Goal: Task Accomplishment & Management: Use online tool/utility

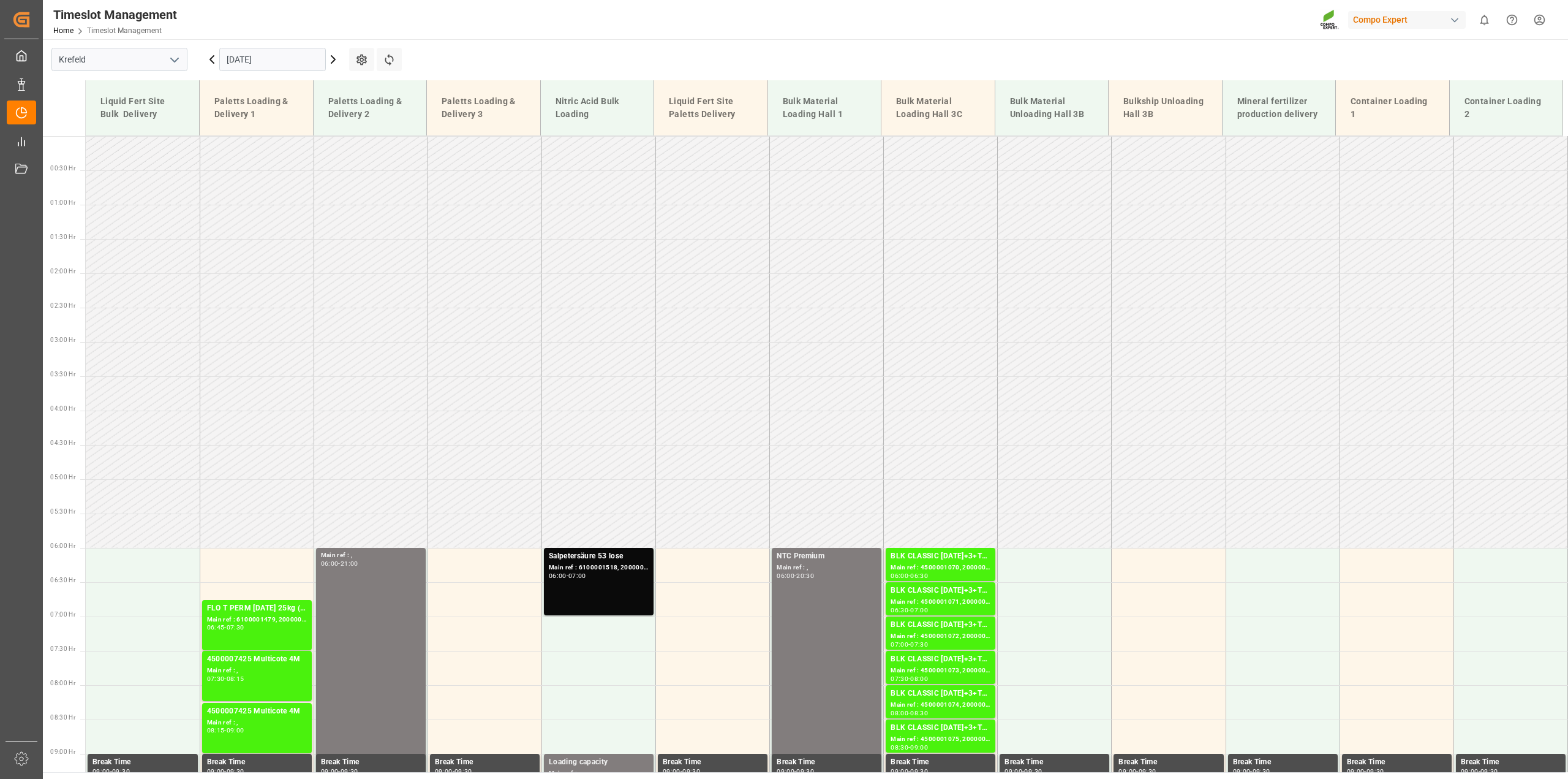
scroll to position [469, 0]
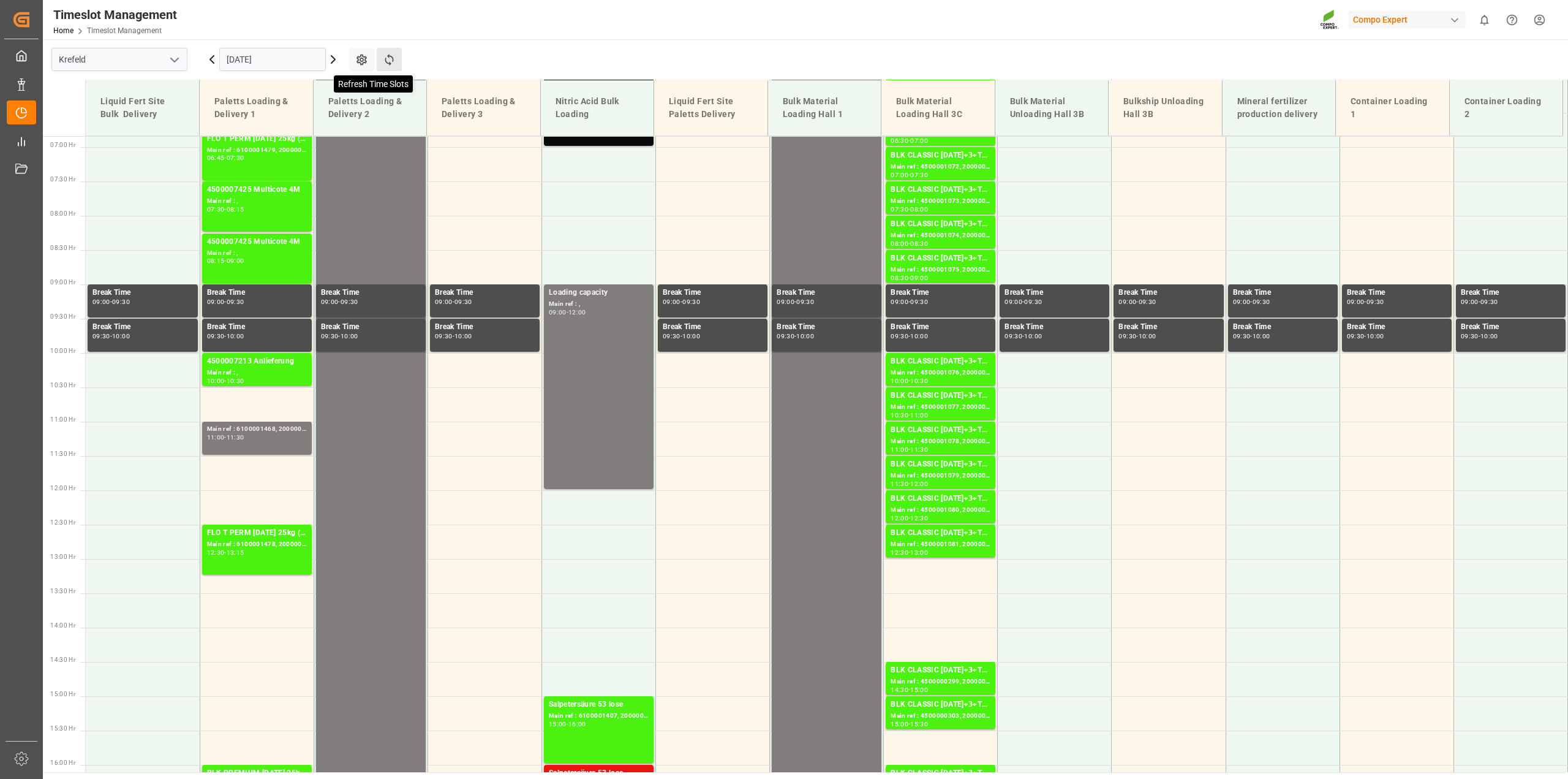
click at [393, 57] on icon at bounding box center [388, 59] width 13 height 13
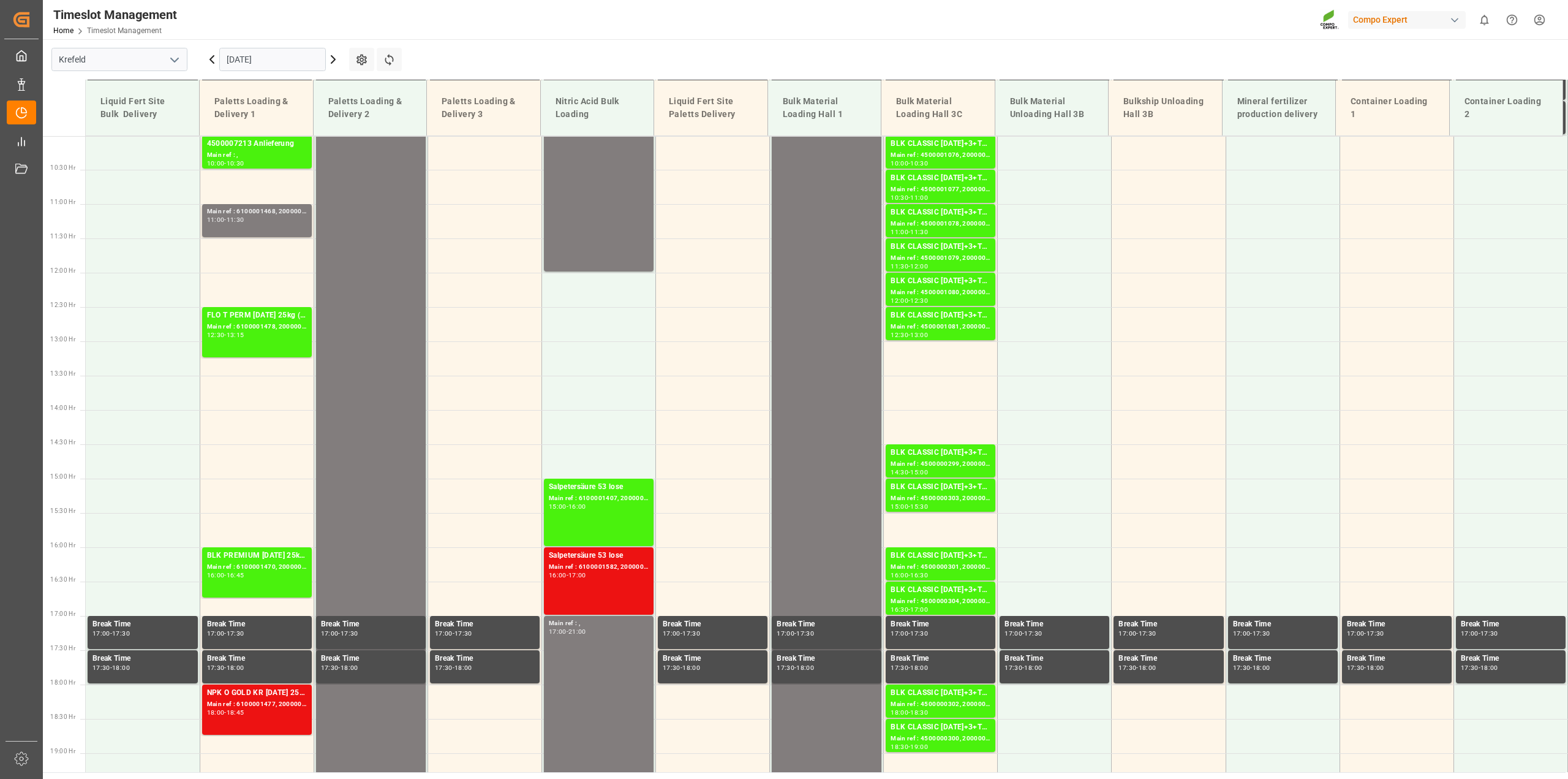
scroll to position [691, 0]
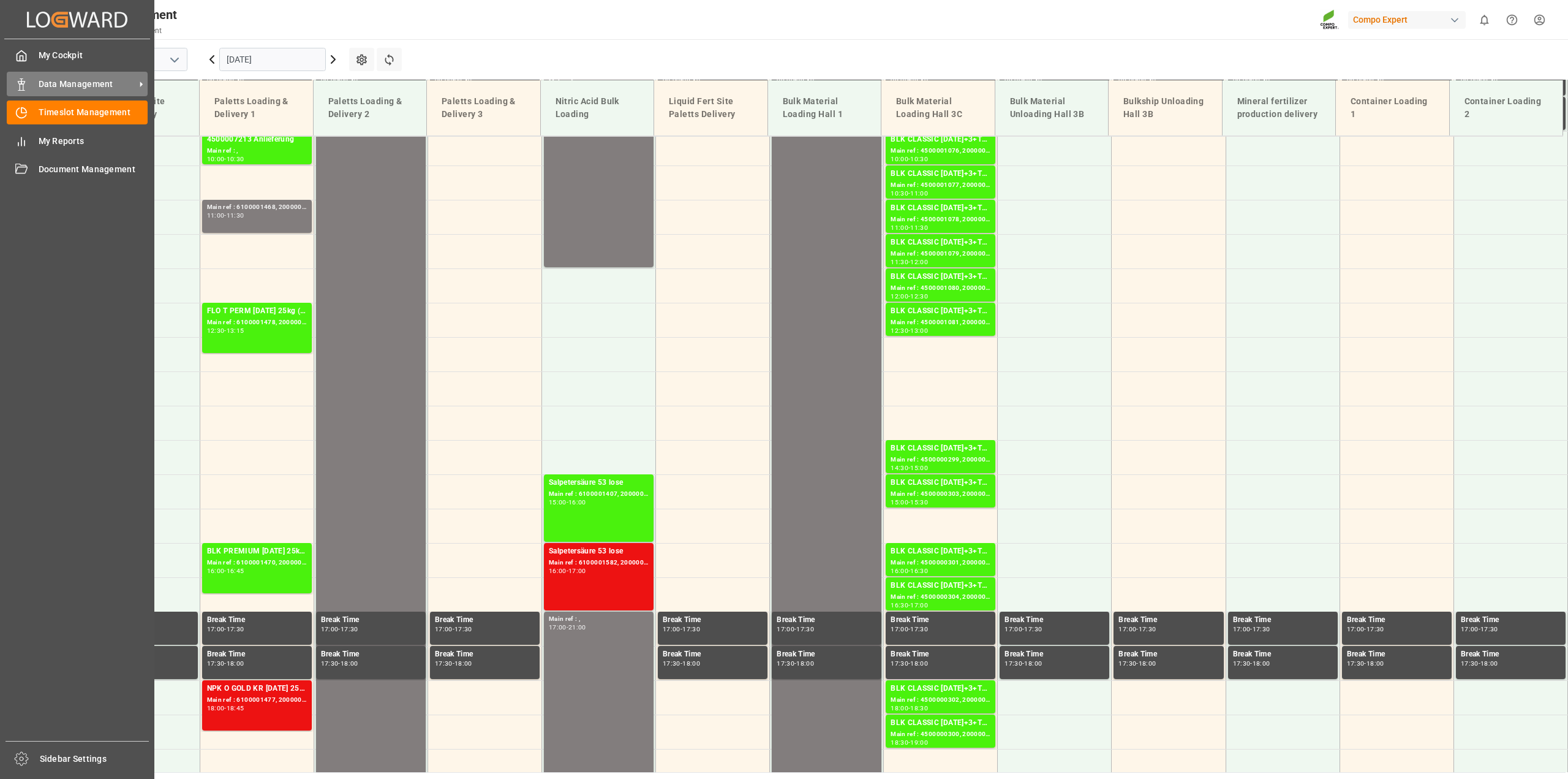
click at [81, 81] on span "Data Management" at bounding box center [87, 84] width 97 height 13
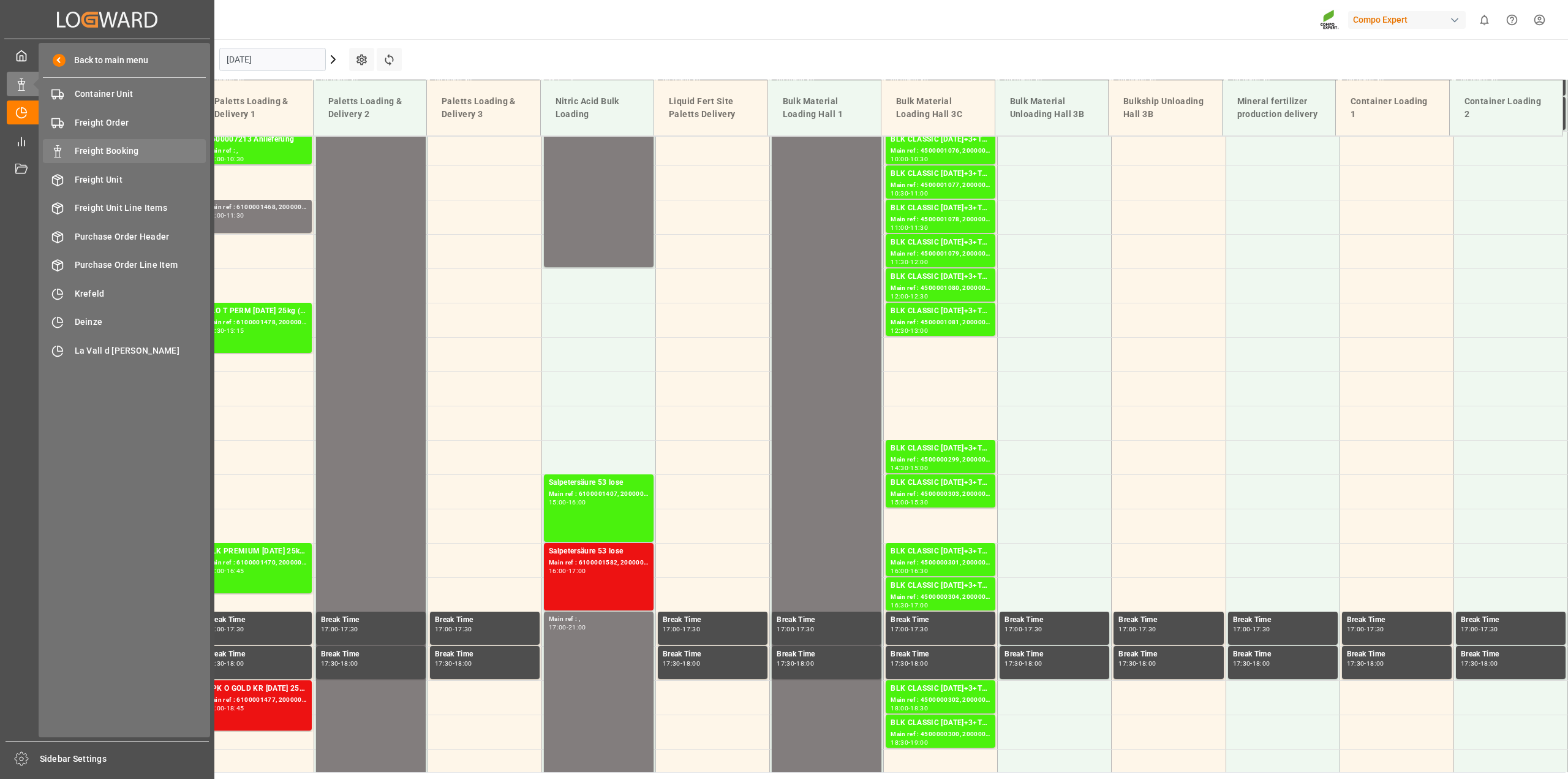
click at [102, 151] on span "Freight Booking" at bounding box center [141, 151] width 132 height 13
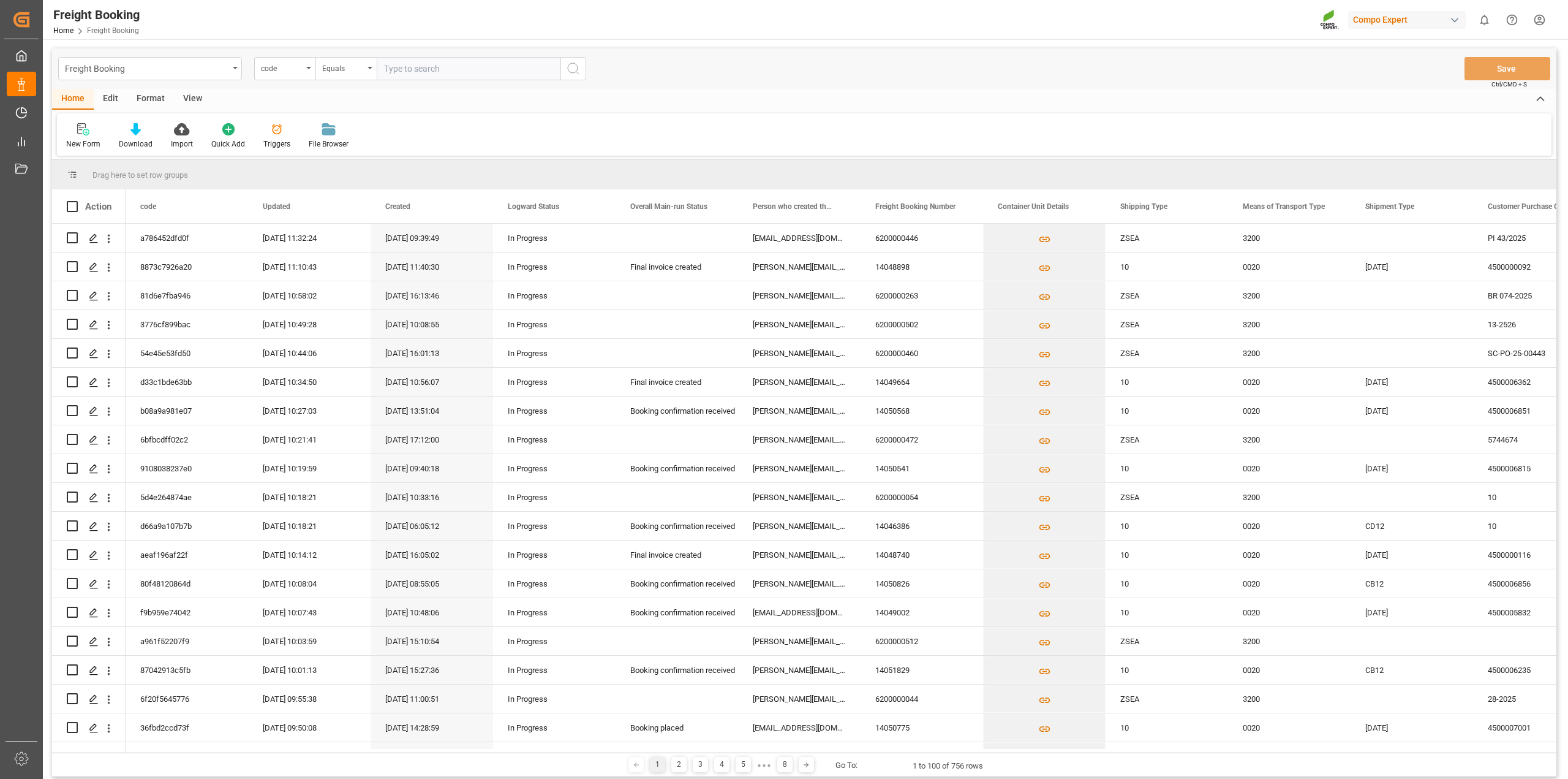
click at [305, 71] on div "code" at bounding box center [284, 69] width 61 height 23
type input "freigh"
click at [310, 124] on div "Freight Booking Number" at bounding box center [346, 124] width 183 height 25
click at [409, 74] on input "text" at bounding box center [468, 69] width 183 height 23
paste input "6200000502"
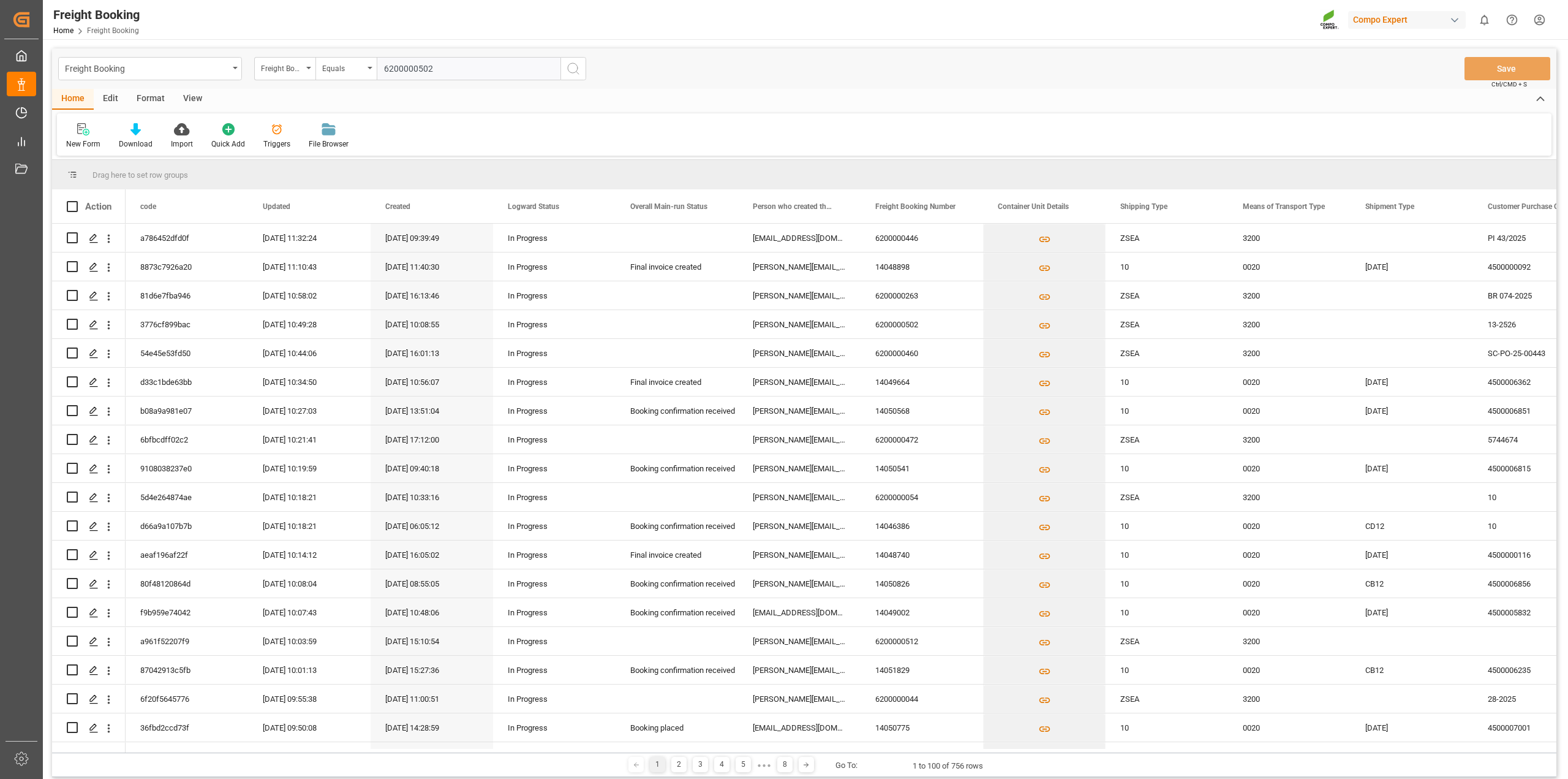
type input "6200000502"
click at [580, 64] on icon "search button" at bounding box center [573, 68] width 15 height 15
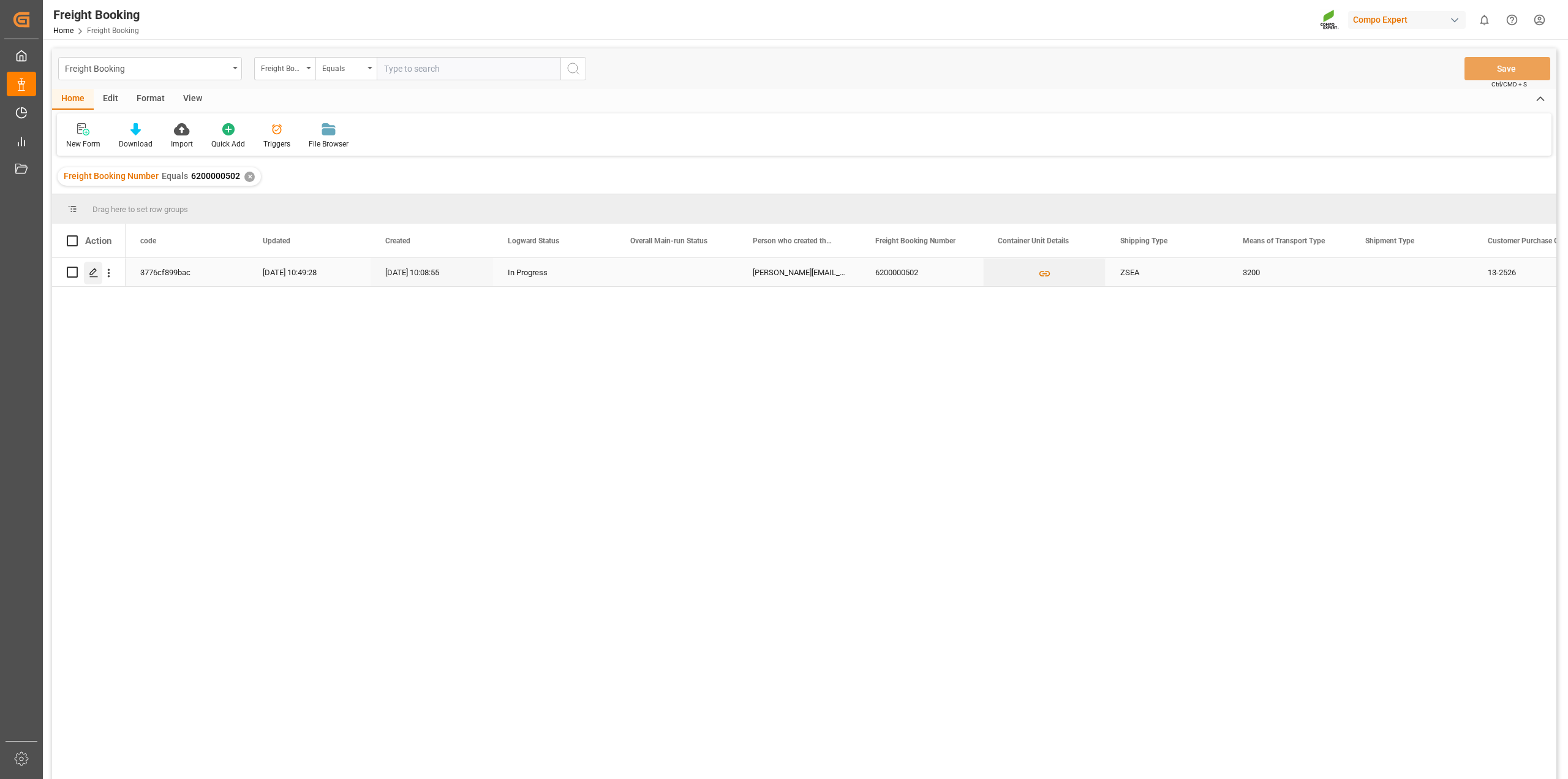
click at [89, 275] on icon "Press SPACE to select this row." at bounding box center [93, 273] width 10 height 10
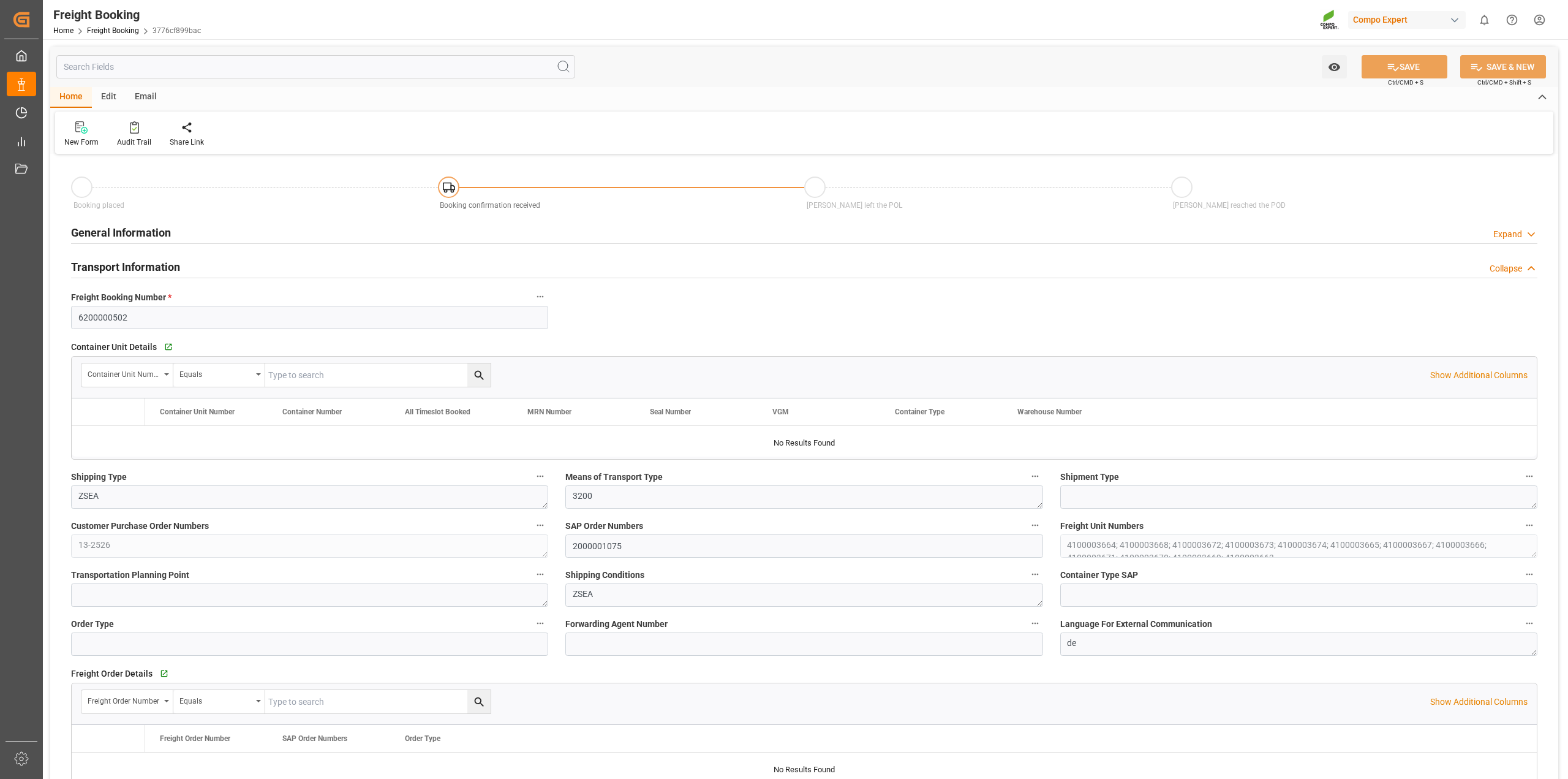
type input "Hapag [PERSON_NAME]"
type input "Hapag [PERSON_NAME] Aktiengesellschaft"
type input "9618305"
type input "BEANR"
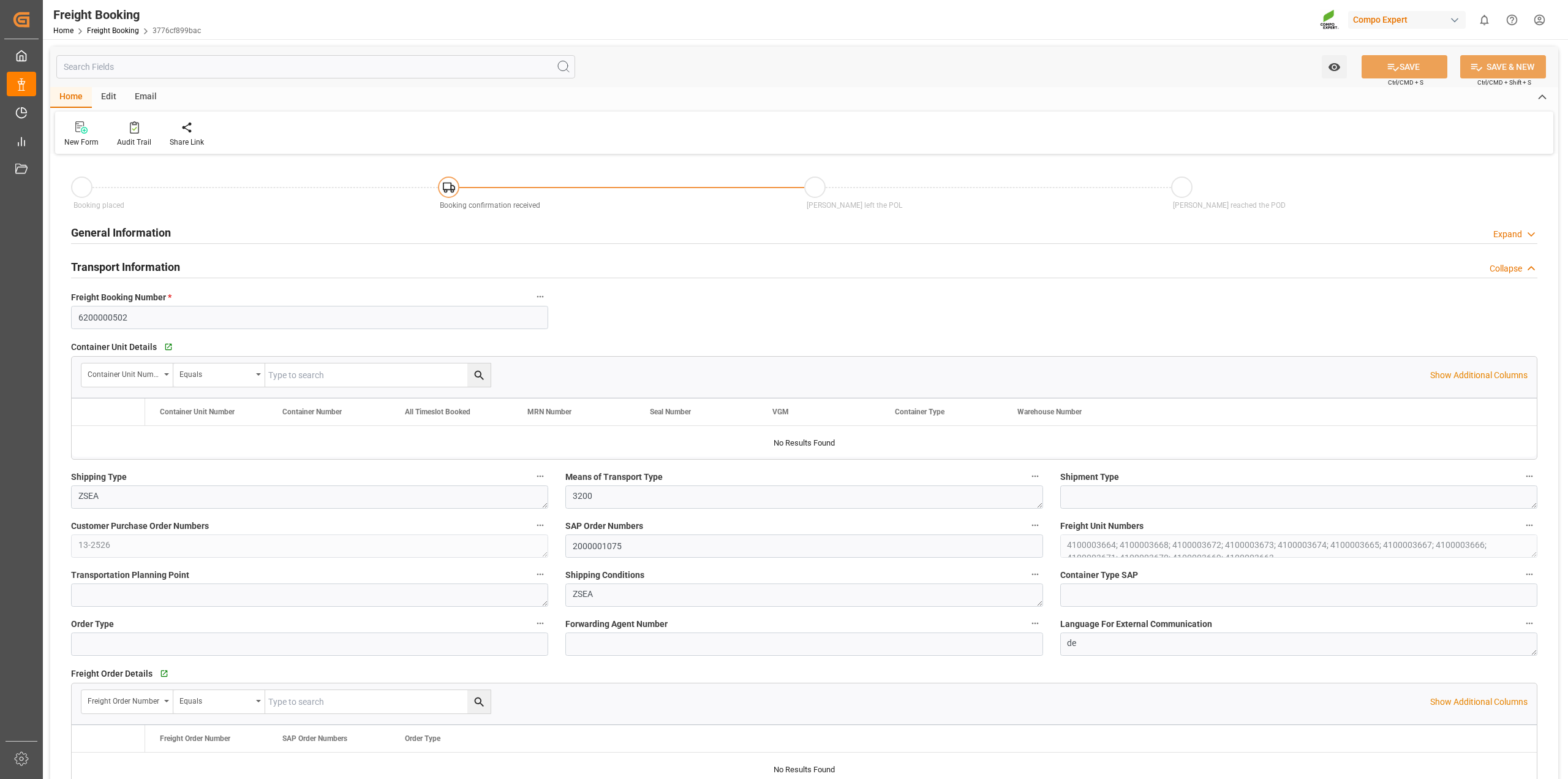
type input "UYMVD"
type input "0"
type input "715500"
type input "[DATE] 01:00"
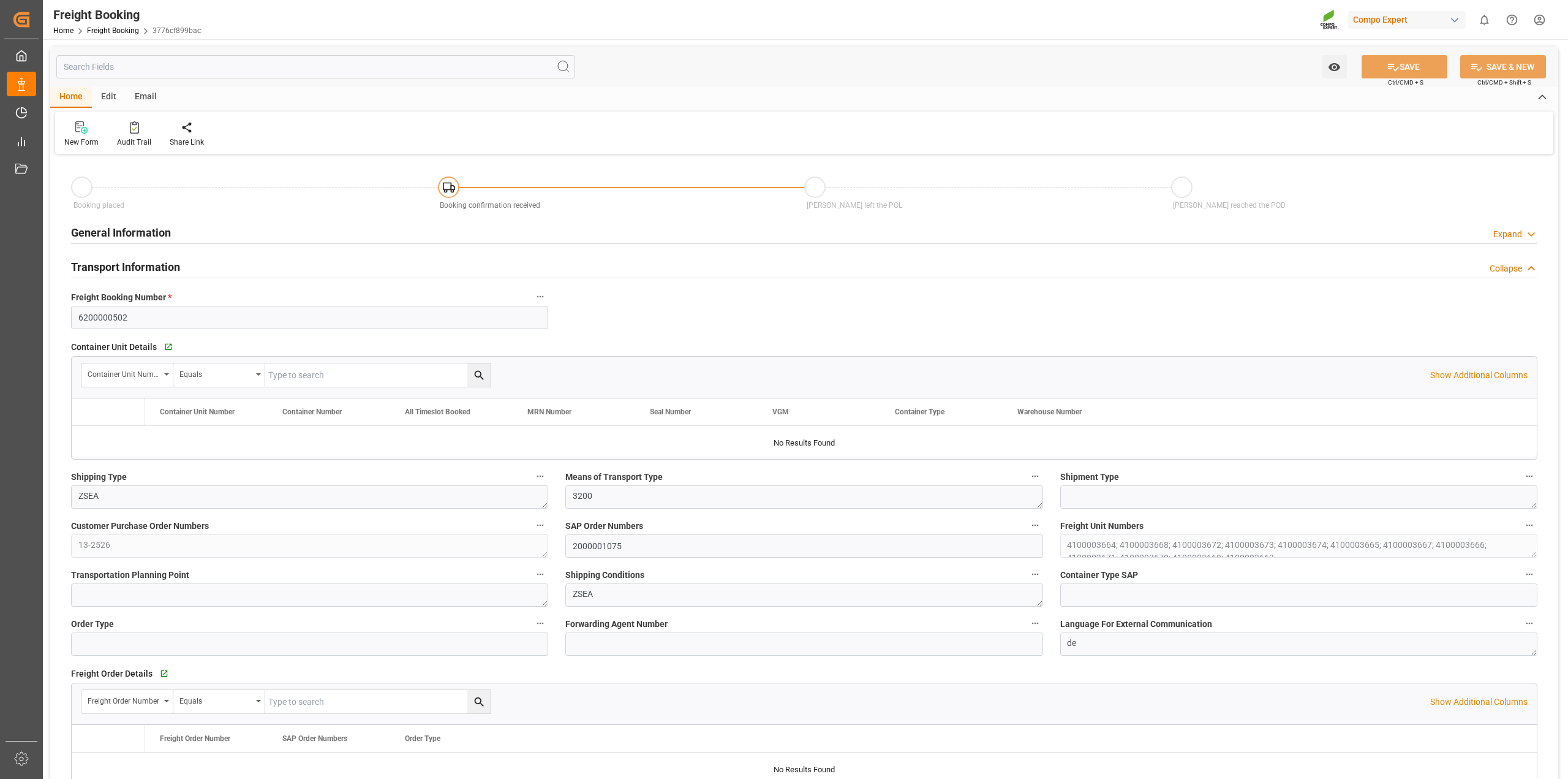
type input "[DATE] 01:00"
type input "[DATE] 22:17"
type input "[DATE] 10:00"
type input "[DATE] 10:08"
type input "[DATE] 16:42"
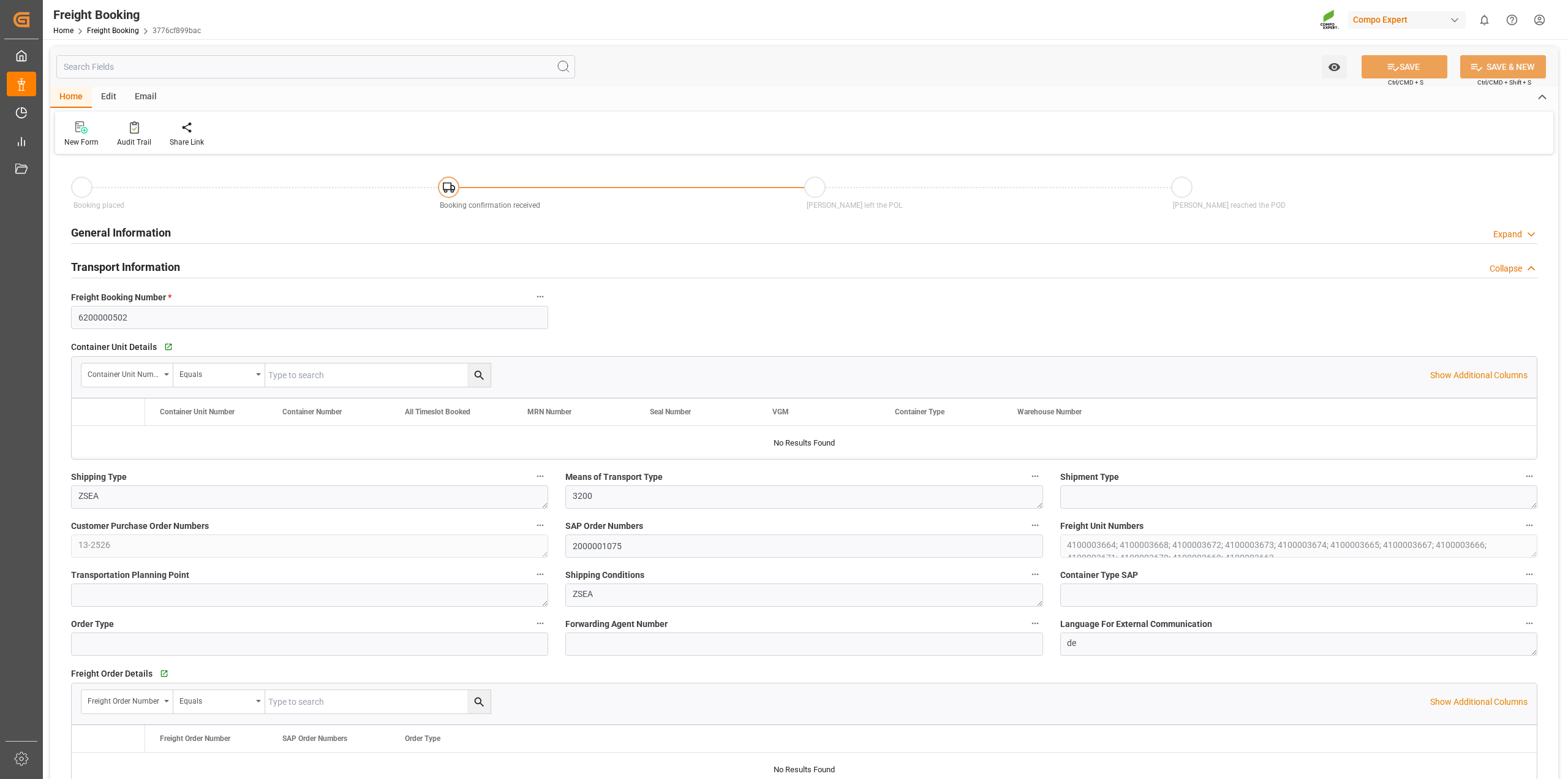
type input "[DATE] 16:42"
type input "[DATE] 08:46"
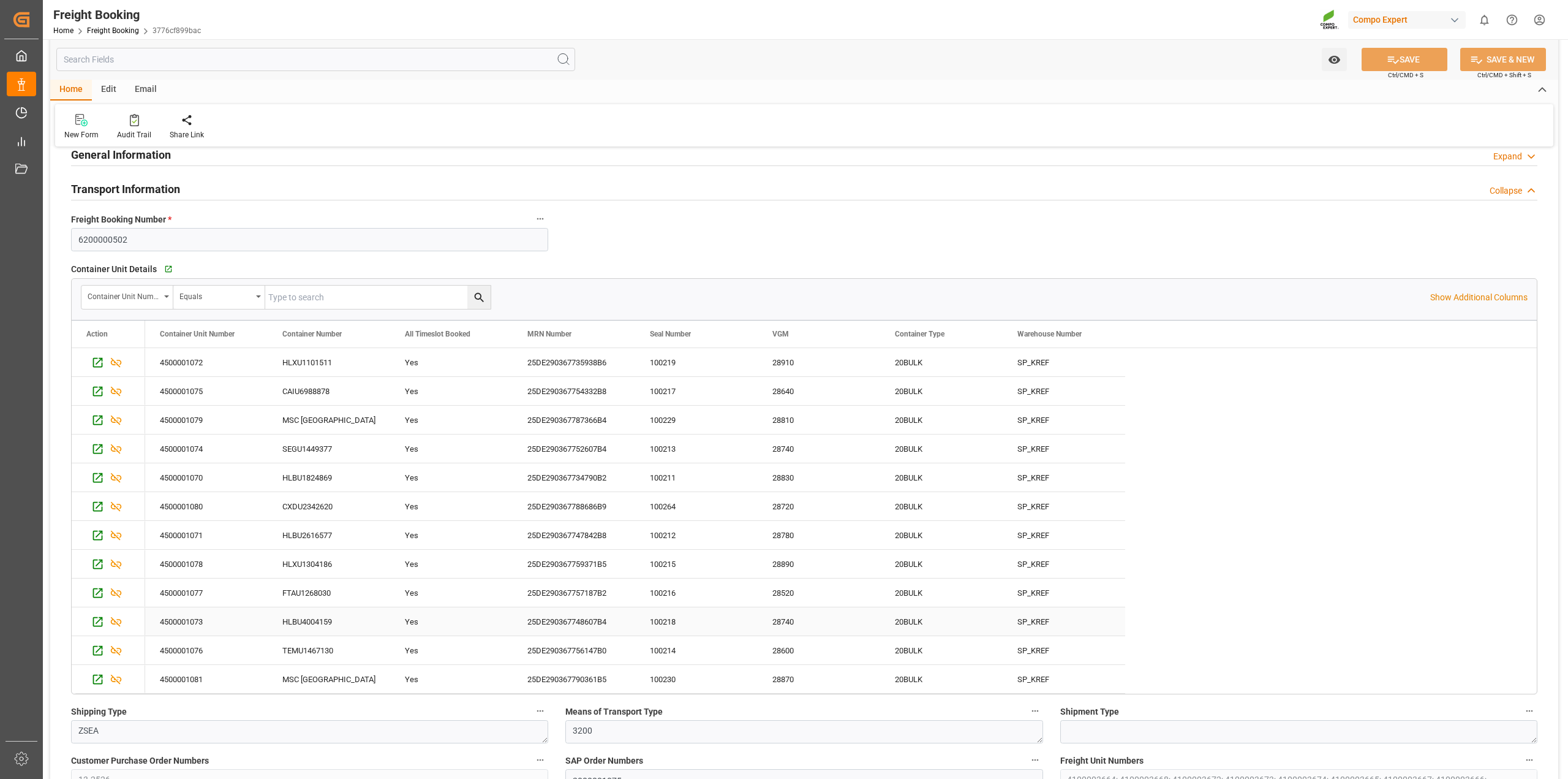
scroll to position [77, 0]
click at [97, 686] on icon "Press SPACE to select this row." at bounding box center [97, 680] width 13 height 13
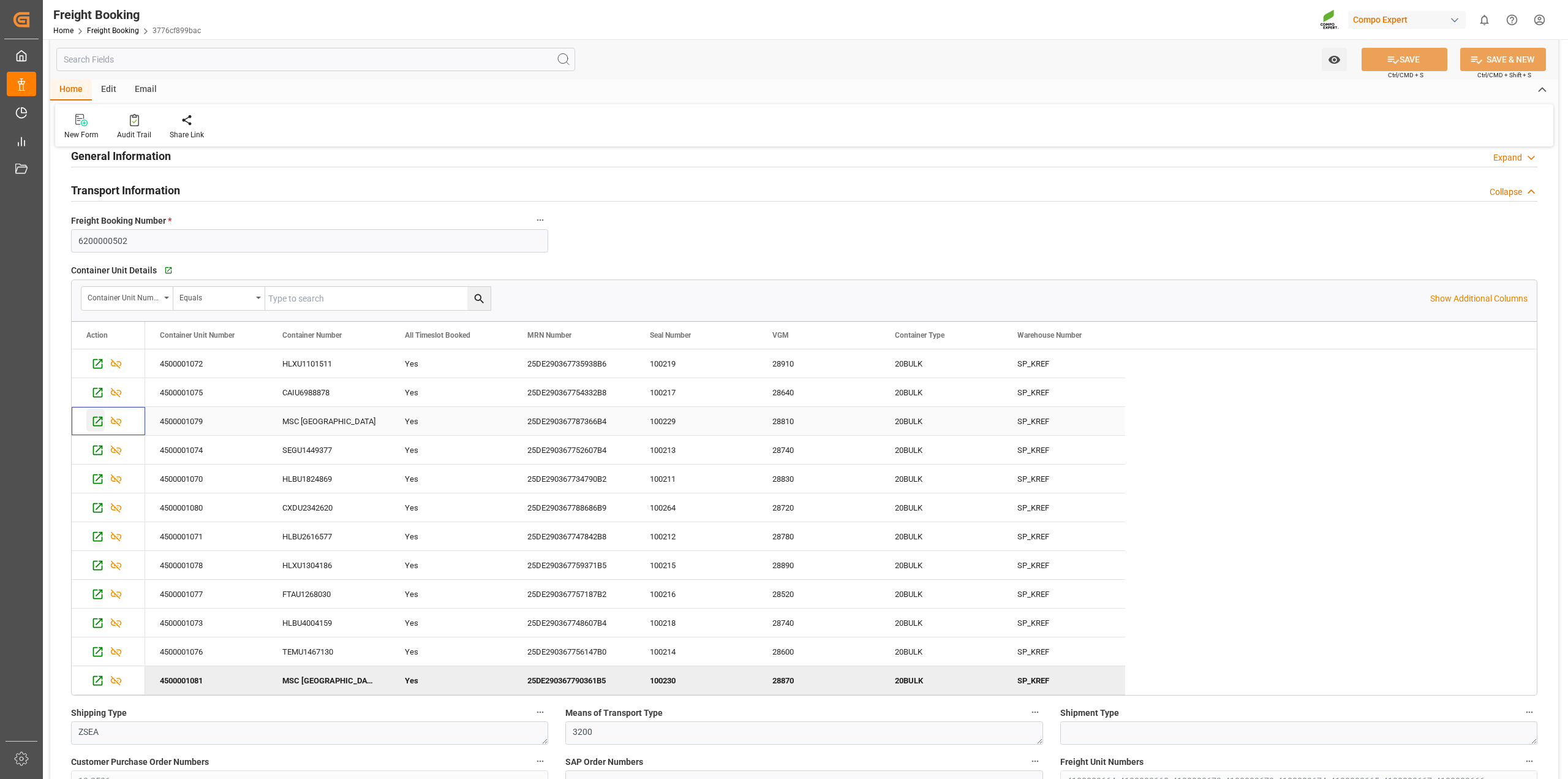
click at [93, 422] on icon "Press SPACE to select this row." at bounding box center [98, 422] width 10 height 10
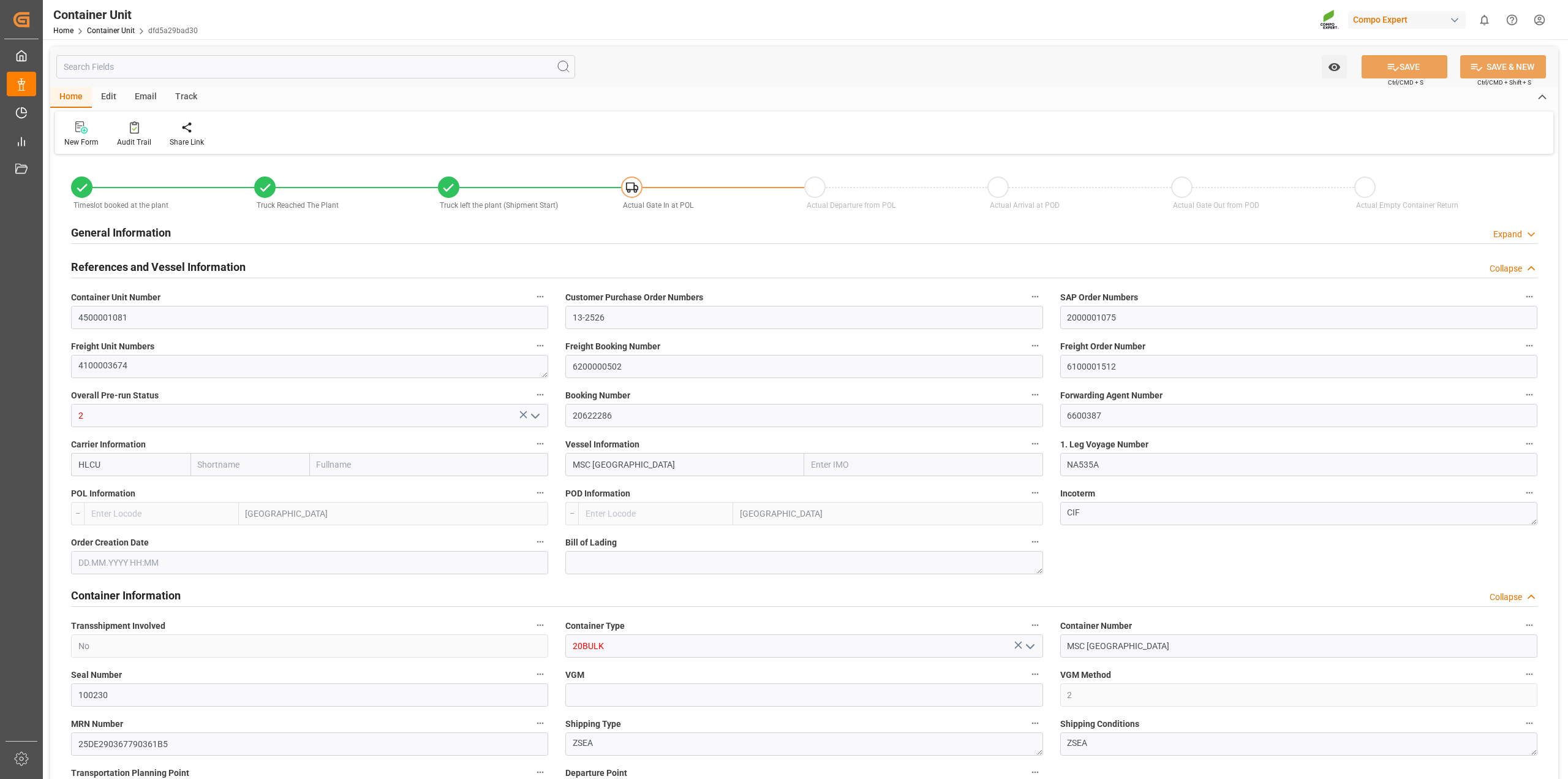
type input "4500001081"
type input "13-2526"
type input "2000001075"
type textarea "4100003674"
type input "6200000502"
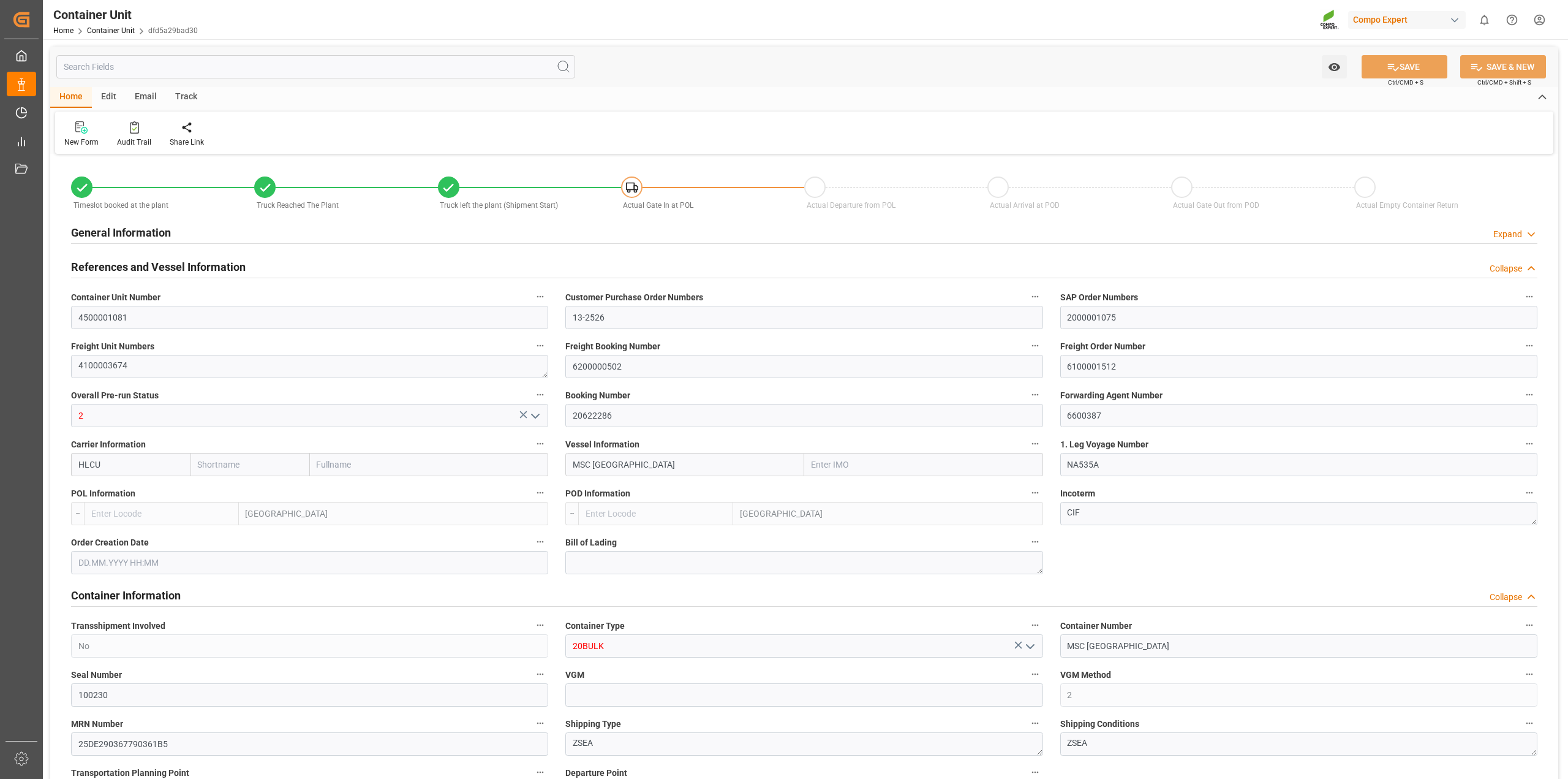
type input "6100001512"
type input "2"
type input "20622286"
type input "6600387"
type input "HLCU"
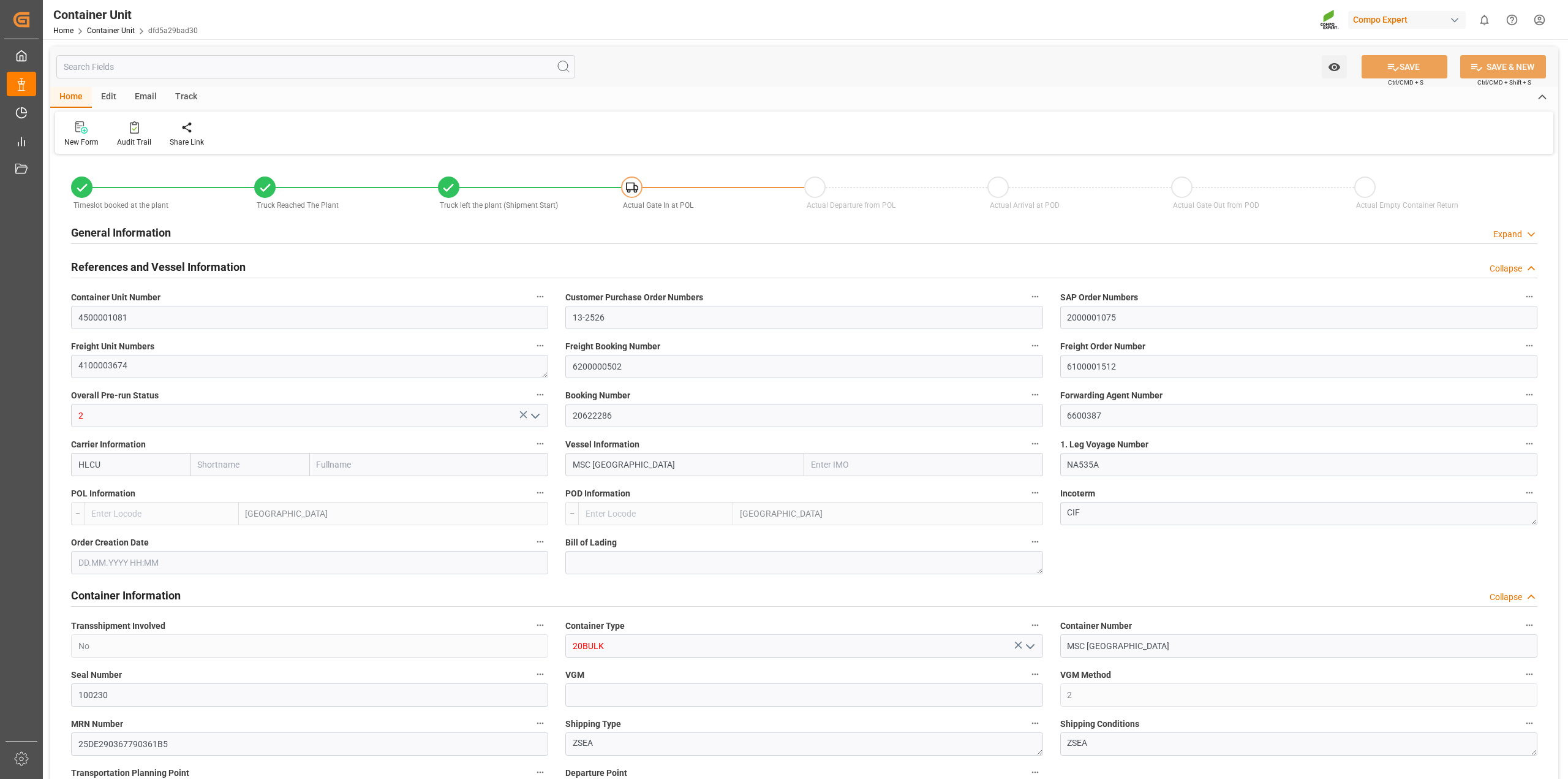
type input "MSC [GEOGRAPHIC_DATA]"
type input "NA535A"
type input "[GEOGRAPHIC_DATA]"
type textarea "CIF"
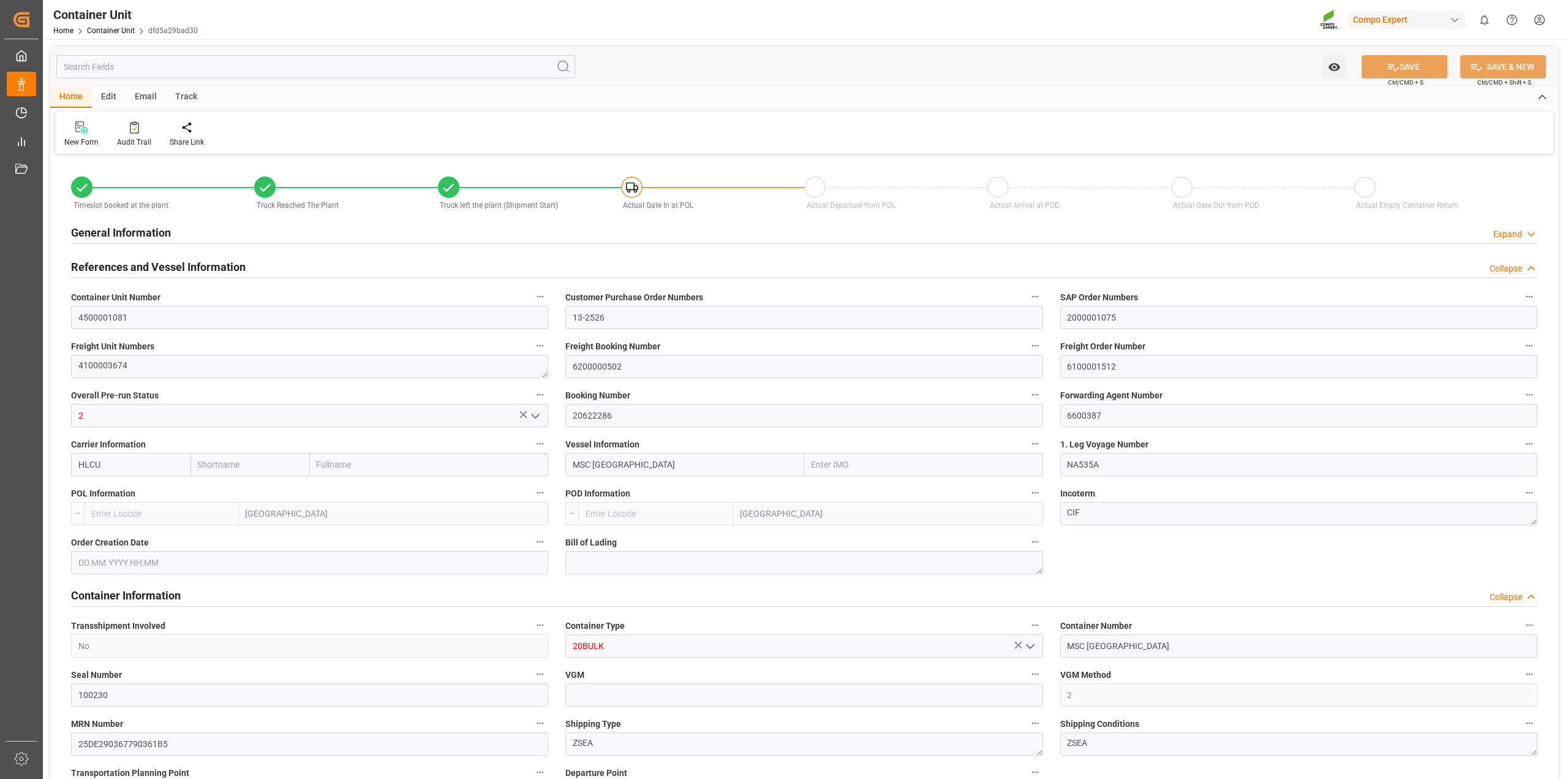
type input "No"
type input "20BULK"
type input "MSC [GEOGRAPHIC_DATA]"
type input "100230"
type input "2"
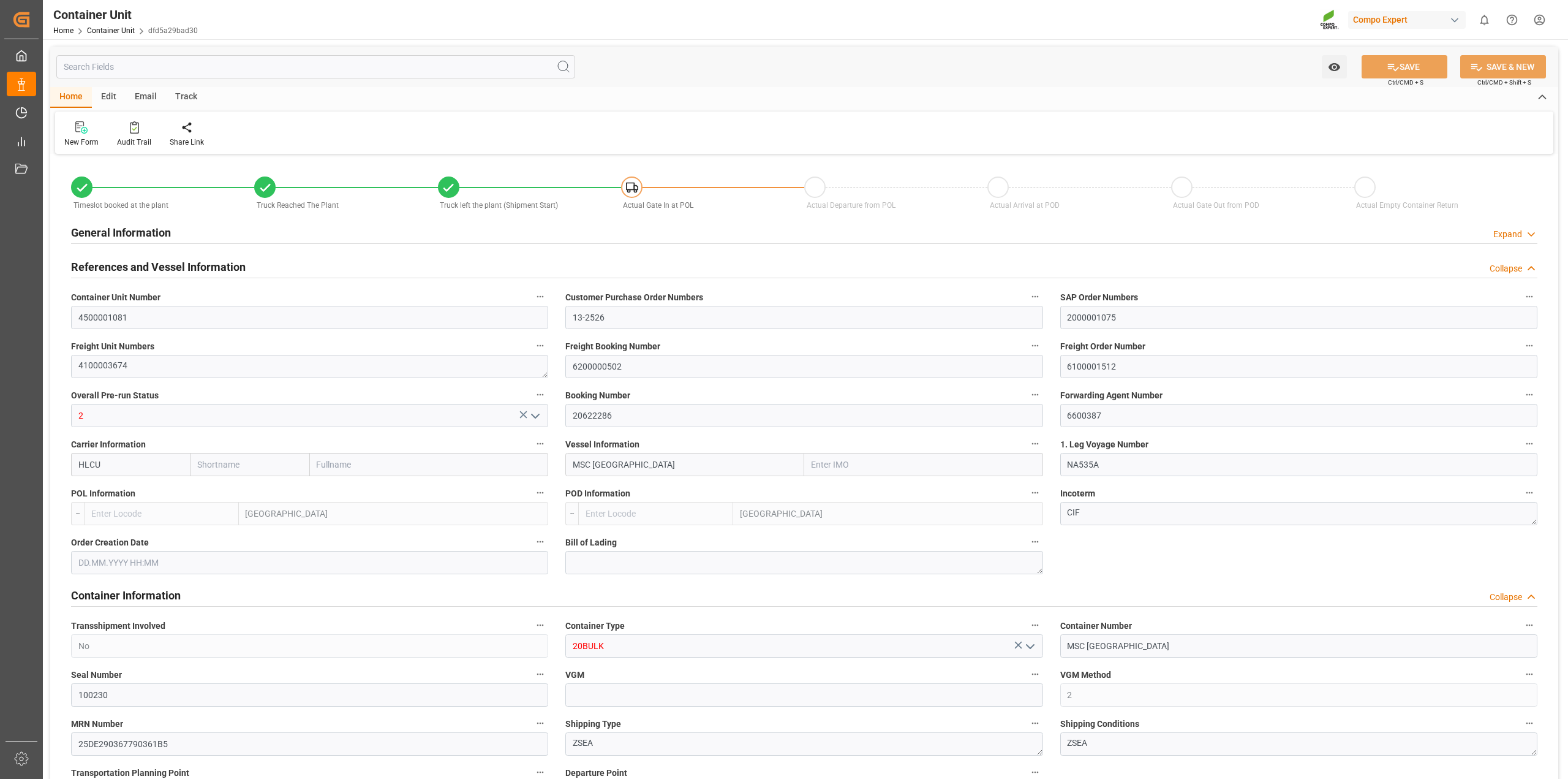
type input "25DE290367790361B5"
type textarea "ZSEA"
type textarea "CP 90.300"
type input "Uruguay"
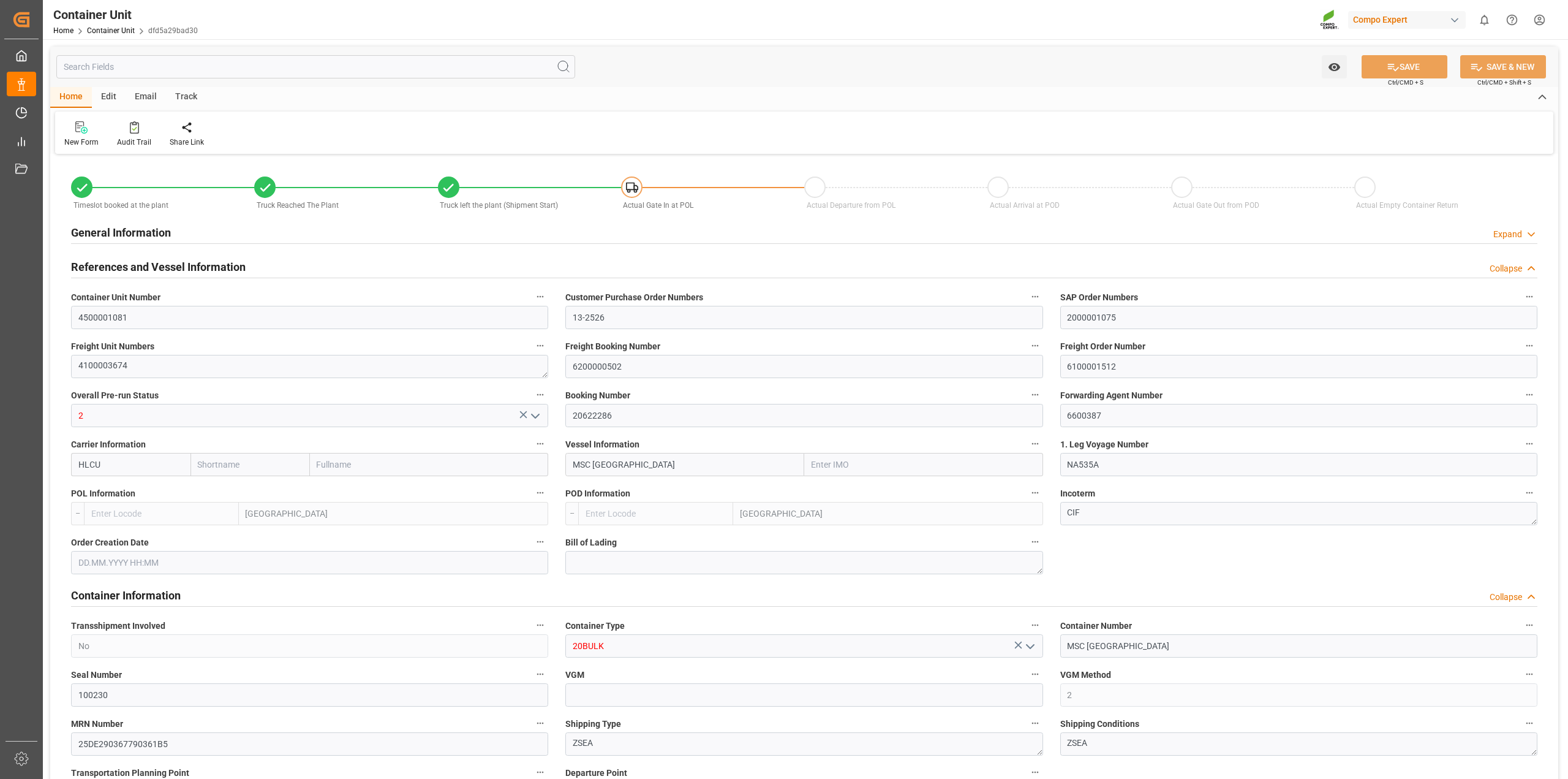
type input "EUR"
type textarea "3200"
type textarea "BLK CLASSIC [DATE]+3+TE BULK"
type textarea "2564002000"
type input "ANTWERPEN"
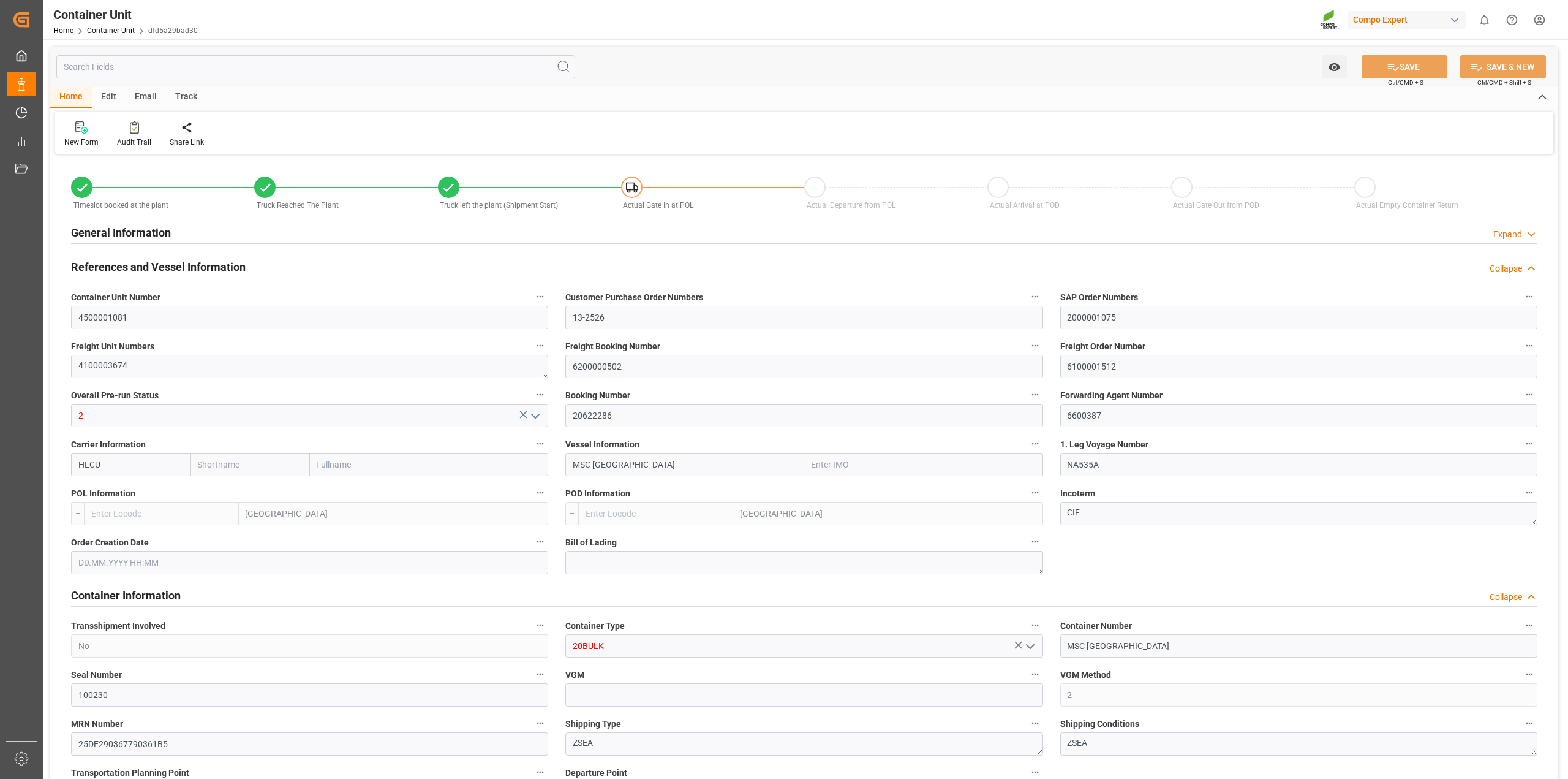
type input "MONTEVIDEO"
type input "Hapag [PERSON_NAME]"
type input "Hapag [PERSON_NAME] Aktiengesellschaft"
type input "9618305"
type input "BEANR"
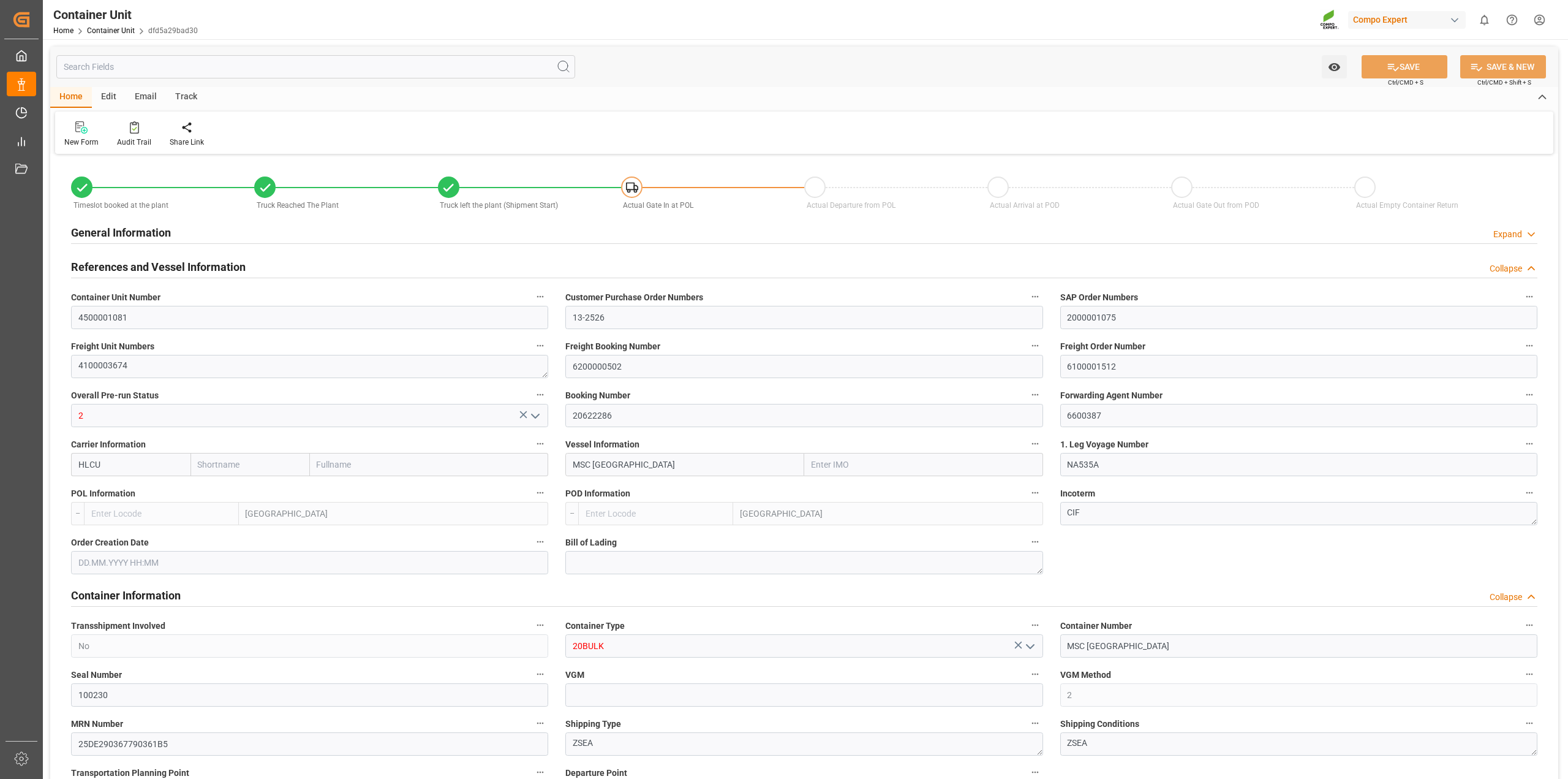
type input "UYMVD"
type input "28870"
type input "5"
type input "0"
type input "5"
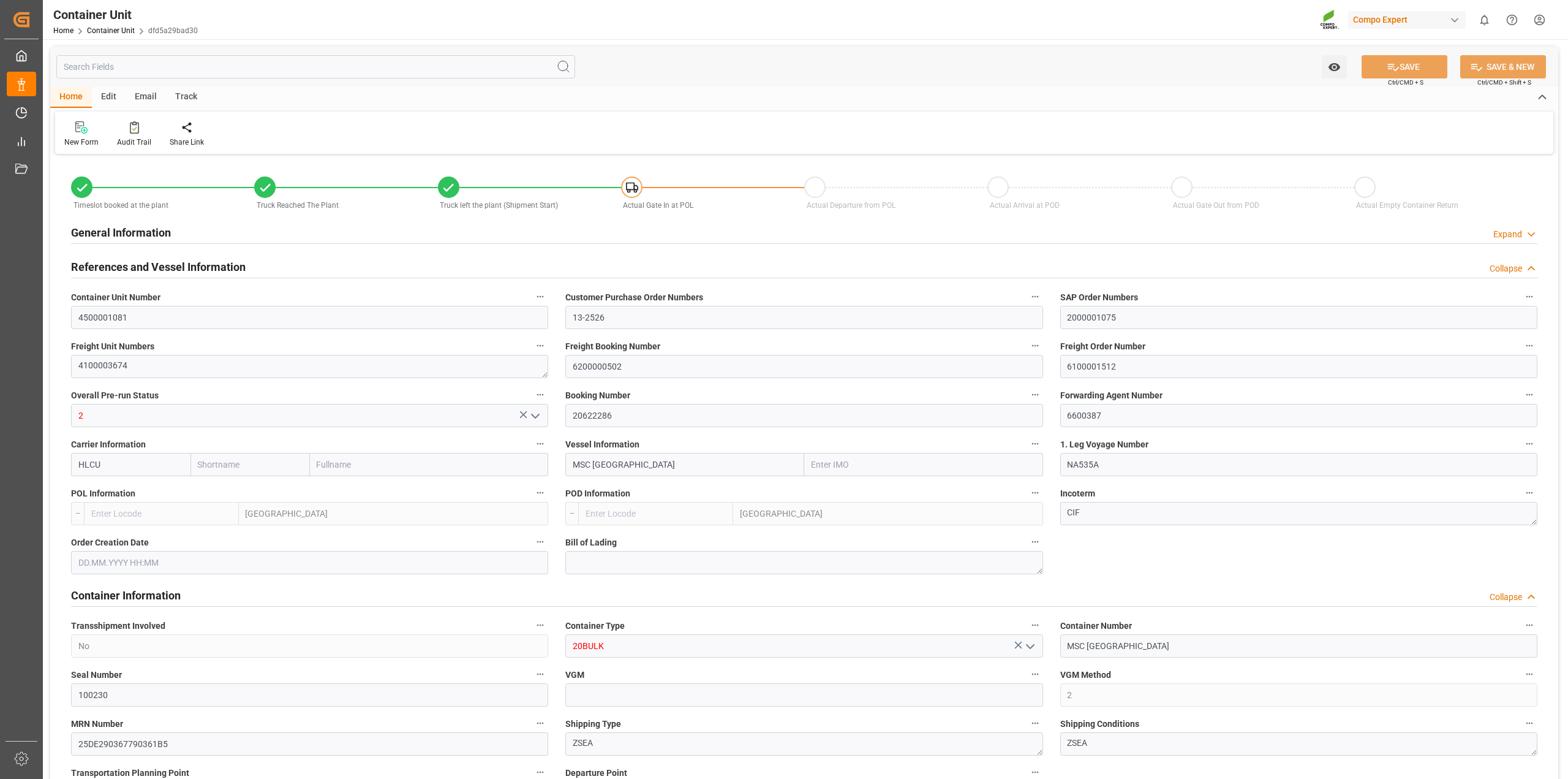
type input "0"
type input "79500"
type input "BEANR"
type input "UYMVD"
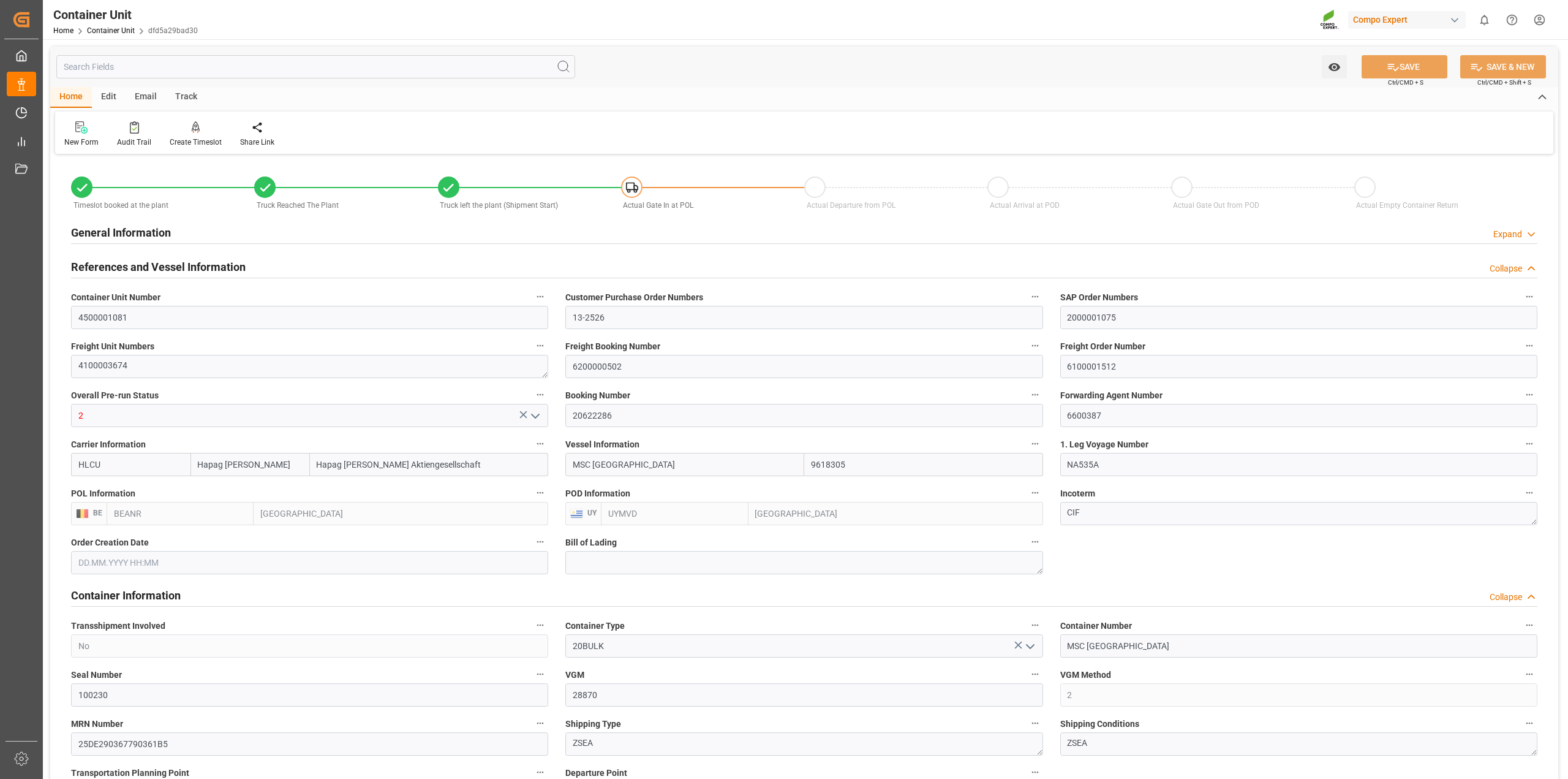
type input "01.09.2025 13:54"
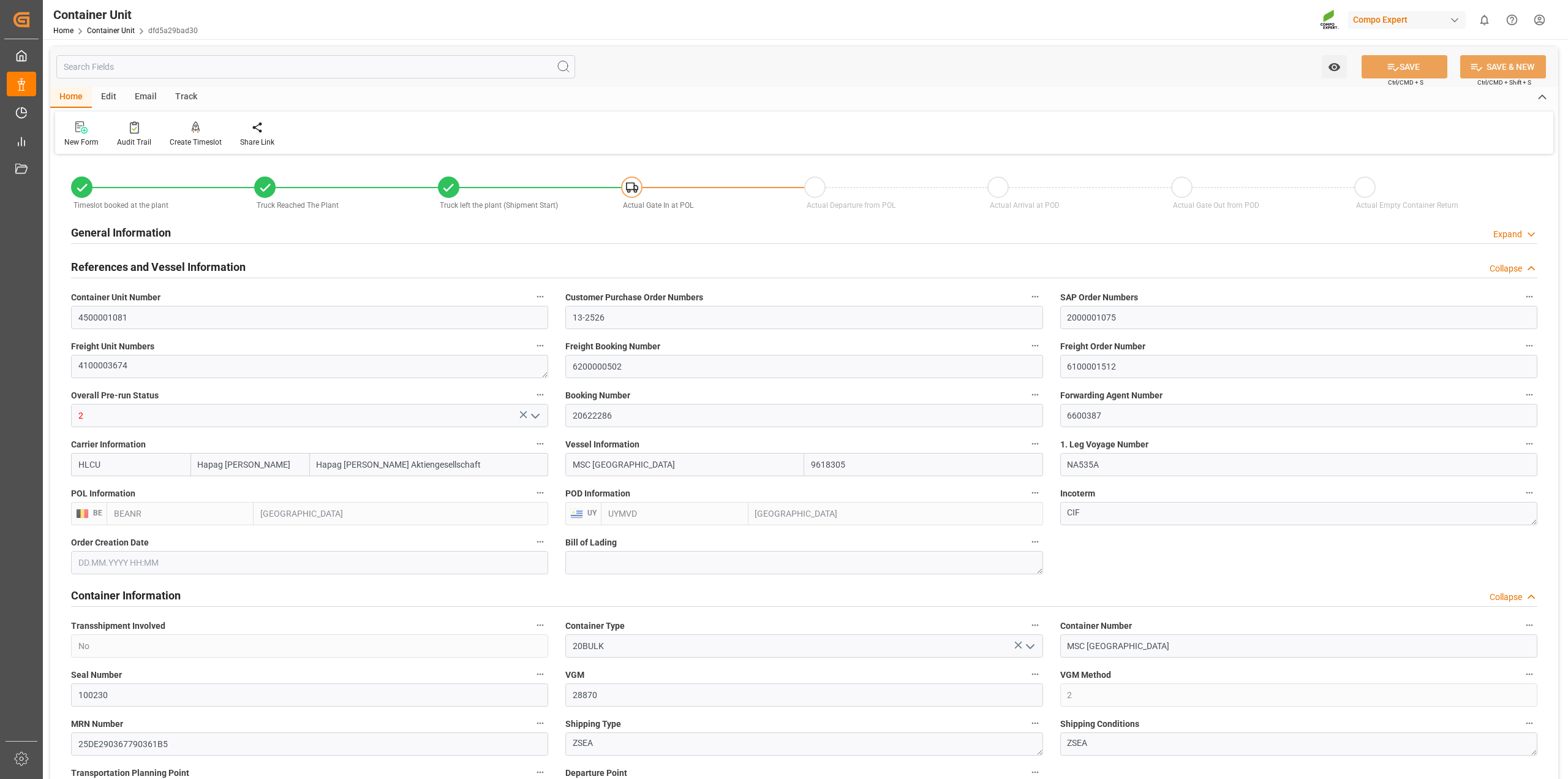
type input "01.09.2025"
type input "[DATE] 22:17"
type input "08.09.2025 12:24"
type input "[DATE] 10:00"
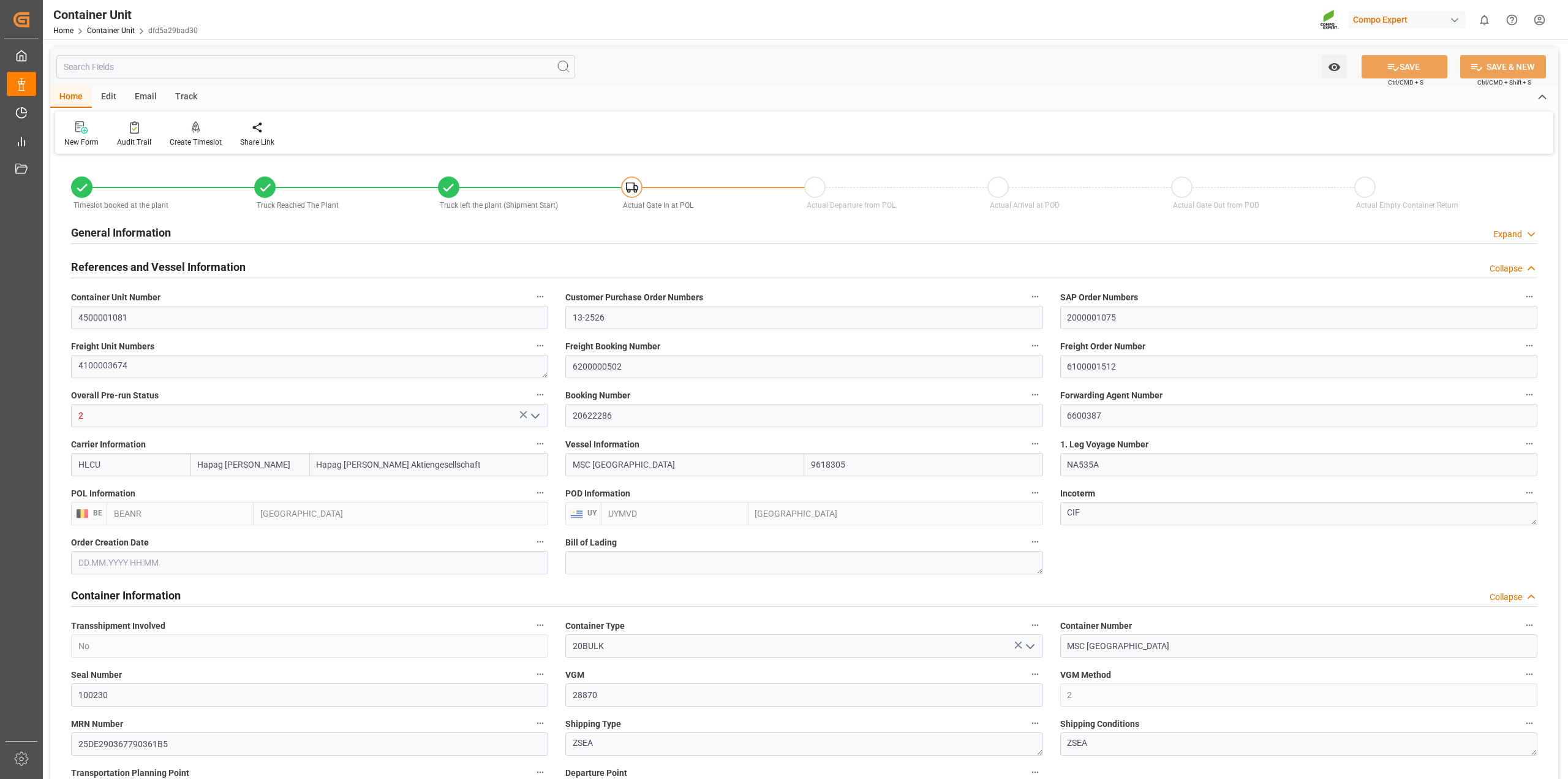
type input "[DATE] 10:00"
drag, startPoint x: 1121, startPoint y: 369, endPoint x: 1018, endPoint y: 367, distance: 103.0
type input "Hapag [PERSON_NAME]"
type input "Hapag [PERSON_NAME] Aktiengesellschaft"
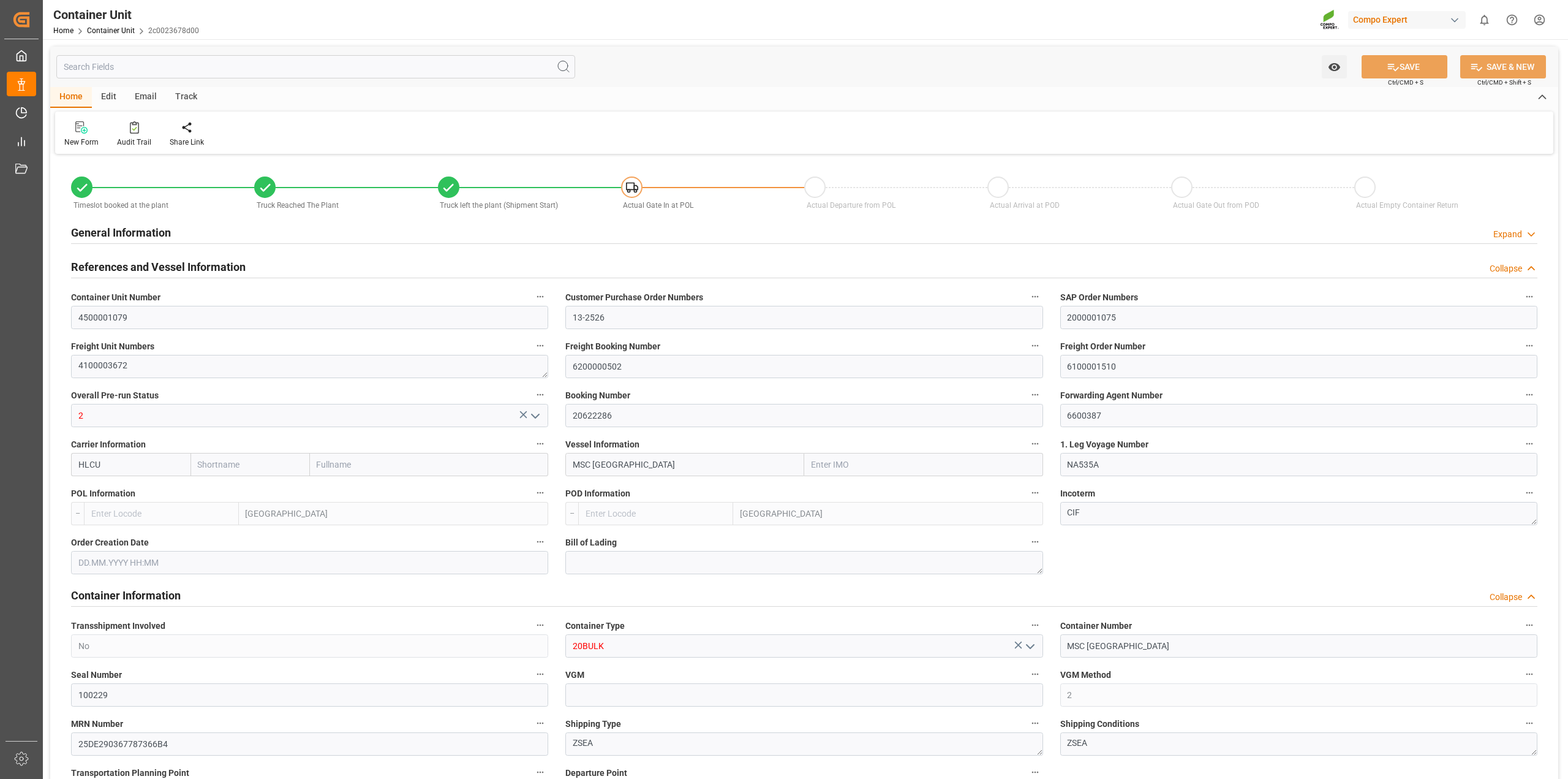
type input "9618305"
type input "BEANR"
type input "UYMVD"
type input "28810"
type input "5"
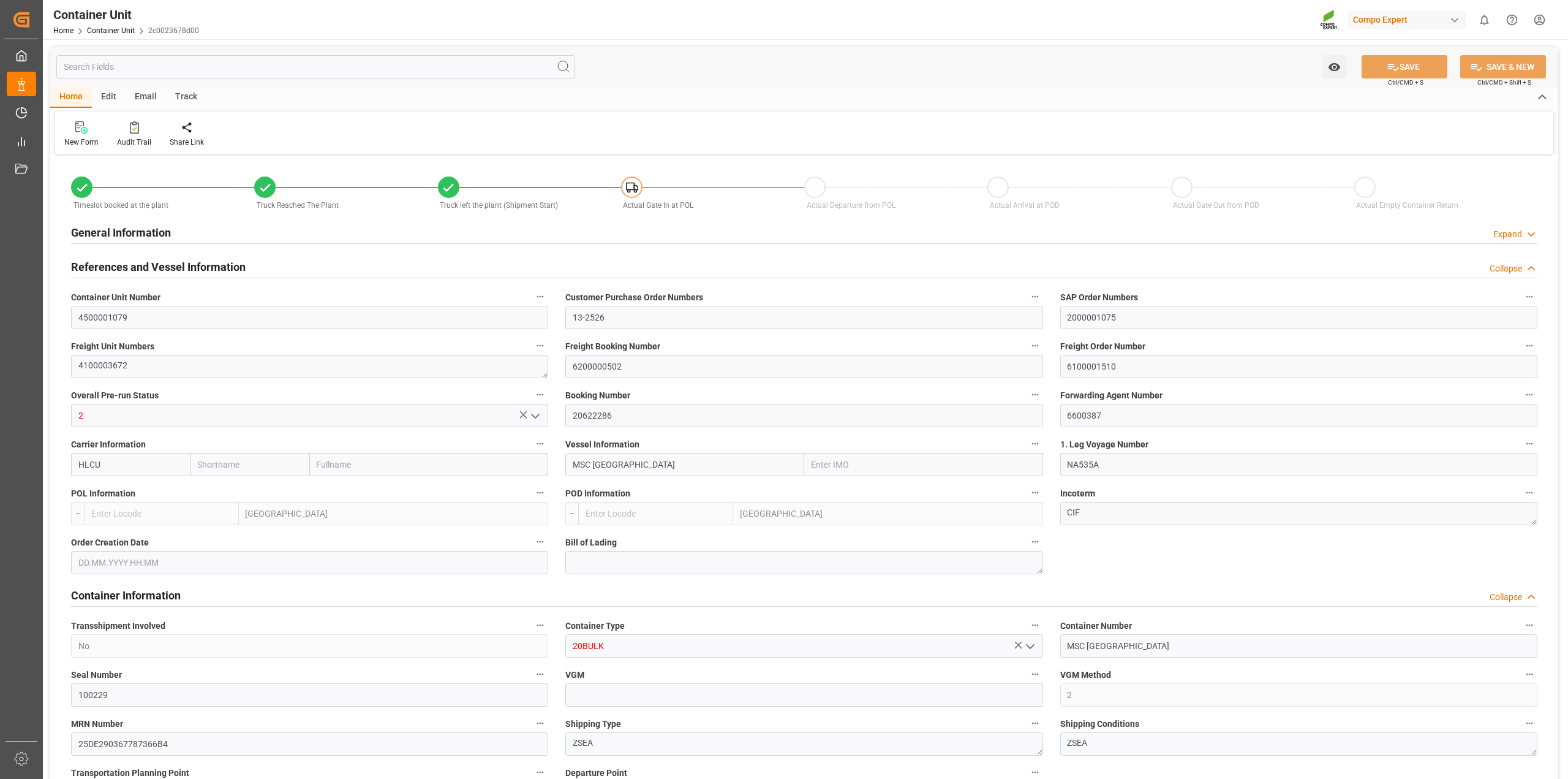
type input "0"
type input "5"
type input "0"
type input "79500"
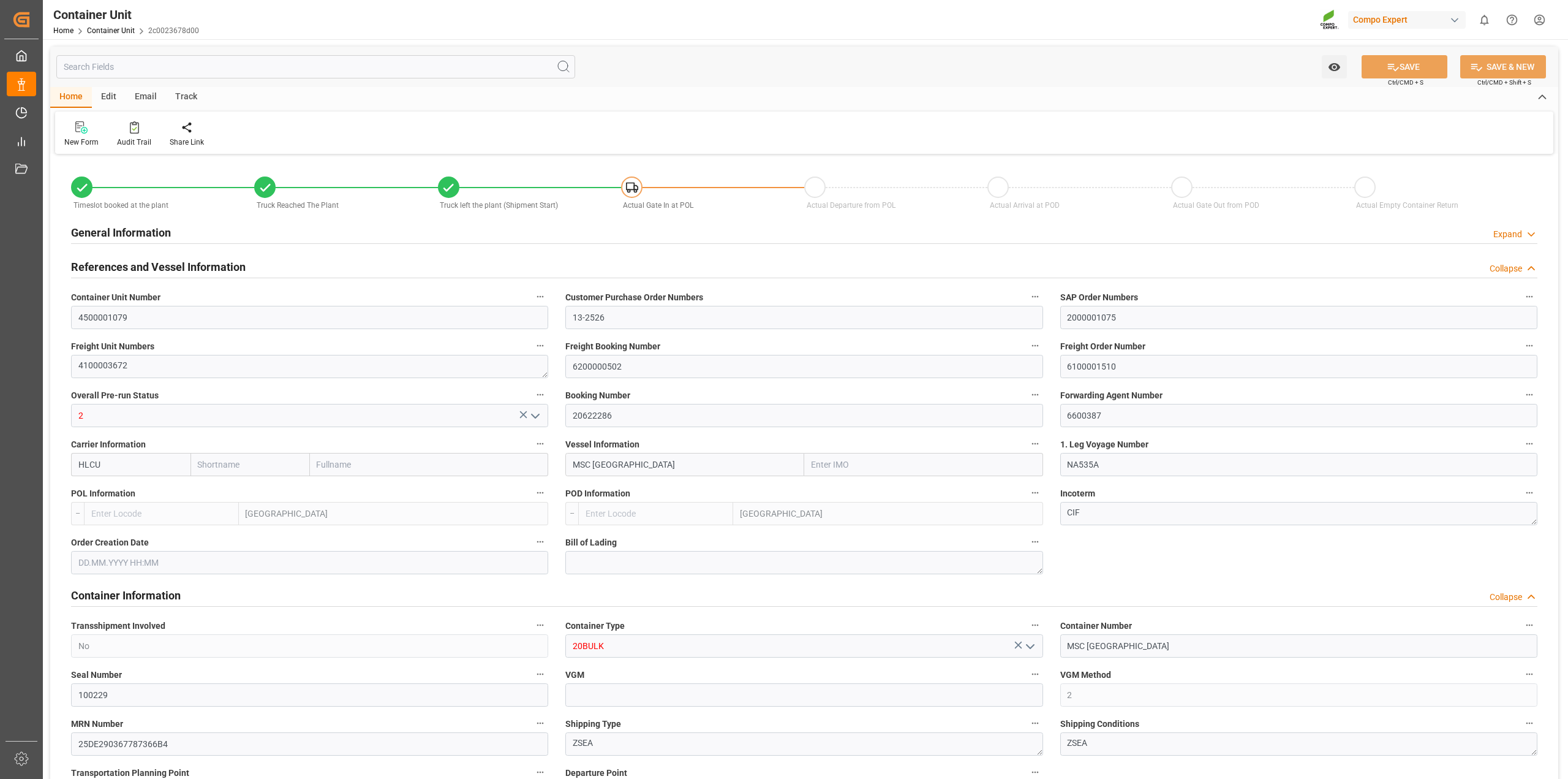
type input "BEANR"
type input "UYMVD"
type input "01.09.2025 13:56"
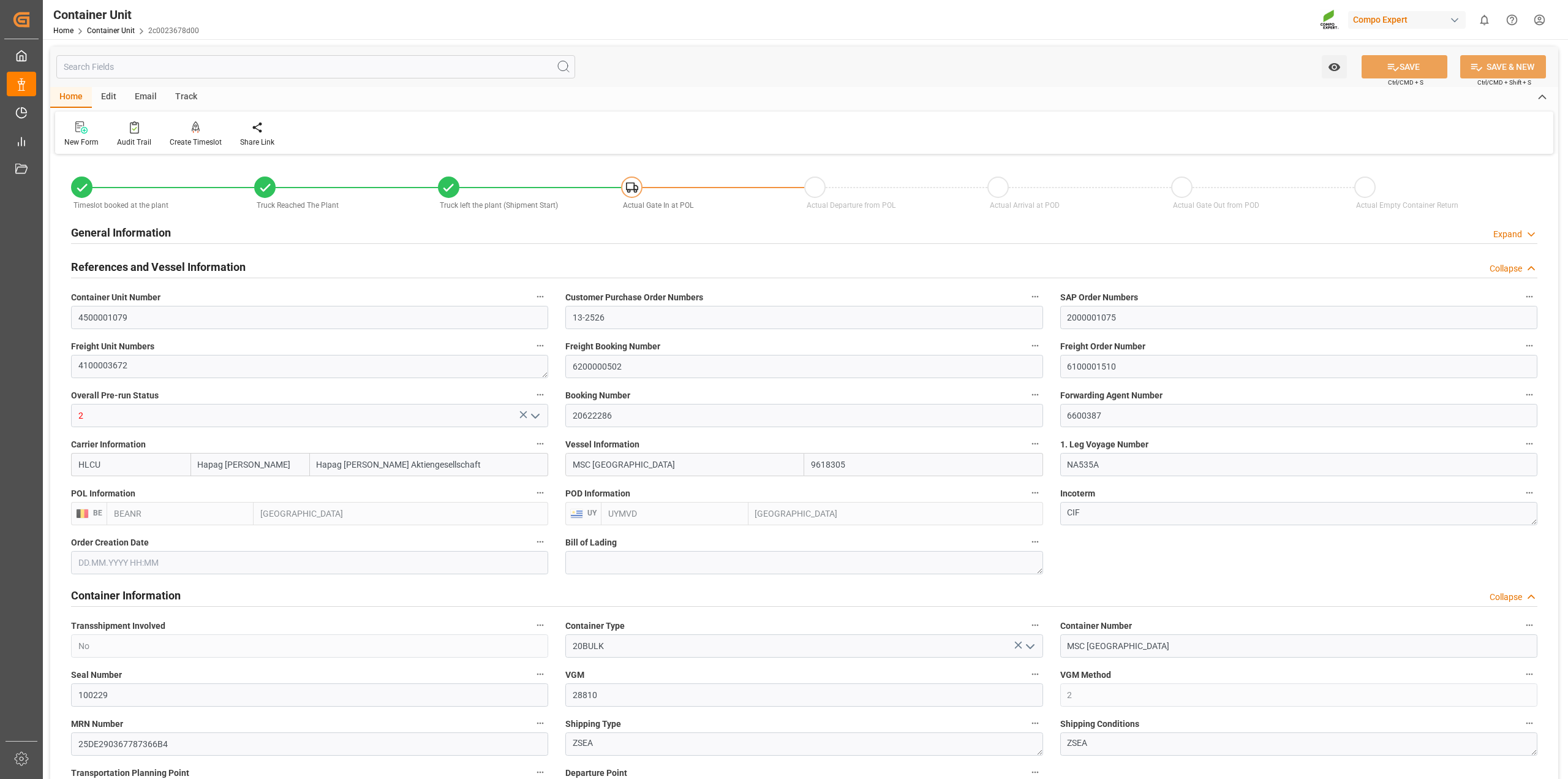
type input "01.09.2025 13:56"
type input "[DATE]"
type input "[DATE] 22:17"
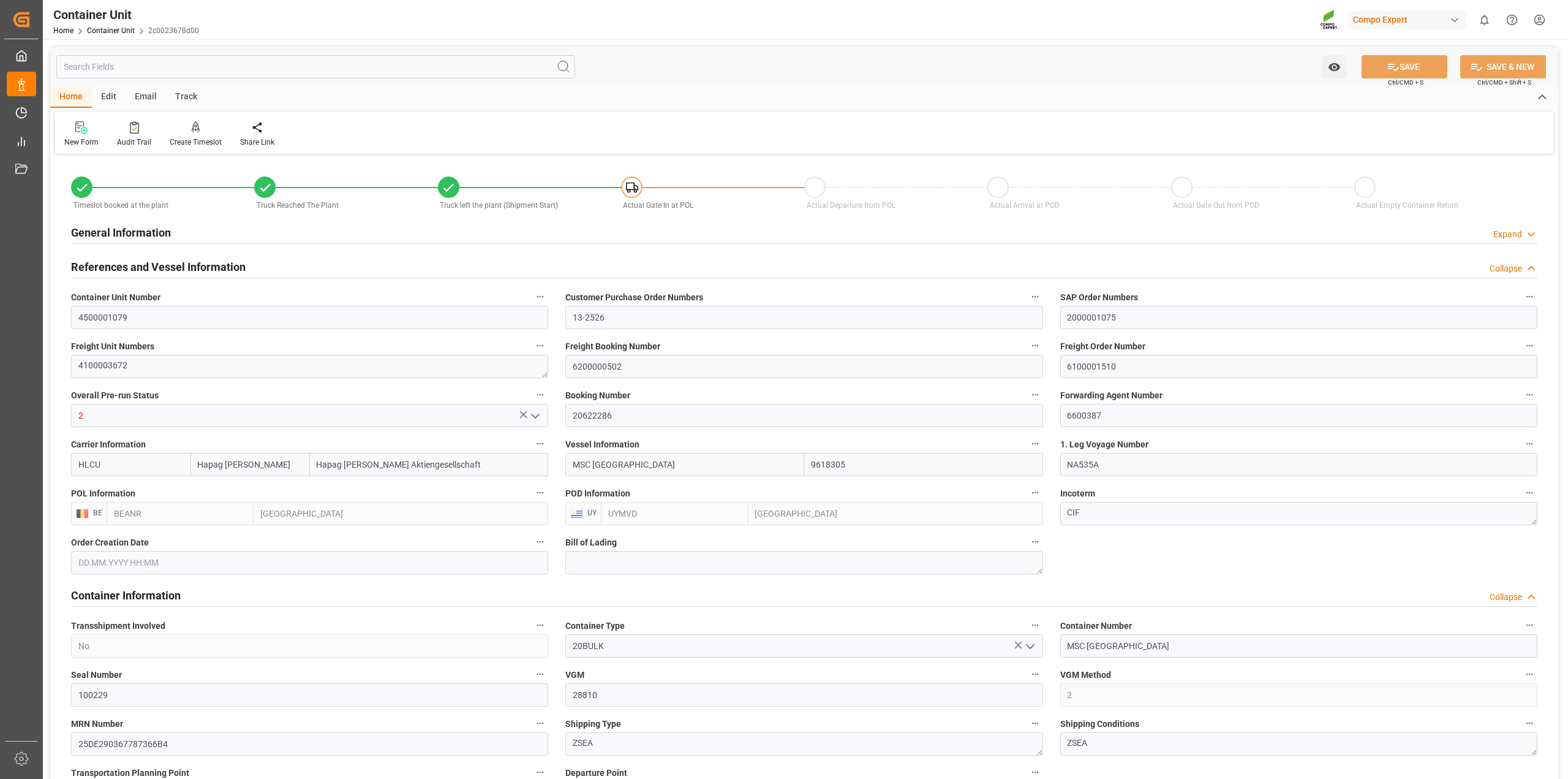
type input "08.09.2025 12:24"
type input "[DATE] 10:00"
drag, startPoint x: 1140, startPoint y: 366, endPoint x: 914, endPoint y: 356, distance: 226.2
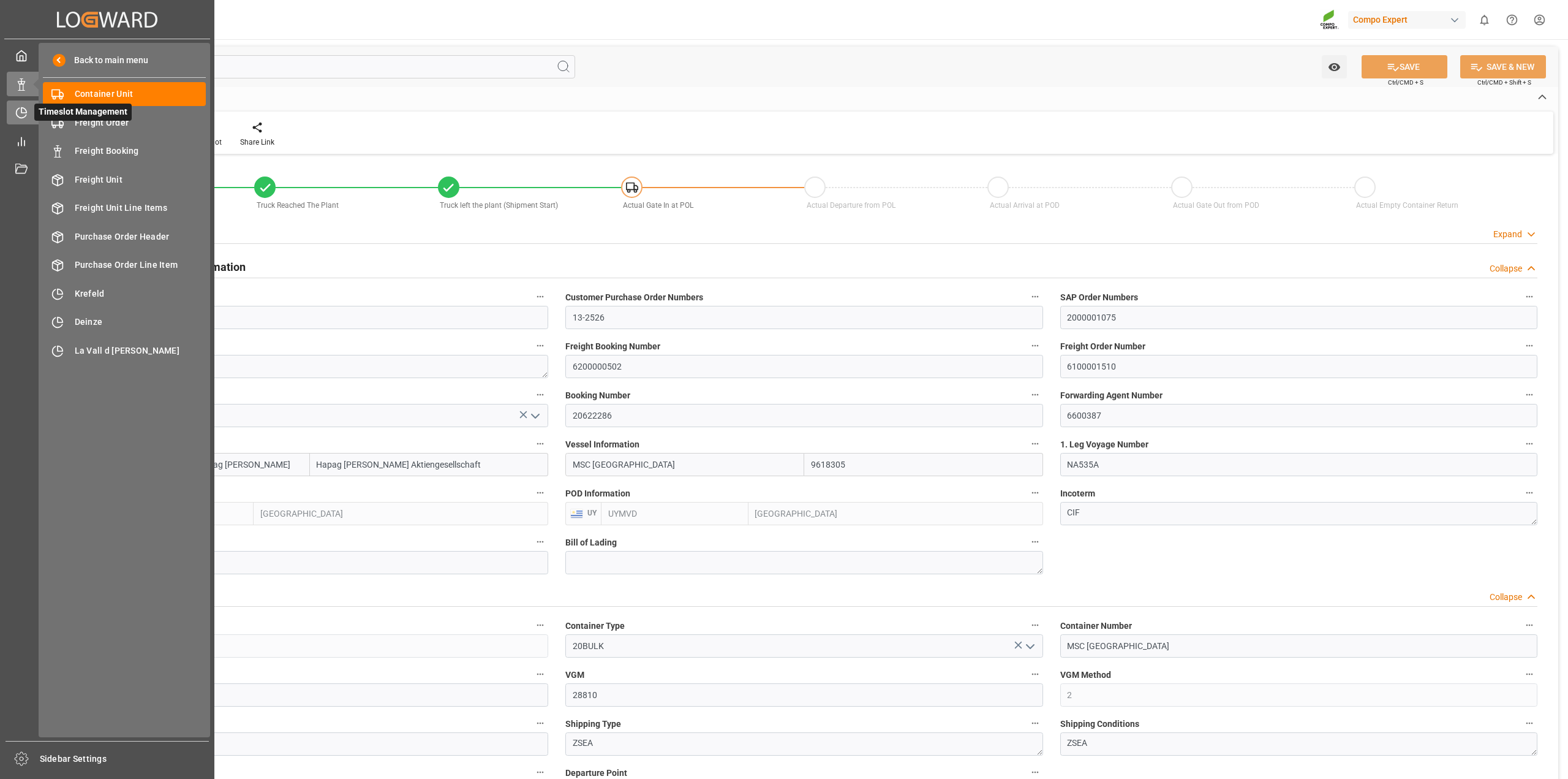
click at [16, 109] on icon at bounding box center [21, 113] width 13 height 13
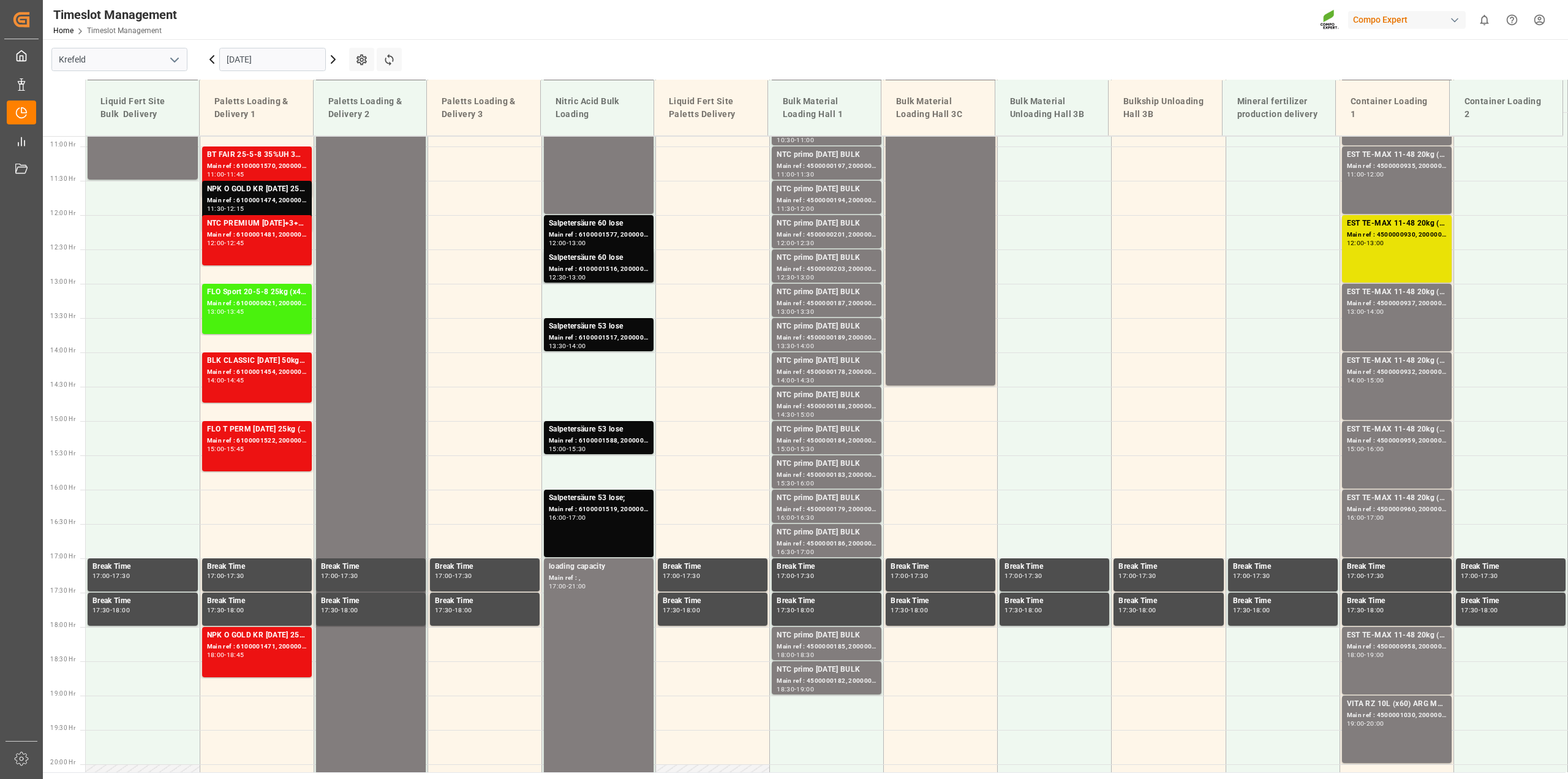
scroll to position [530, 0]
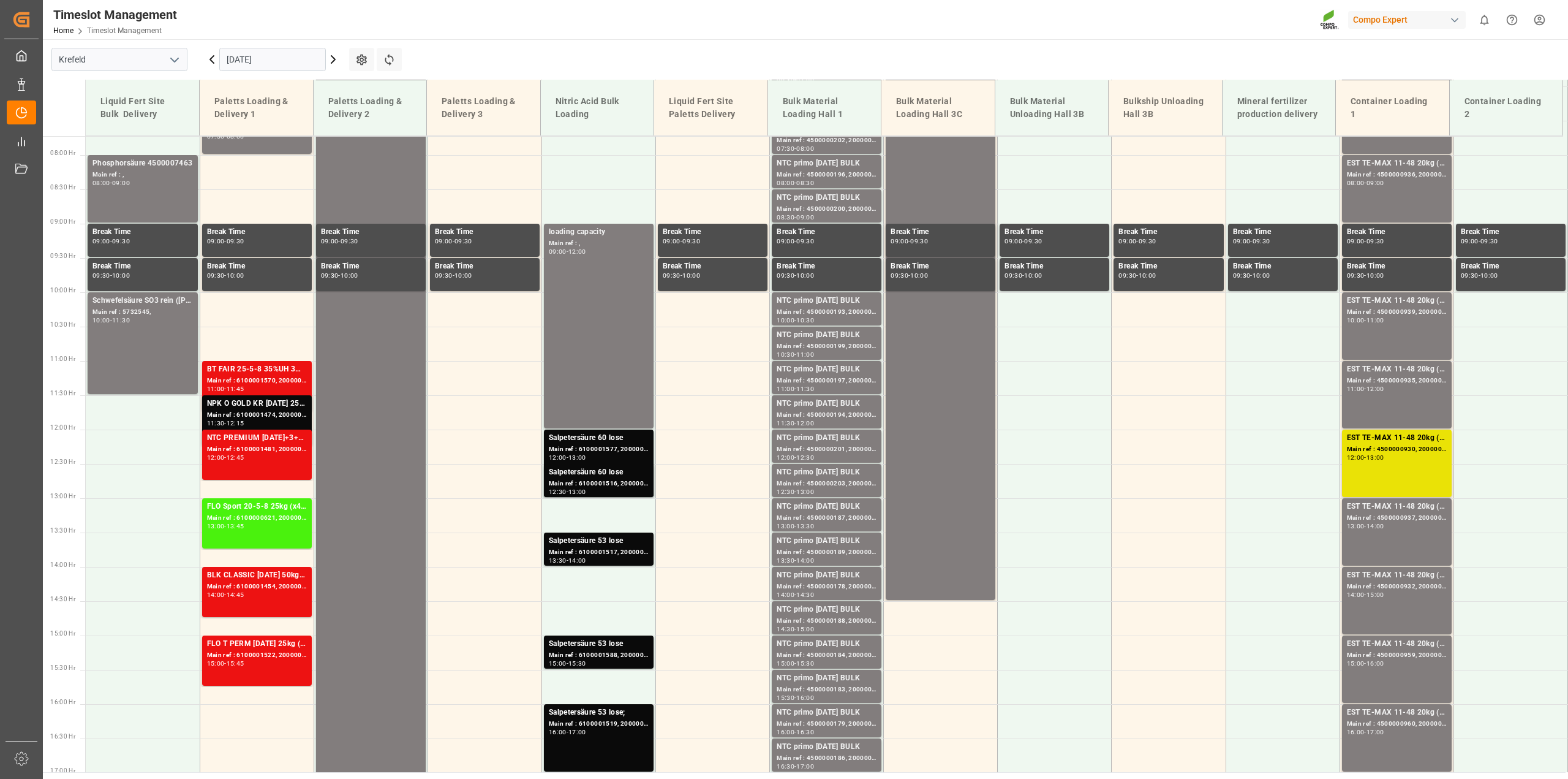
click at [337, 61] on icon at bounding box center [333, 59] width 15 height 15
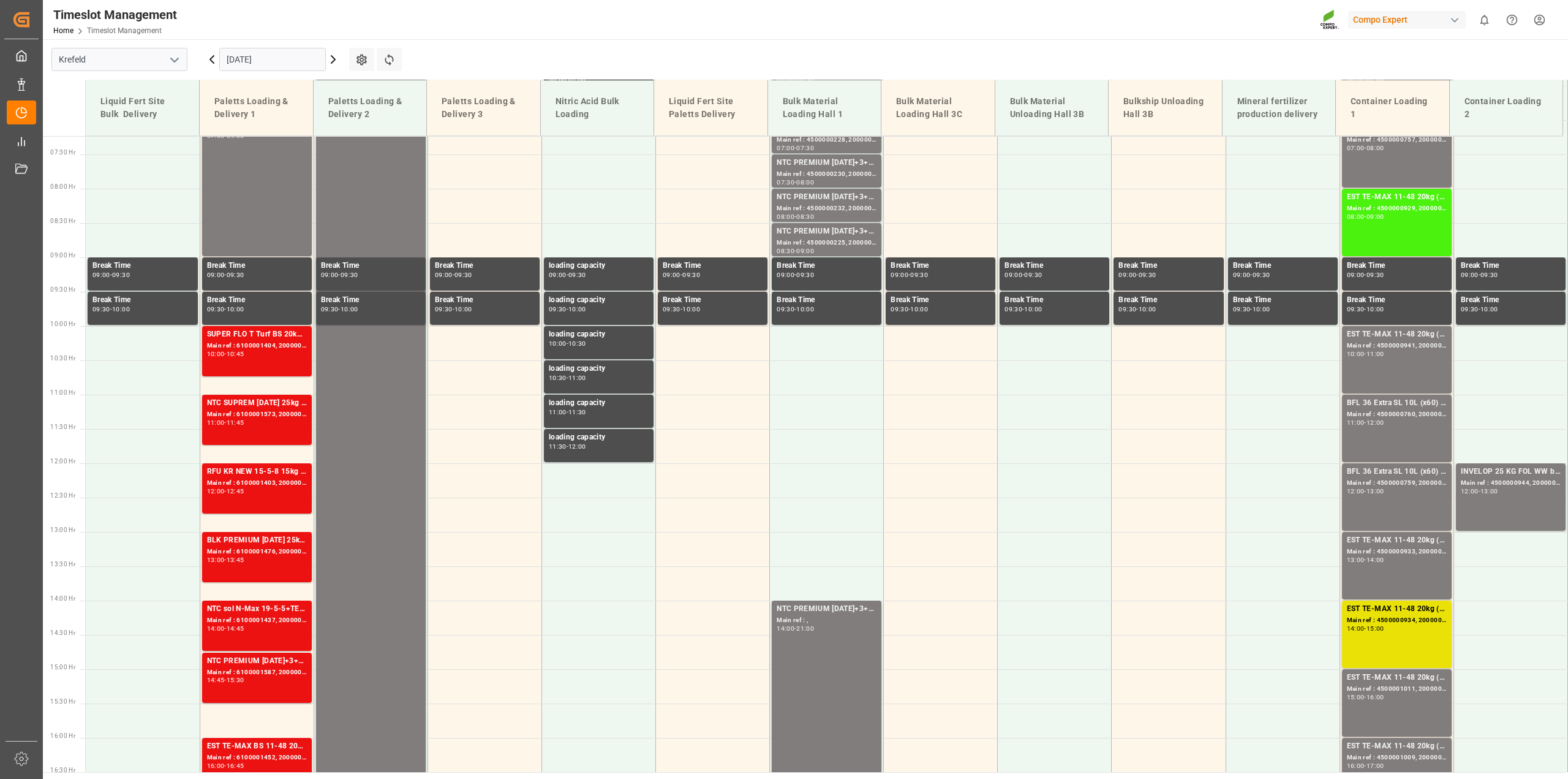
scroll to position [377, 0]
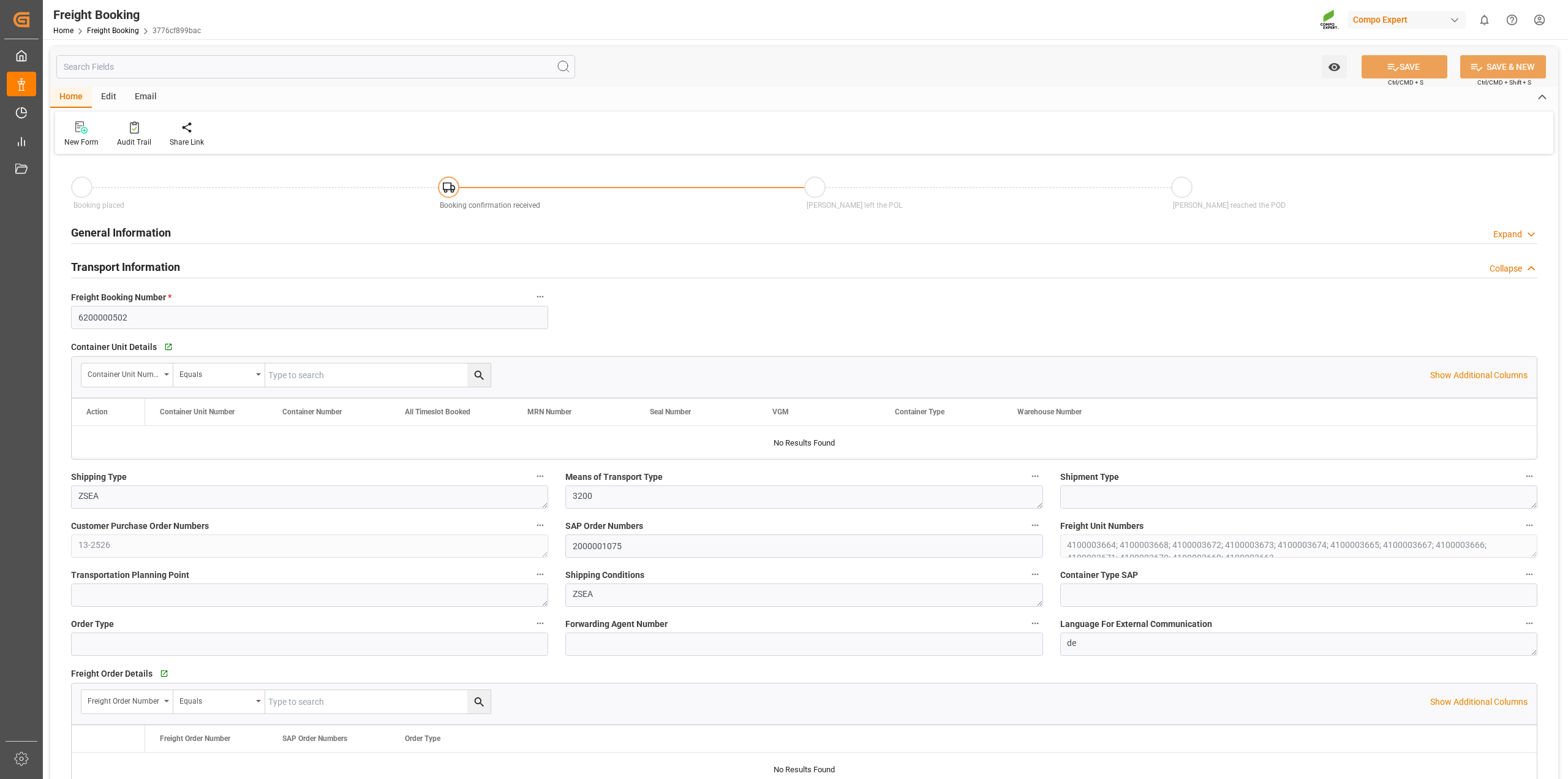
type input "Hapag [PERSON_NAME]"
type input "Hapag [PERSON_NAME] Aktiengesellschaft"
type input "9618305"
type input "BEANR"
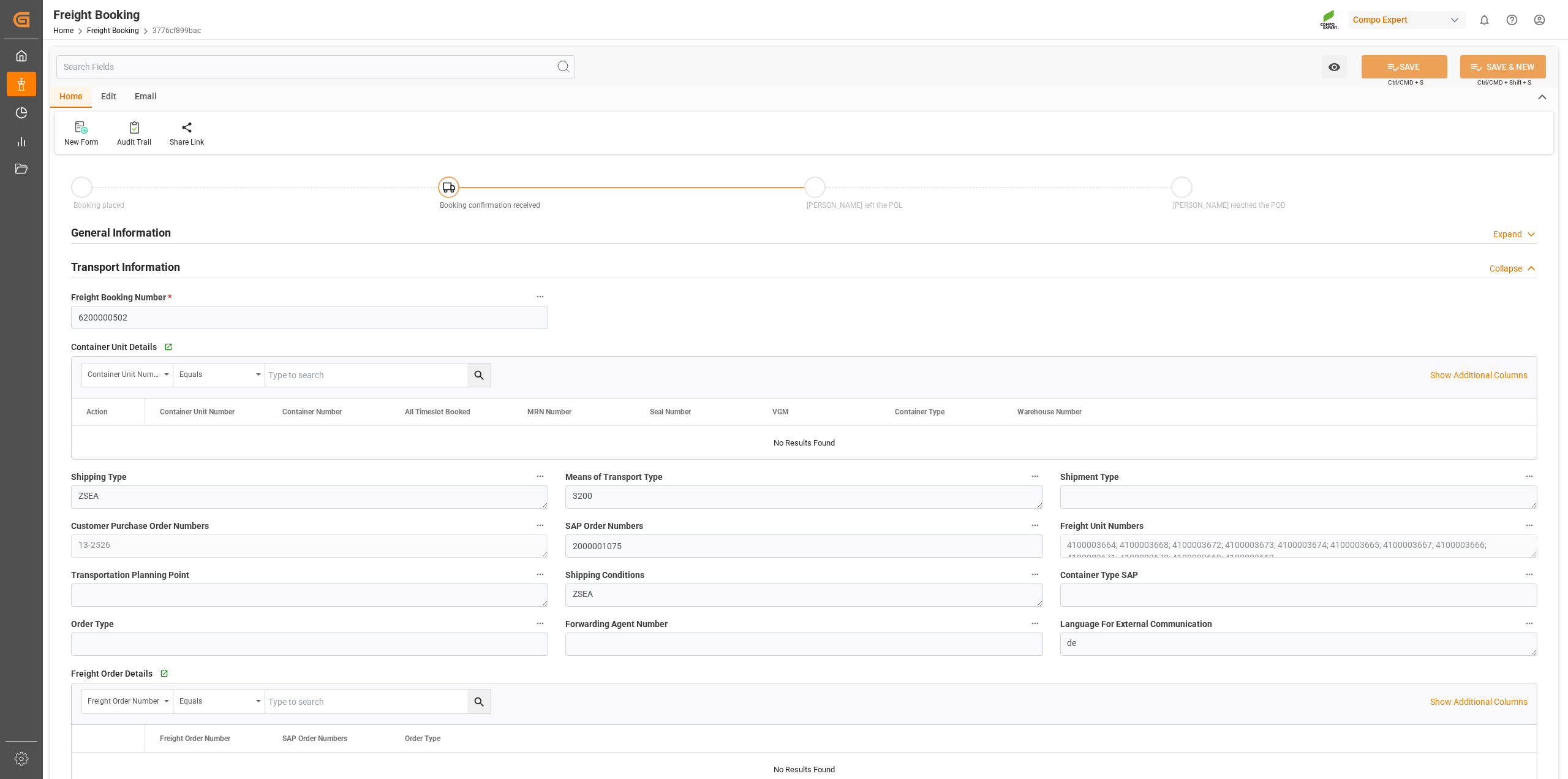
type input "UYMVD"
type input "0"
type input "715500"
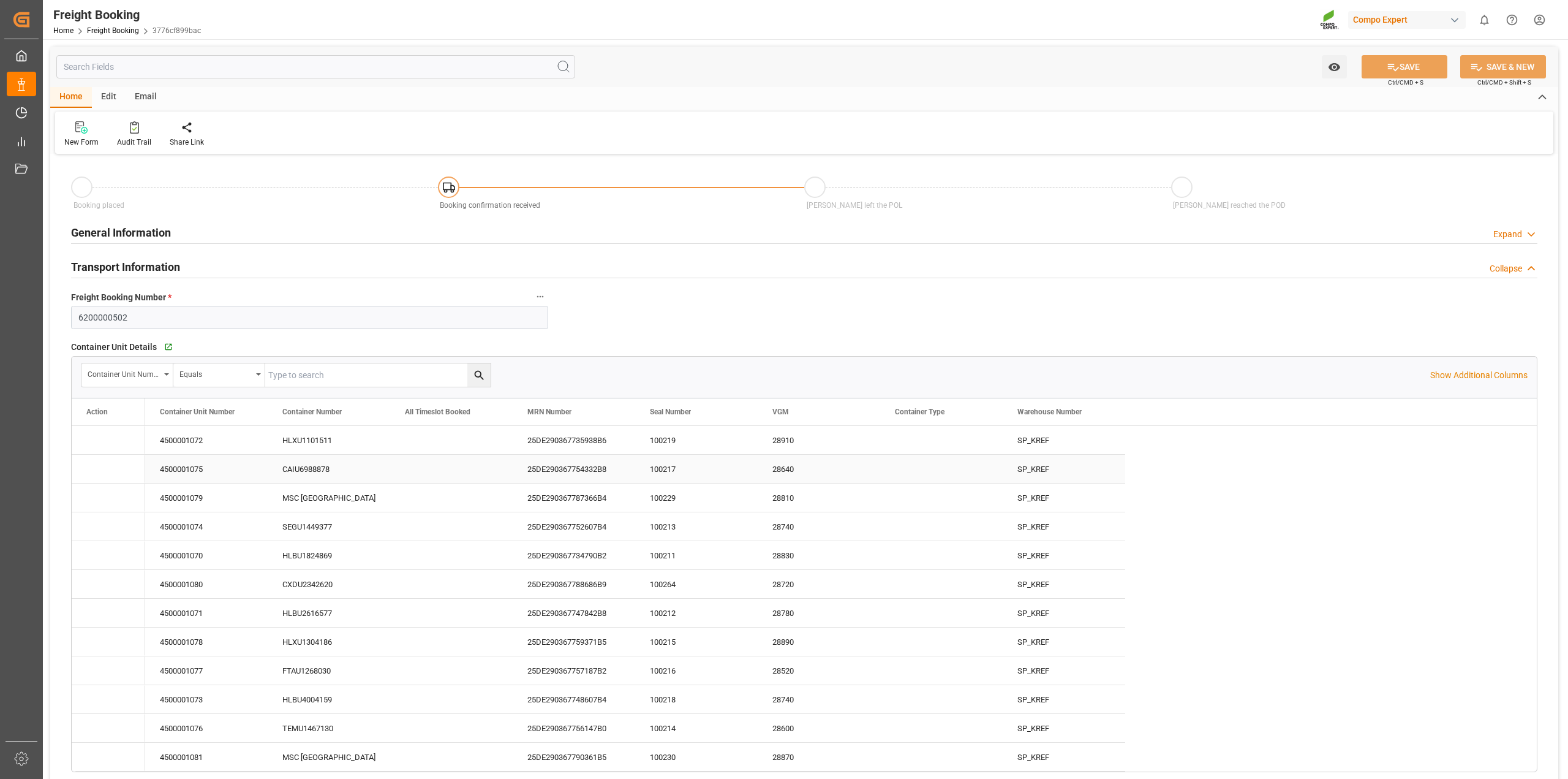
type input "[DATE] 01:00"
type input "[DATE] 22:17"
type input "[DATE] 10:00"
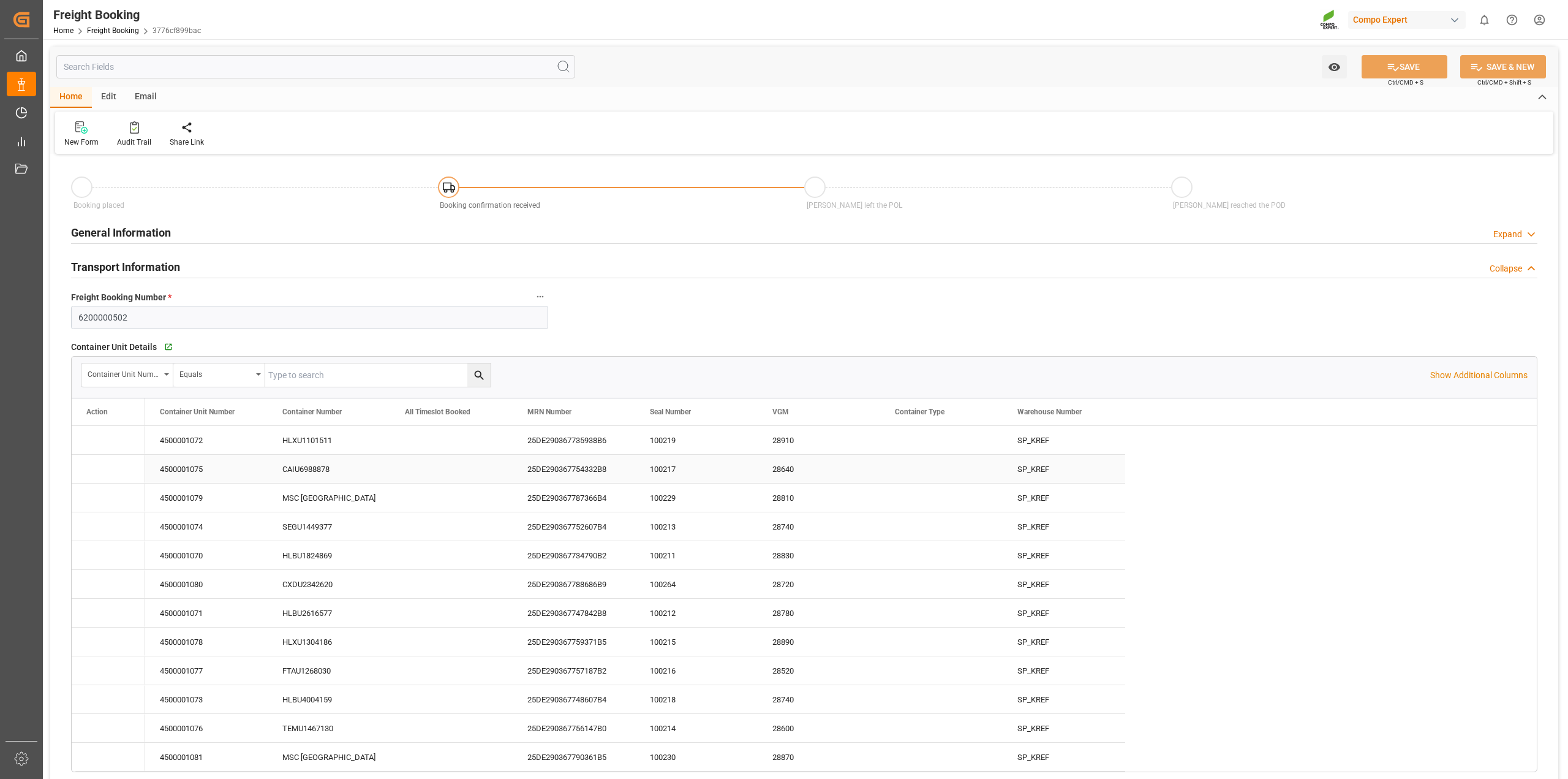
type input "[DATE] 10:08"
type input "[DATE] 16:42"
type input "[DATE] 08:46"
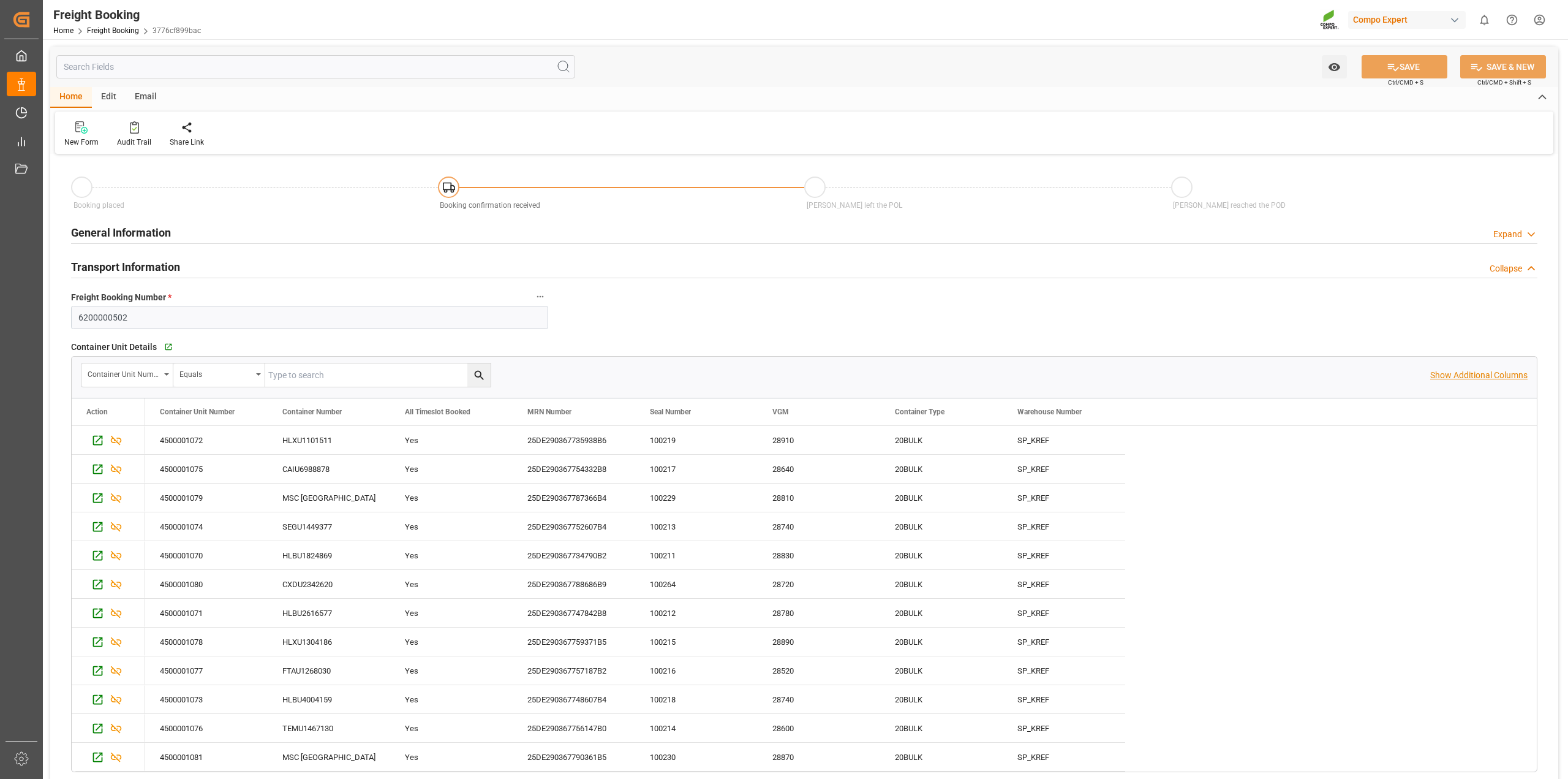
click at [1443, 374] on p "Show Additional Columns" at bounding box center [1479, 375] width 97 height 13
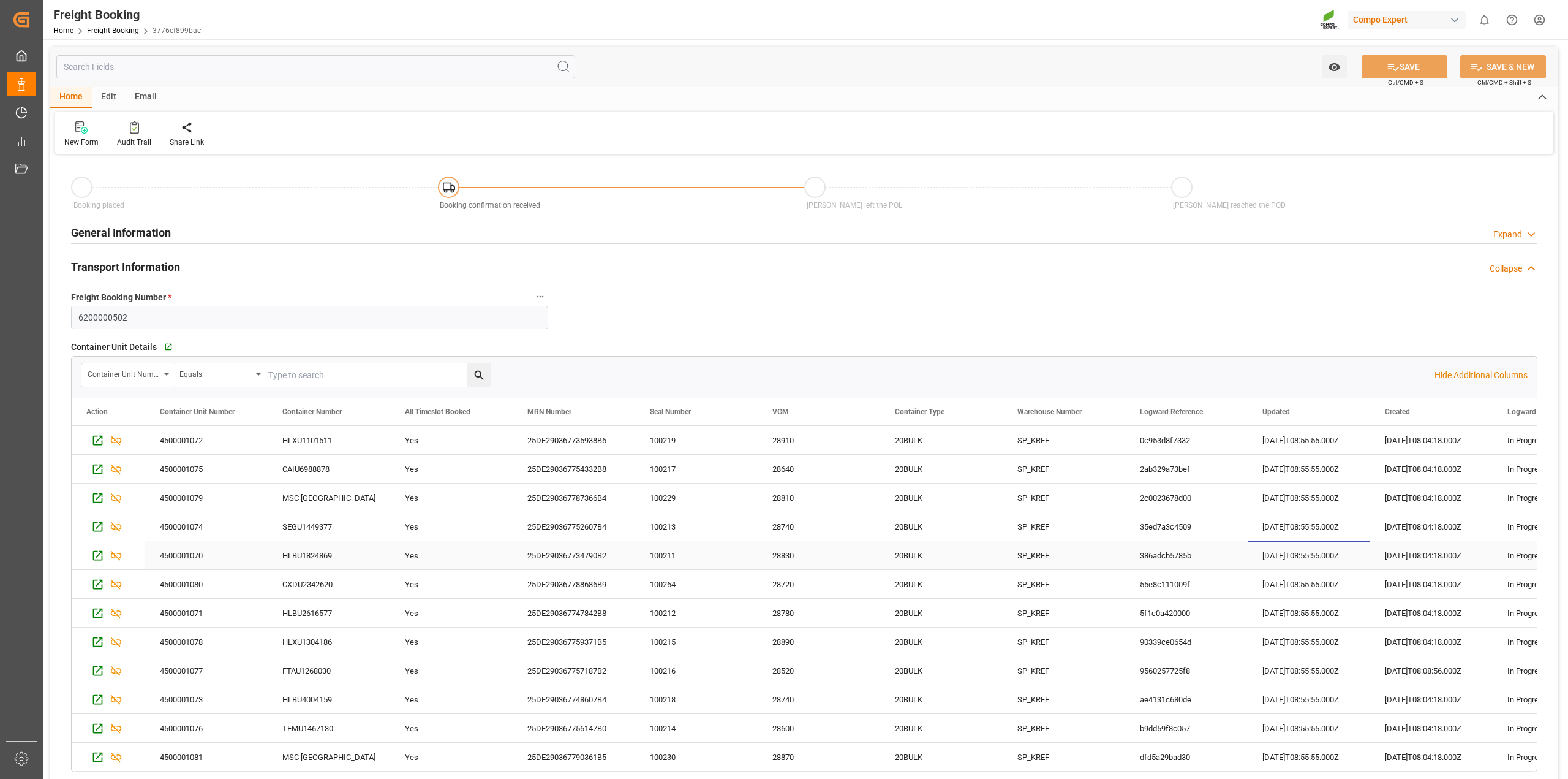
click at [1313, 557] on div "2025-09-02T08:55:55.000Z" at bounding box center [1309, 555] width 122 height 28
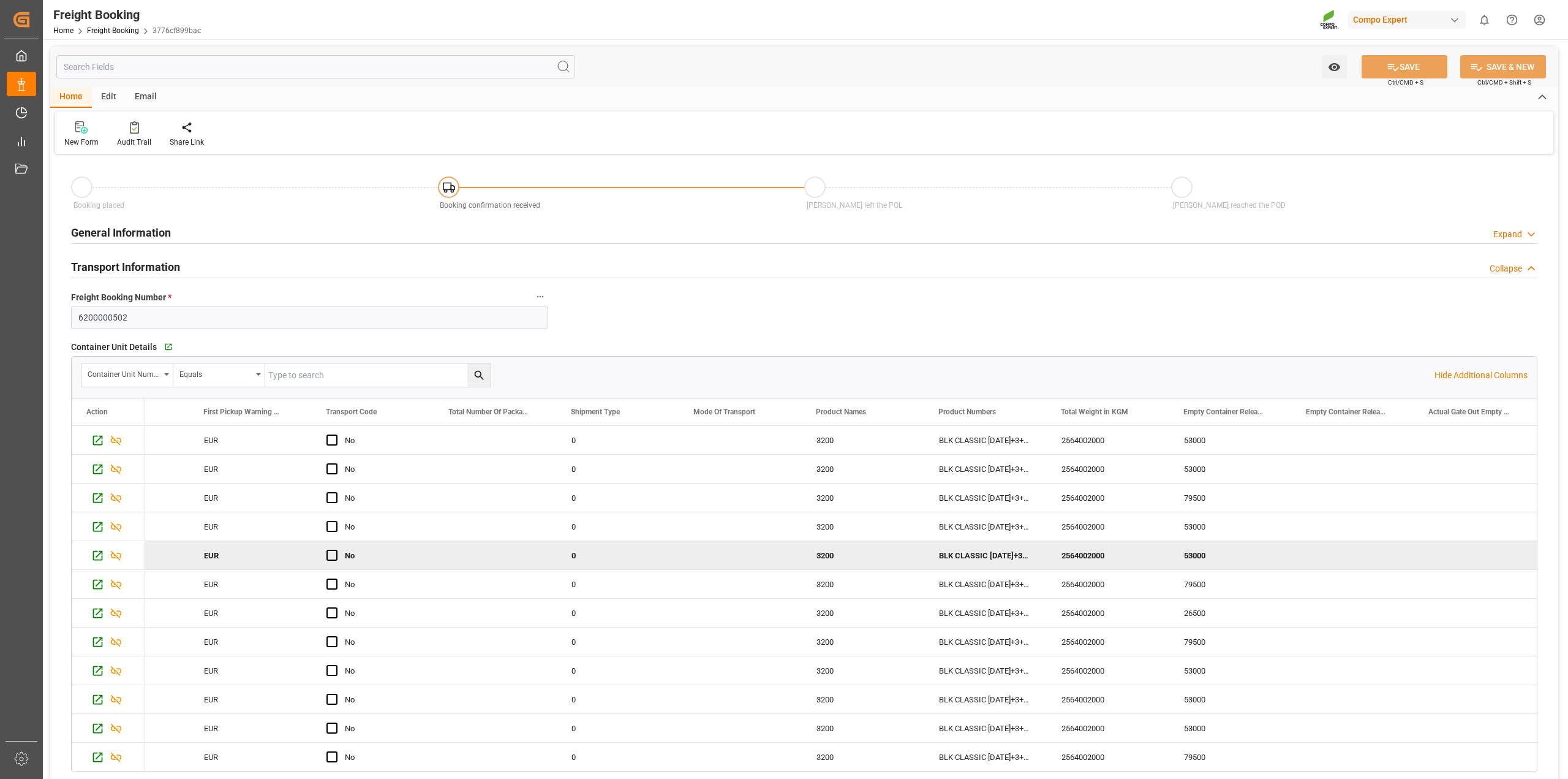
scroll to position [0, 7426]
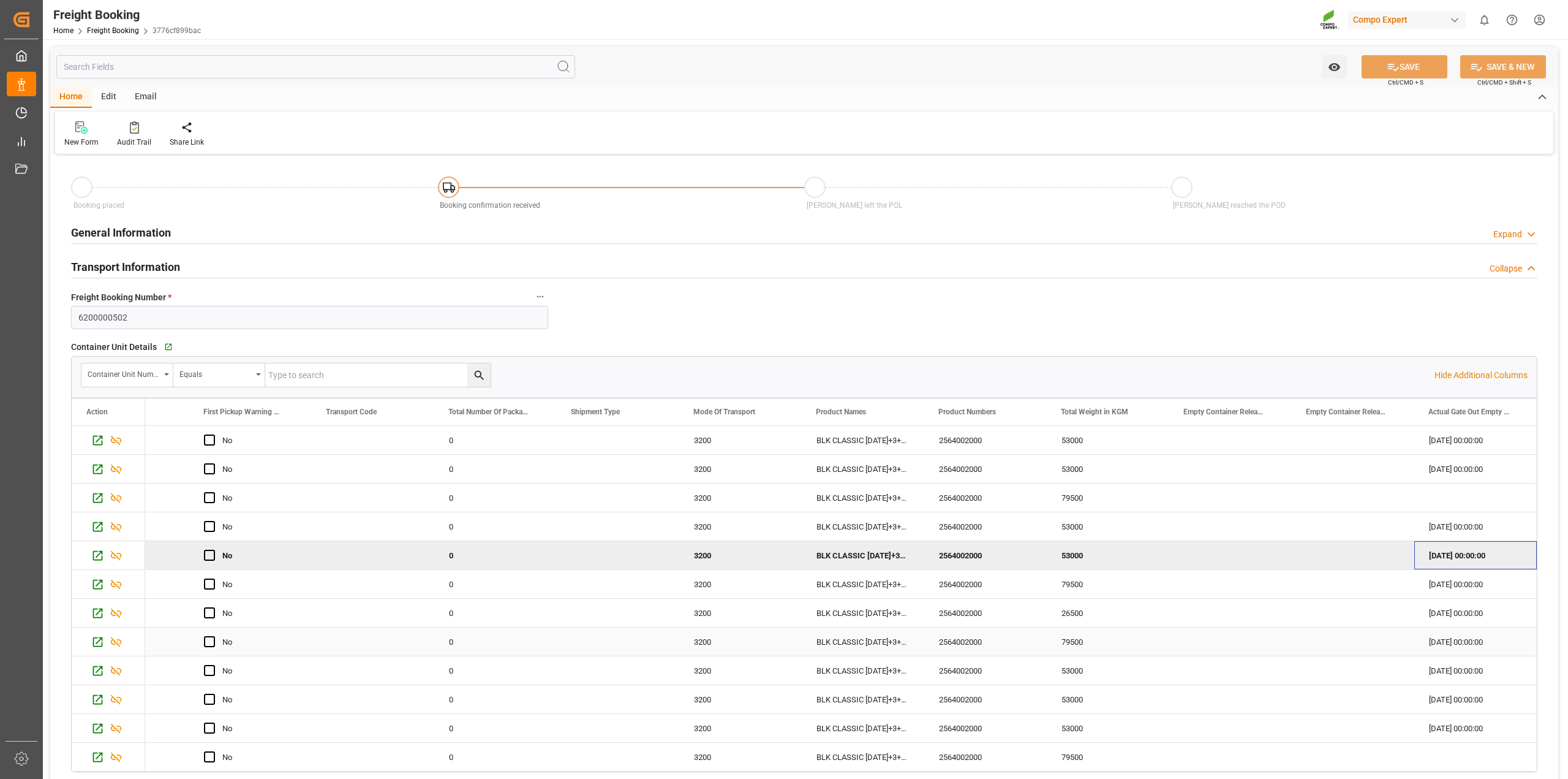
click at [836, 653] on div "BLK CLASSIC [DATE]+3+TE BULK" at bounding box center [863, 641] width 122 height 28
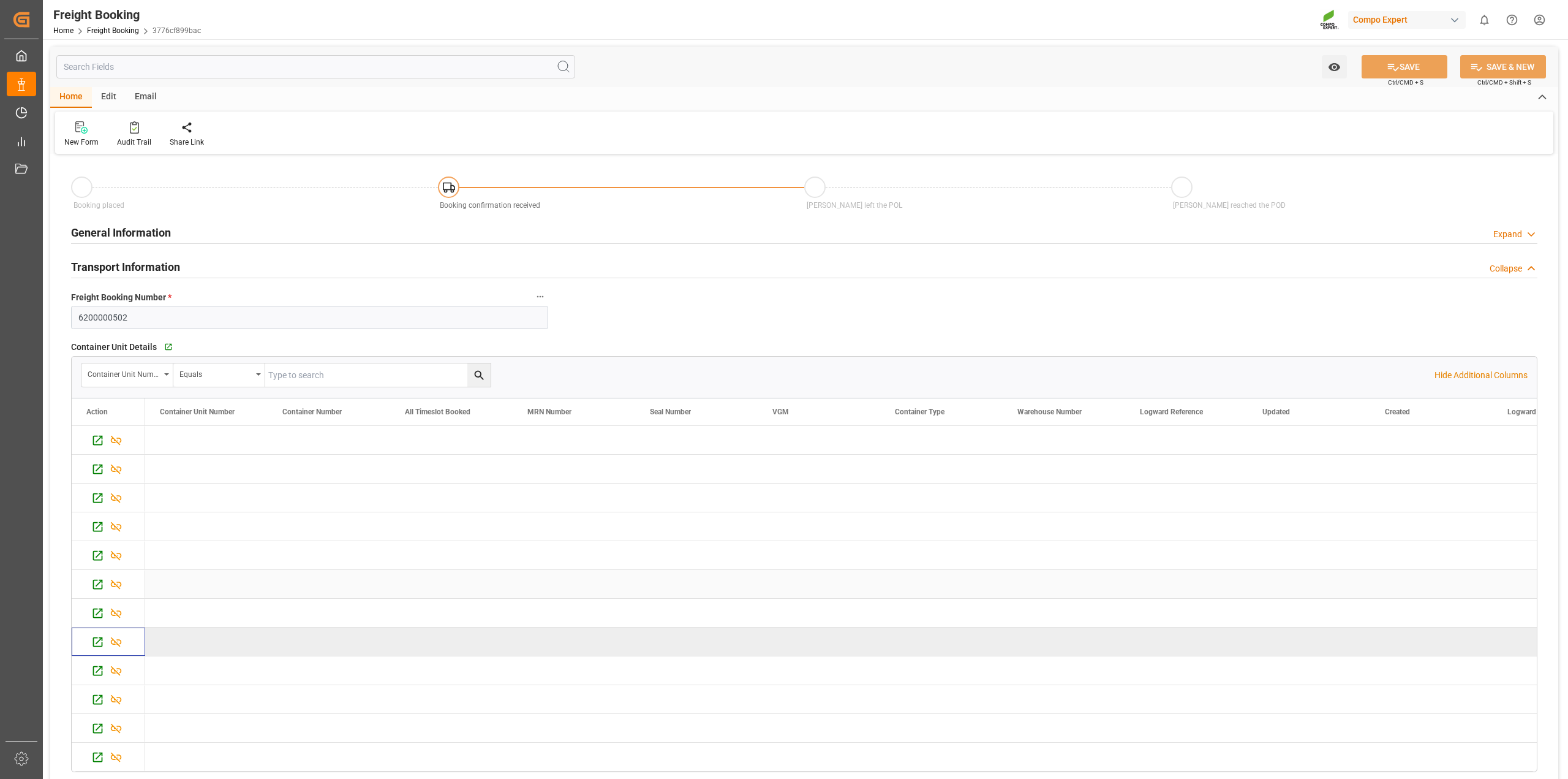
scroll to position [0, 0]
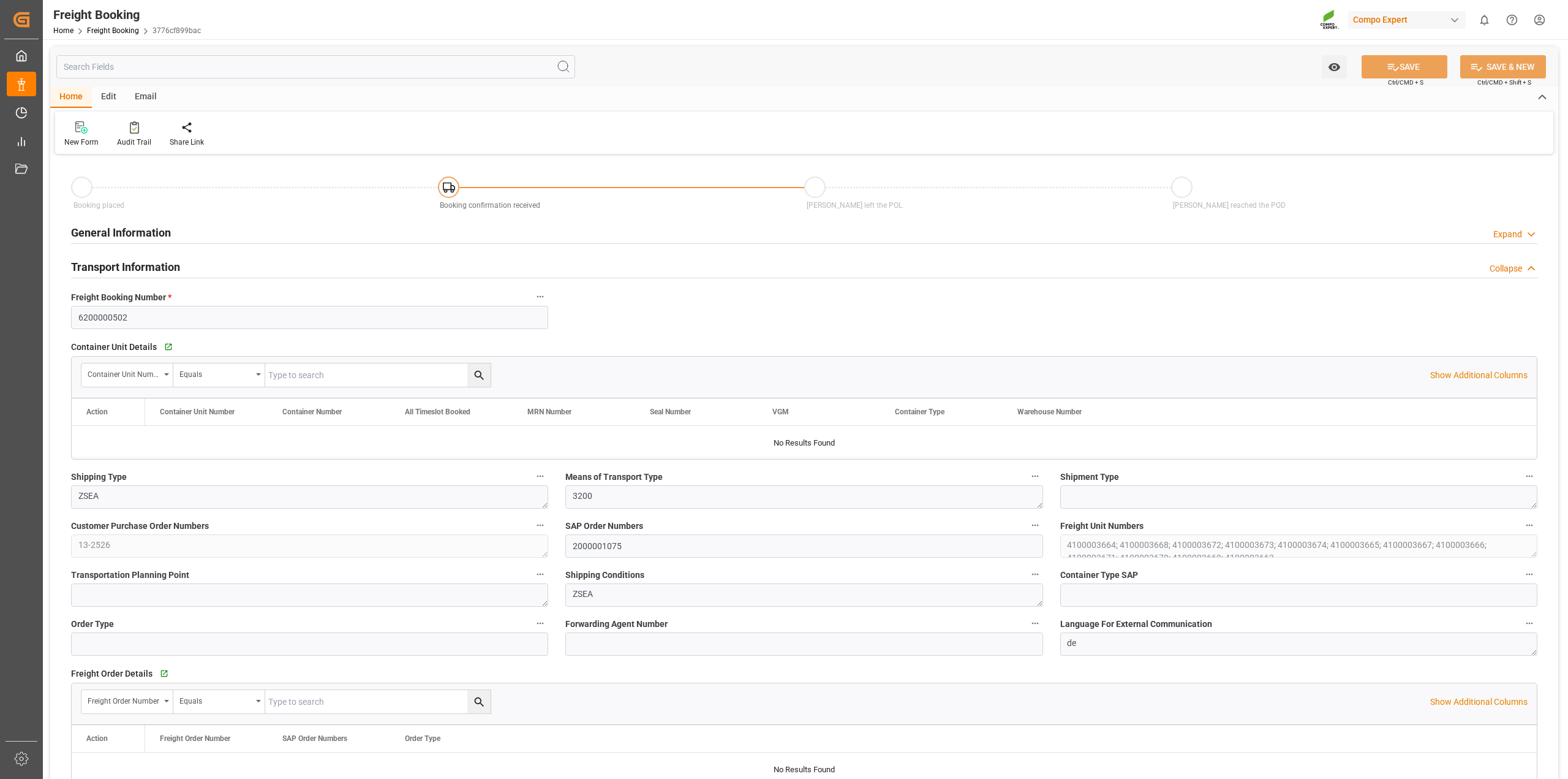
type input "Hapag [PERSON_NAME]"
type input "Hapag [PERSON_NAME] Aktiengesellschaft"
type input "9618305"
type input "BEANR"
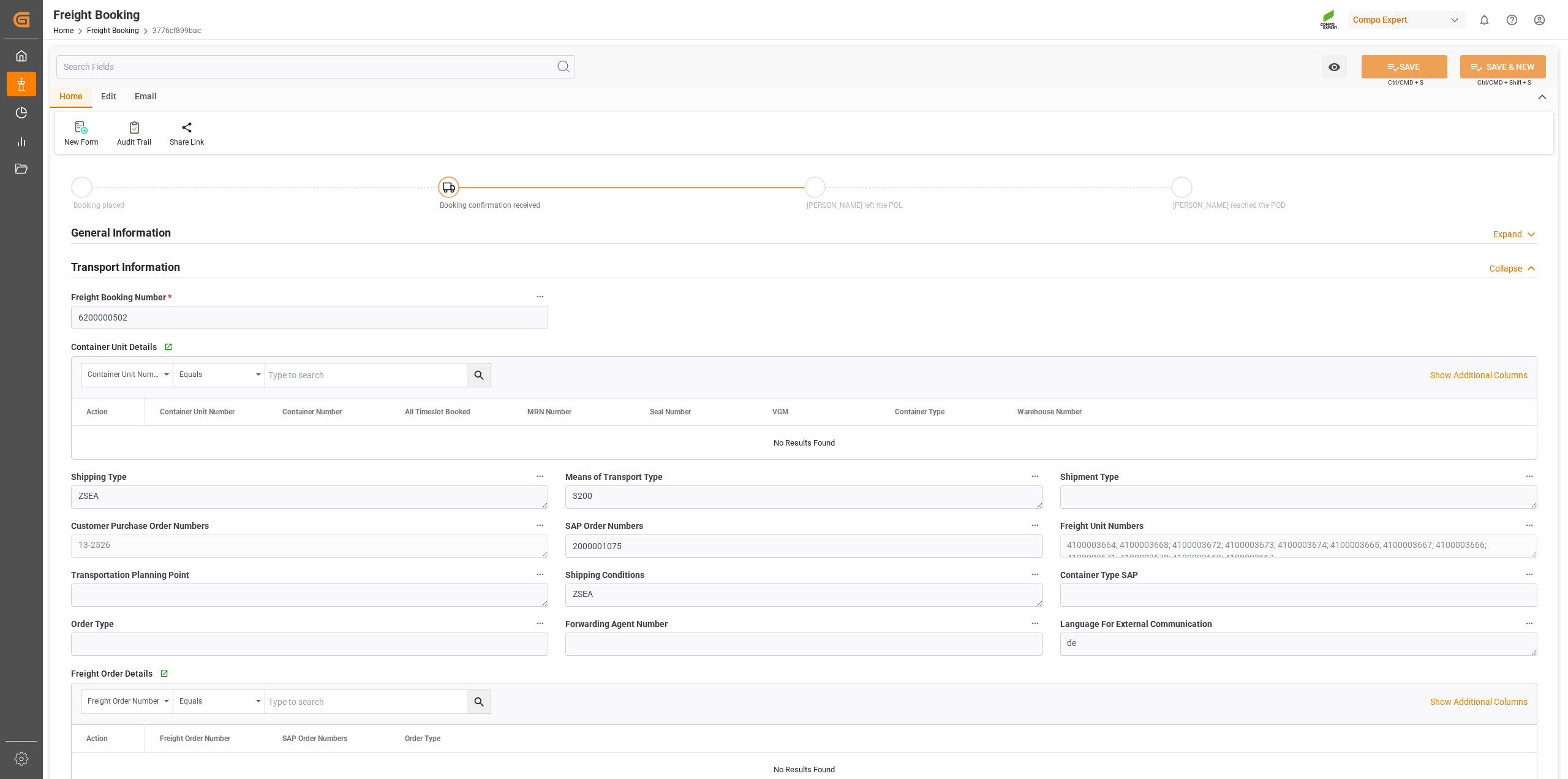
type input "UYMVD"
type input "0"
type input "715500"
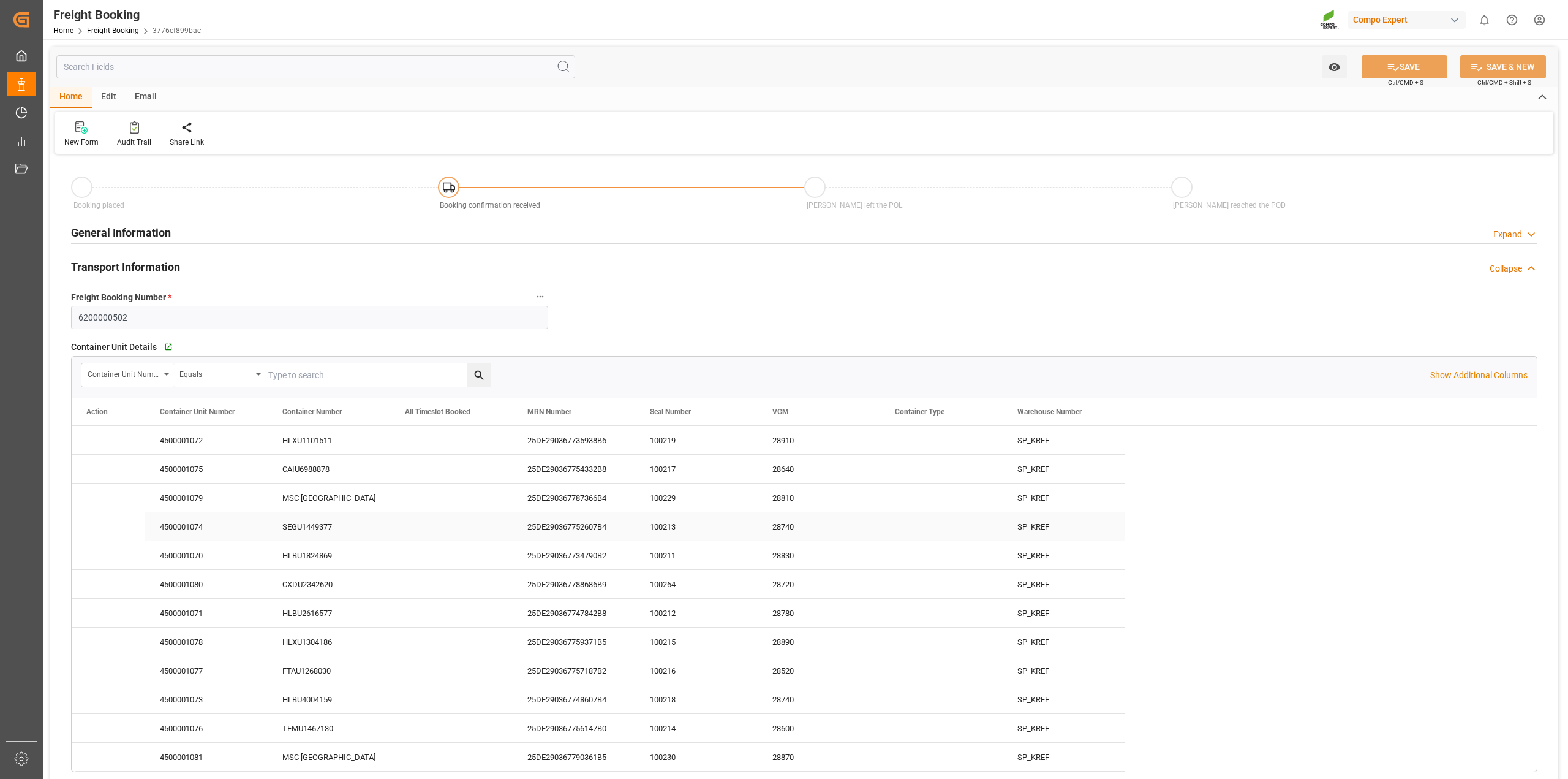
type input "[DATE] 01:00"
type input "[DATE] 22:17"
type input "[DATE] 10:00"
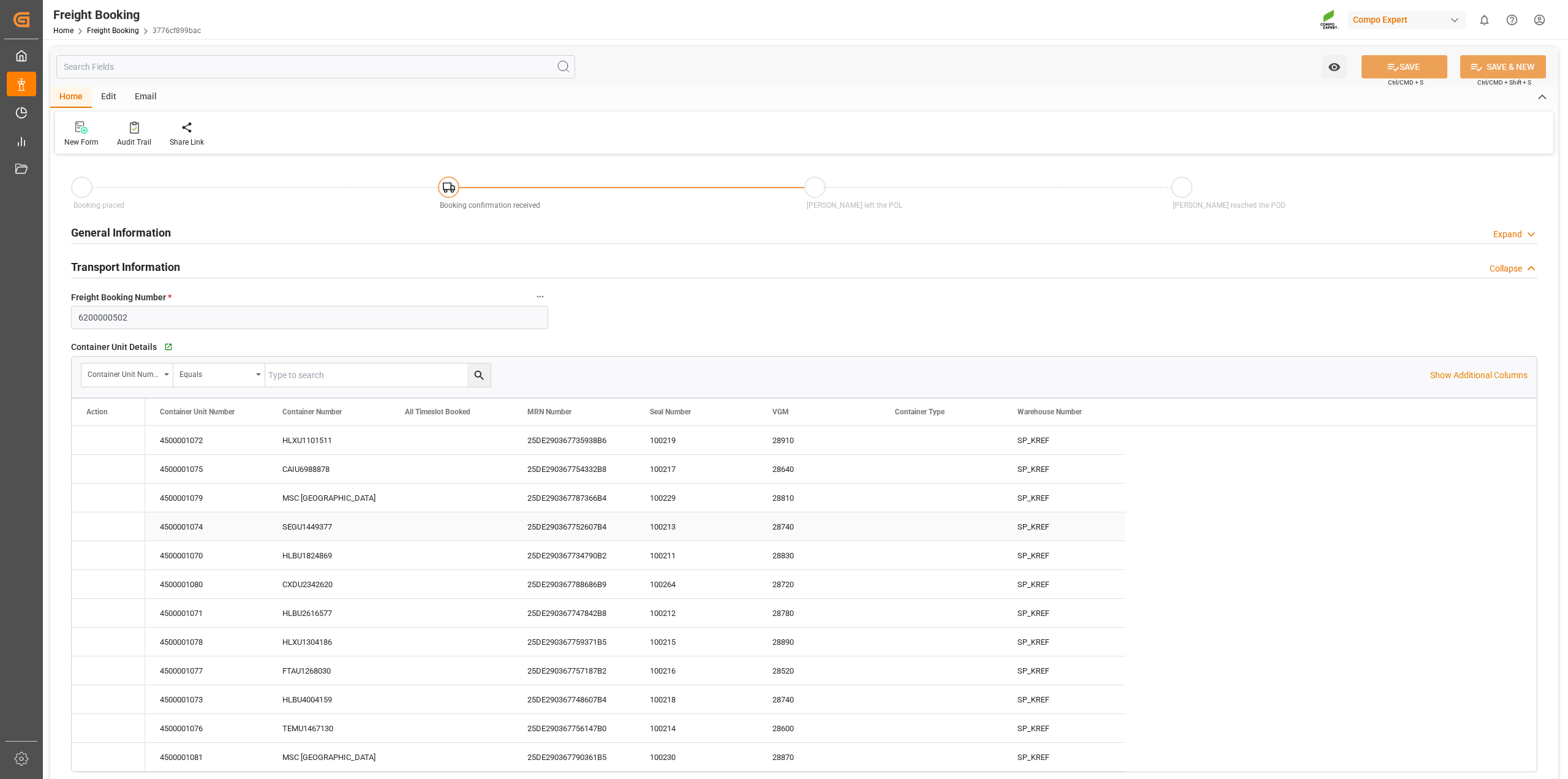
type input "[DATE] 10:08"
type input "[DATE] 16:42"
type input "[DATE] 08:46"
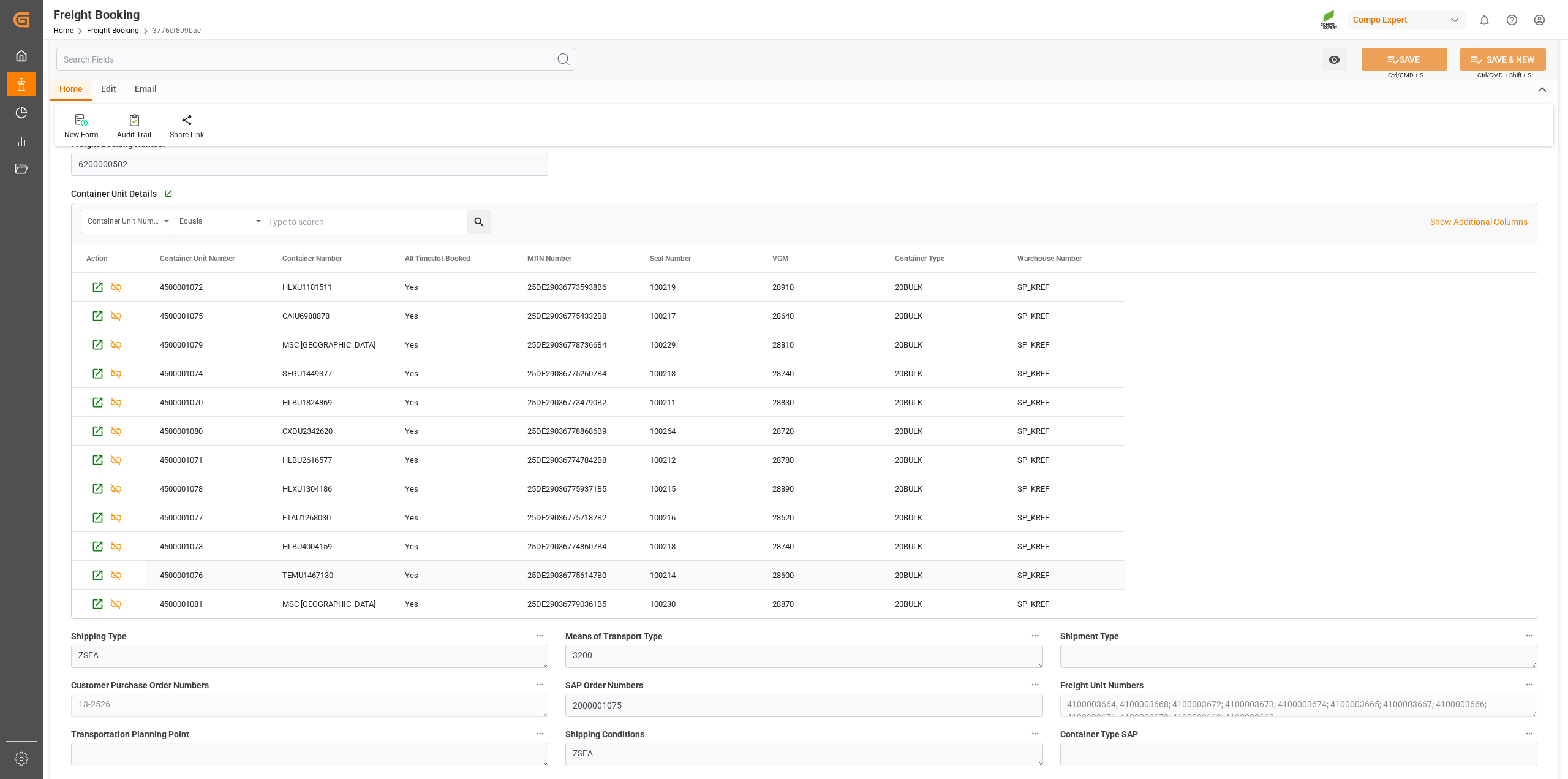
scroll to position [77, 0]
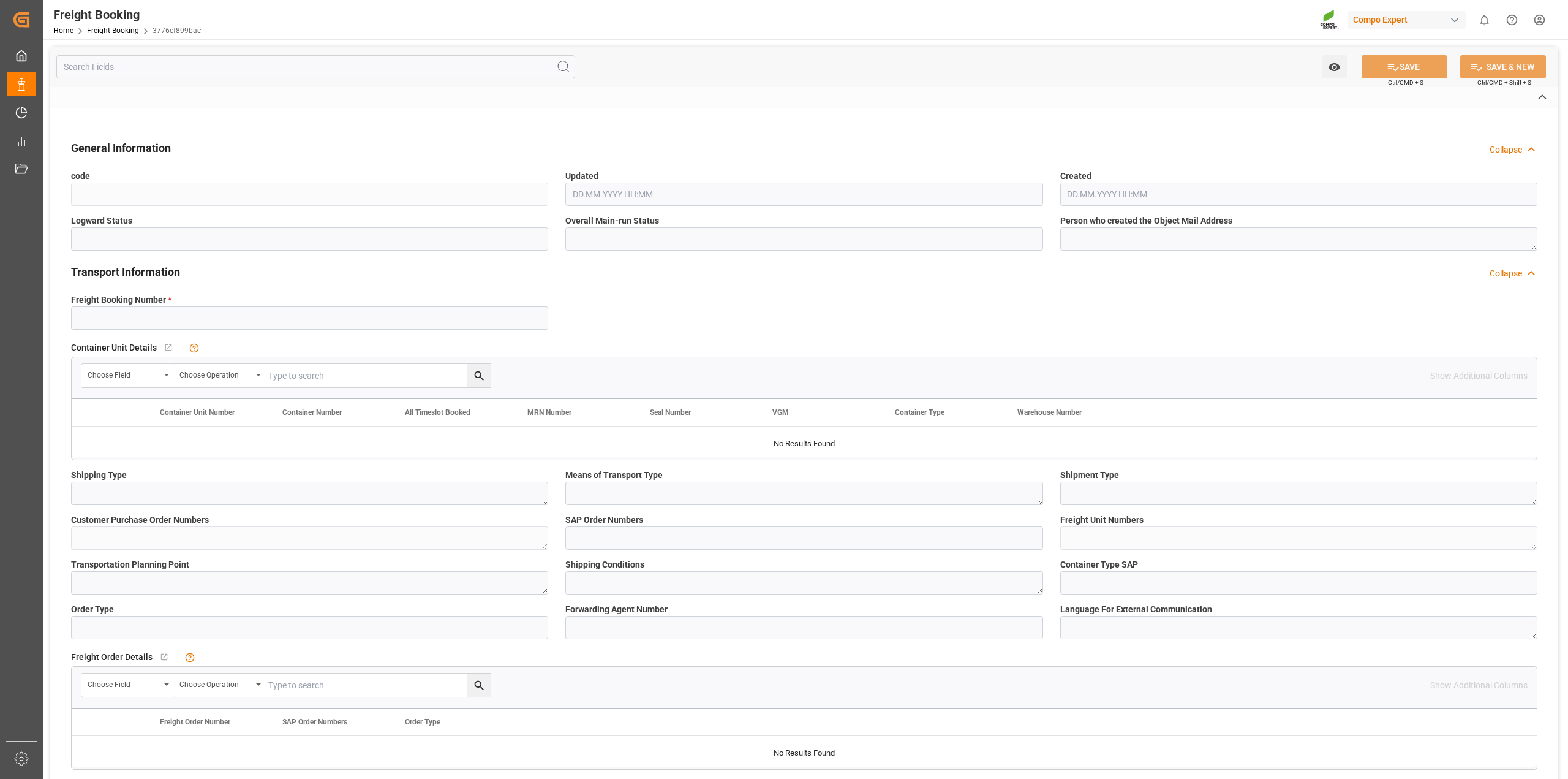
type input "6200000502"
type textarea "ZSEA"
type textarea "3200"
type textarea "13-2526"
type input "2000001075"
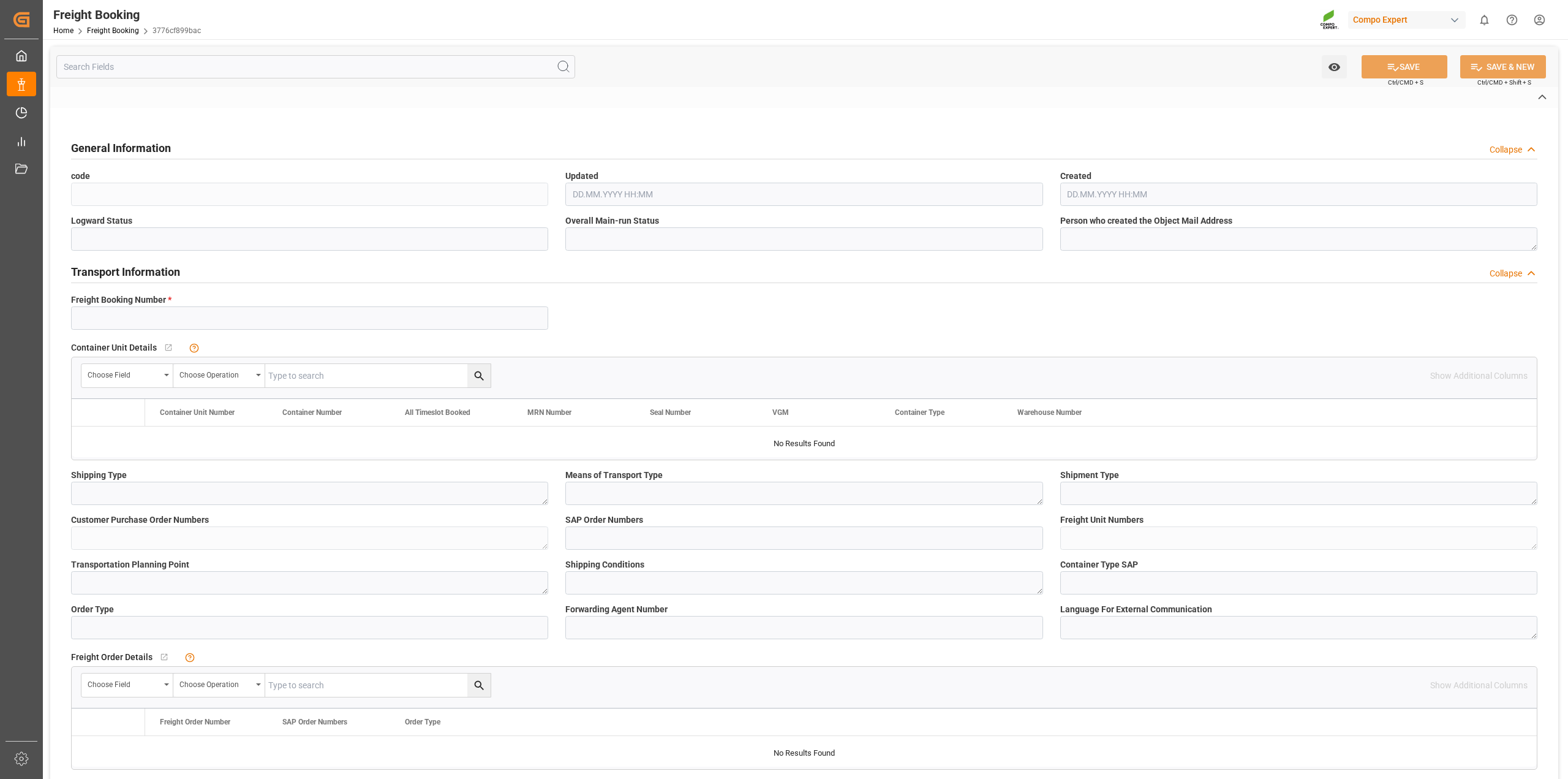
type textarea "4100003664; 4100003668; 4100003672; 4100003673; 4100003674; 4100003665; 4100003…"
type textarea "ZSEA"
type textarea "de"
type input "HLCU"
type input "20622286"
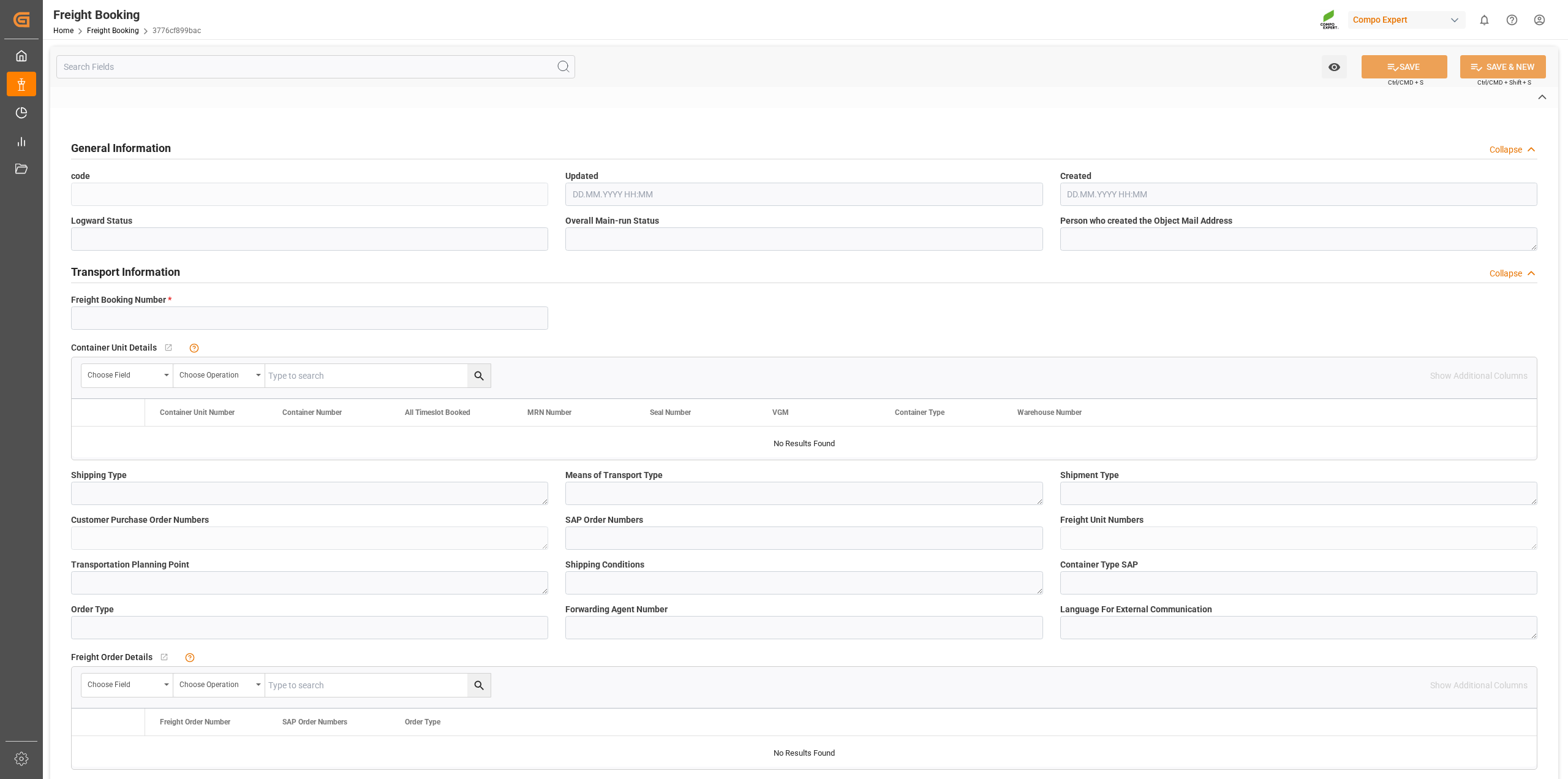
type input "MSC [GEOGRAPHIC_DATA]"
type input "[GEOGRAPHIC_DATA]"
type textarea "CIF"
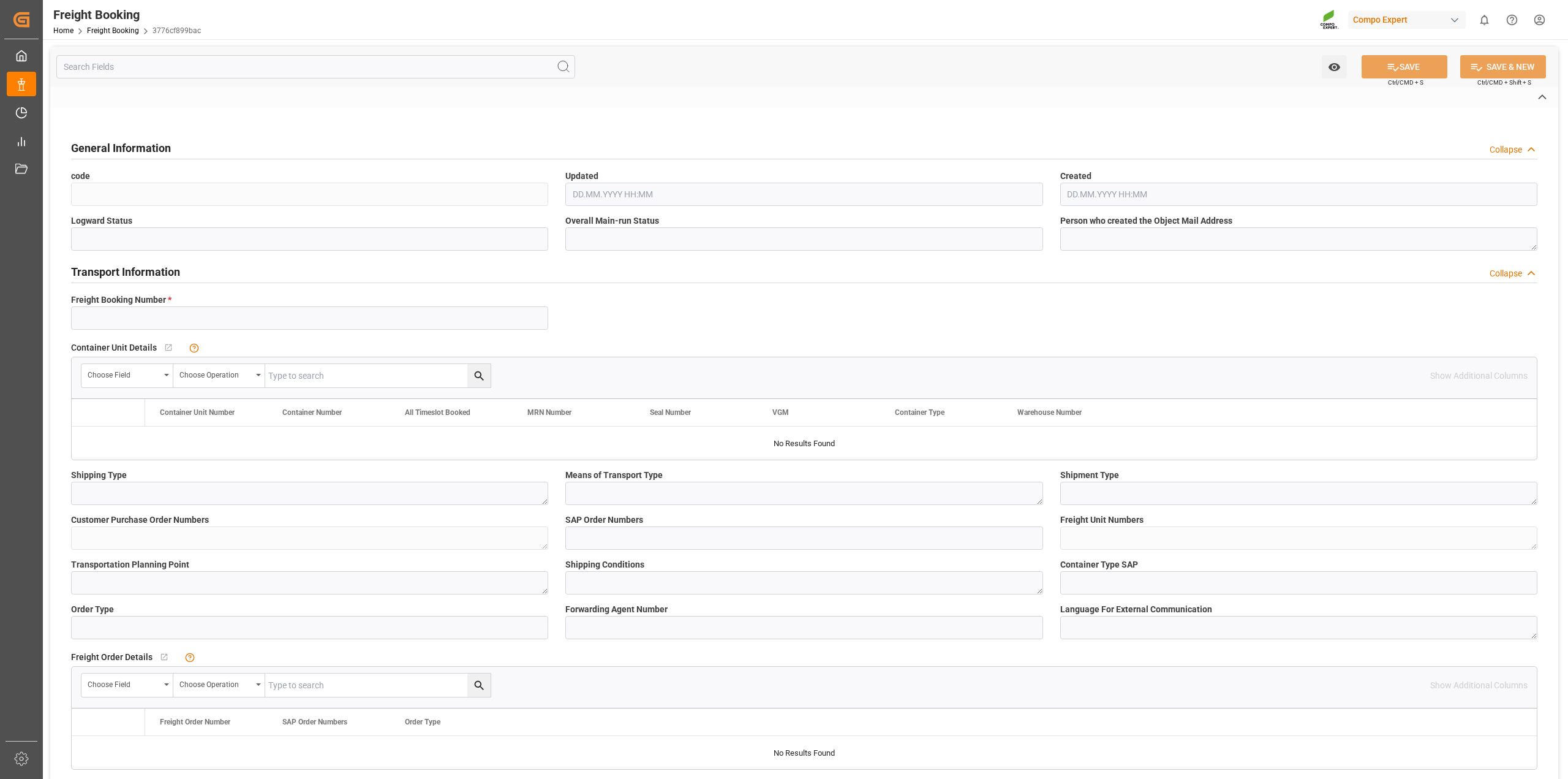
type textarea "SP_KREF"
type textarea "BLK CLASSIC [DATE]+3+TE BULK"
type textarea "2564002000"
type input "SP_KREF"
type input "Logistics Service Provider"
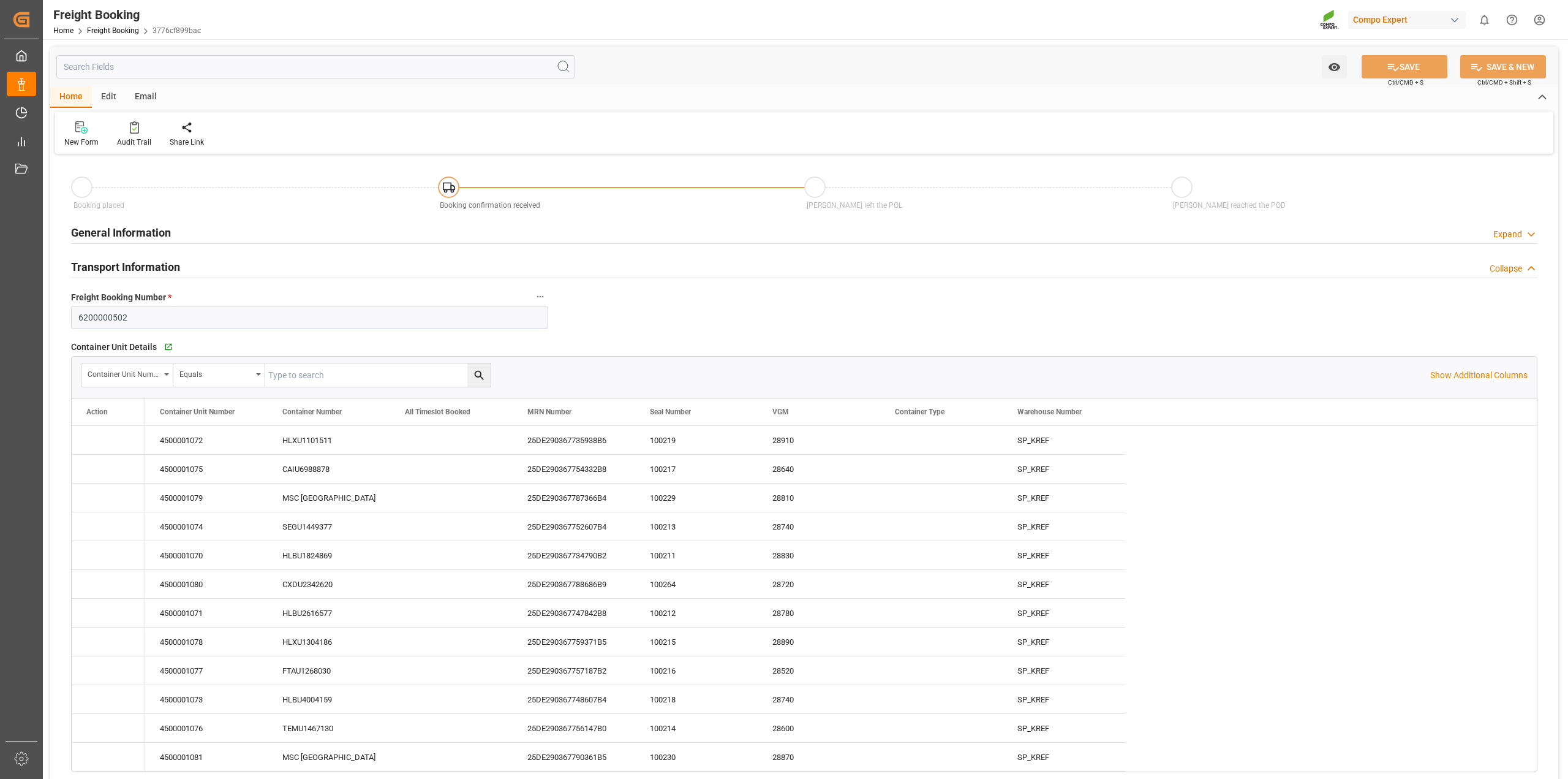
type input "Hapag [PERSON_NAME]"
type input "Hapag [PERSON_NAME] Aktiengesellschaft"
type input "9618305"
type input "BEANR"
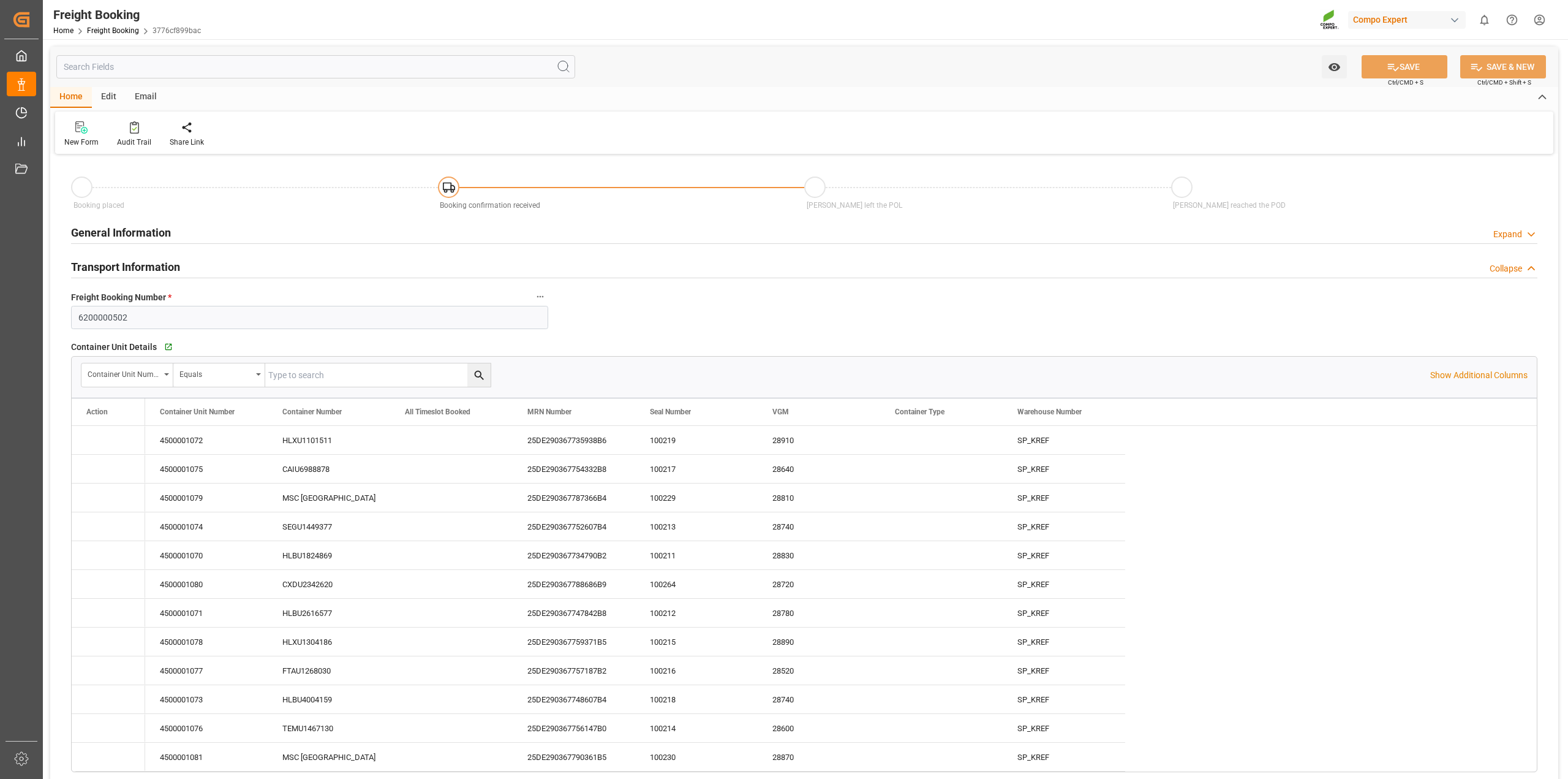
type input "UYMVD"
type input "0"
type input "715500"
type input "[DATE] 01:00"
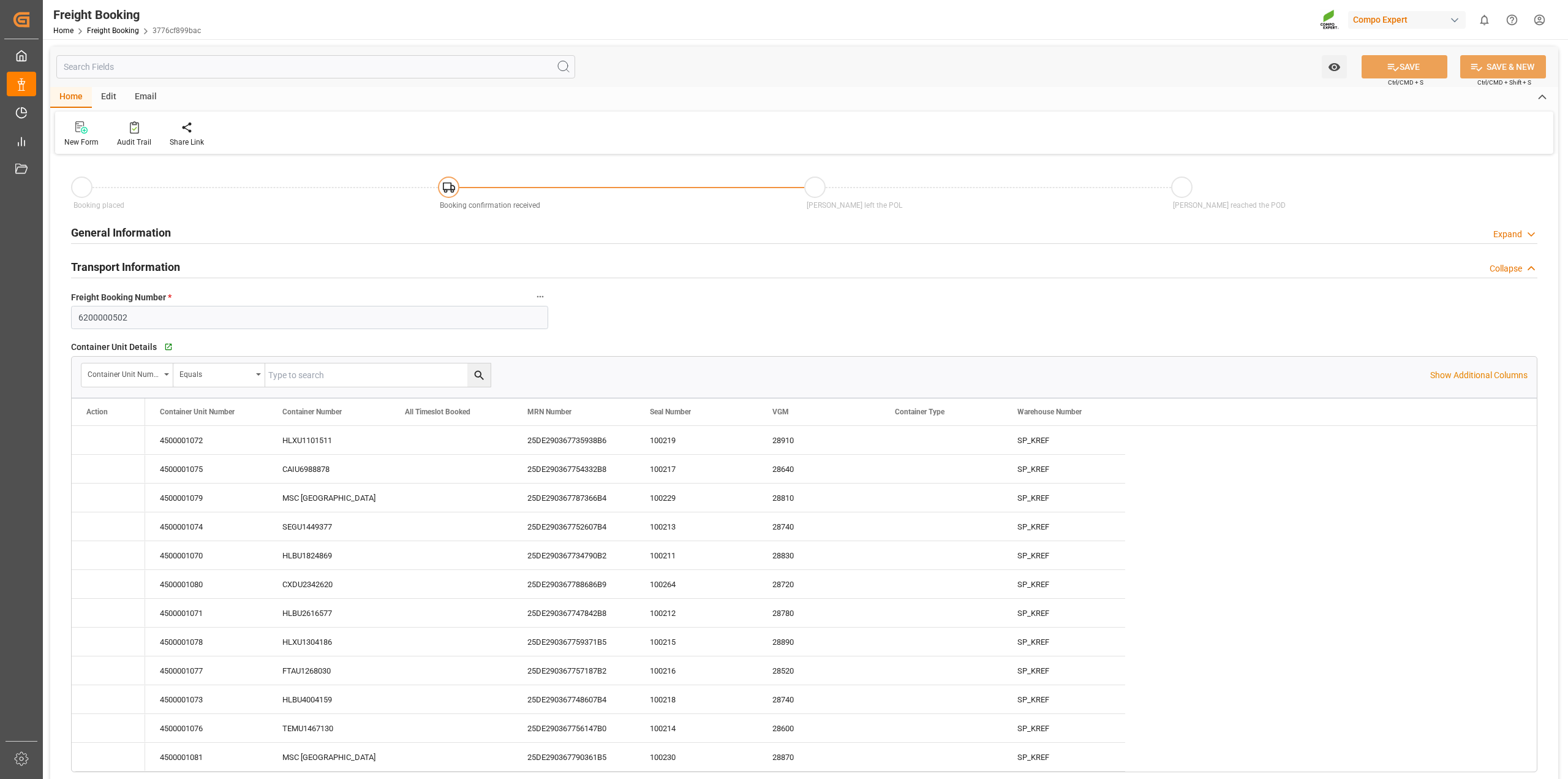
type input "[DATE] 01:00"
type input "[DATE] 22:17"
type input "[DATE] 10:00"
type input "[DATE] 10:08"
type input "[DATE] 16:42"
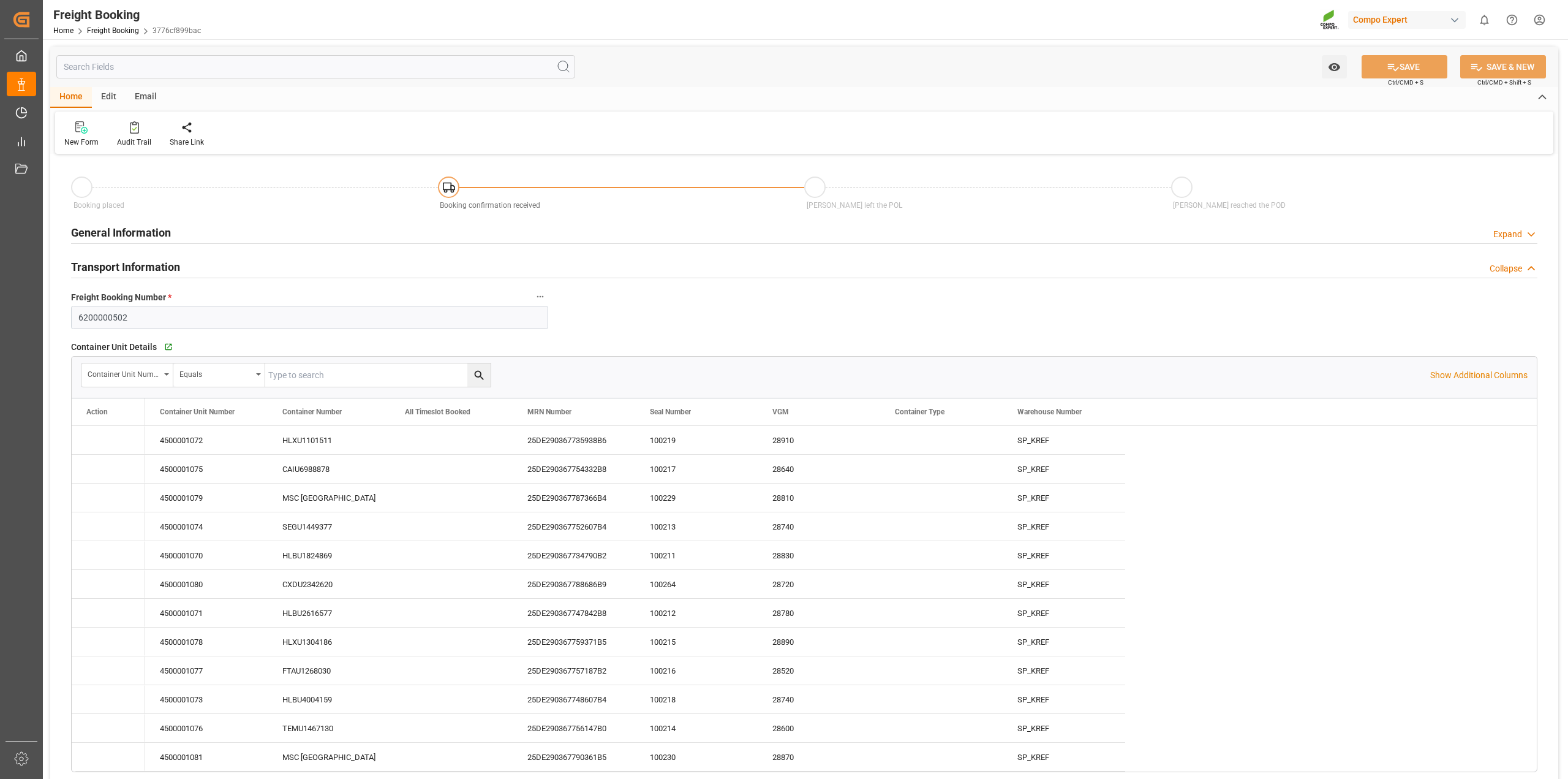
type input "[DATE] 16:42"
type input "[DATE] 08:46"
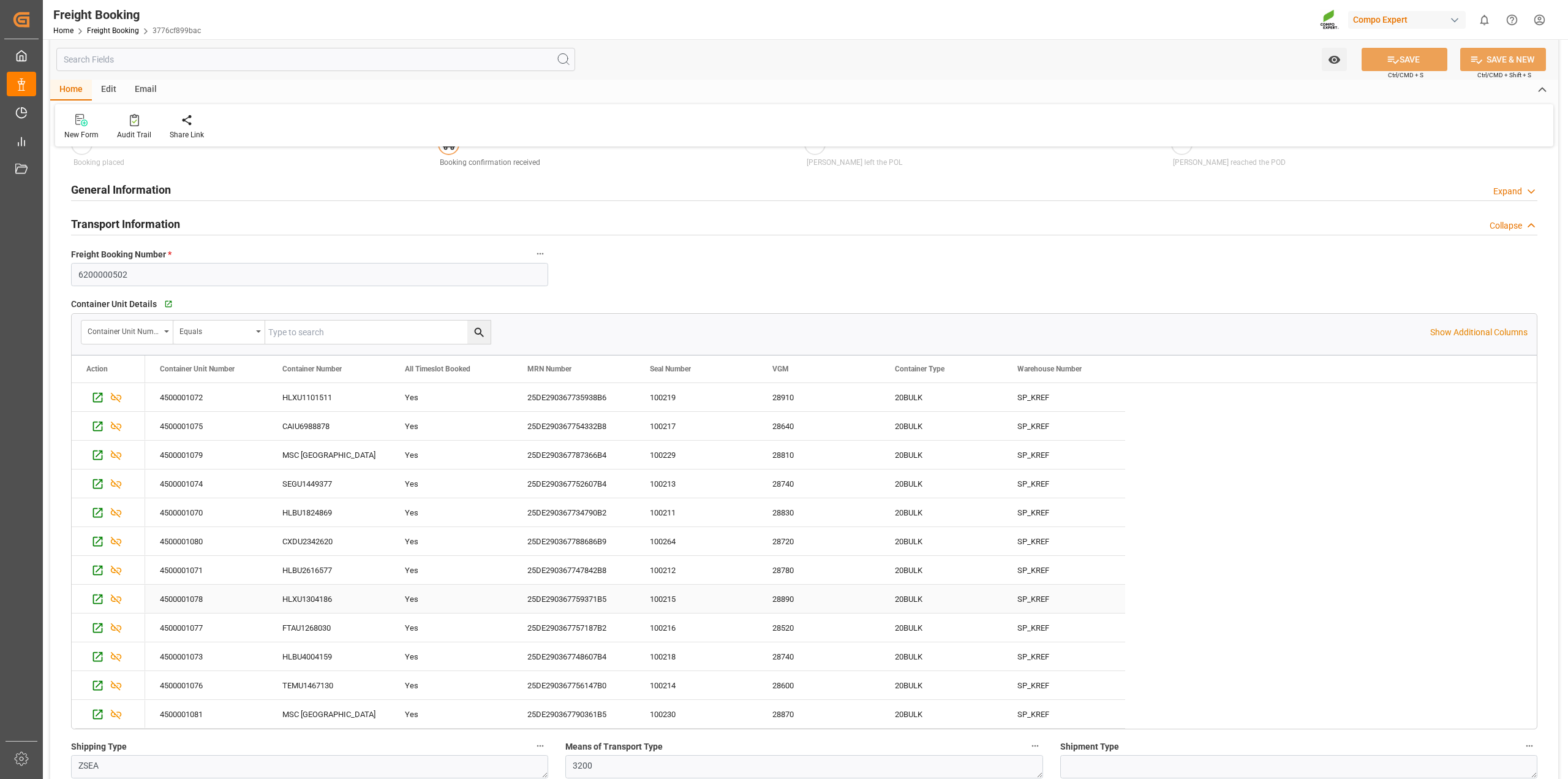
scroll to position [77, 0]
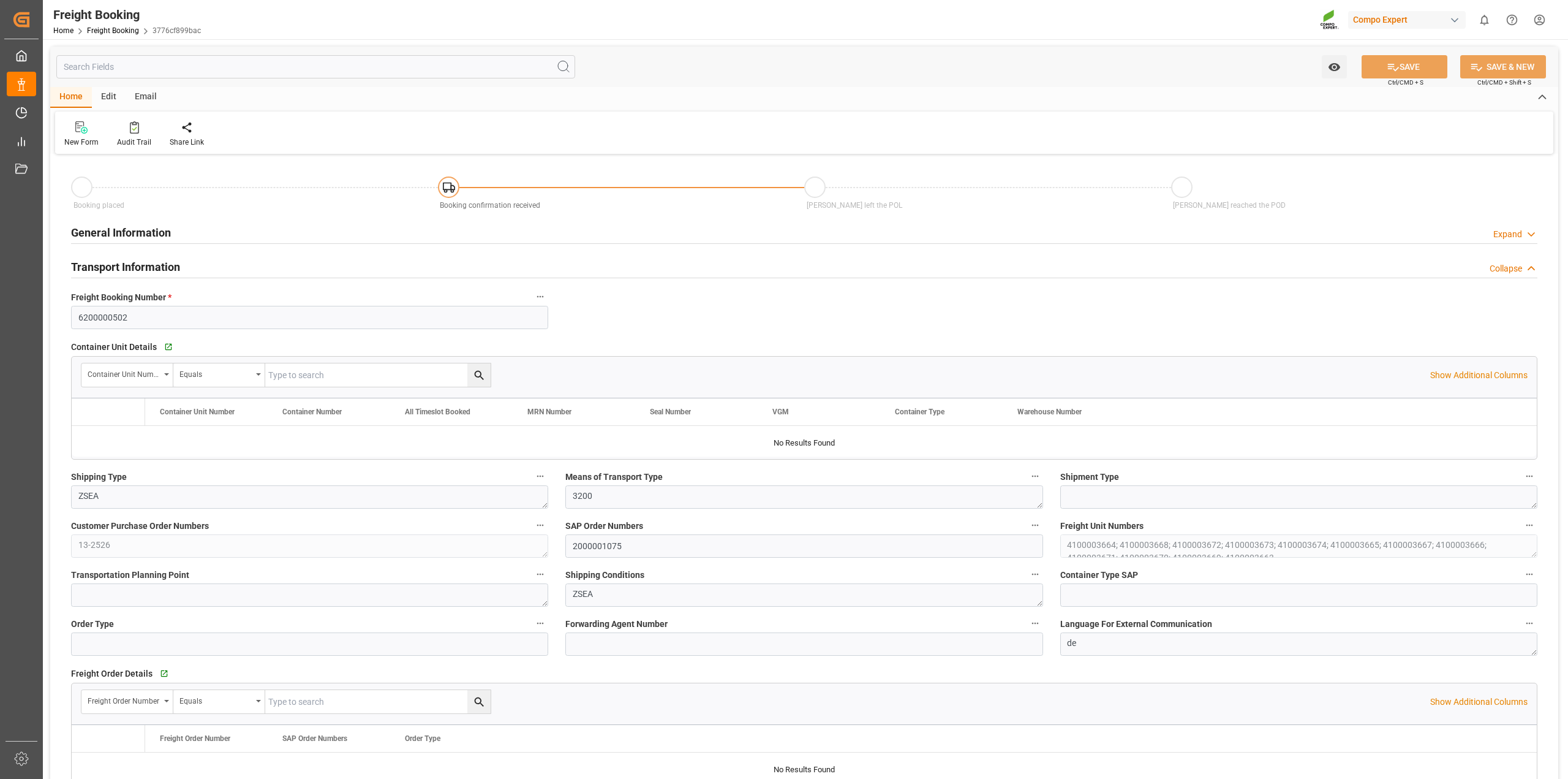
type input "Hapag [PERSON_NAME]"
type input "Hapag [PERSON_NAME] Aktiengesellschaft"
type input "9618305"
type input "BEANR"
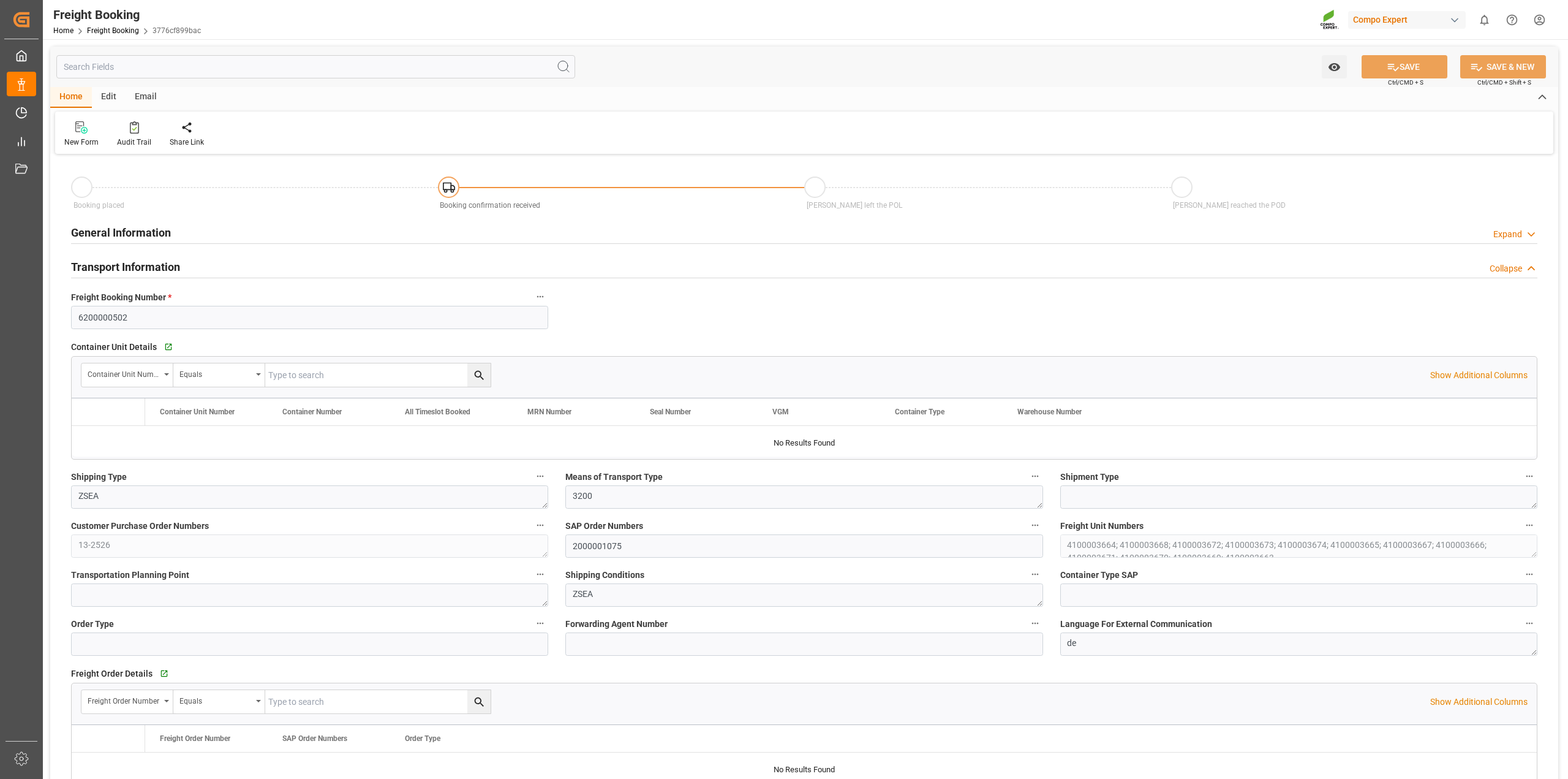
type input "UYMVD"
type input "0"
type input "715500"
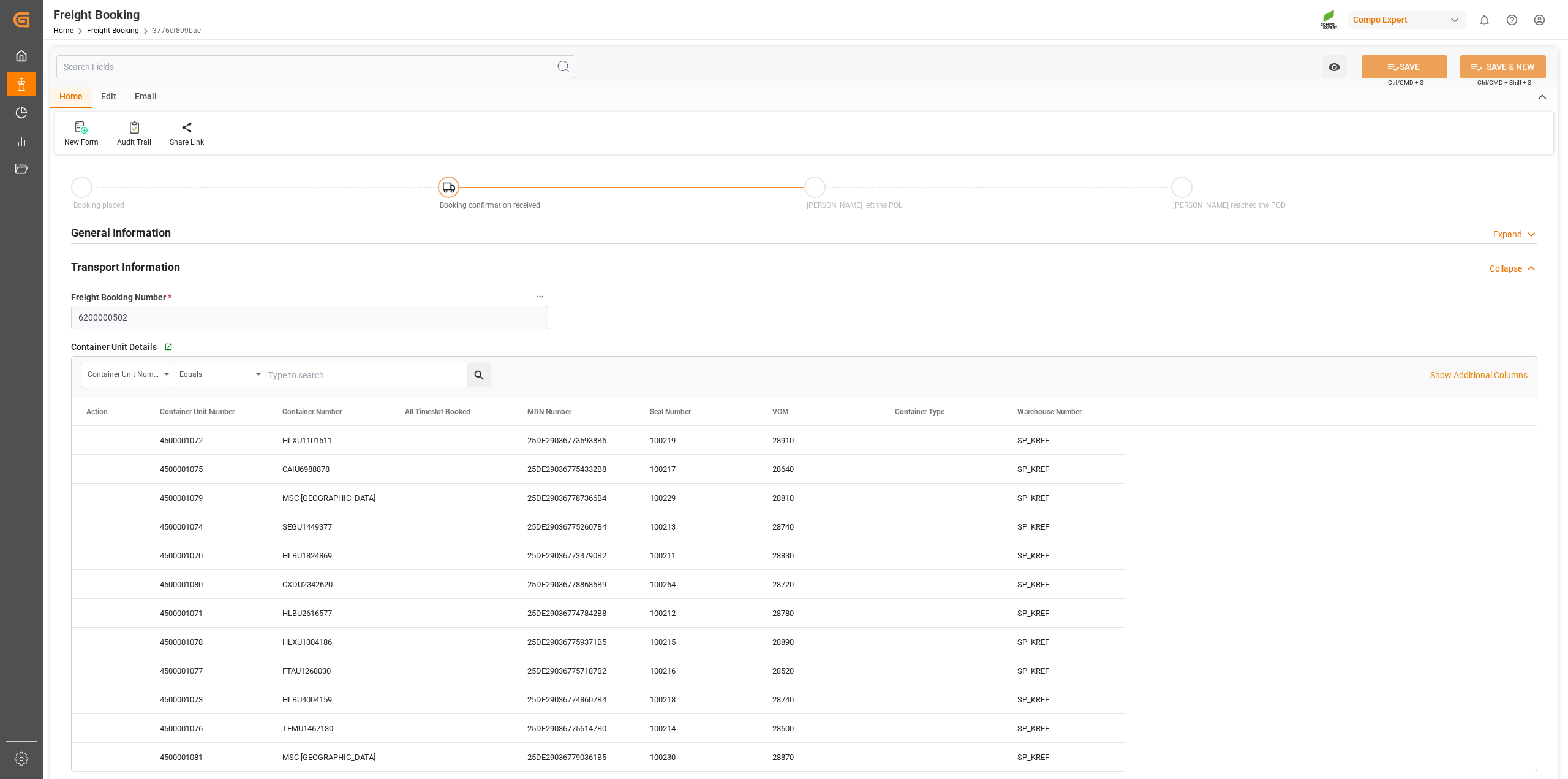
type input "[DATE] 01:00"
type input "[DATE] 22:17"
type input "[DATE] 10:00"
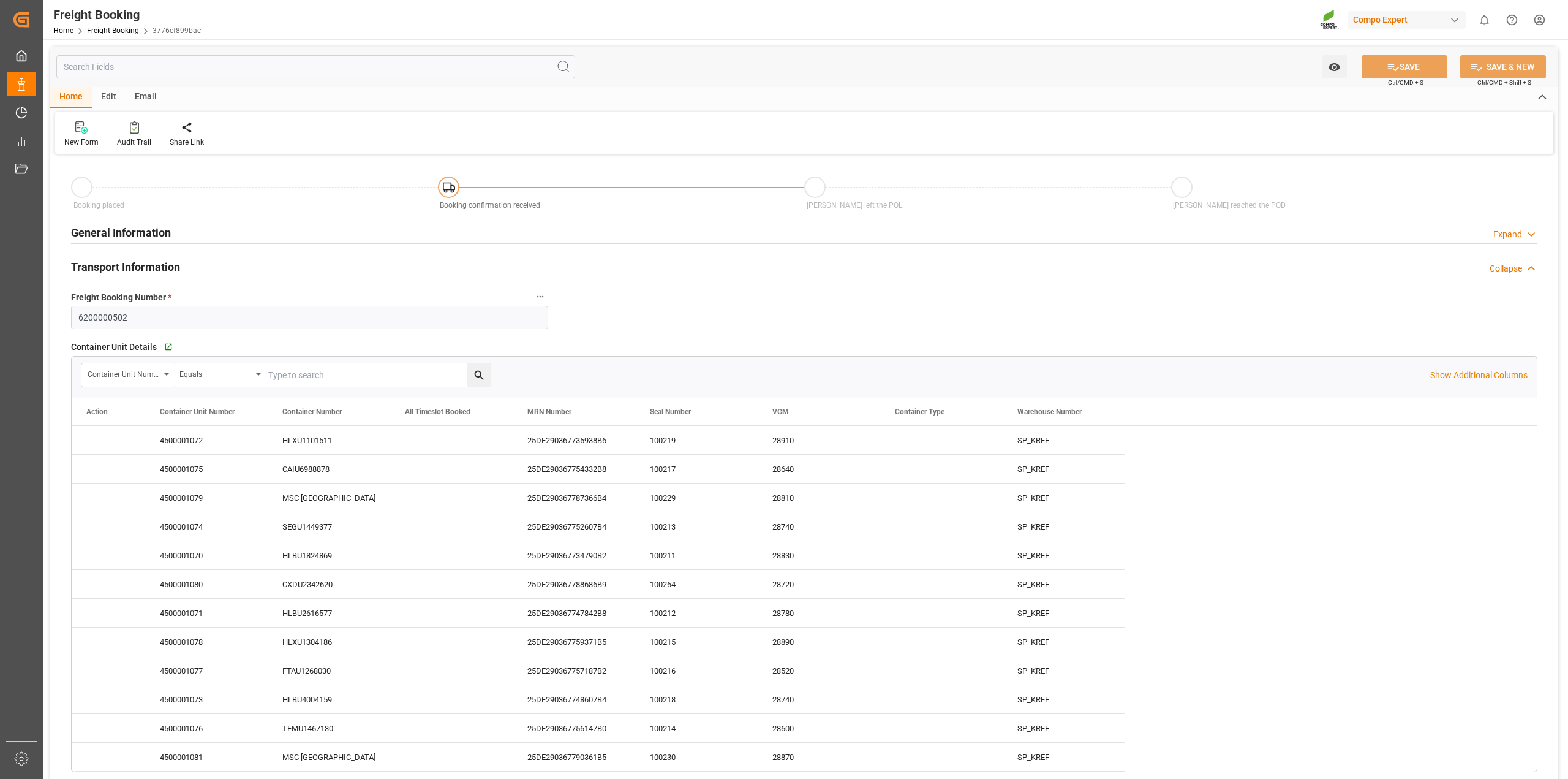
type input "[DATE] 10:08"
type input "[DATE] 16:42"
type input "[DATE] 08:46"
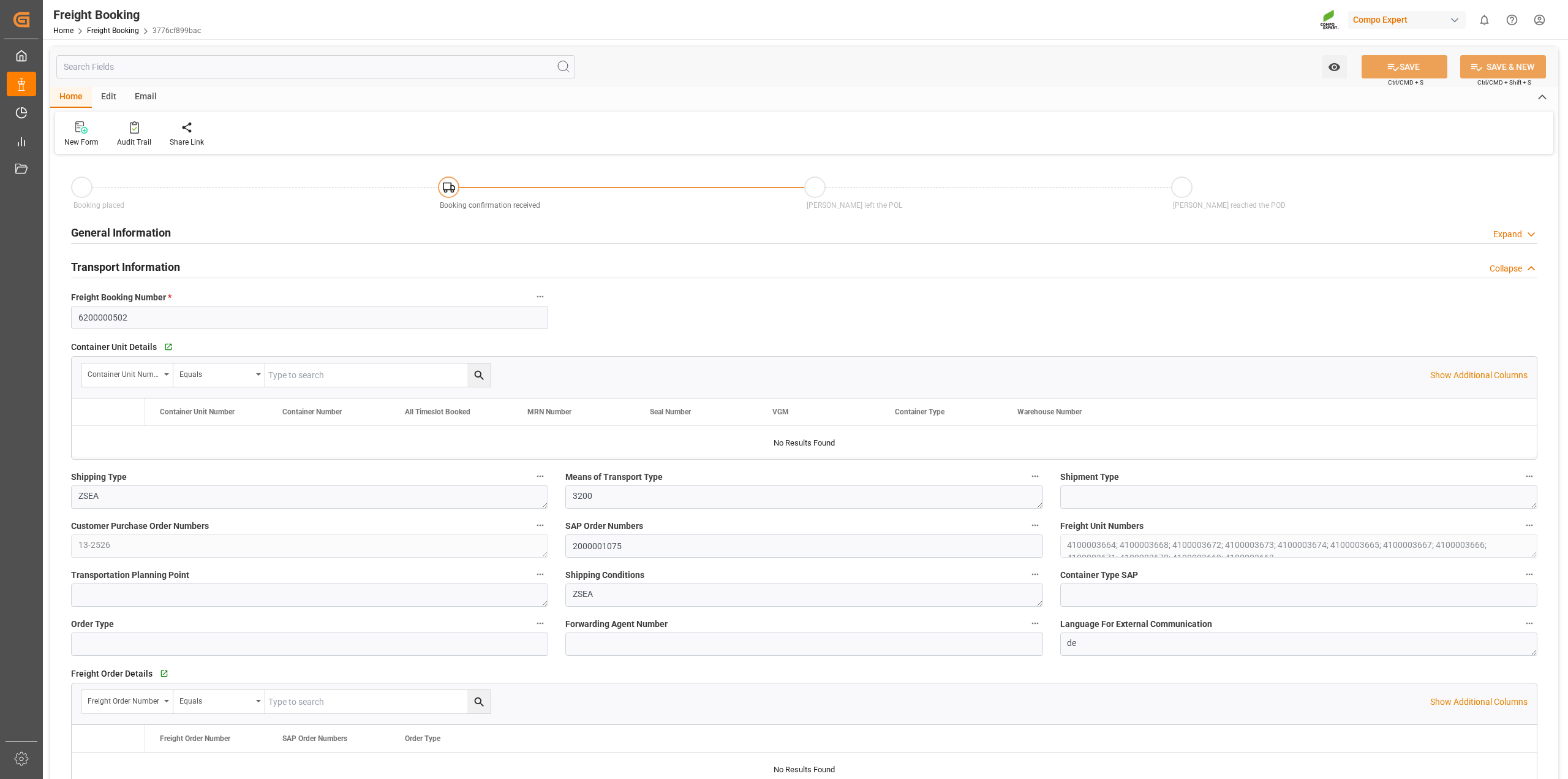
type input "Hapag [PERSON_NAME]"
type input "Hapag [PERSON_NAME] Aktiengesellschaft"
type input "9618305"
type input "BEANR"
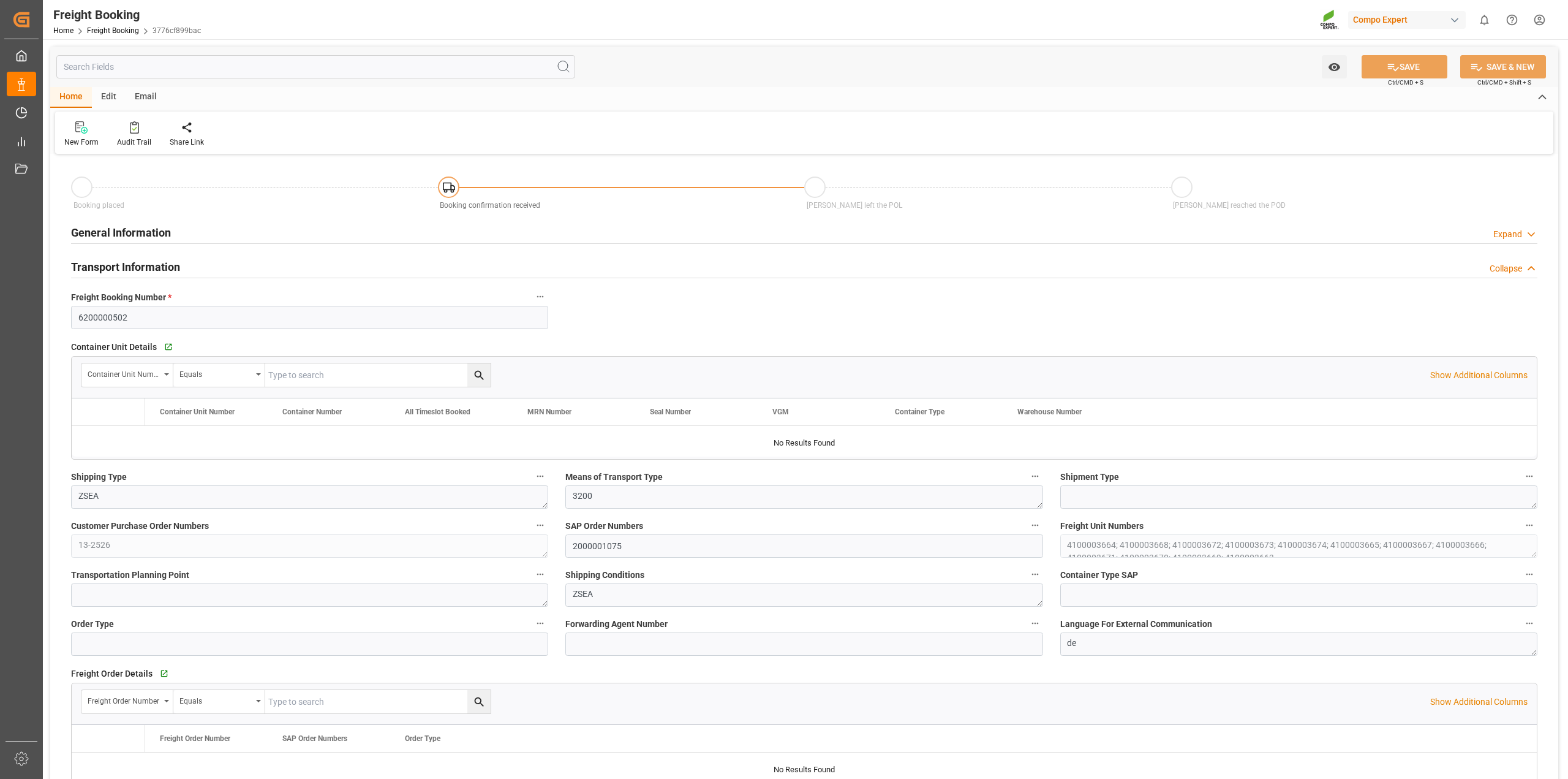
type input "UYMVD"
type input "0"
type input "715500"
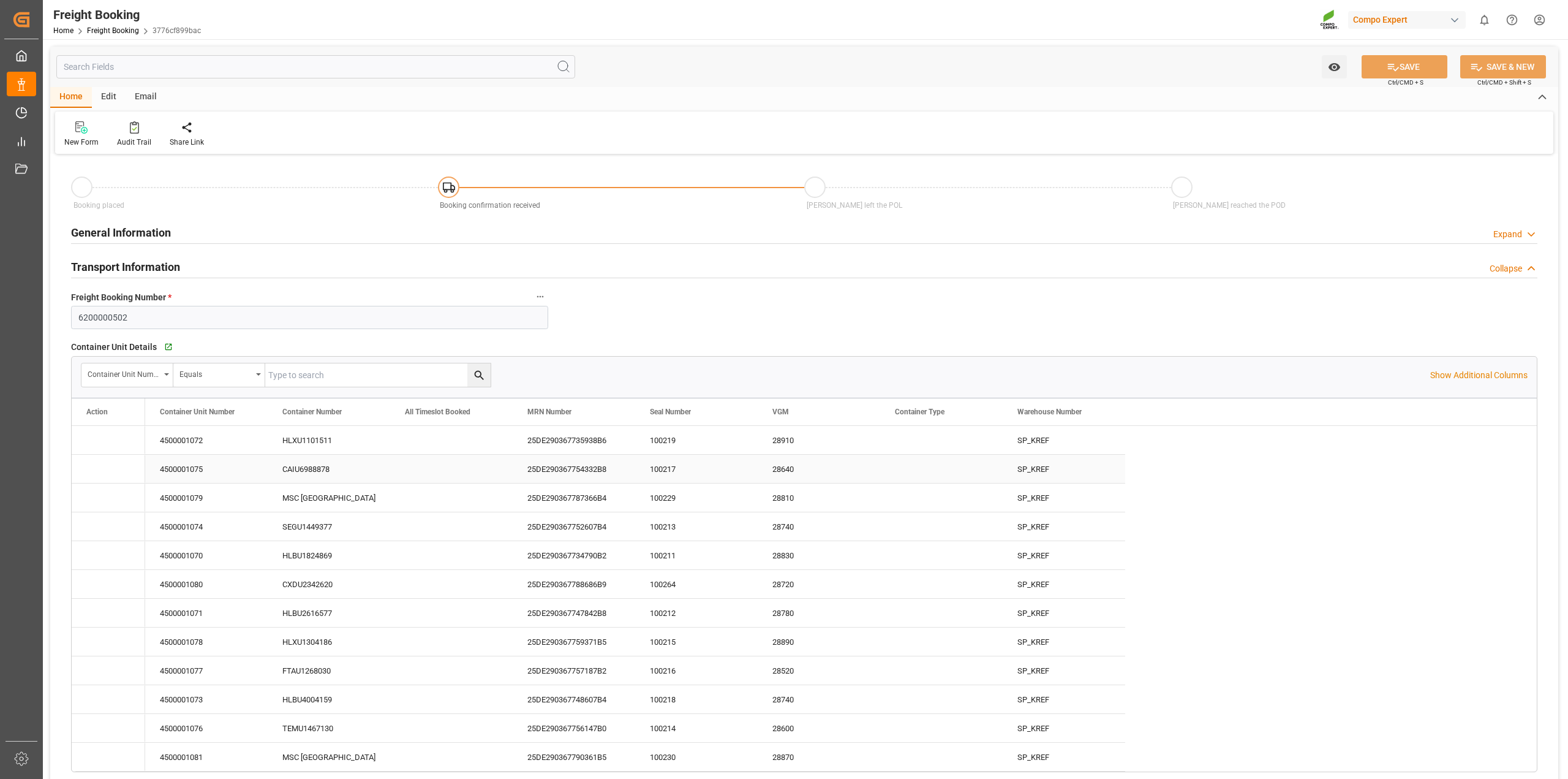
type input "[DATE] 01:00"
type input "[DATE] 22:17"
type input "[DATE] 10:00"
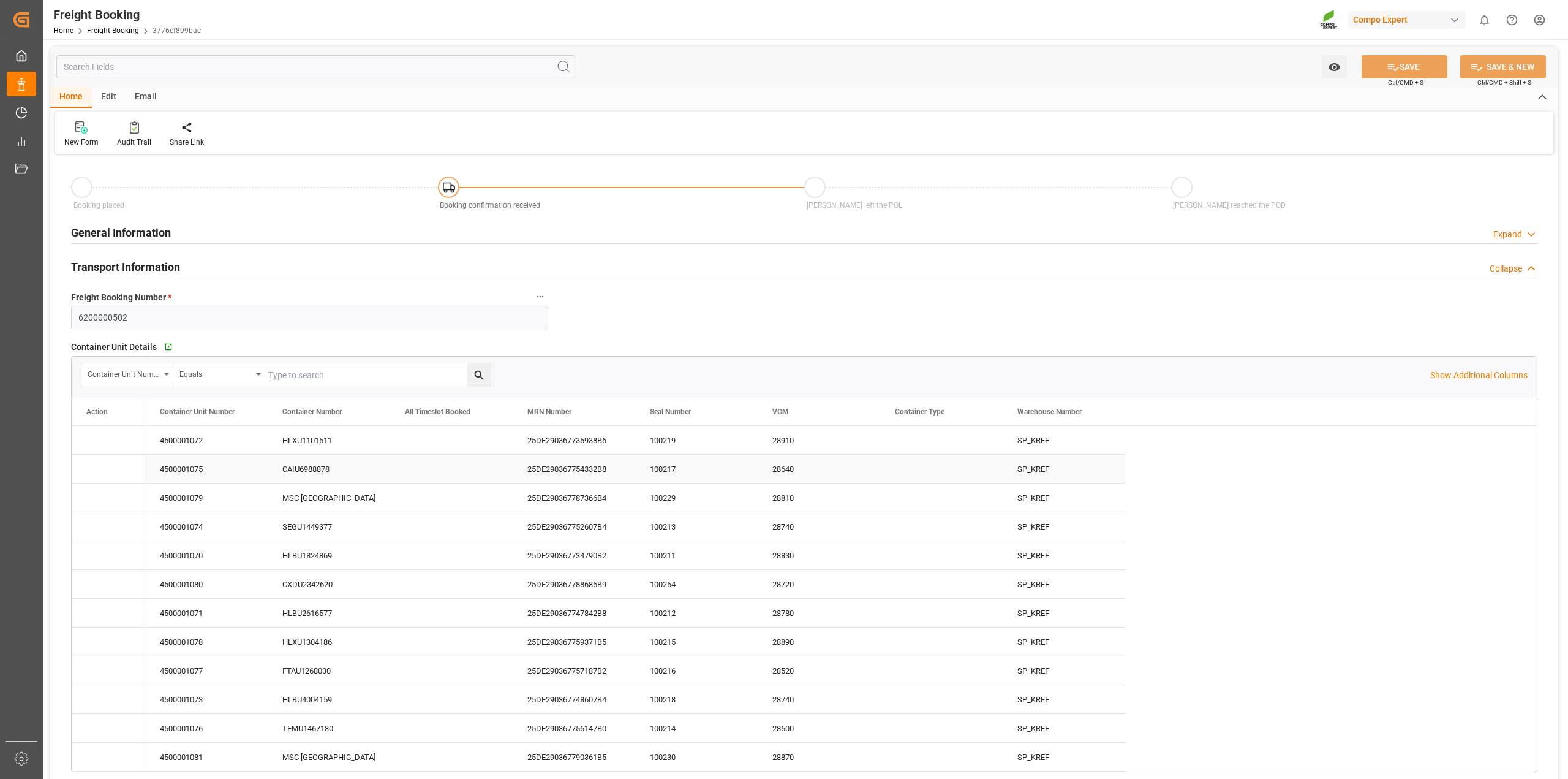
type input "[DATE] 10:08"
type input "[DATE] 16:42"
type input "[DATE] 08:46"
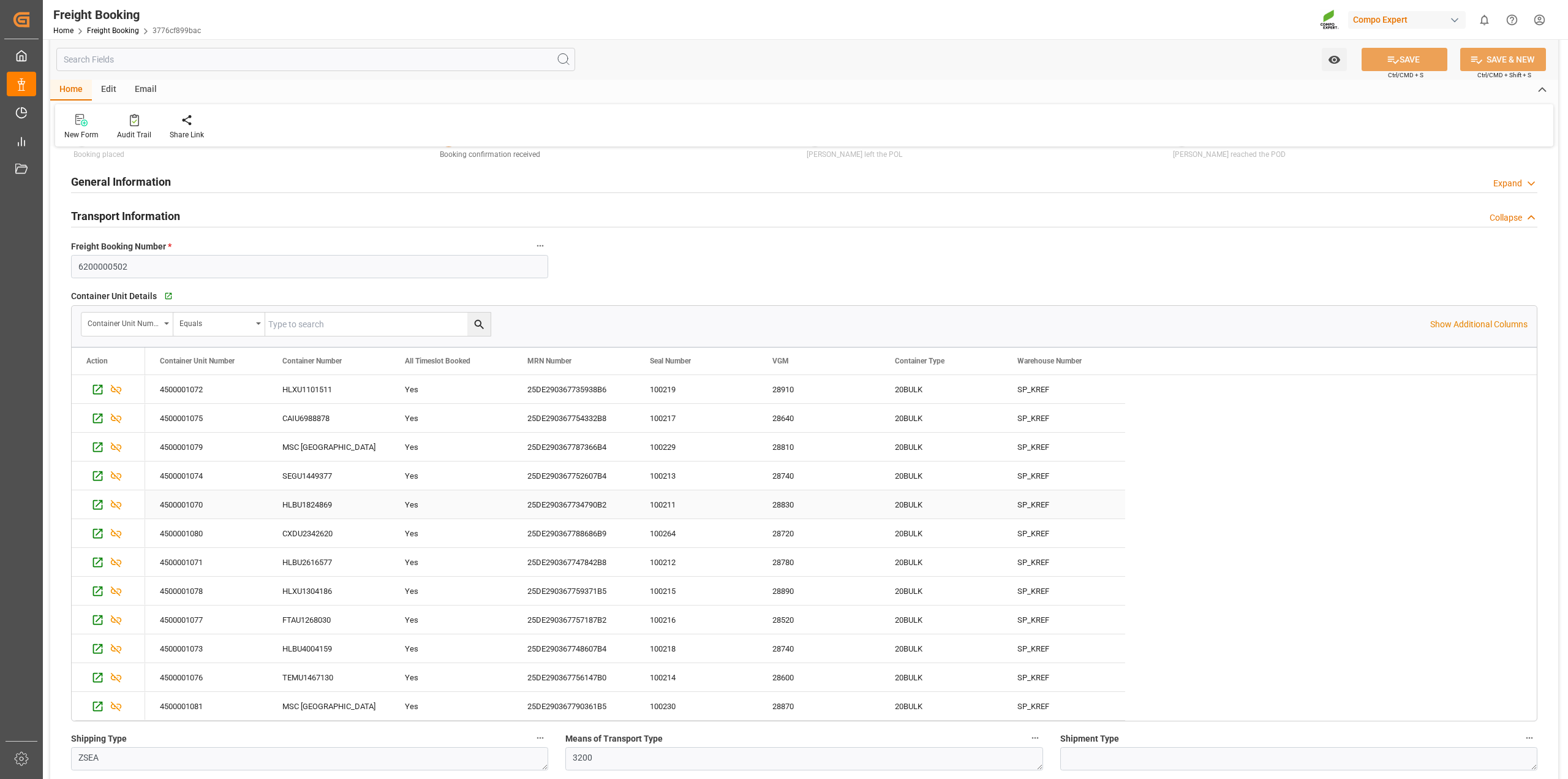
scroll to position [77, 0]
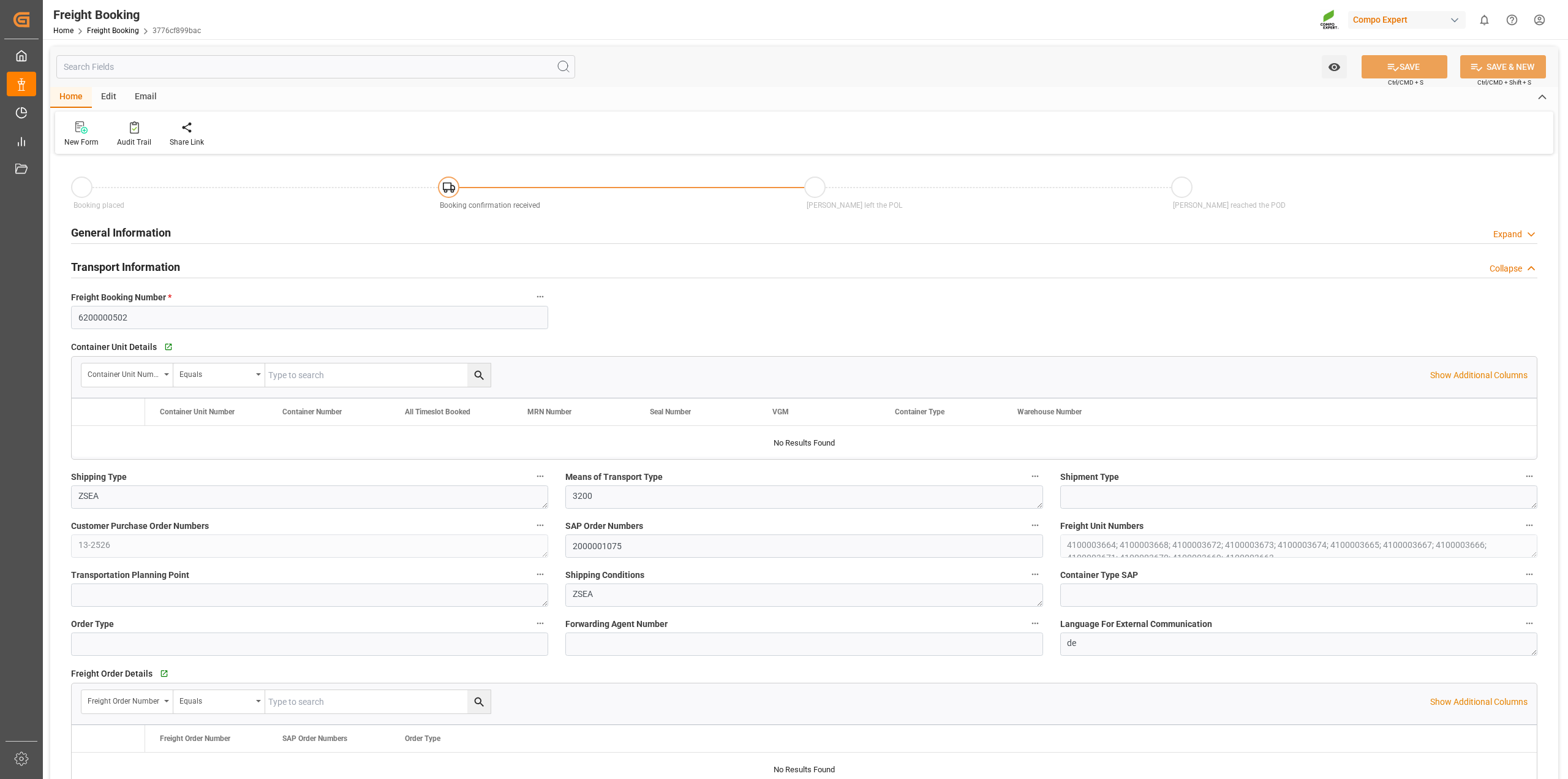
type input "Hapag [PERSON_NAME]"
type input "Hapag [PERSON_NAME] Aktiengesellschaft"
type input "9618305"
type input "BEANR"
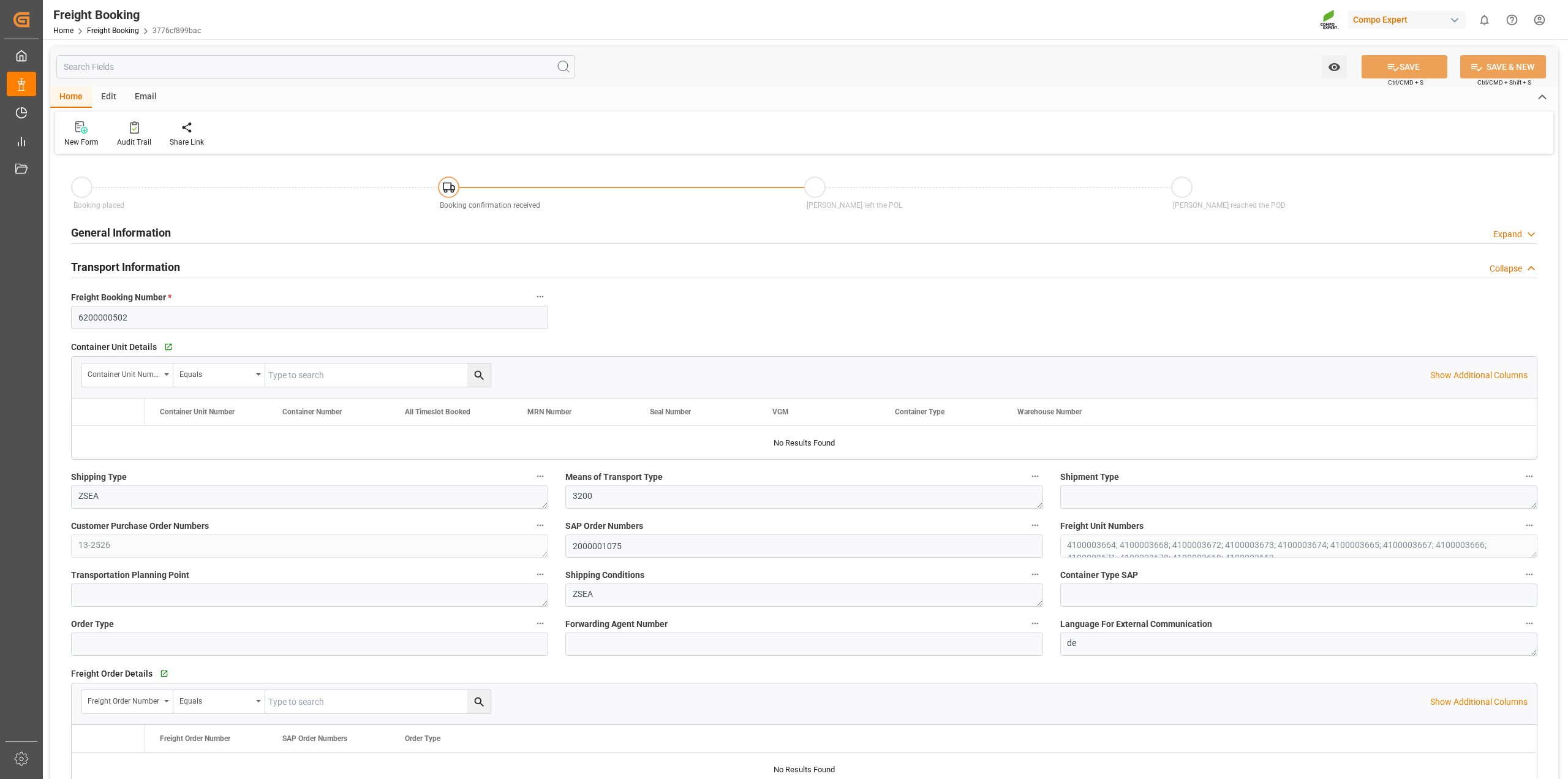
type input "UYMVD"
type input "0"
type input "715500"
type input "[DATE] 01:00"
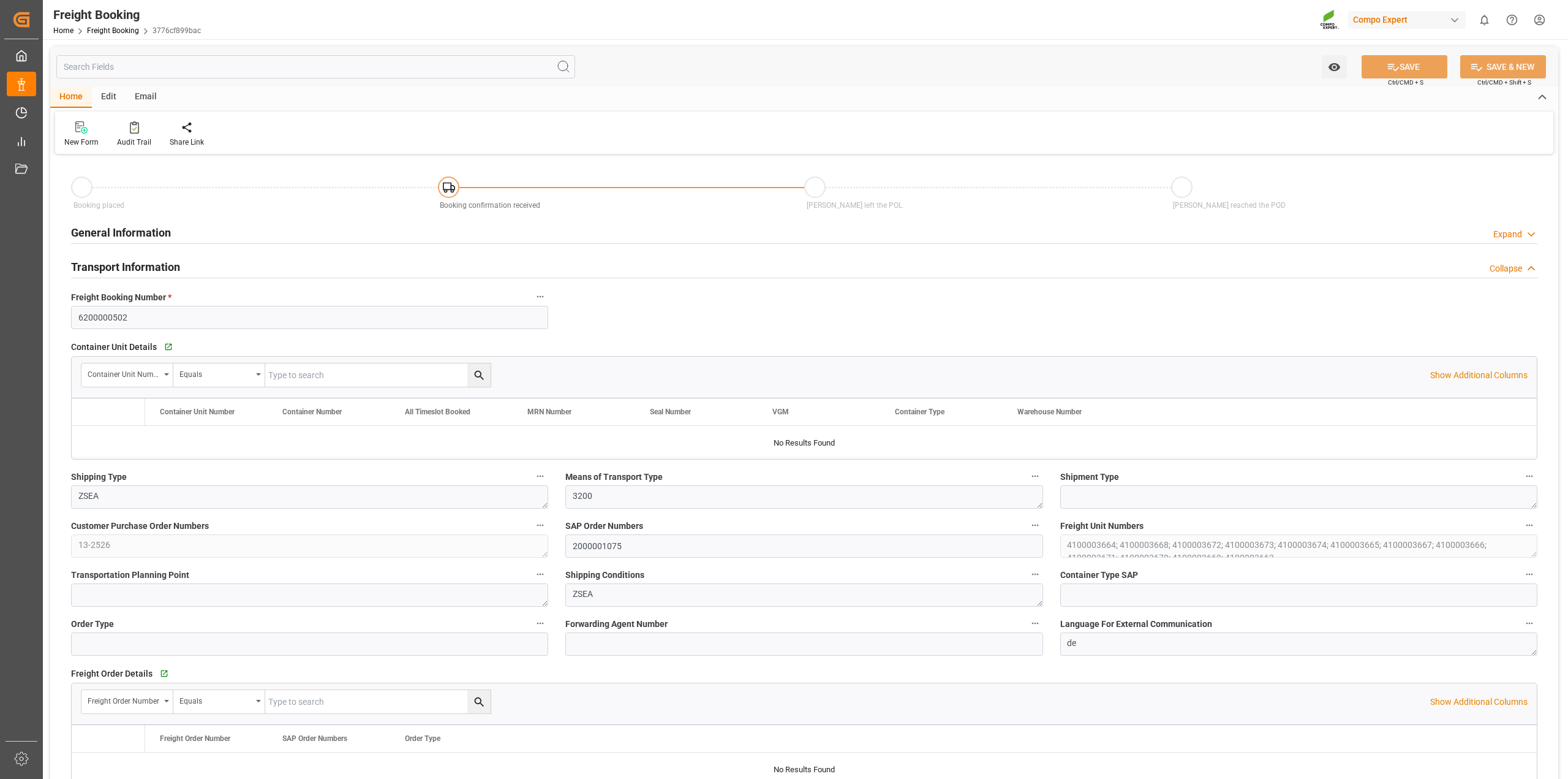
type input "[DATE] 01:00"
type input "[DATE] 22:17"
type input "[DATE] 10:00"
type input "[DATE] 10:08"
type input "[DATE] 16:42"
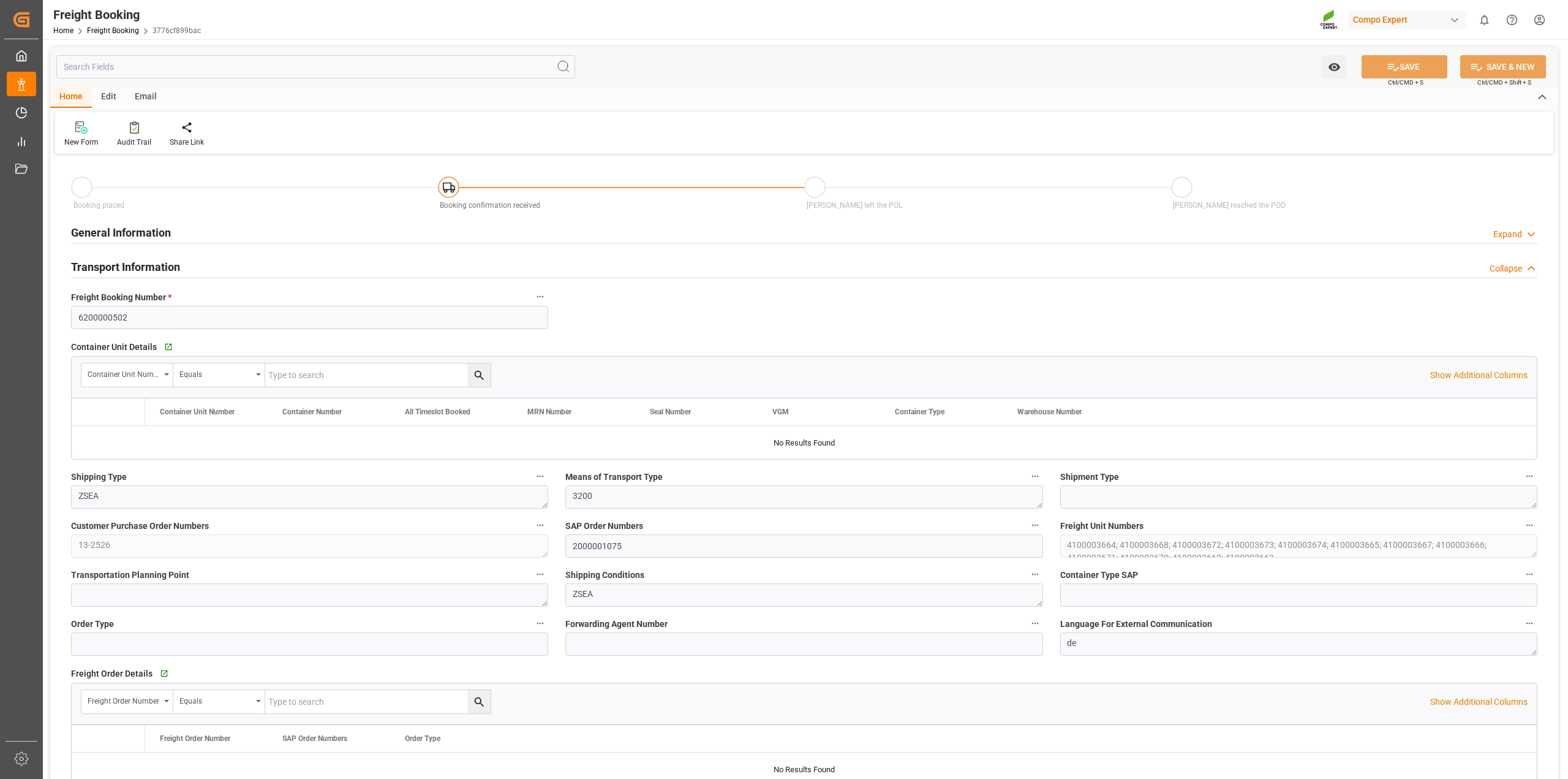
type input "[DATE] 16:42"
type input "[DATE] 08:46"
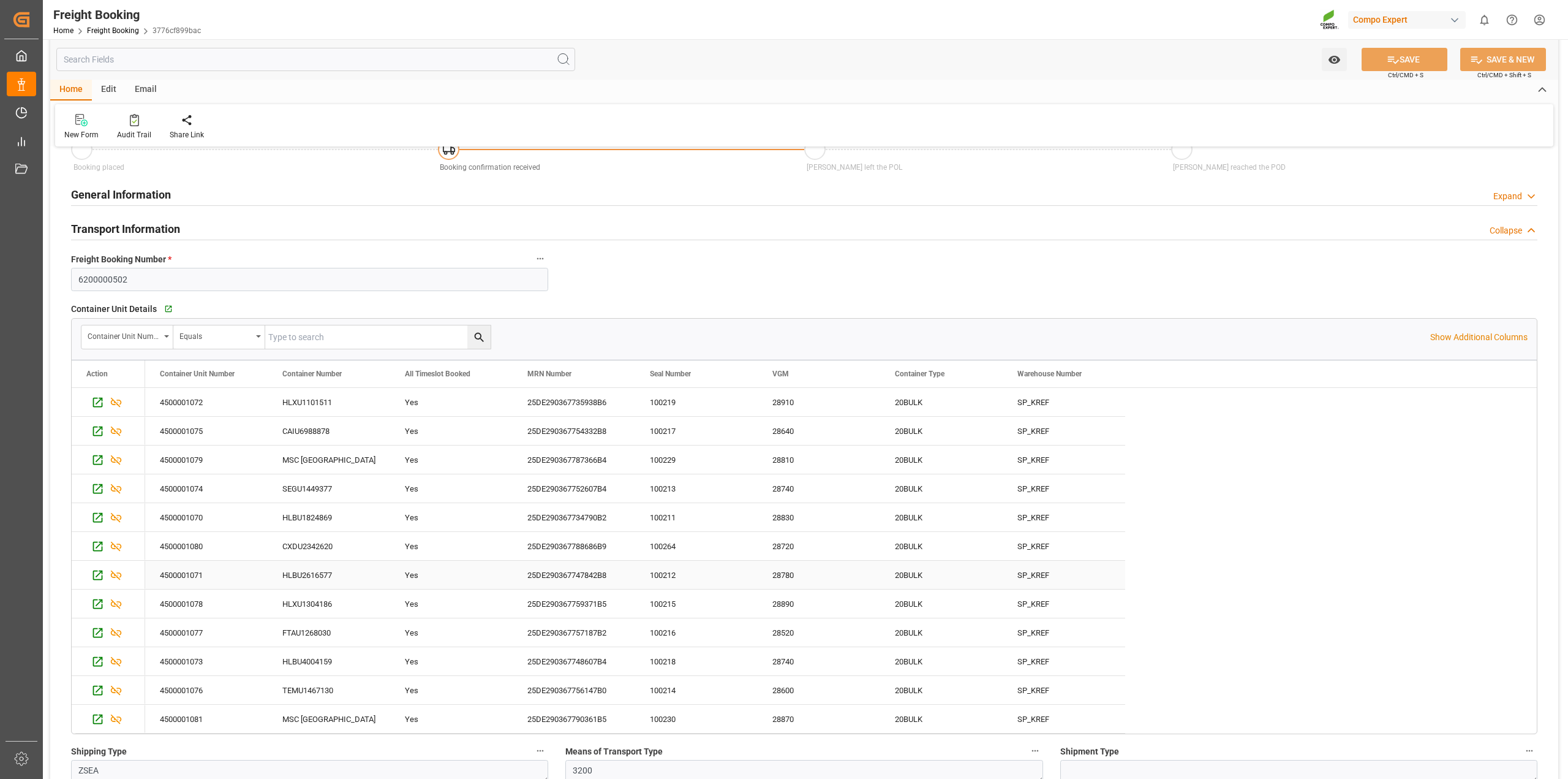
scroll to position [77, 0]
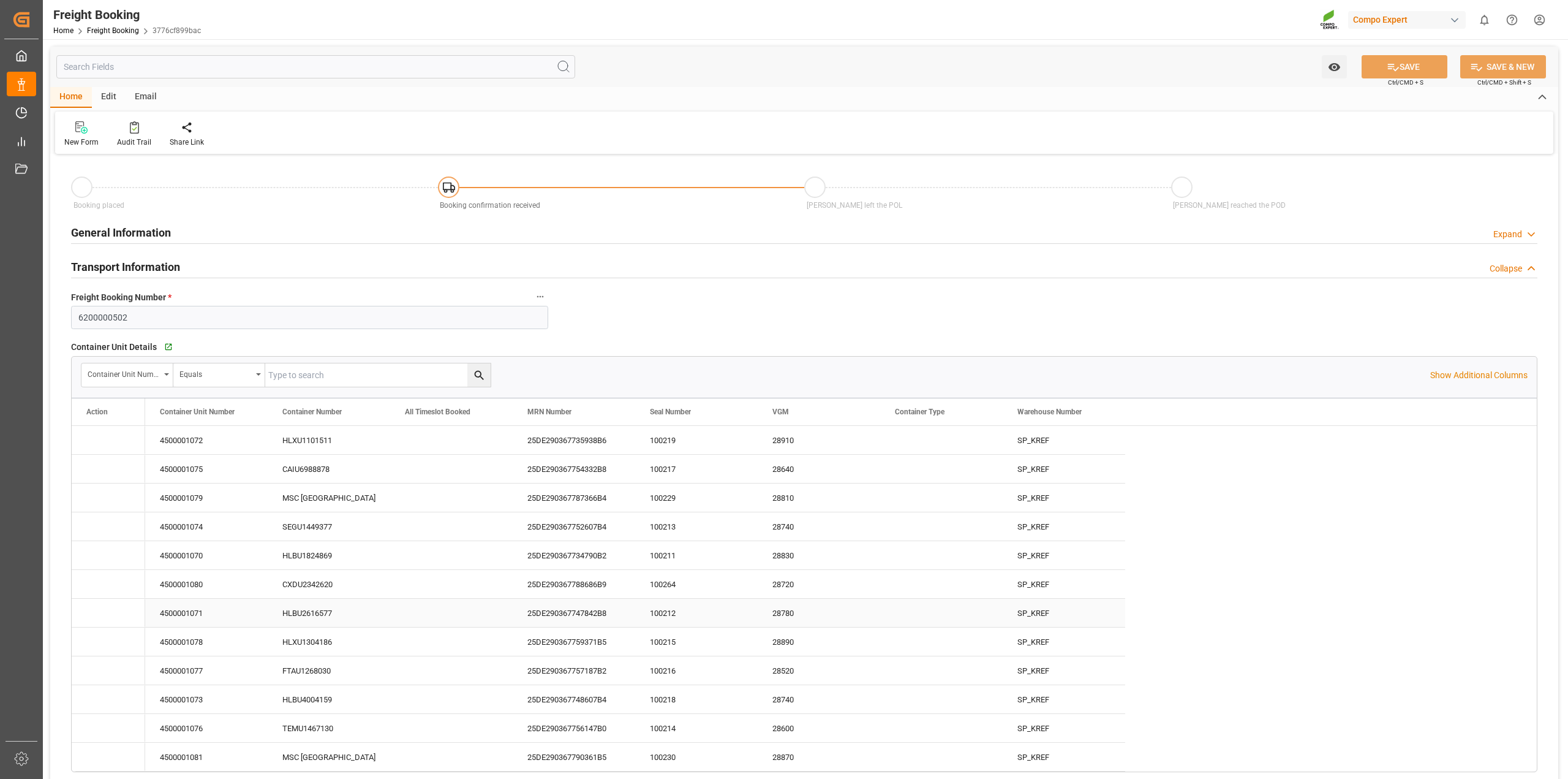
type input "Hapag [PERSON_NAME]"
type input "Hapag [PERSON_NAME] Aktiengesellschaft"
type input "9618305"
type input "BEANR"
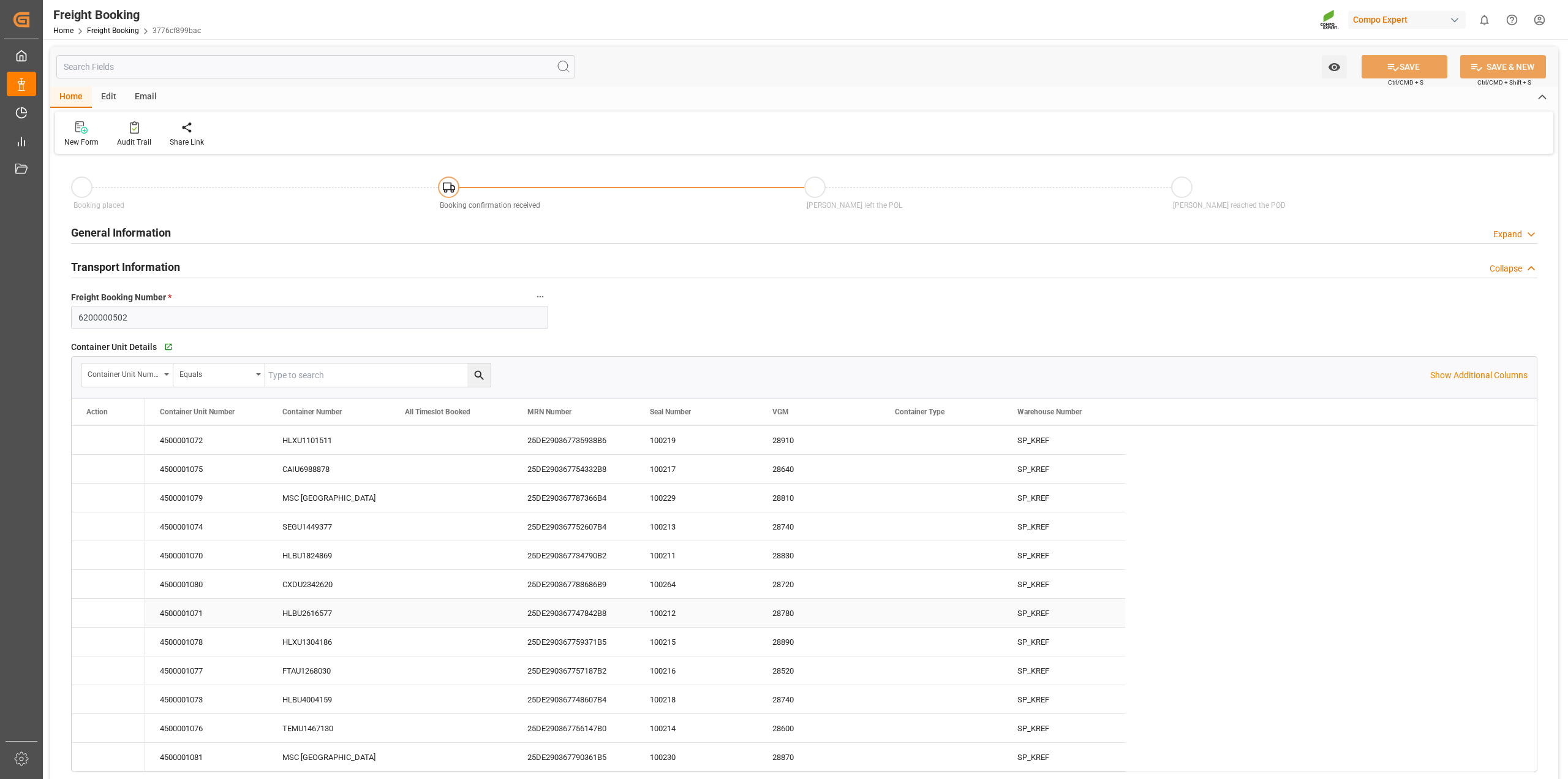
type input "UYMVD"
type input "0"
type input "715500"
type input "[DATE] 01:00"
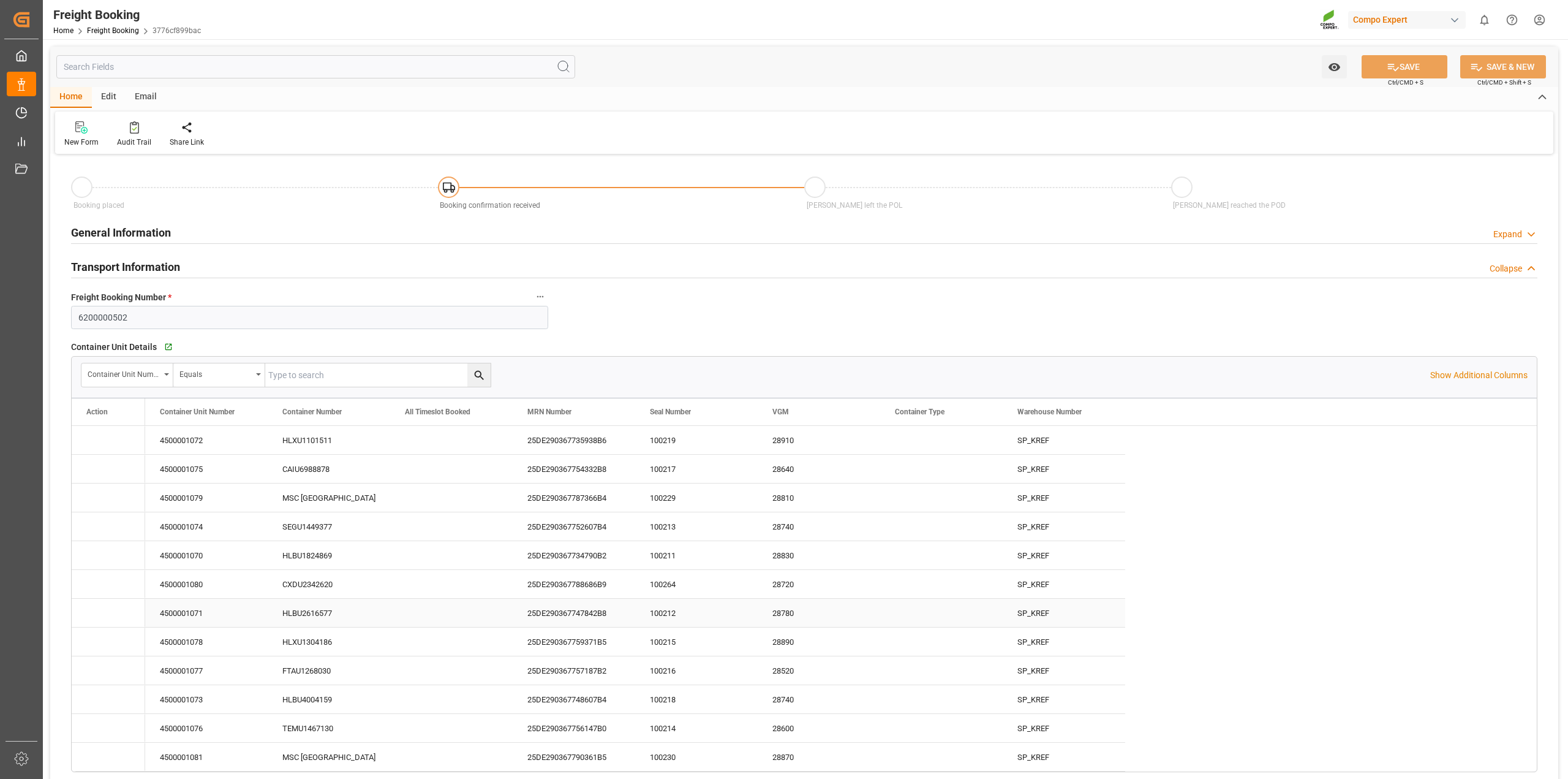
type input "[DATE] 01:00"
type input "[DATE] 22:17"
type input "[DATE] 10:00"
type input "[DATE] 10:08"
type input "[DATE] 16:42"
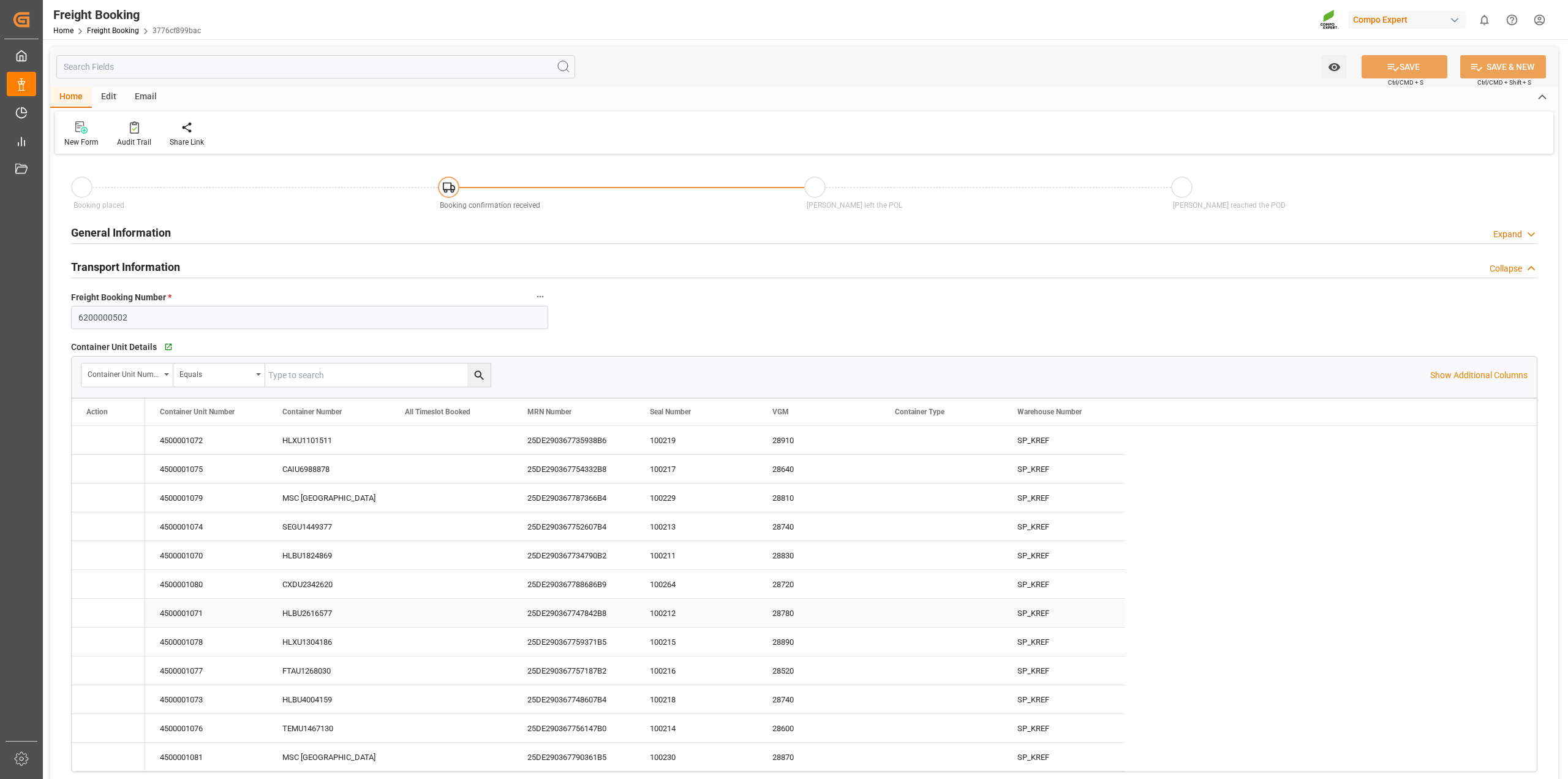
type input "[DATE] 16:42"
type input "[DATE] 08:46"
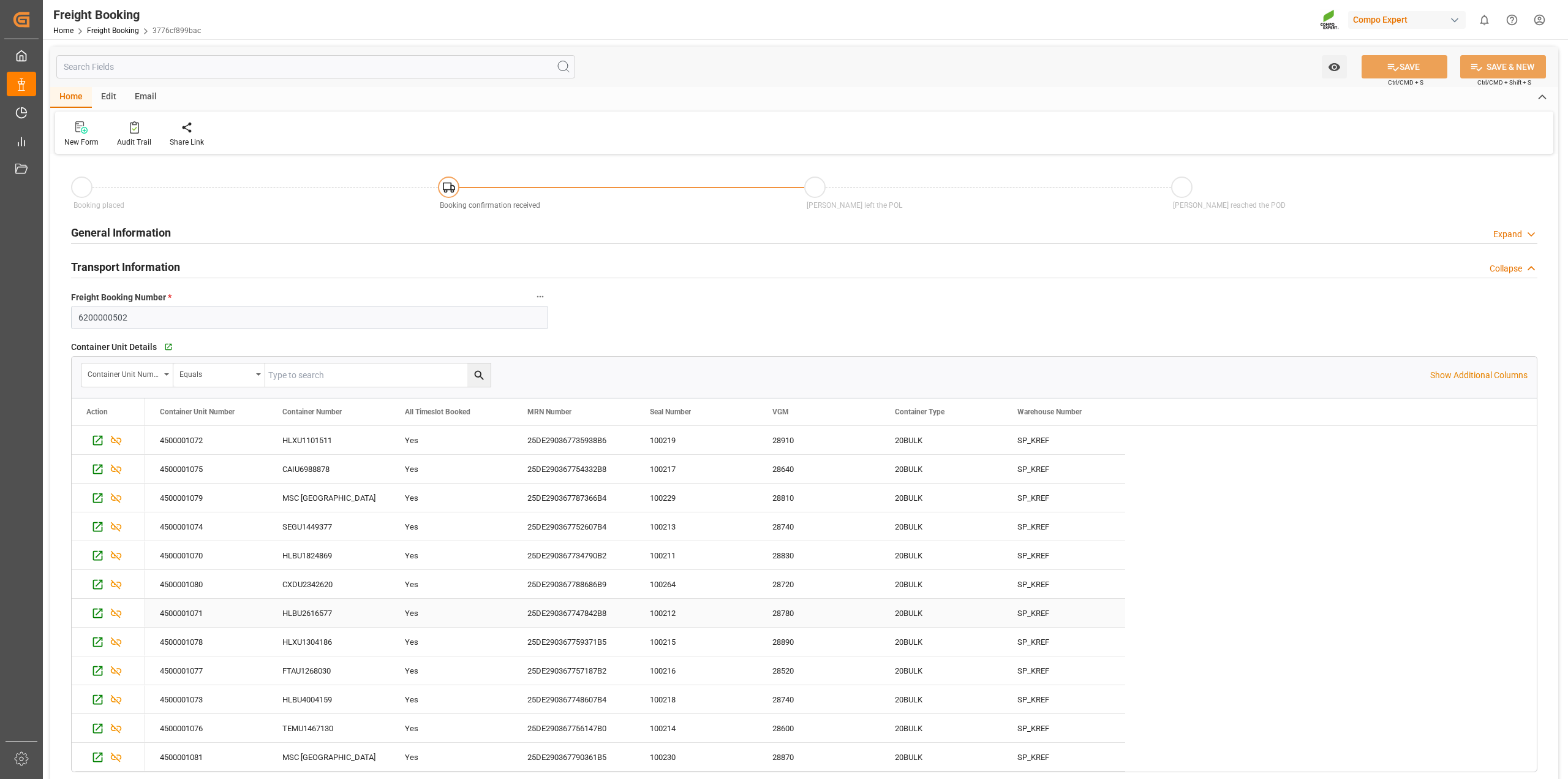
scroll to position [77, 0]
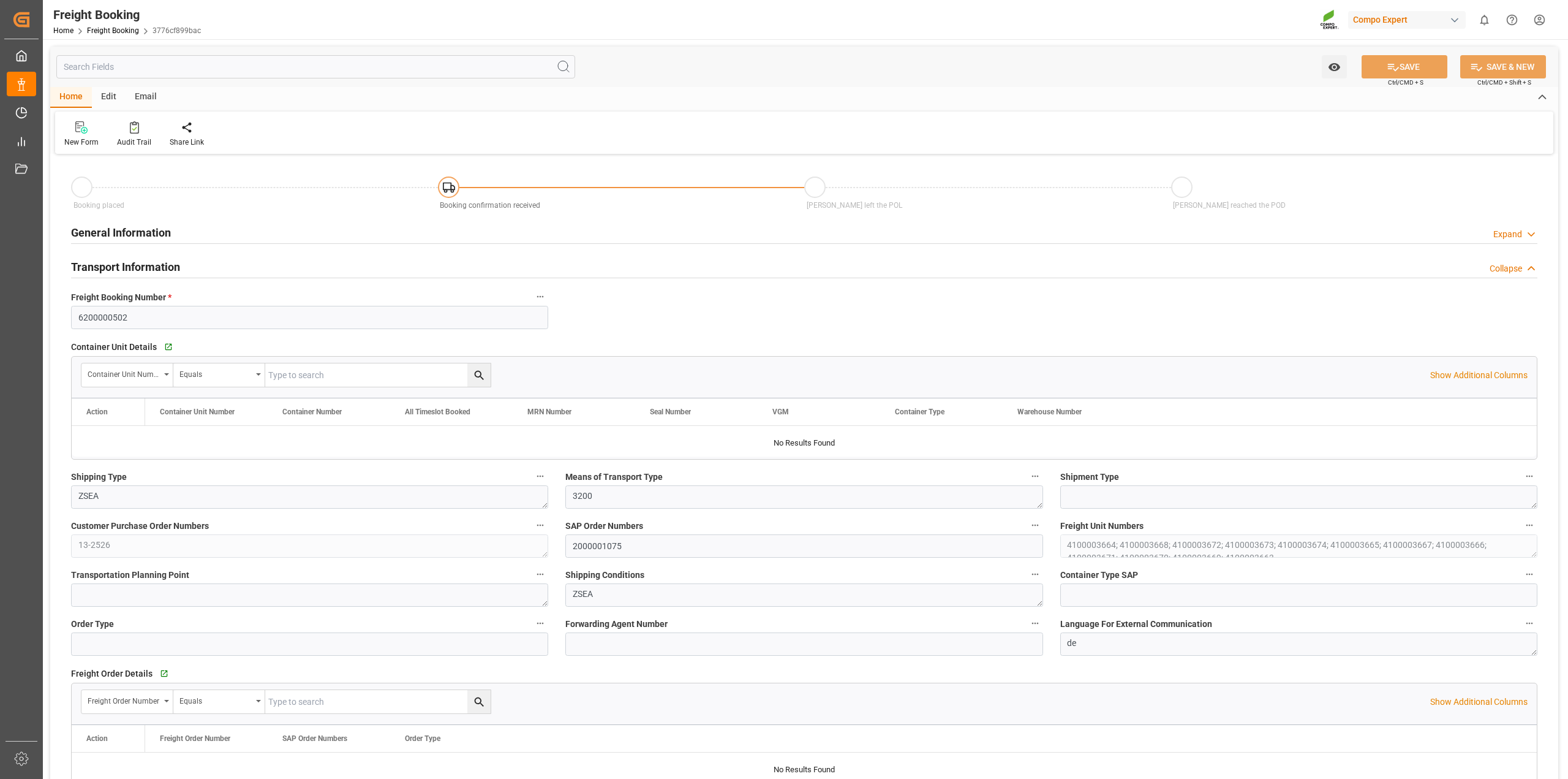
type input "Hapag [PERSON_NAME]"
type input "Hapag [PERSON_NAME] Aktiengesellschaft"
type input "9618305"
type input "BEANR"
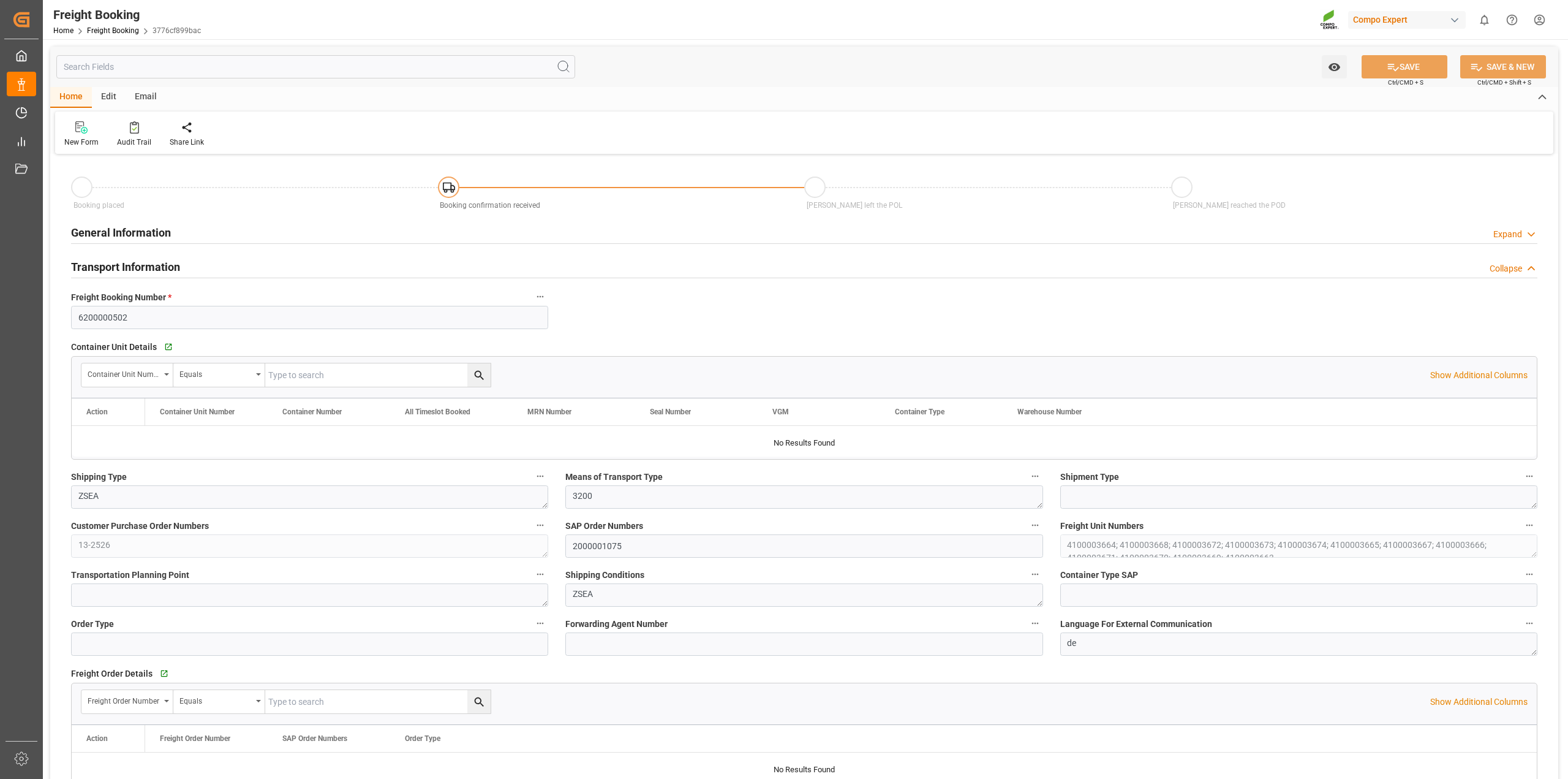
type input "UYMVD"
type input "0"
type input "715500"
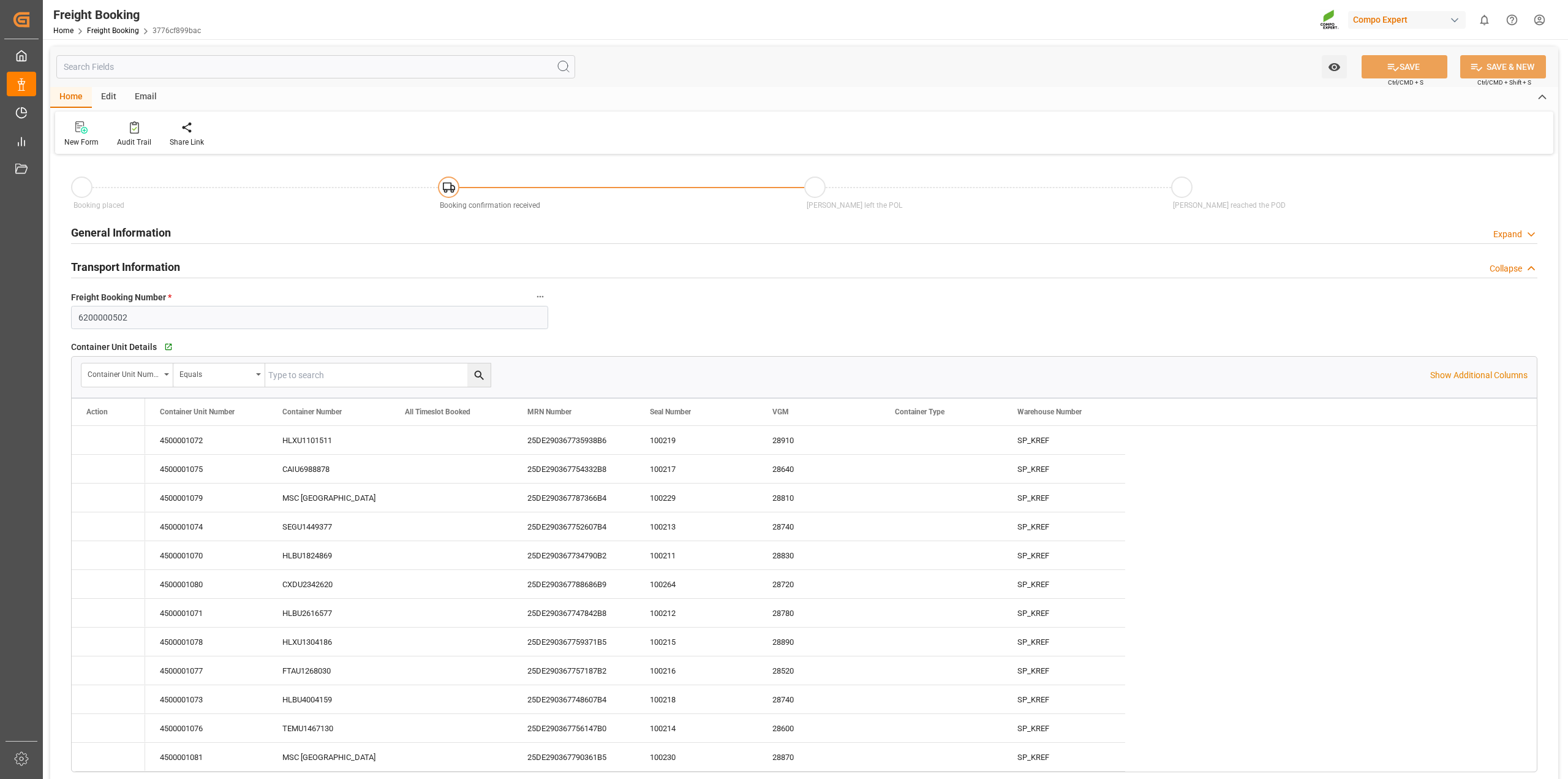
type input "[DATE] 01:00"
type input "[DATE] 22:17"
type input "[DATE] 10:00"
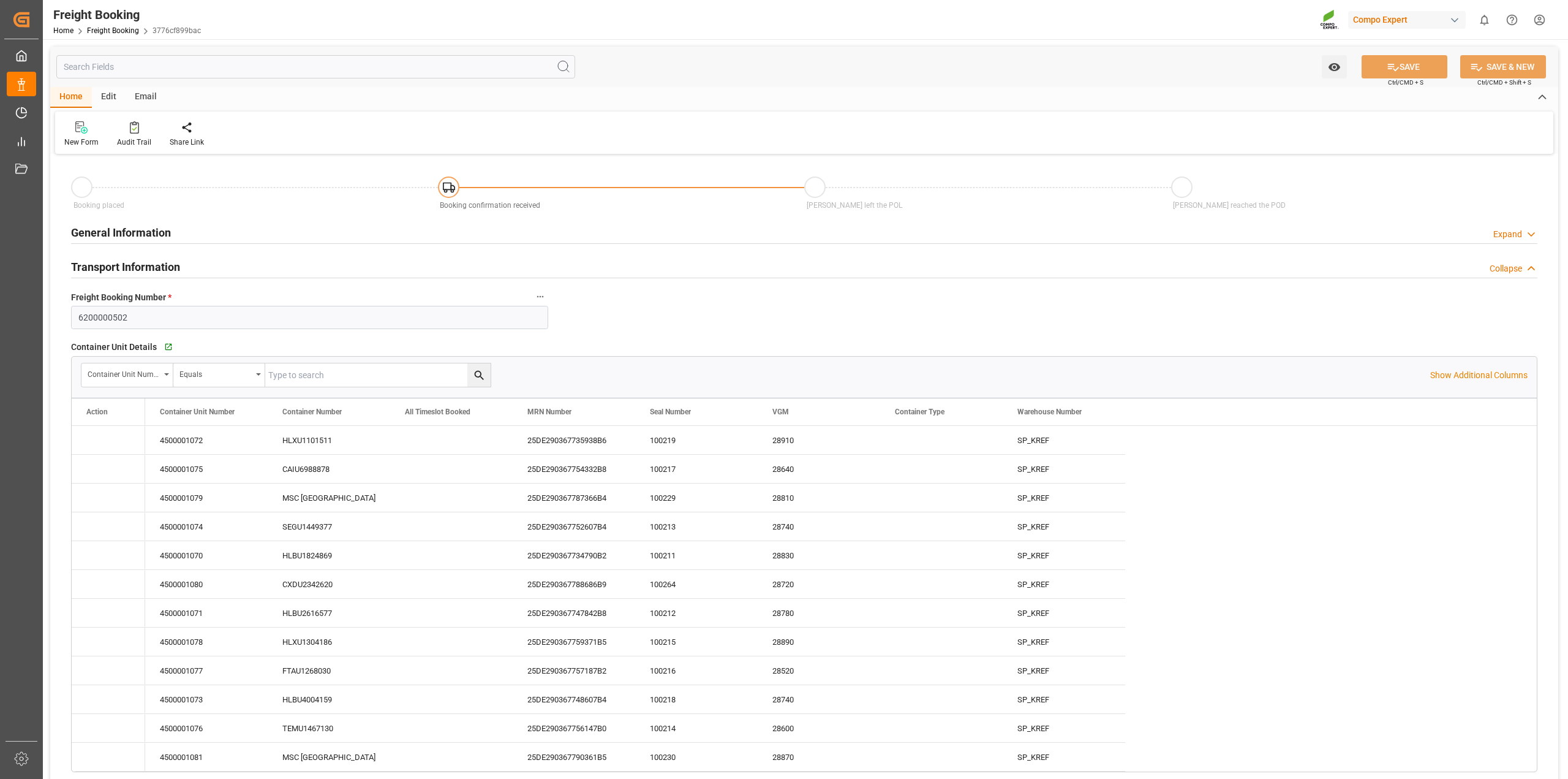
type input "[DATE] 10:08"
type input "[DATE] 16:42"
type input "[DATE] 08:46"
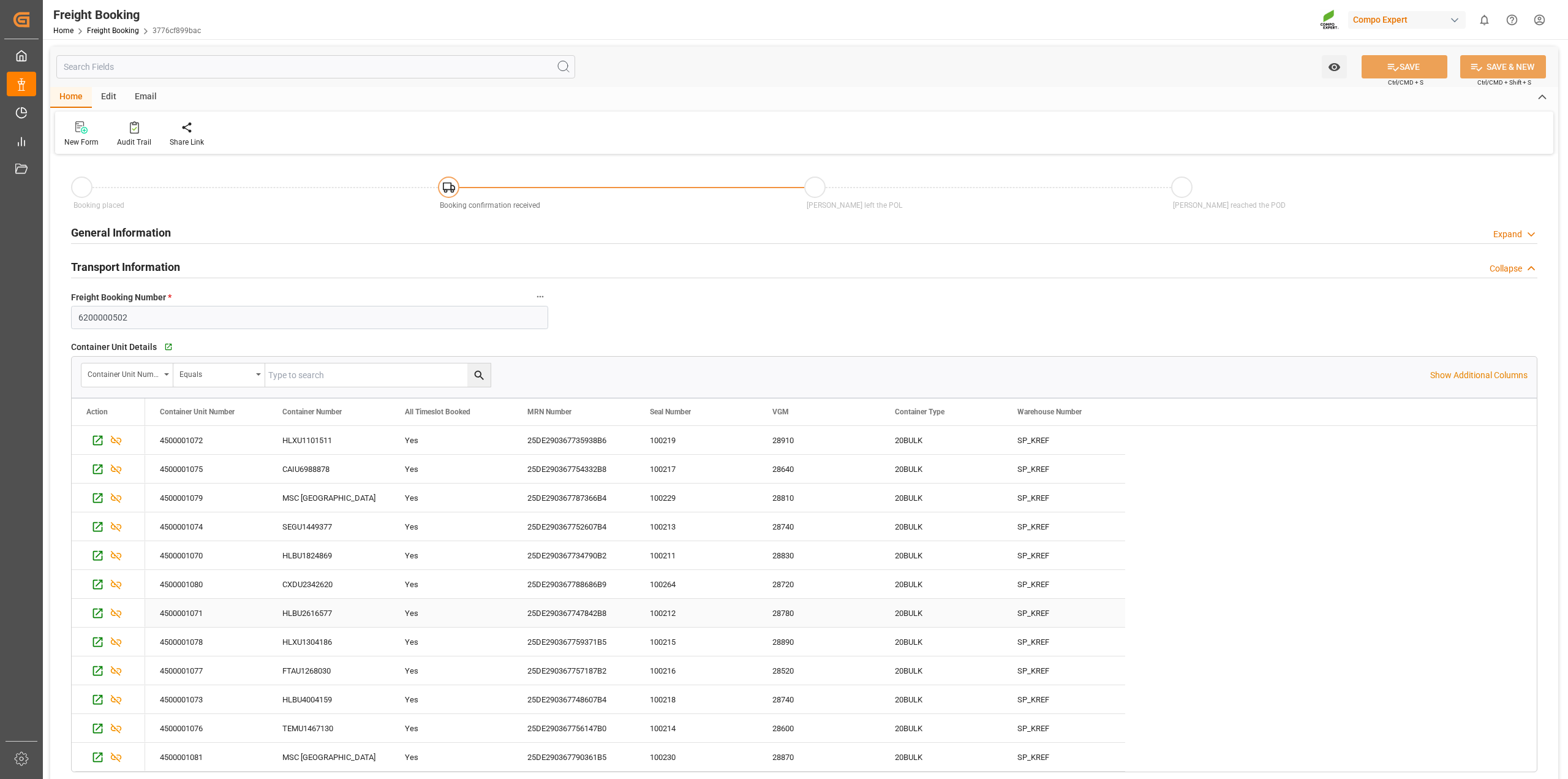
scroll to position [77, 0]
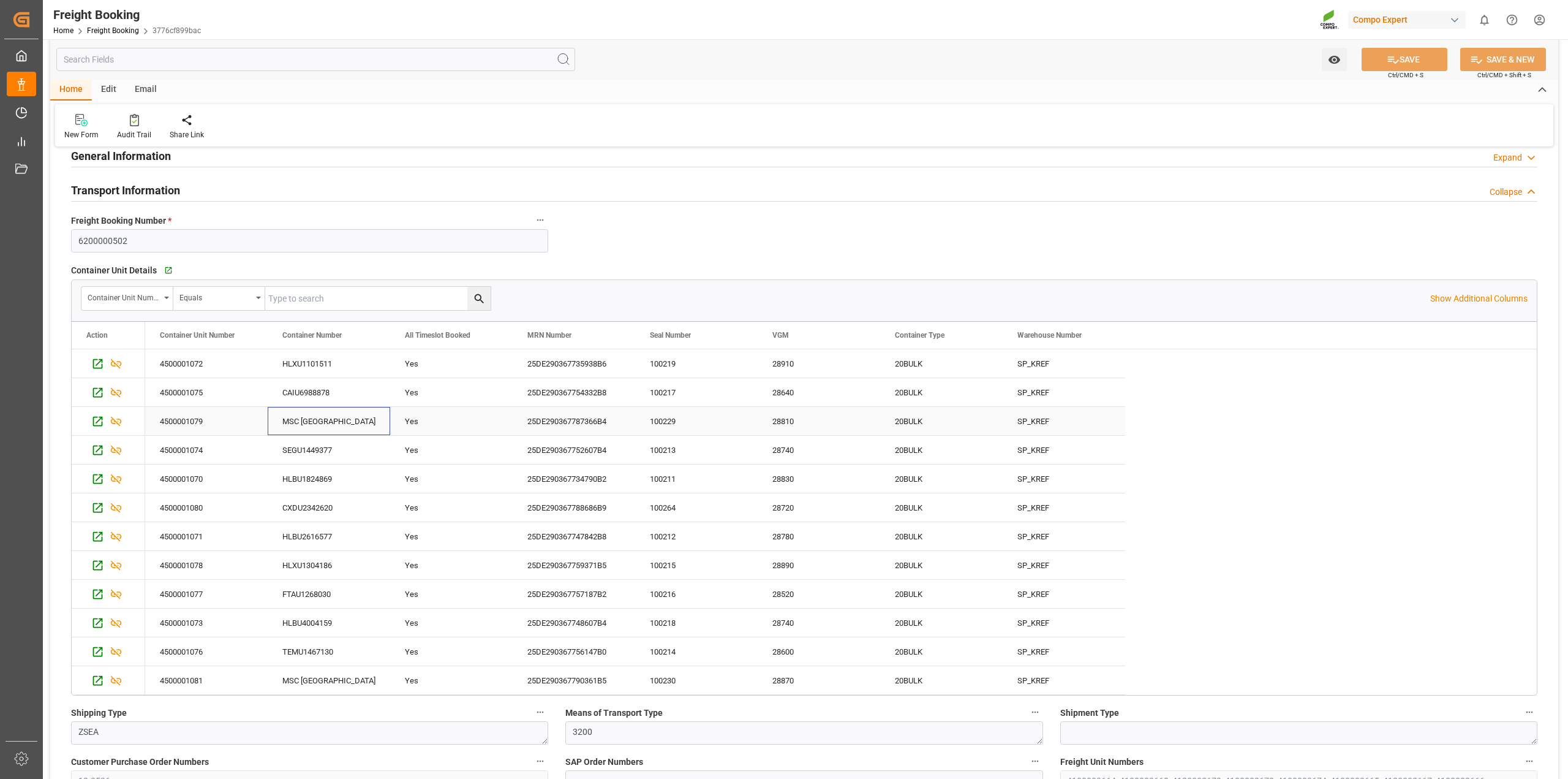
click at [341, 426] on div "MSC [GEOGRAPHIC_DATA]" at bounding box center [329, 421] width 122 height 28
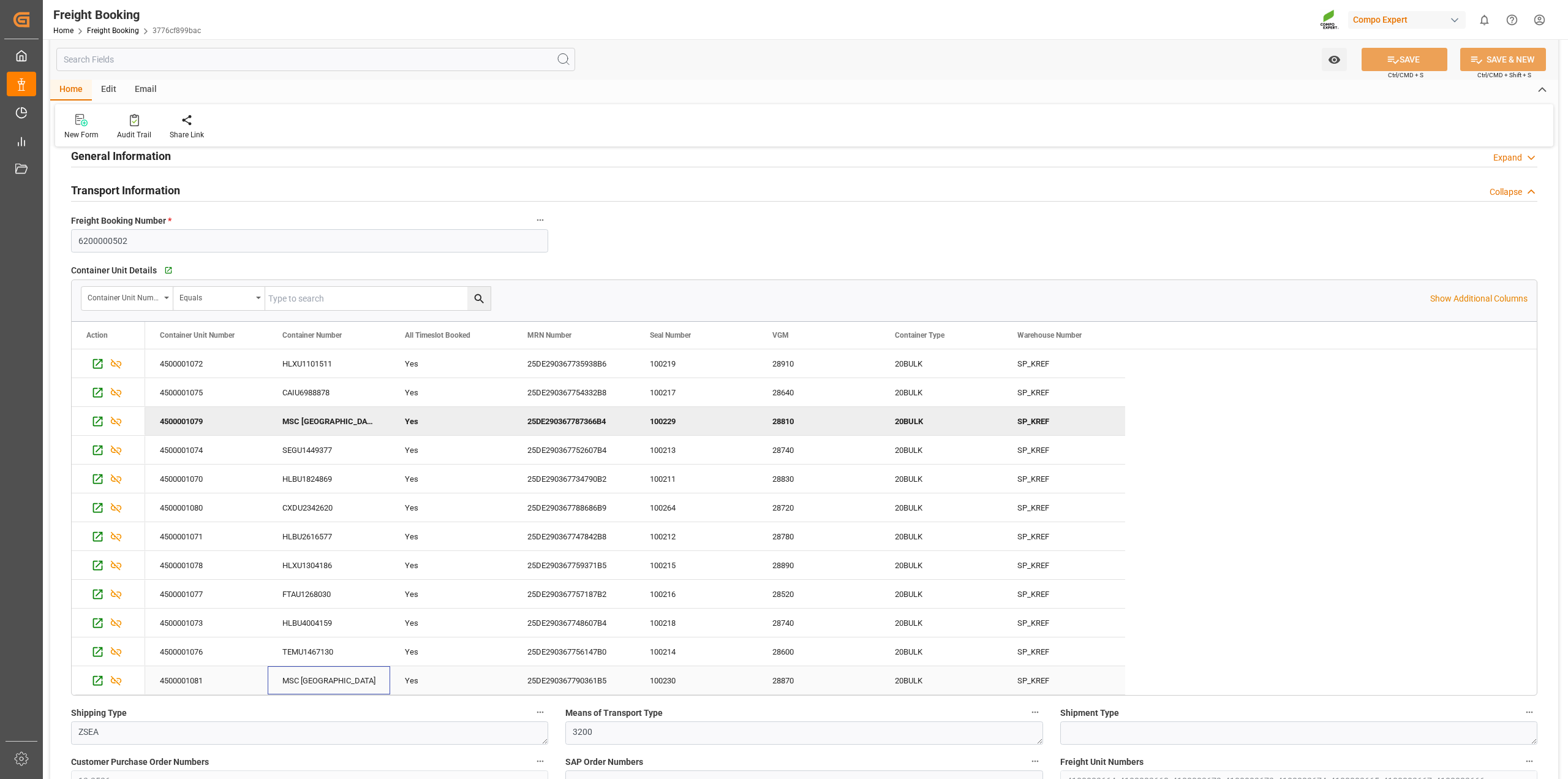
click at [308, 686] on div "MSC [GEOGRAPHIC_DATA]" at bounding box center [329, 680] width 122 height 28
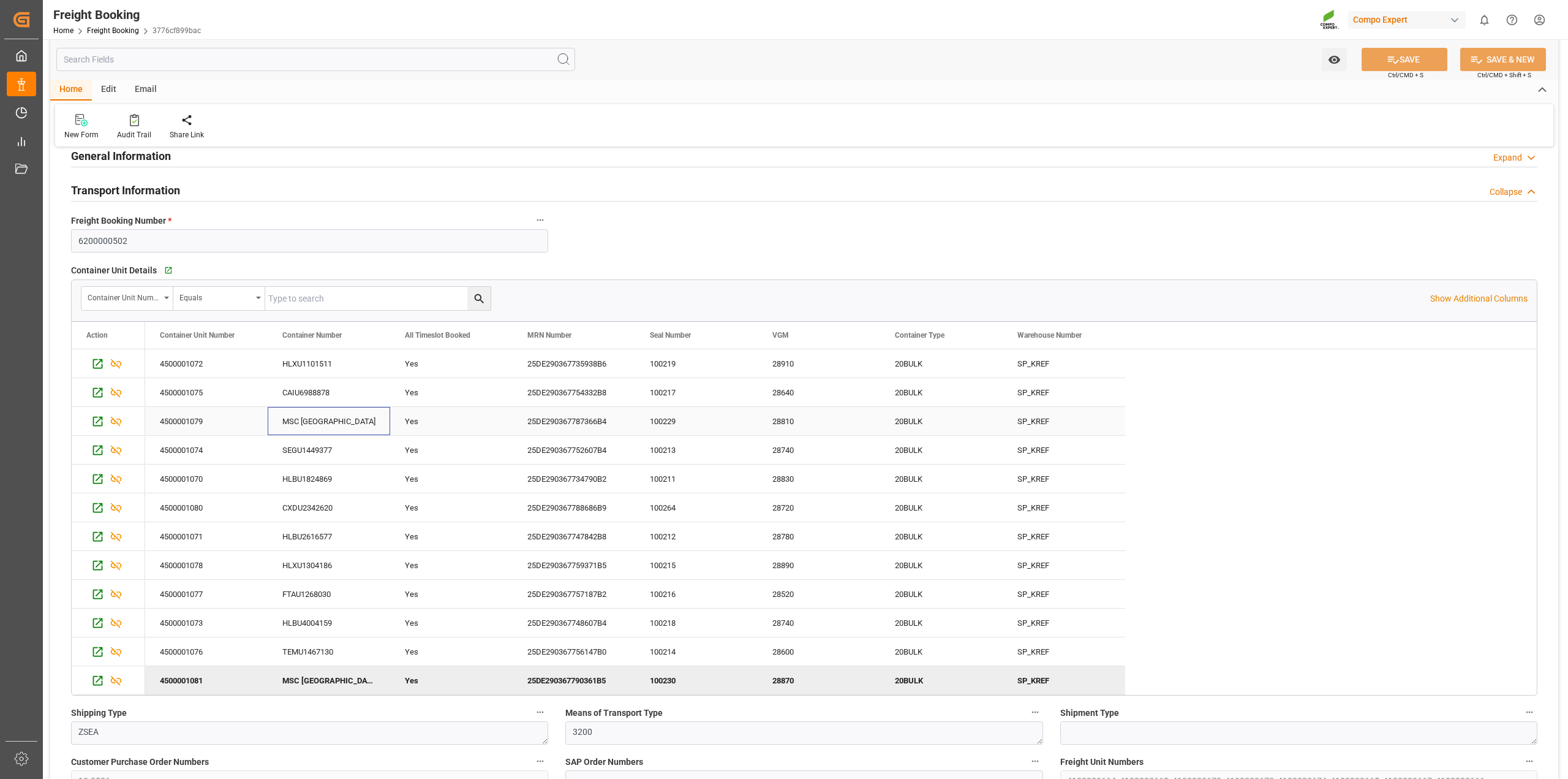
click at [322, 427] on div "MSC [GEOGRAPHIC_DATA]" at bounding box center [329, 421] width 122 height 28
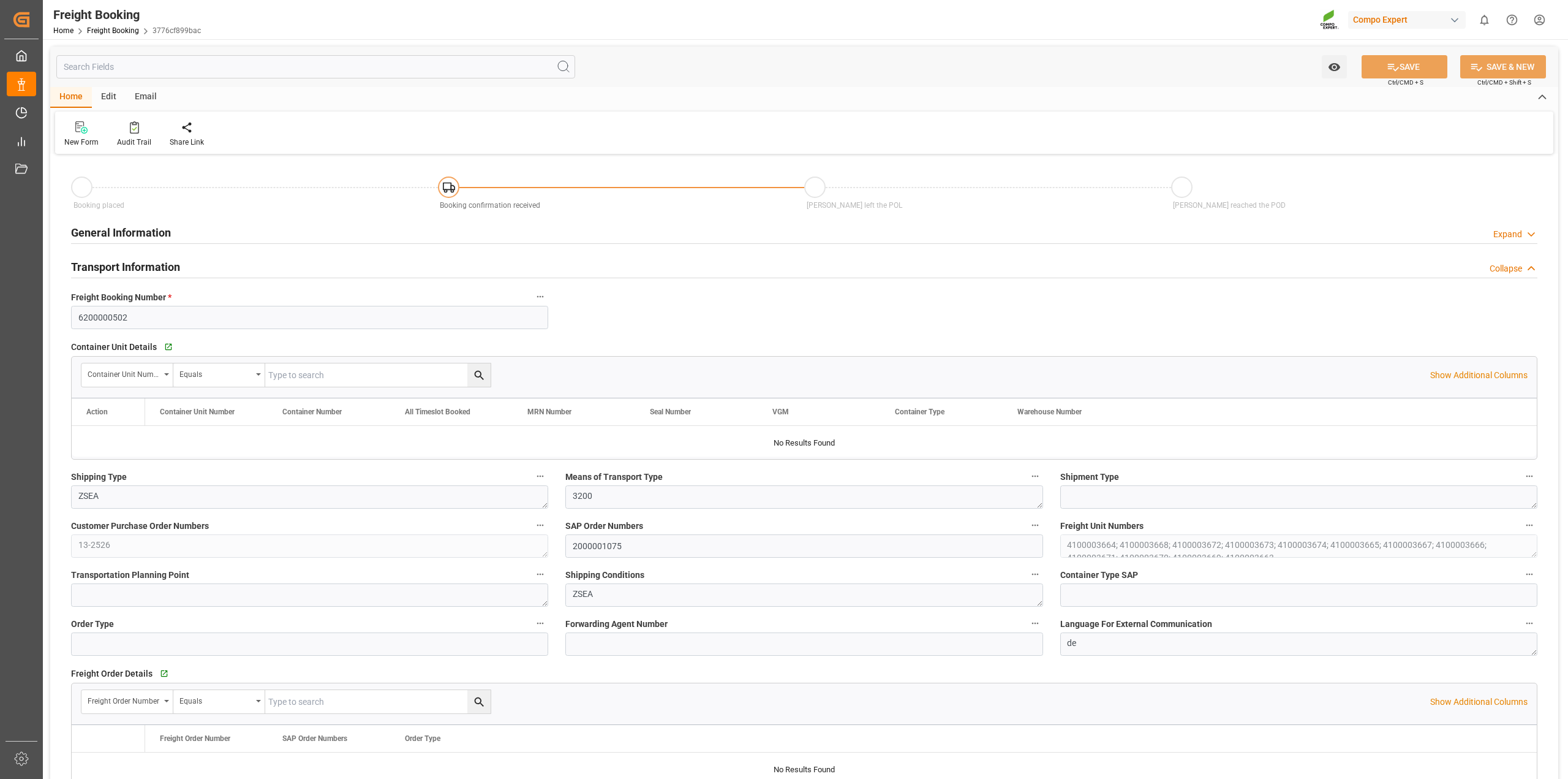
type input "Hapag [PERSON_NAME]"
type input "Hapag [PERSON_NAME] Aktiengesellschaft"
type input "9618305"
type input "BEANR"
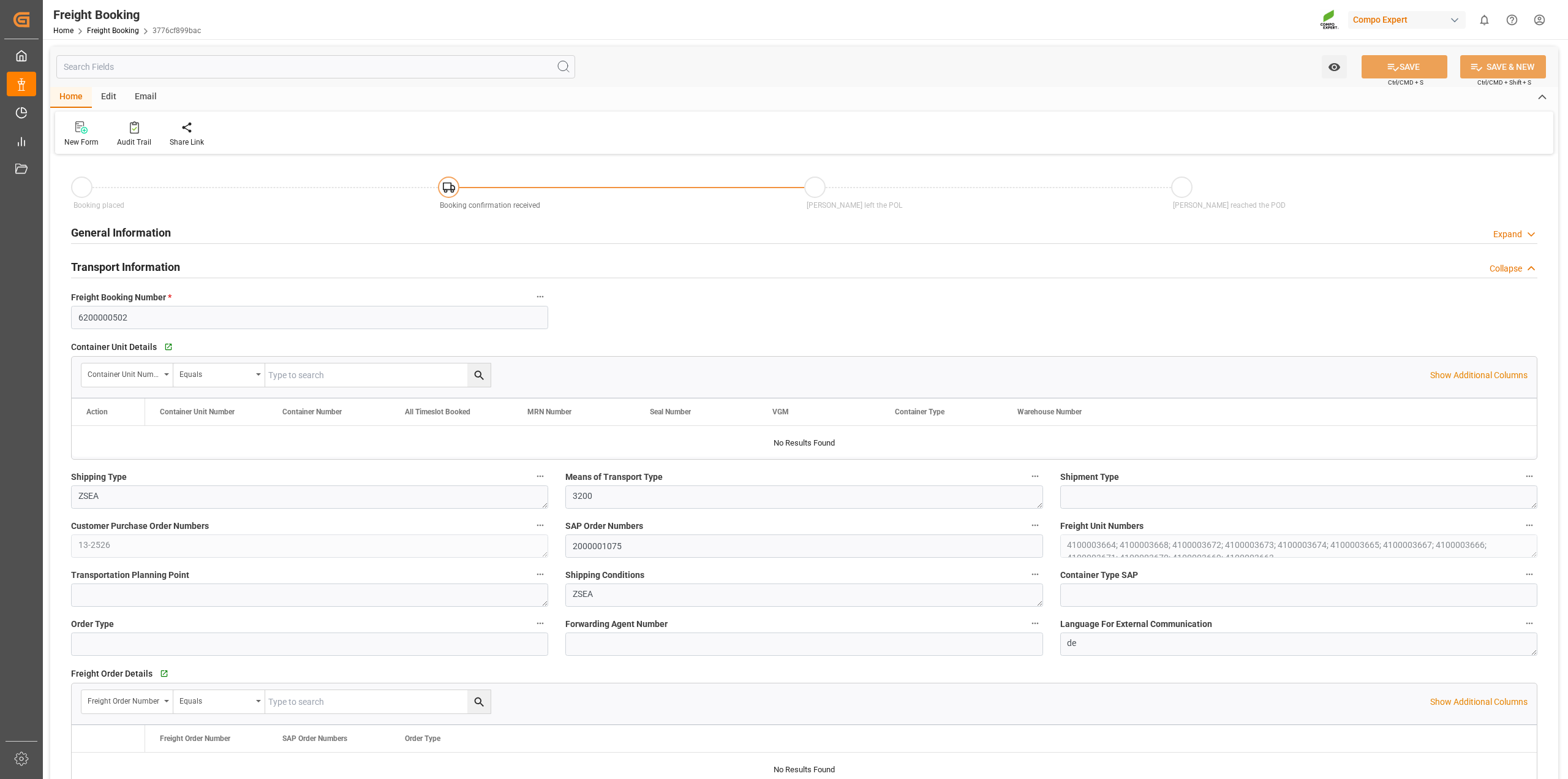
type input "UYMVD"
type input "0"
type input "715500"
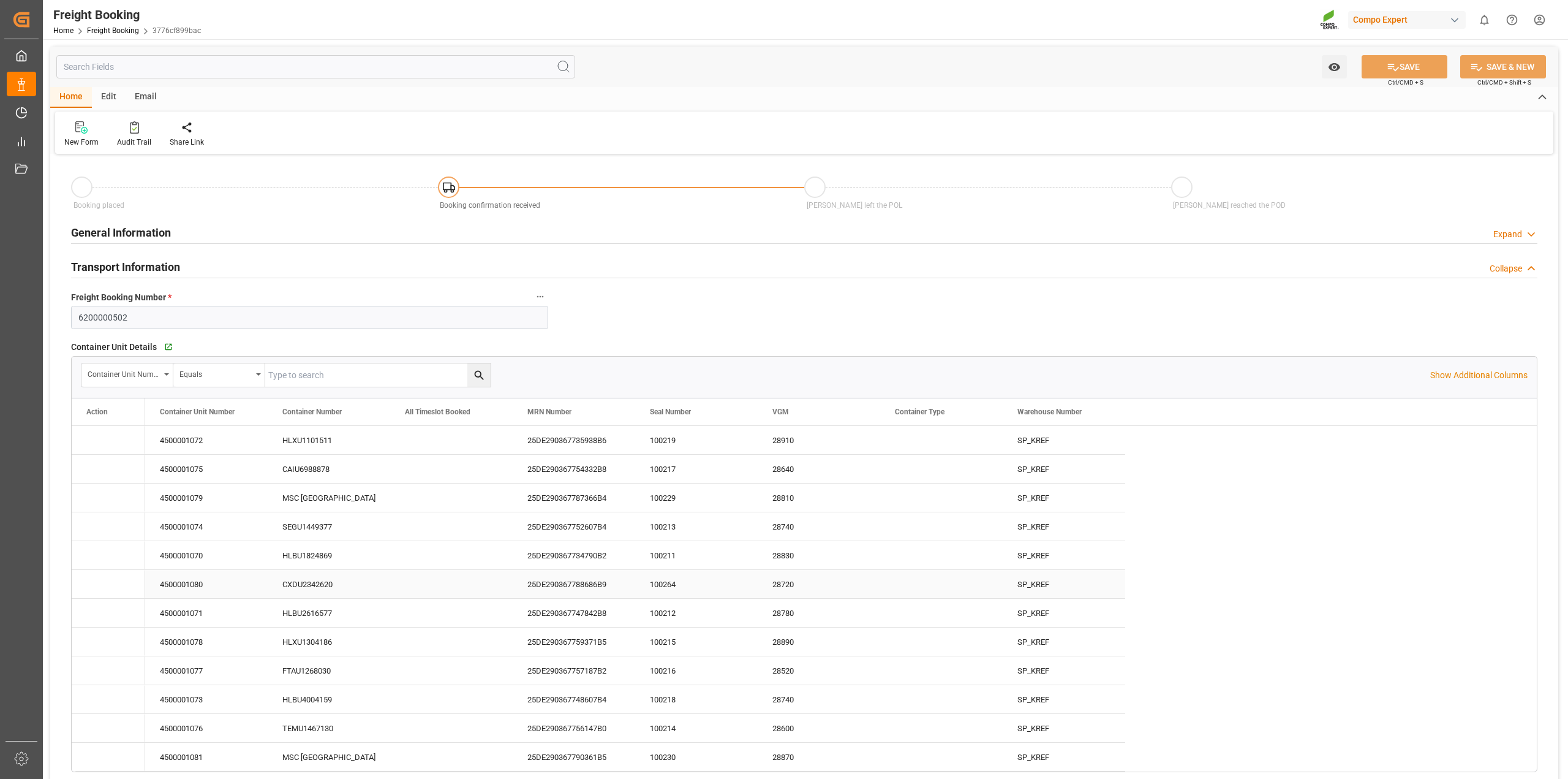
type input "[DATE] 01:00"
type input "[DATE] 22:17"
type input "[DATE] 10:00"
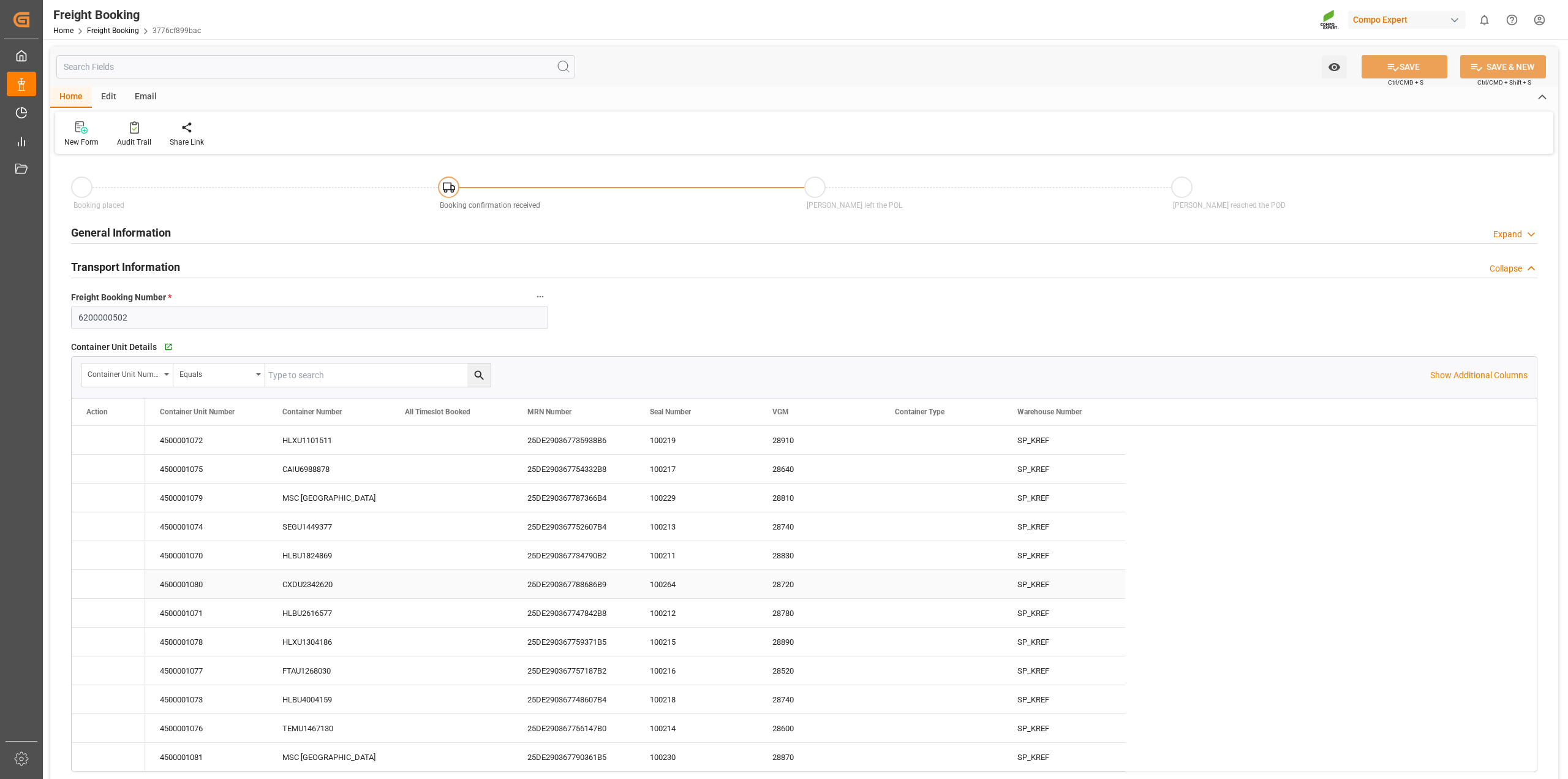
type input "[DATE] 10:08"
type input "[DATE] 16:42"
type input "[DATE] 08:46"
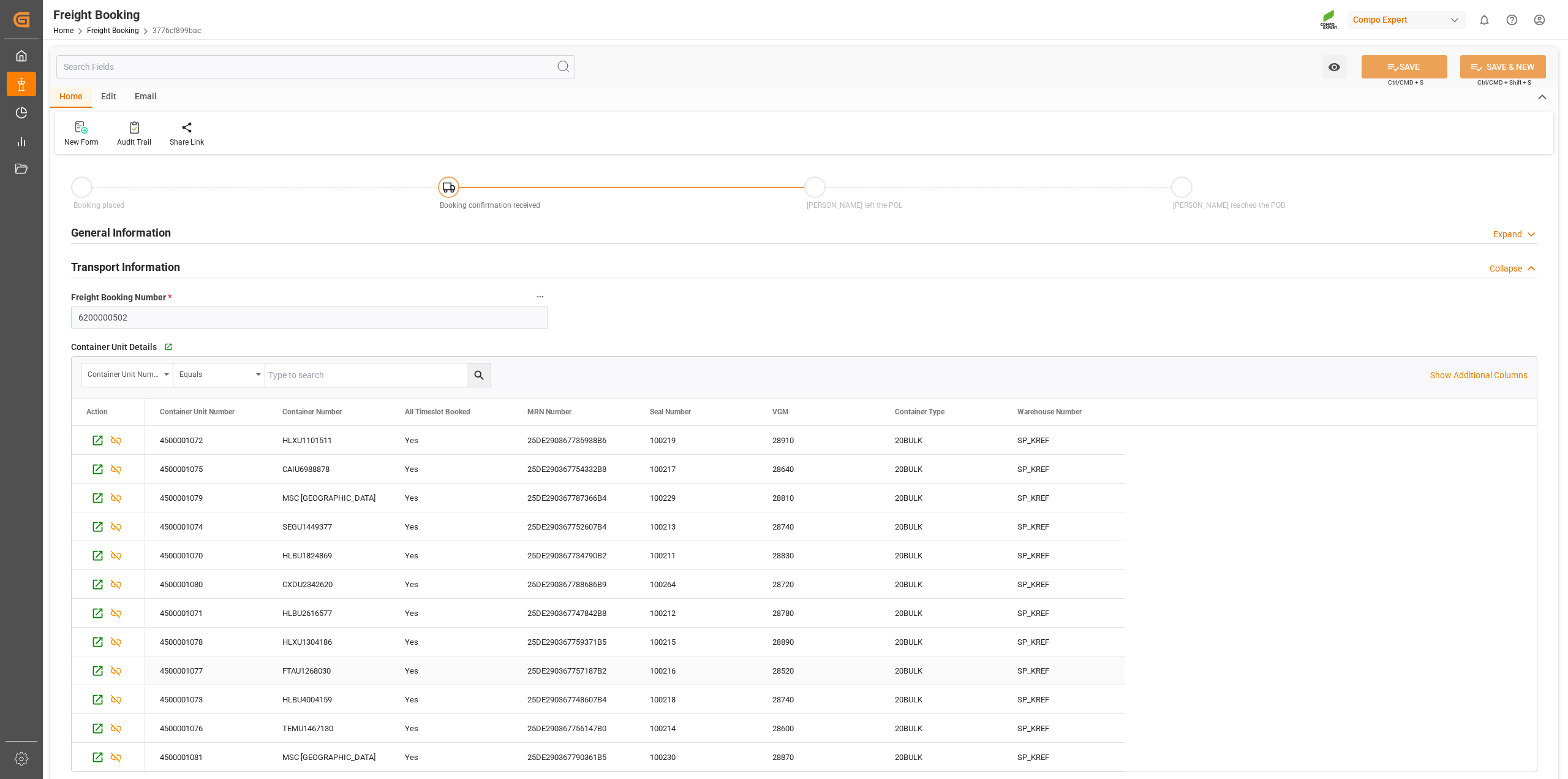
scroll to position [77, 0]
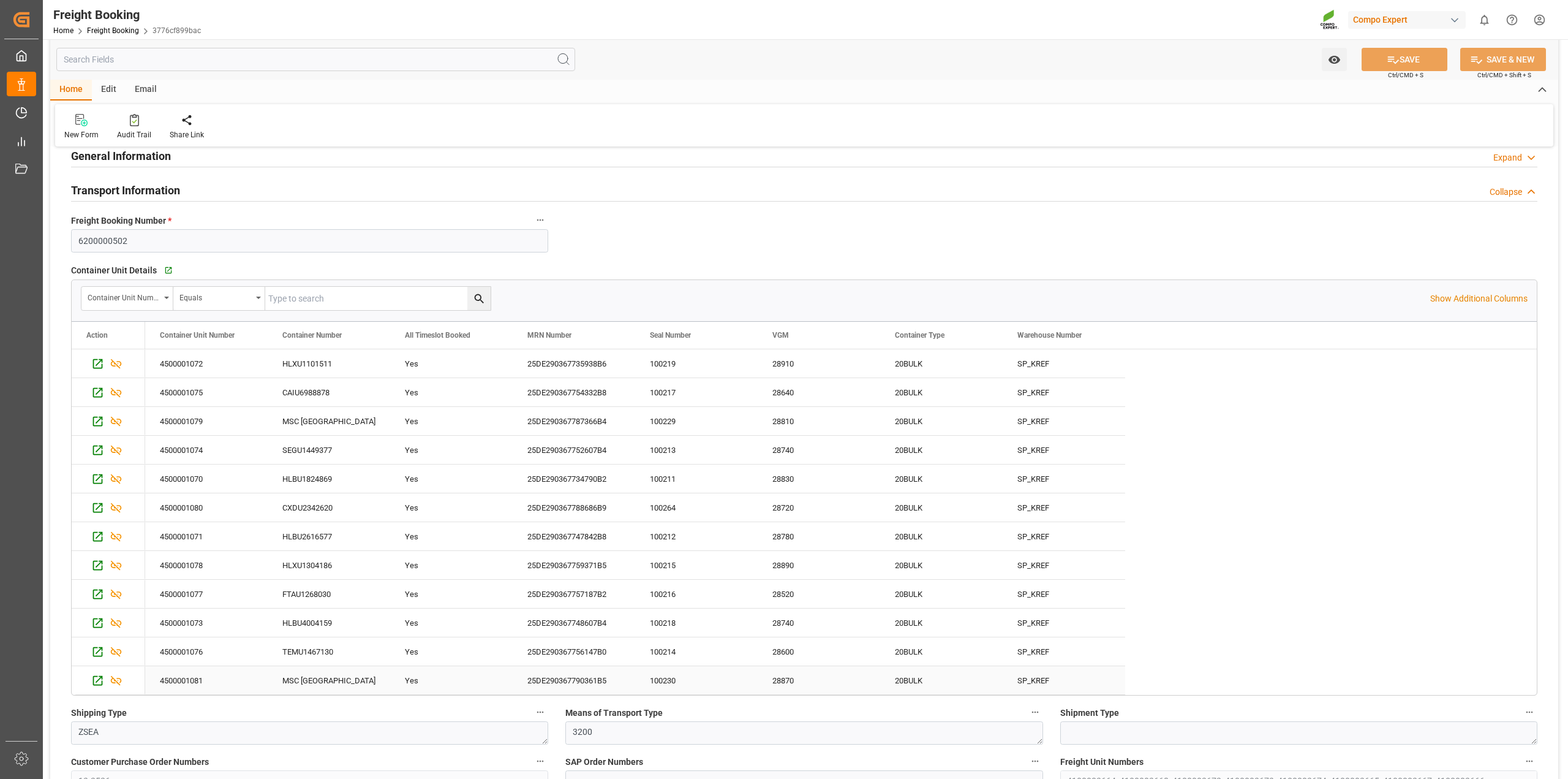
click at [316, 679] on div "MSC [GEOGRAPHIC_DATA]" at bounding box center [329, 680] width 122 height 28
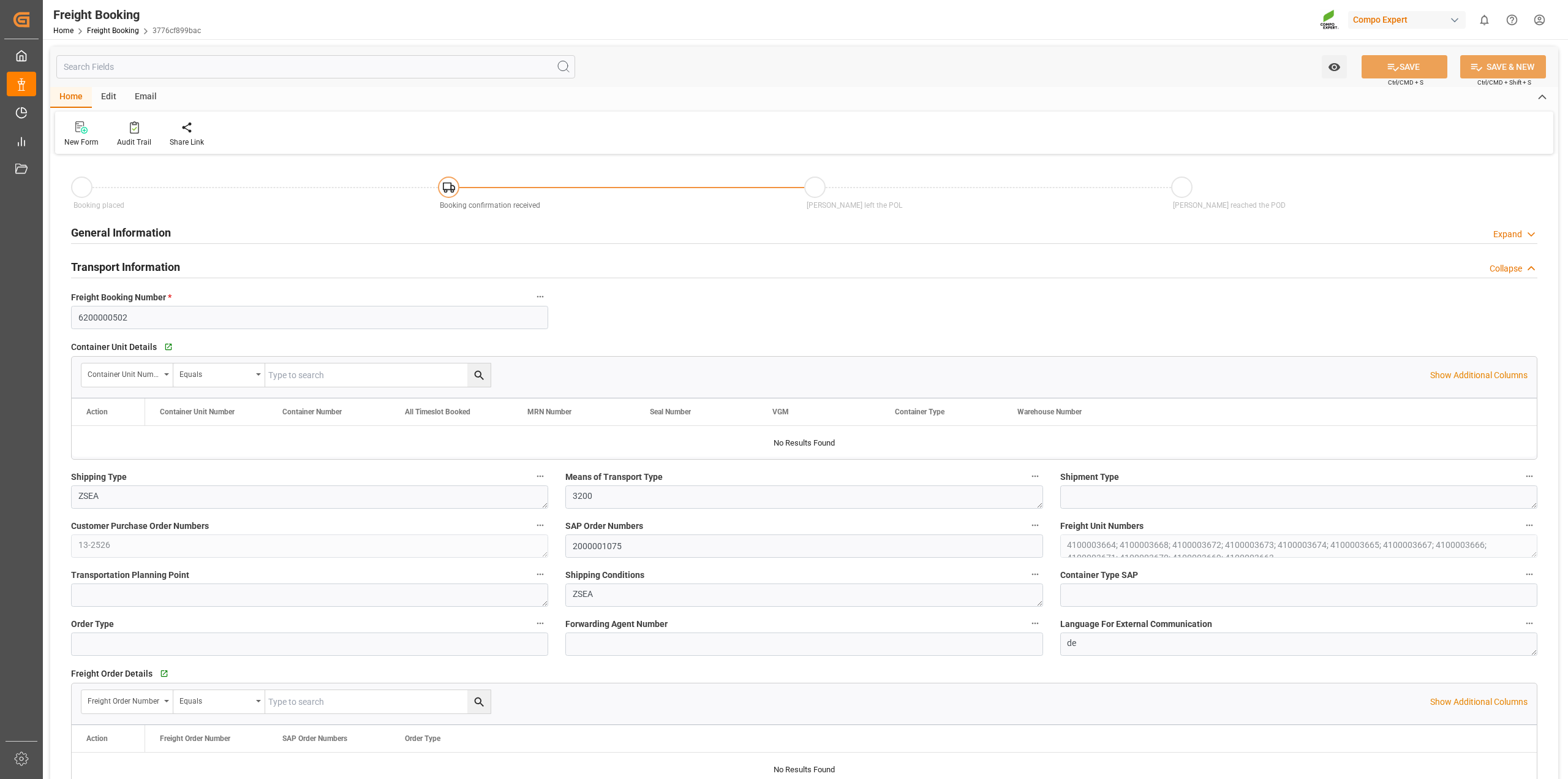
type input "Hapag [PERSON_NAME]"
type input "Hapag [PERSON_NAME] Aktiengesellschaft"
type input "9618305"
type input "BEANR"
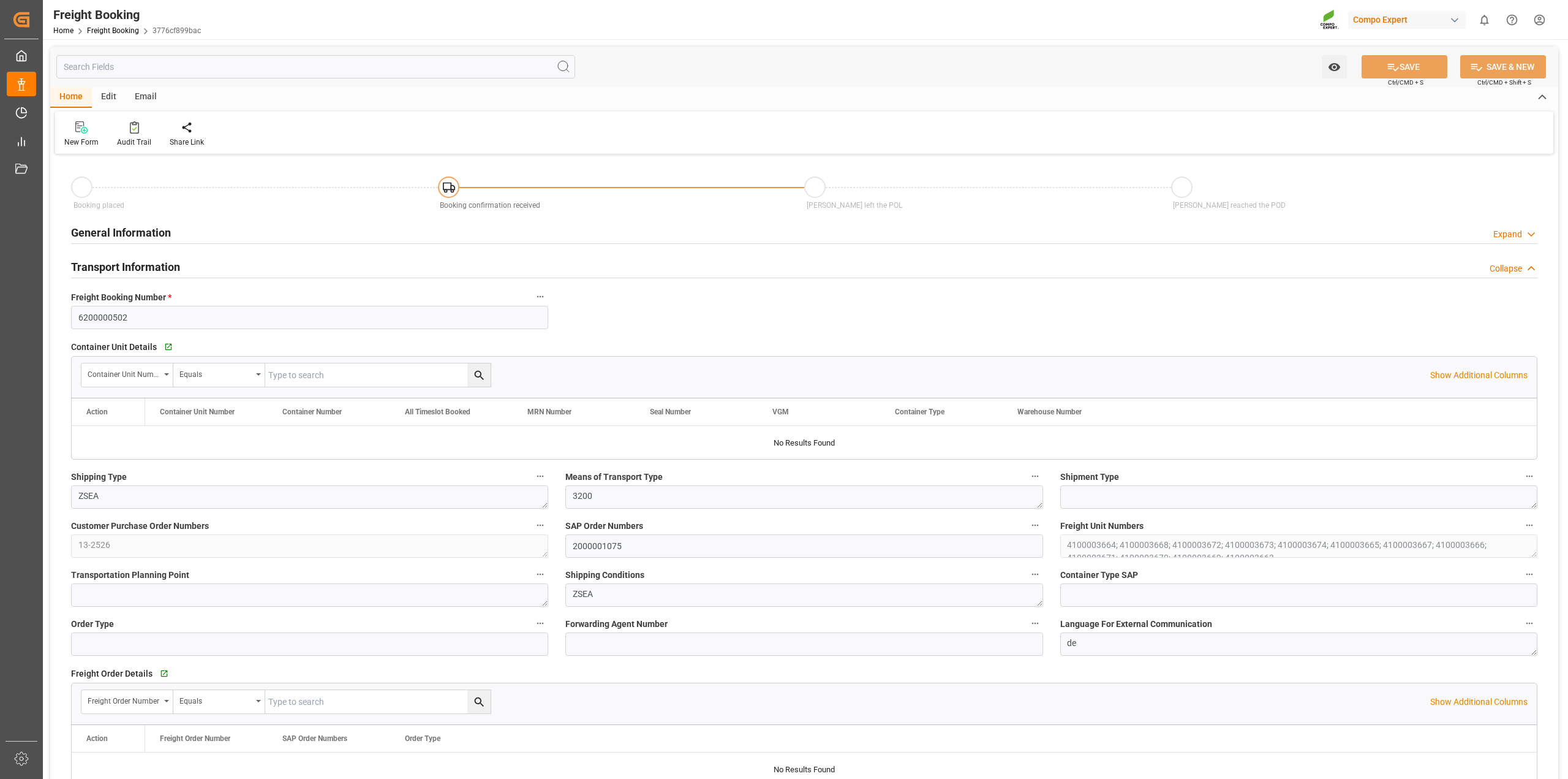
type input "UYMVD"
type input "0"
type input "715500"
type input "[DATE] 01:00"
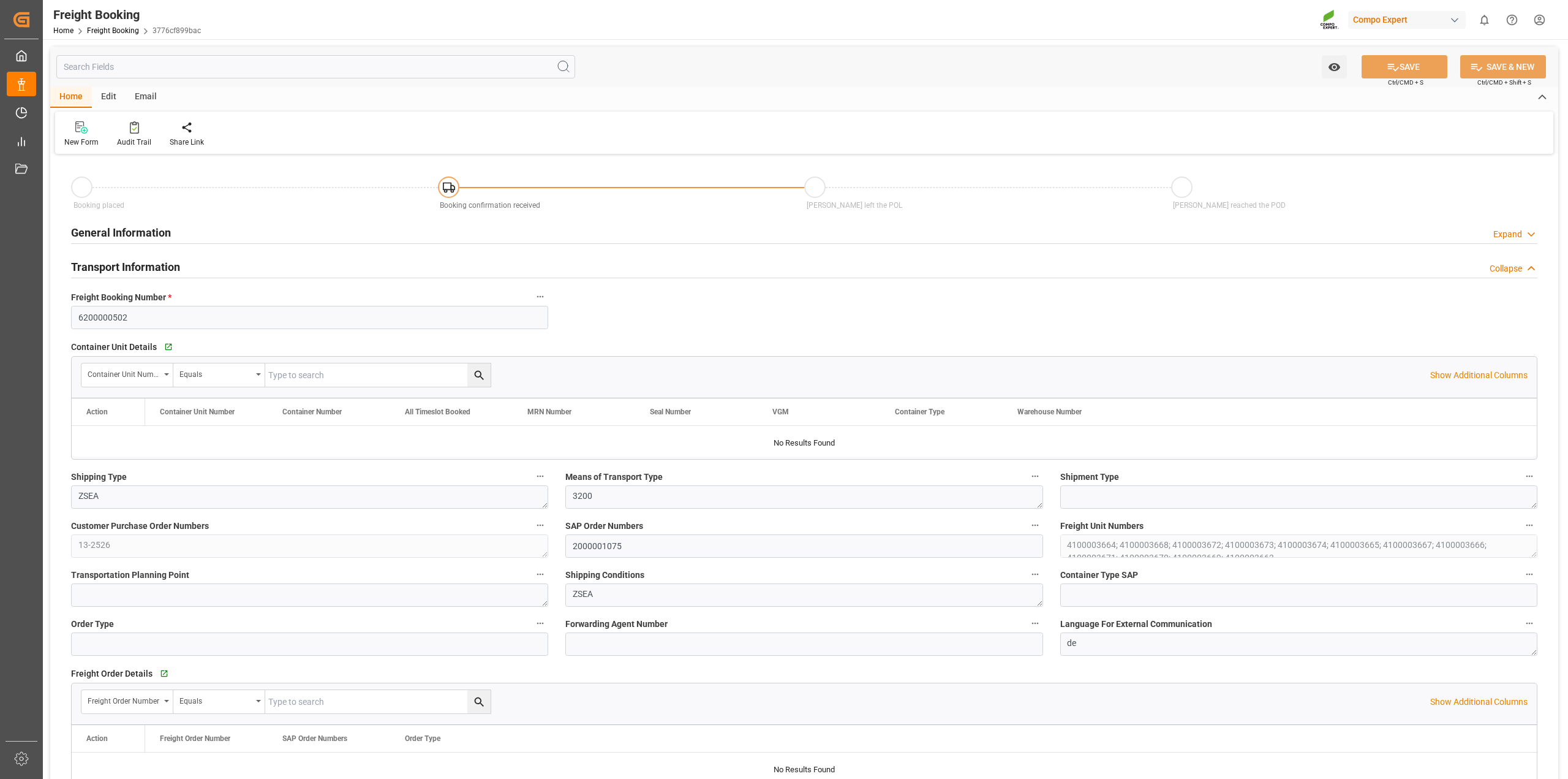
type input "[DATE] 01:00"
type input "[DATE] 22:17"
type input "[DATE] 10:00"
type input "[DATE] 10:08"
type input "[DATE] 16:42"
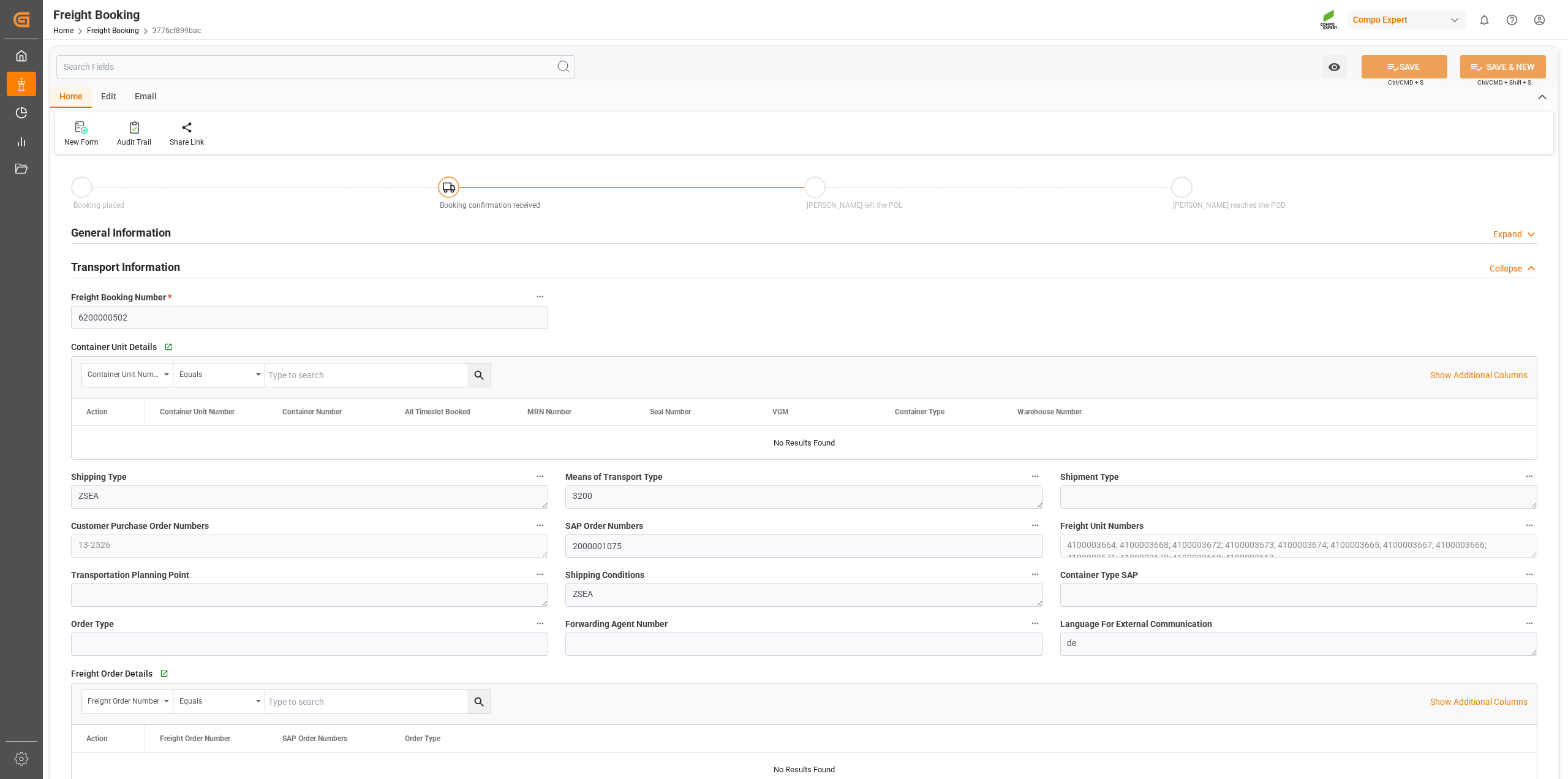
type input "[DATE] 16:42"
type input "[DATE] 08:46"
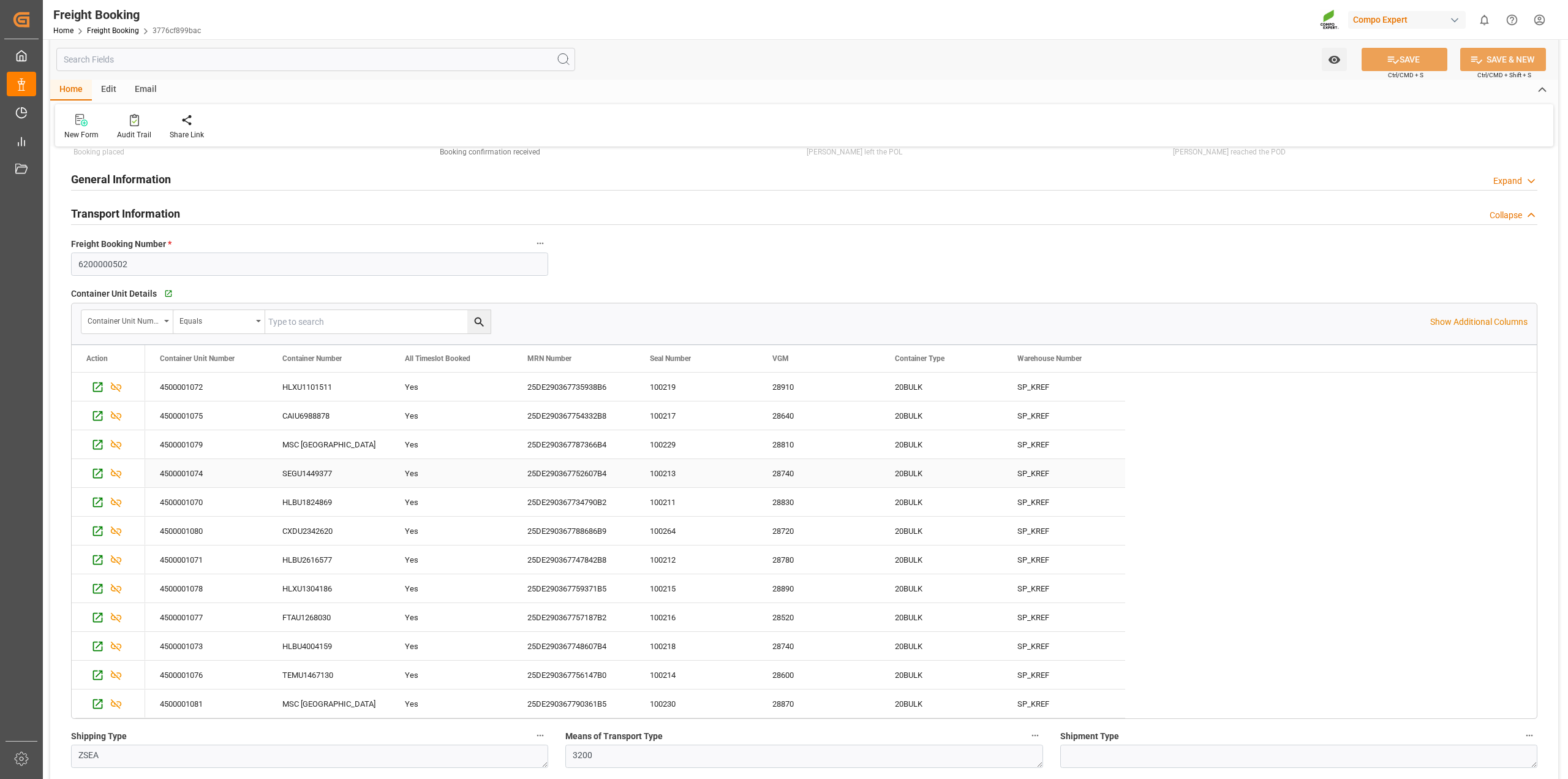
scroll to position [77, 0]
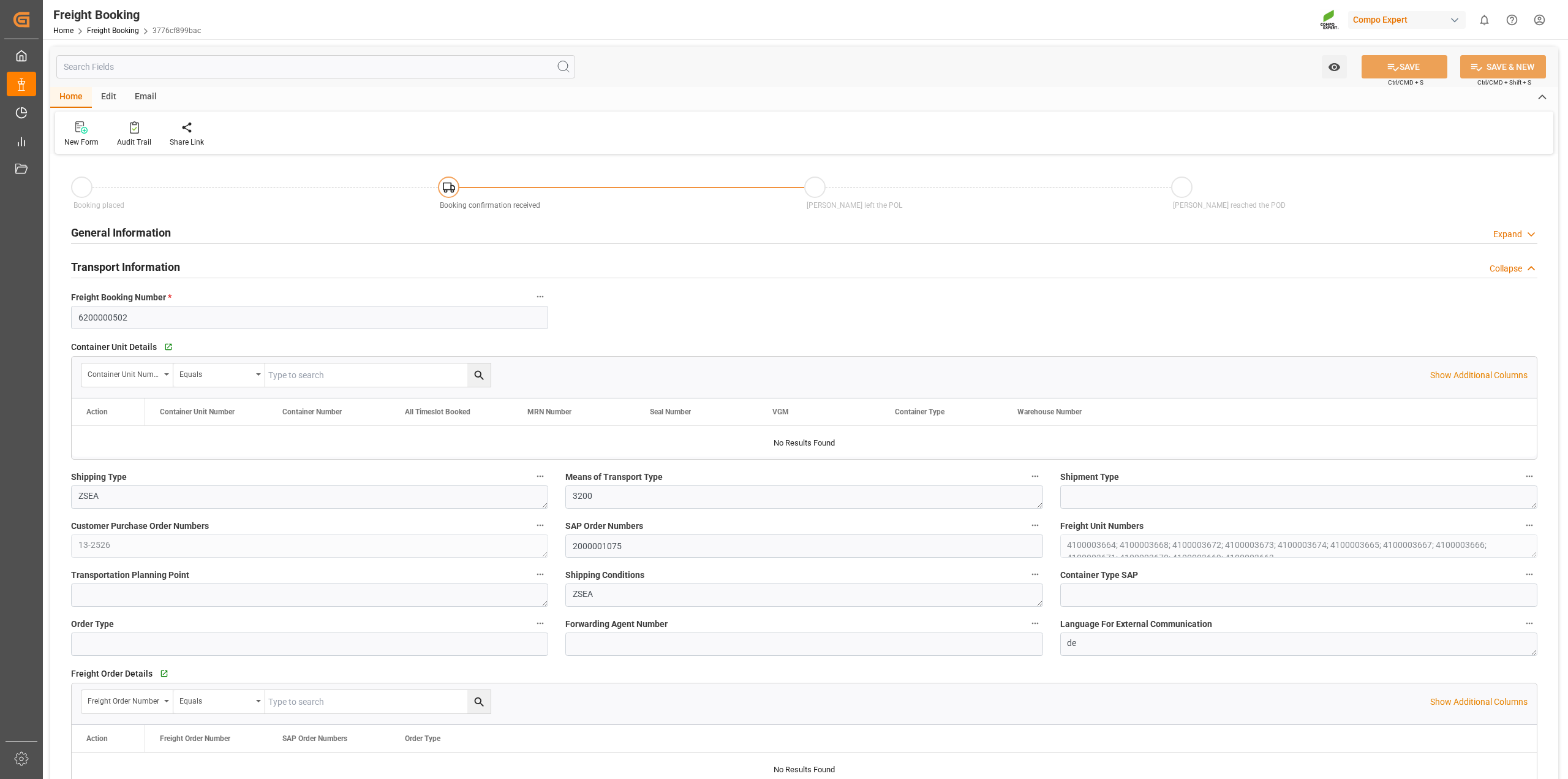
type input "Hapag [PERSON_NAME]"
type input "Hapag [PERSON_NAME] Aktiengesellschaft"
type input "9618305"
type input "BEANR"
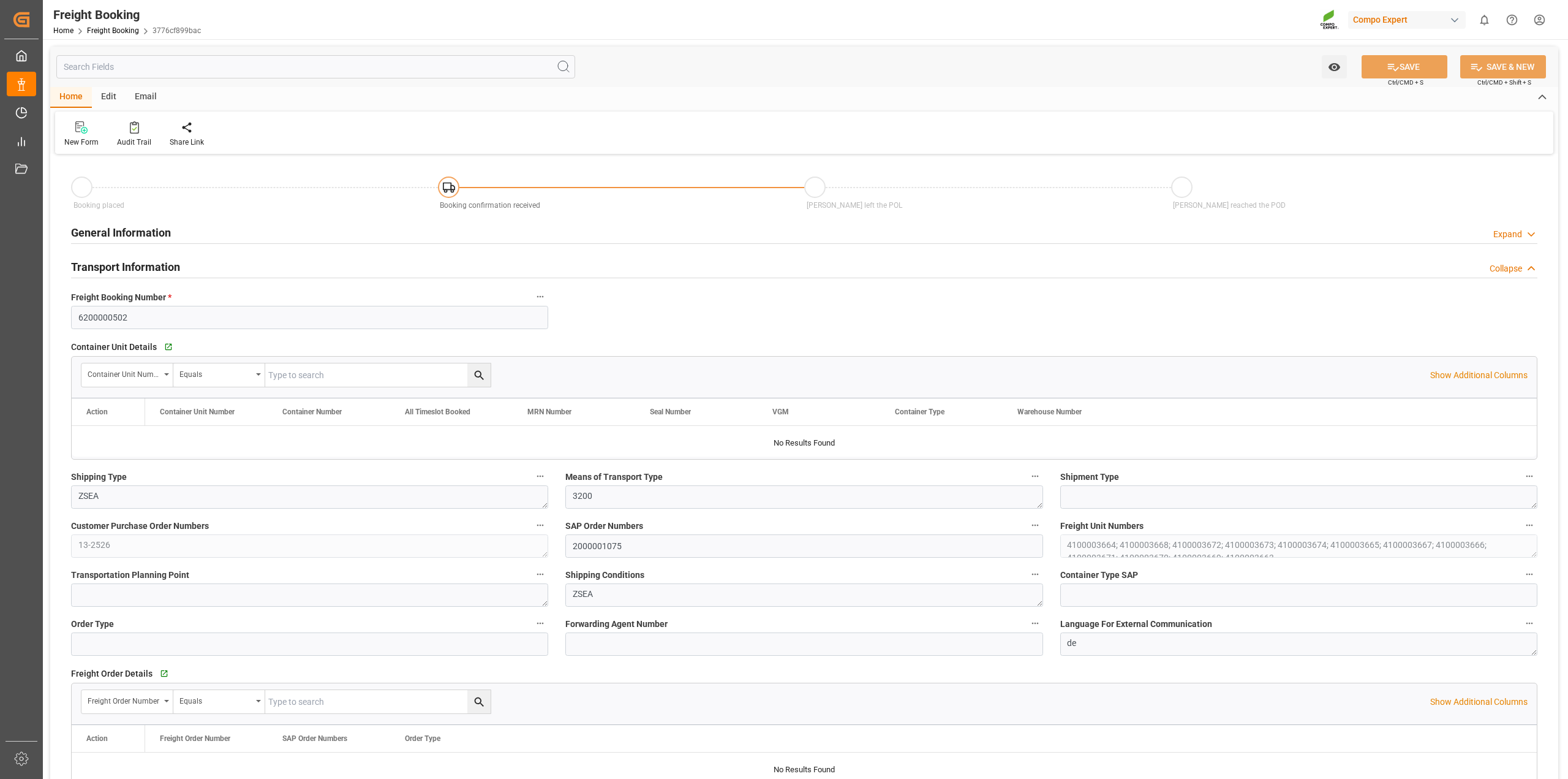
type input "UYMVD"
type input "0"
type input "715500"
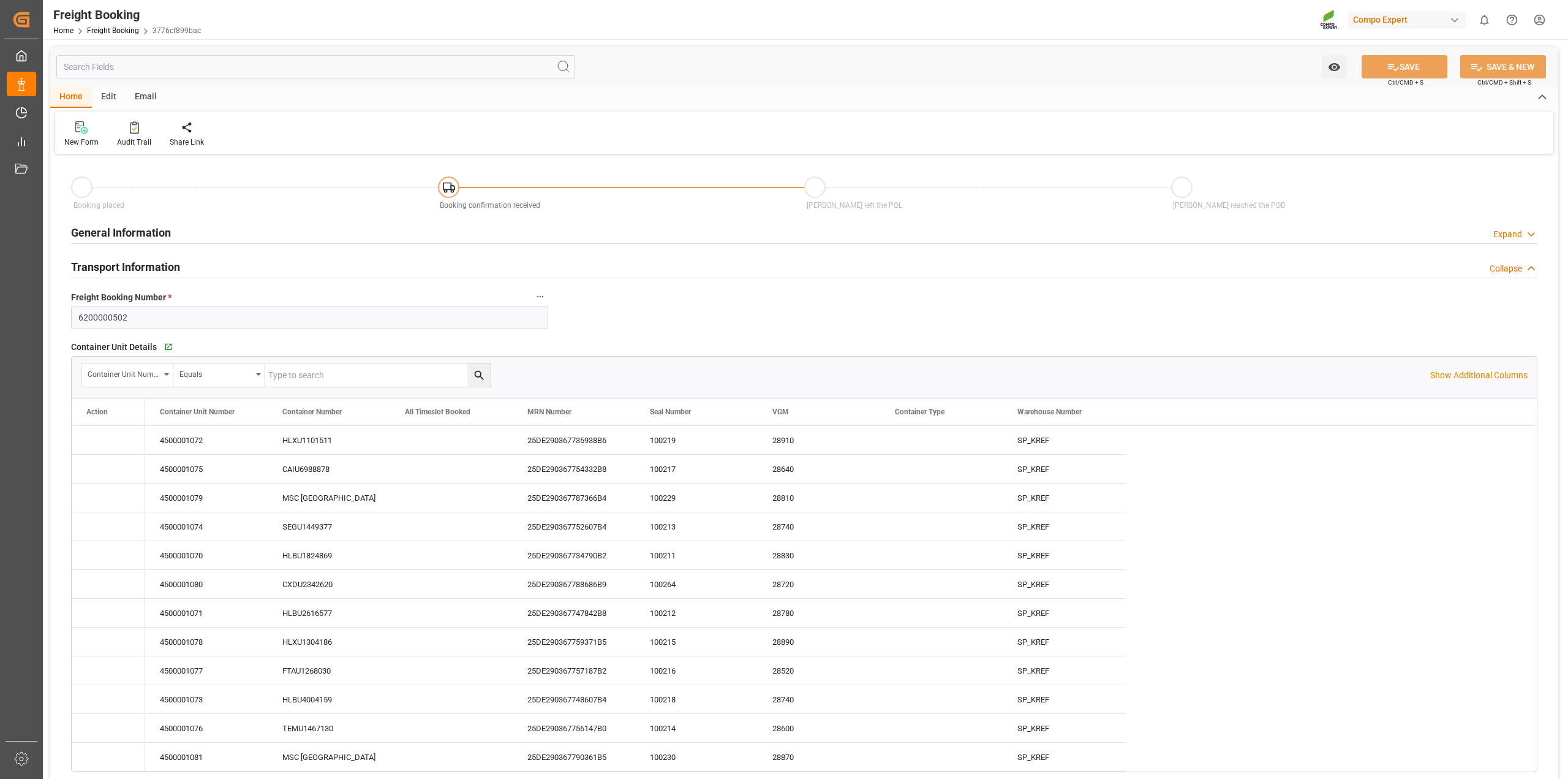
type input "[DATE] 01:00"
type input "[DATE] 22:17"
type input "[DATE] 10:00"
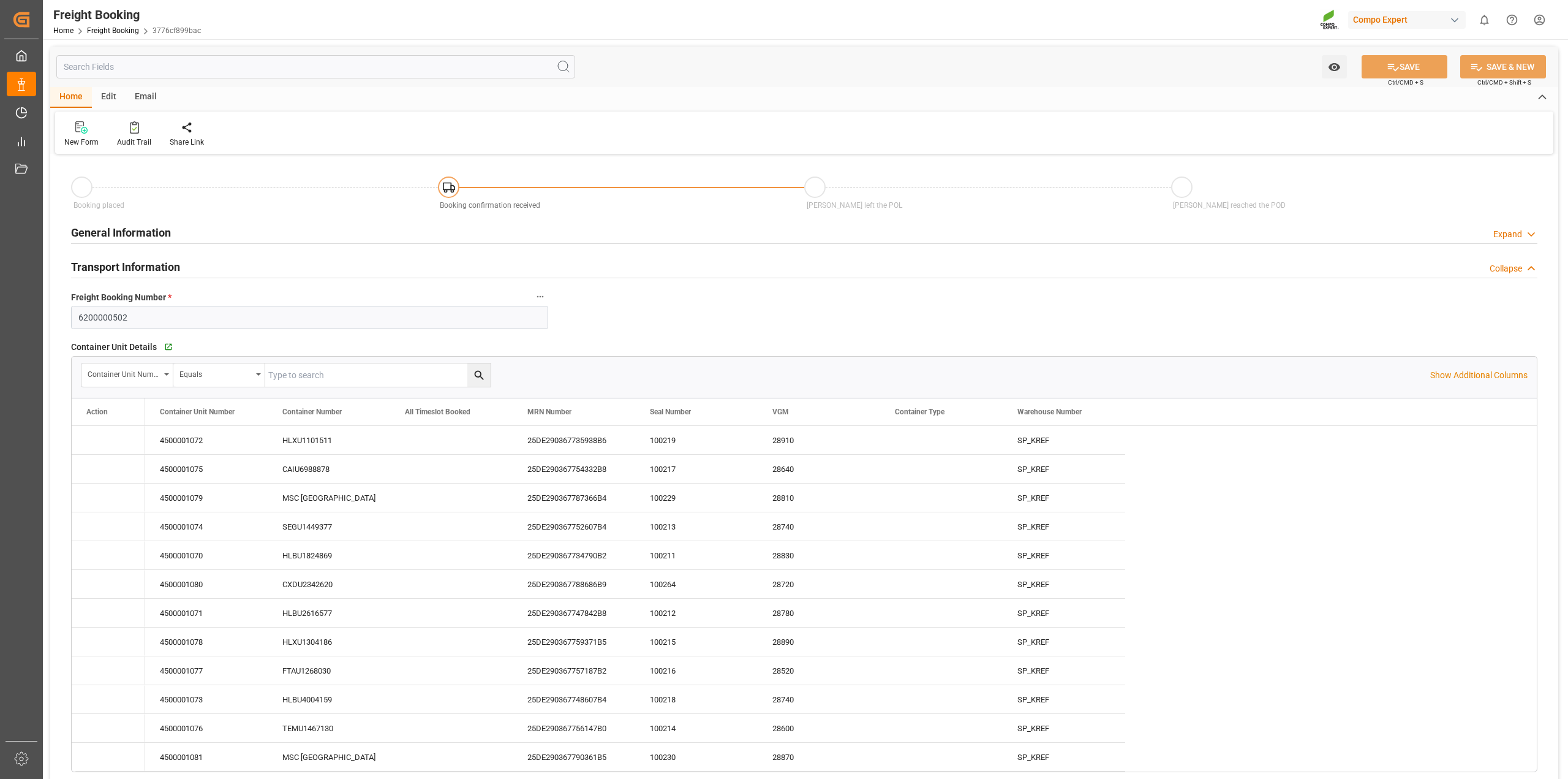
type input "[DATE] 10:08"
type input "[DATE] 16:42"
type input "[DATE] 08:46"
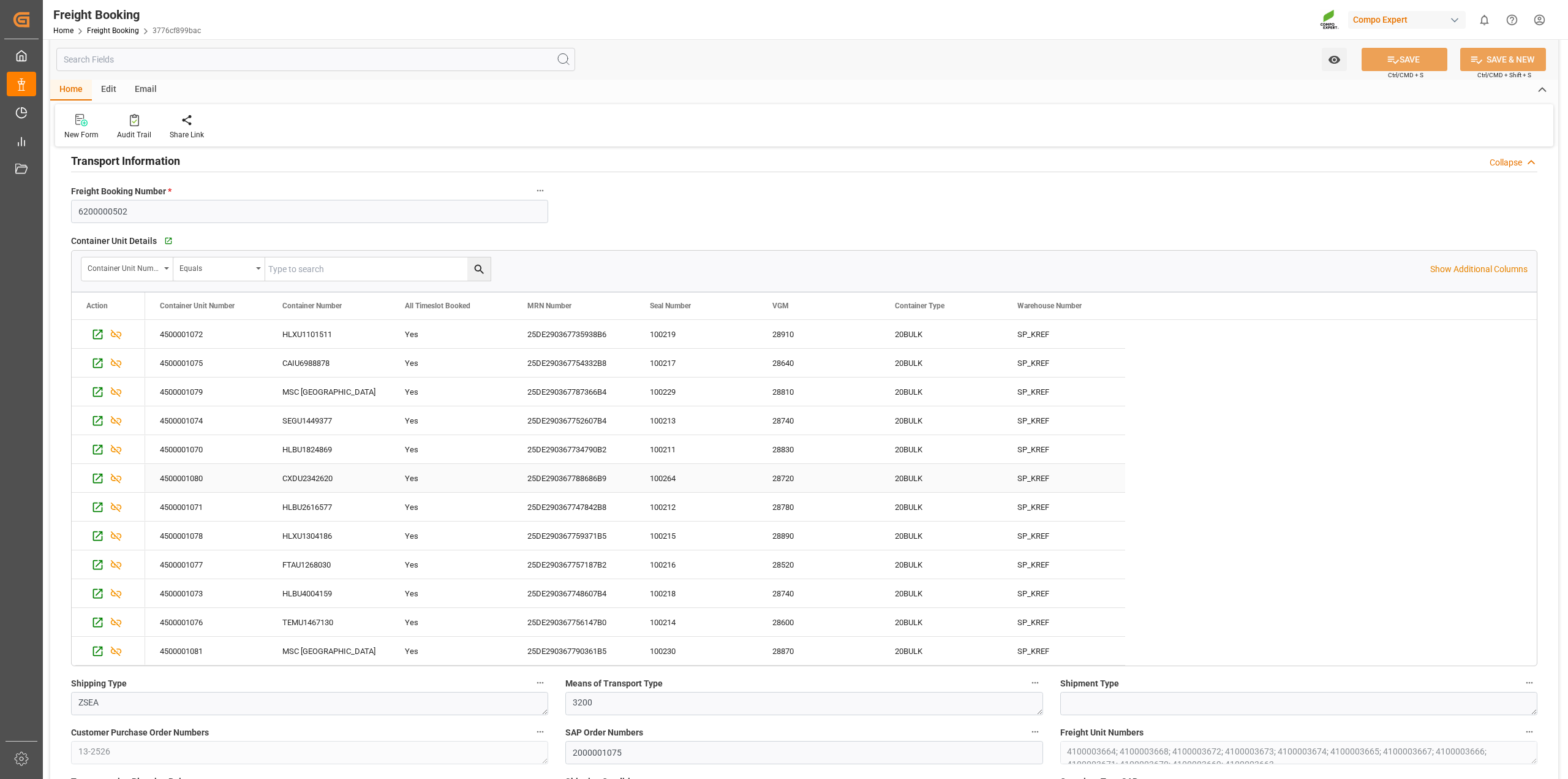
scroll to position [153, 0]
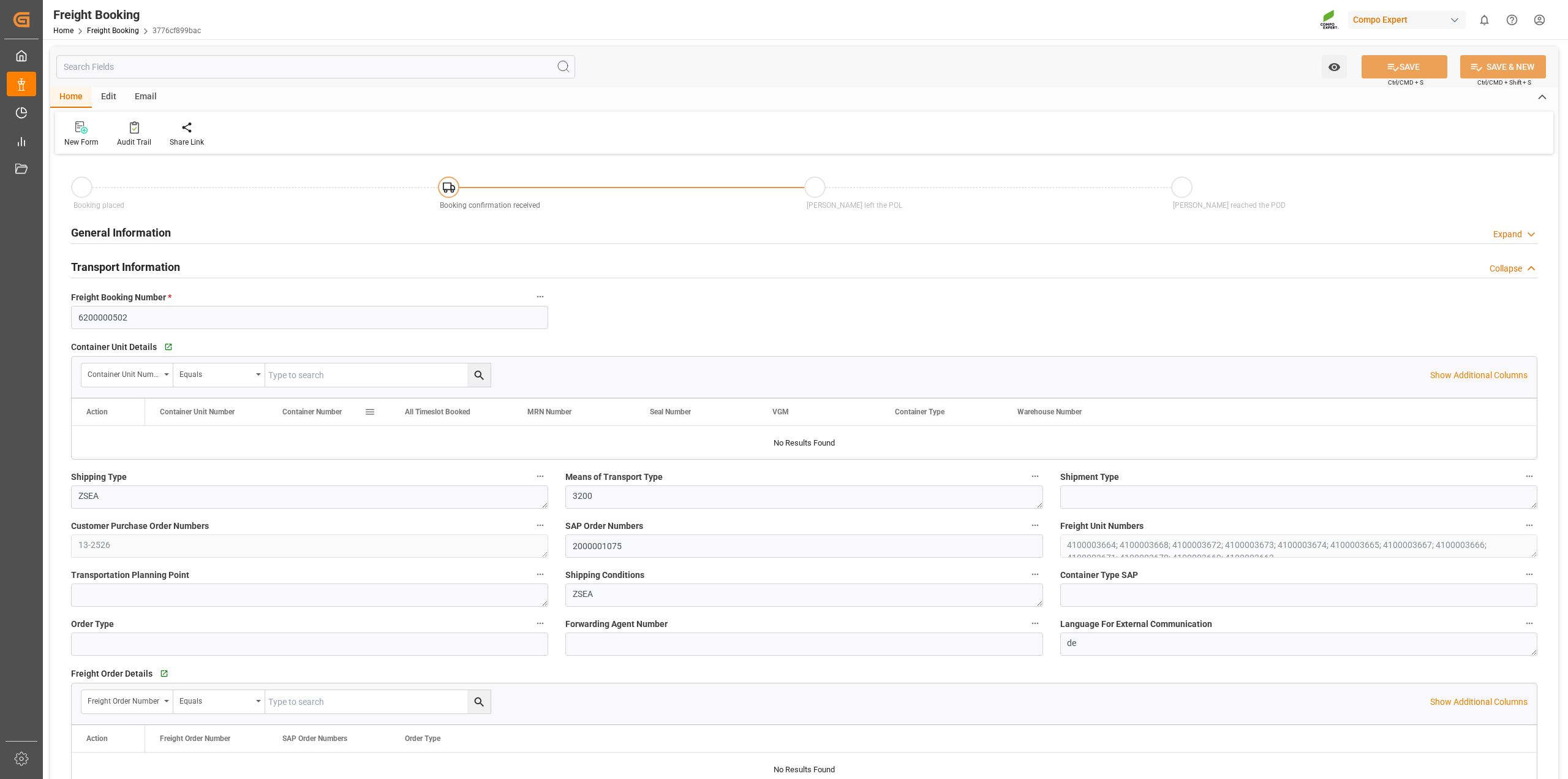
type input "Hapag [PERSON_NAME]"
type input "Hapag [PERSON_NAME] Aktiengesellschaft"
type input "9618305"
type input "BEANR"
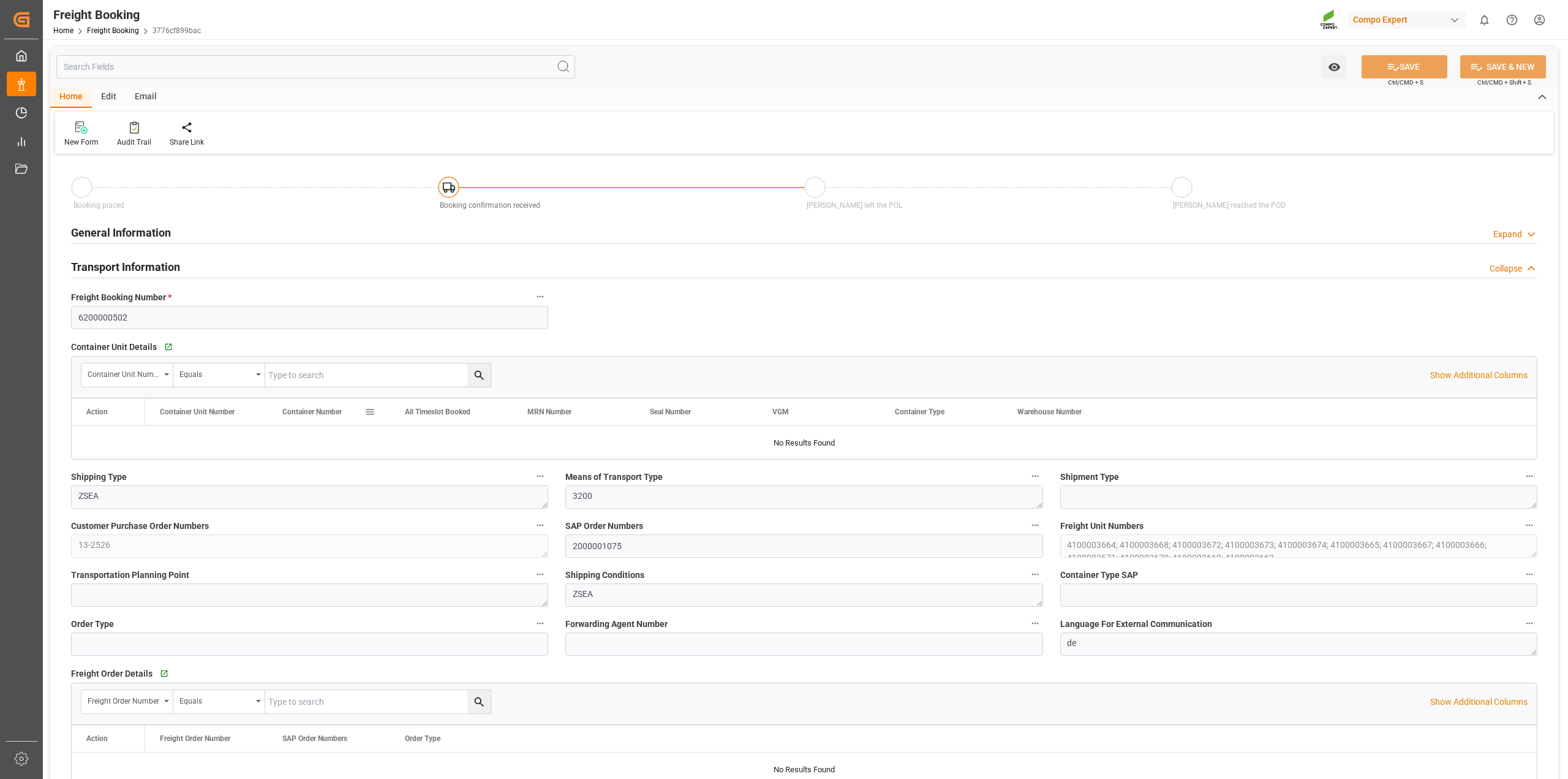
type input "UYMVD"
type input "0"
type input "715500"
type input "[DATE] 01:00"
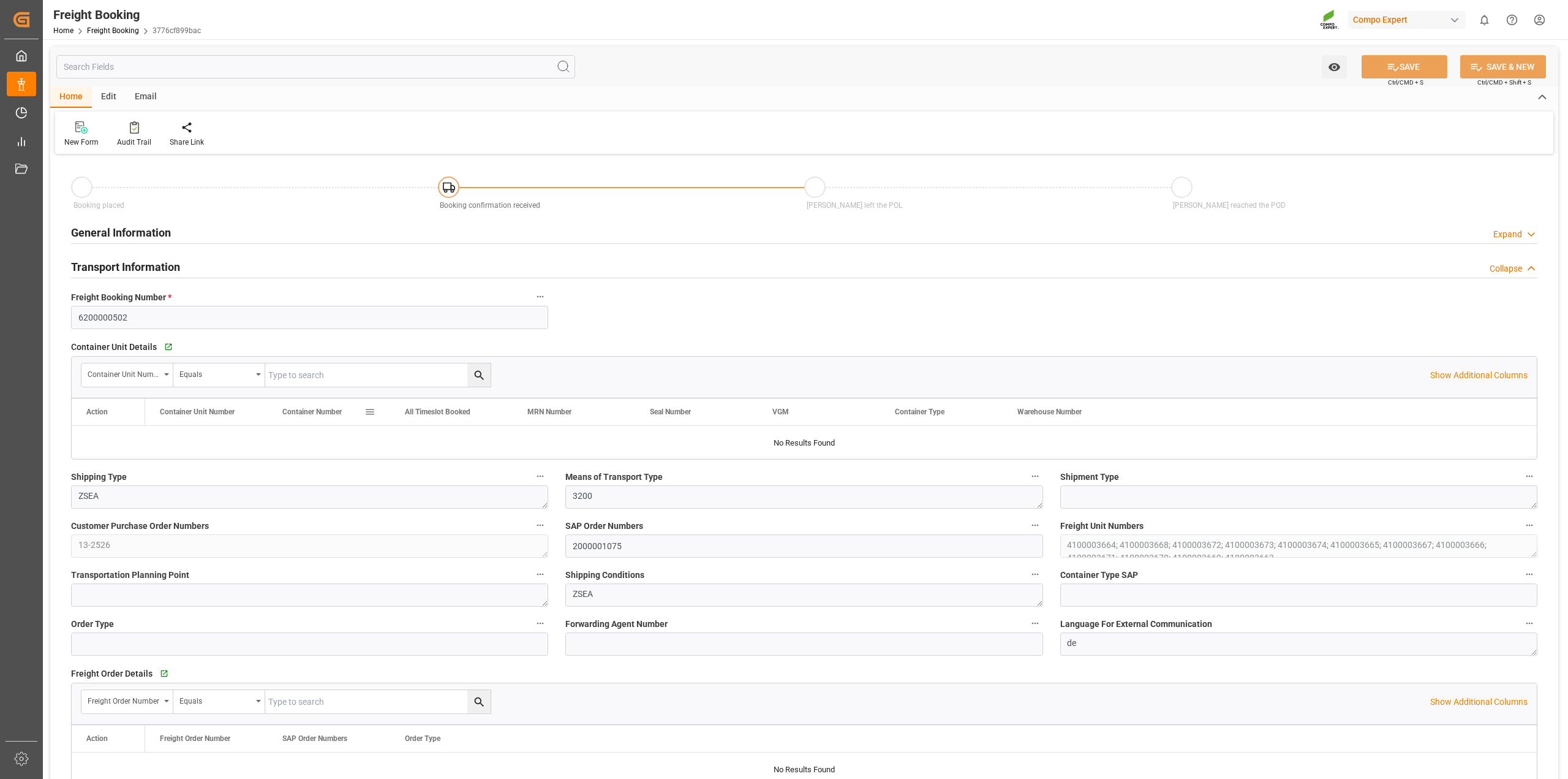
type input "[DATE] 01:00"
type input "[DATE] 22:17"
type input "[DATE] 10:00"
type input "[DATE] 10:08"
type input "[DATE] 16:42"
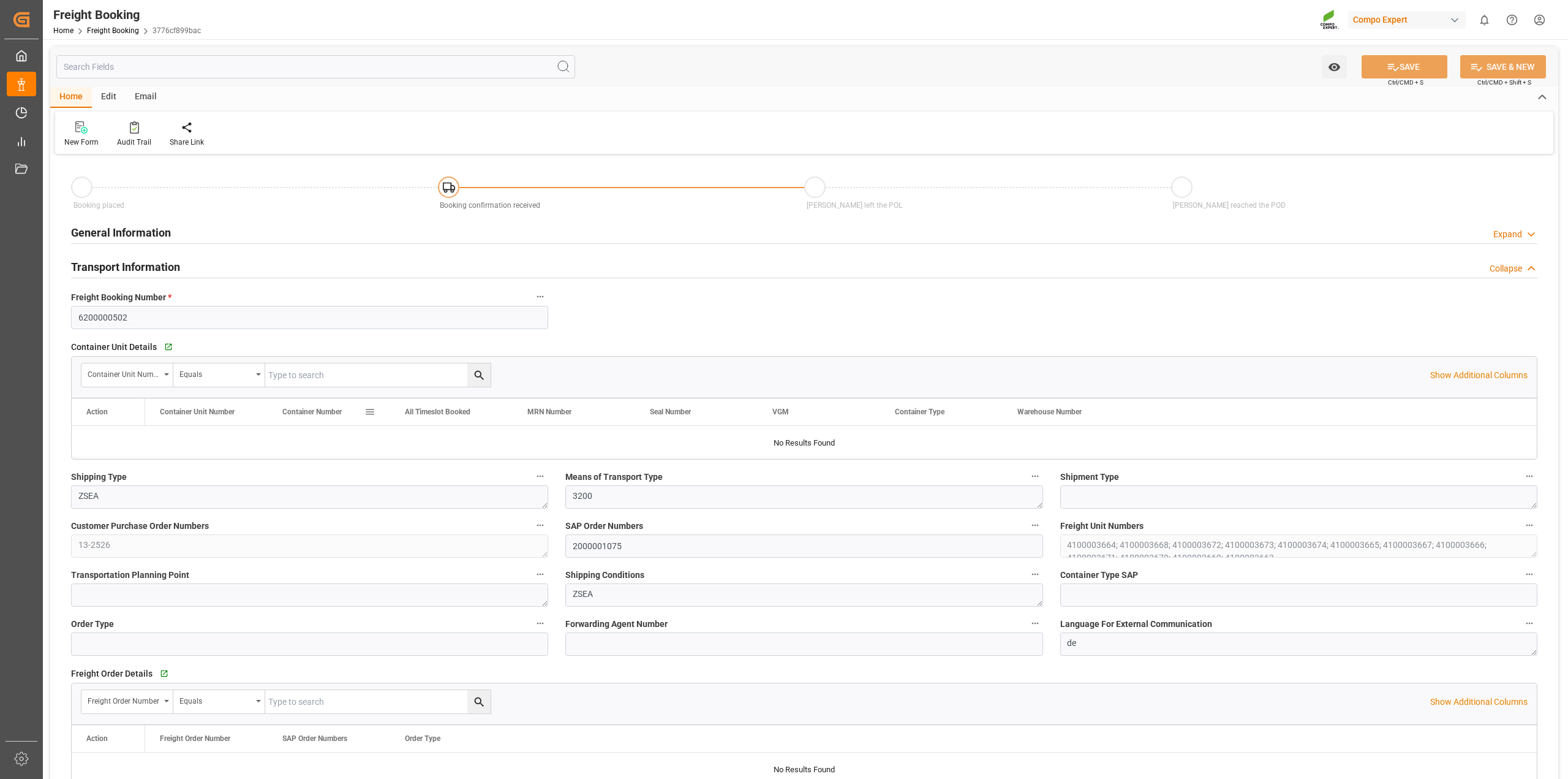
type input "[DATE] 16:42"
type input "[DATE] 08:46"
type input "Hapag [PERSON_NAME]"
type input "Hapag [PERSON_NAME] Aktiengesellschaft"
type input "9618305"
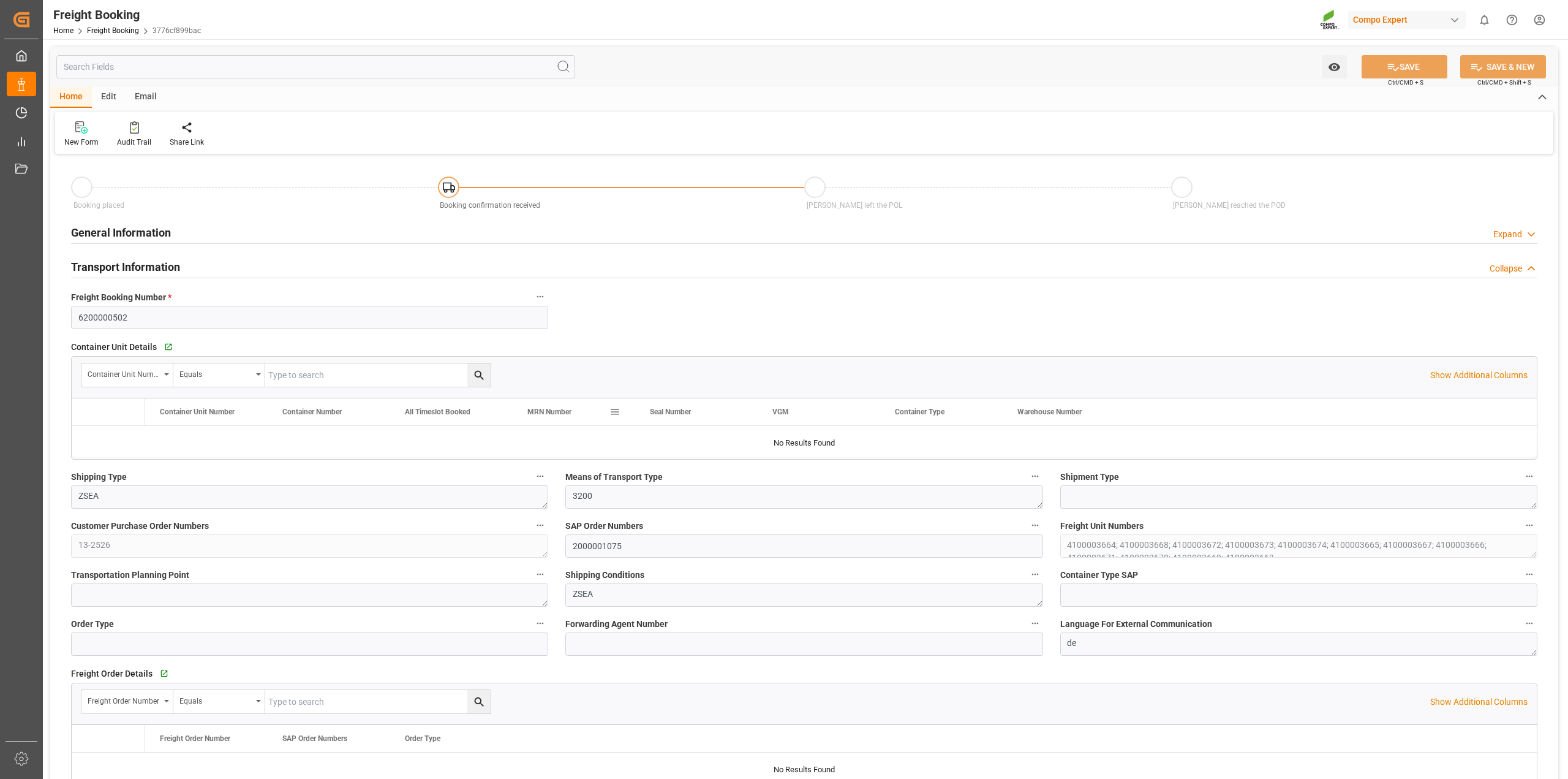
type input "9618305"
type input "BEANR"
type input "UYMVD"
type input "0"
type input "715500"
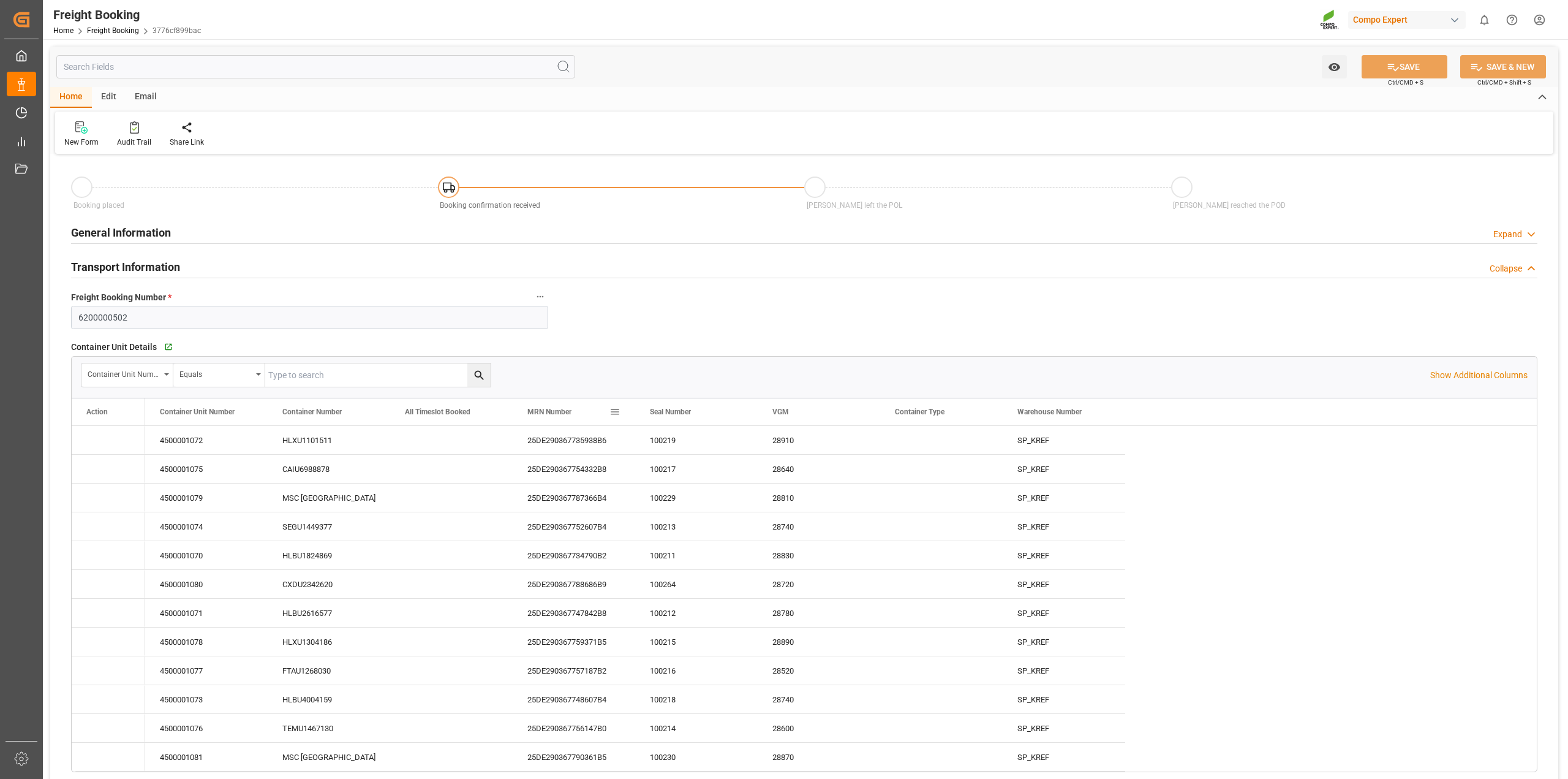
type input "[DATE] 01:00"
type input "[DATE] 22:17"
type input "[DATE] 10:00"
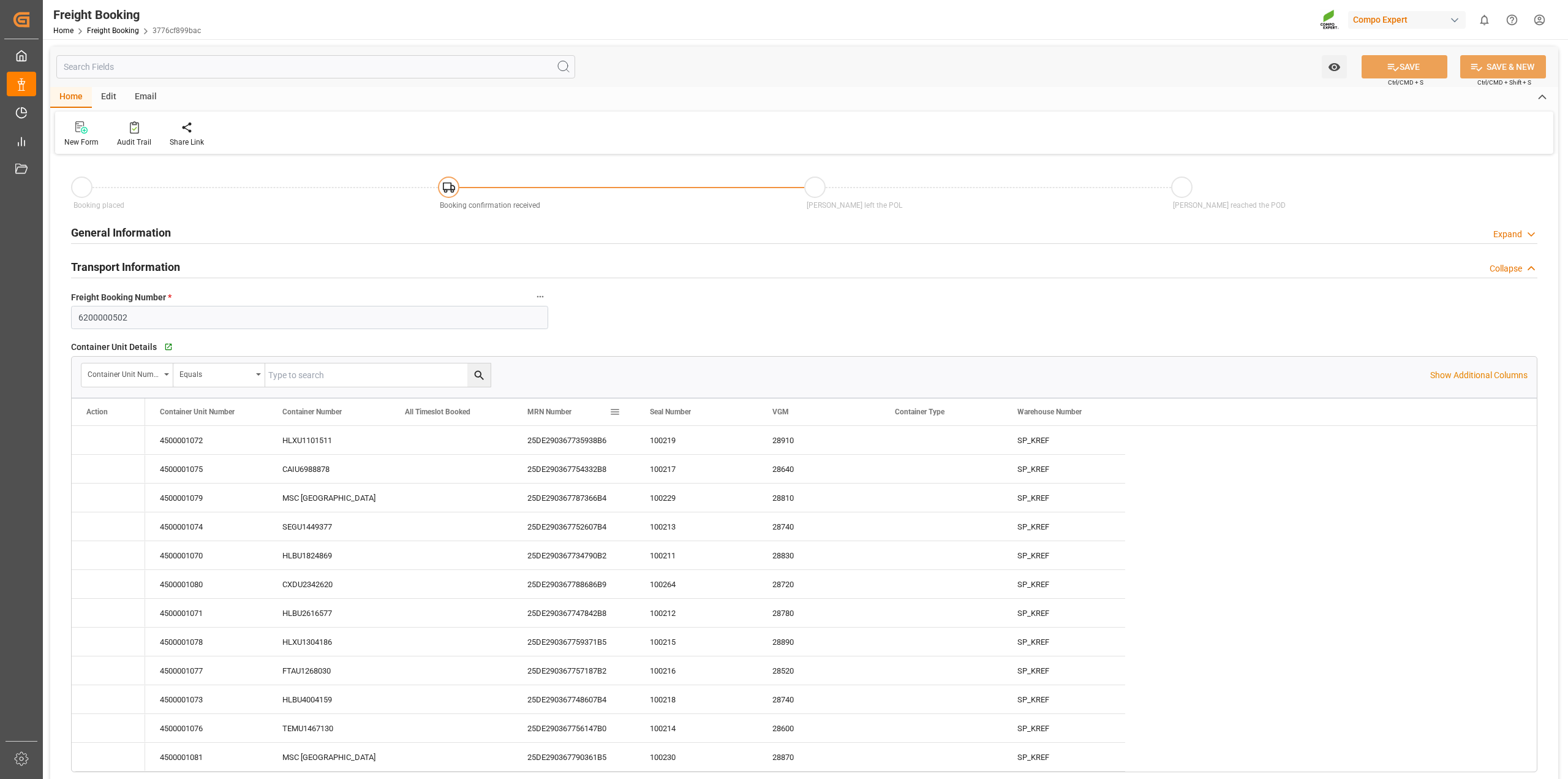
type input "[DATE] 10:08"
type input "[DATE] 16:42"
type input "[DATE] 08:46"
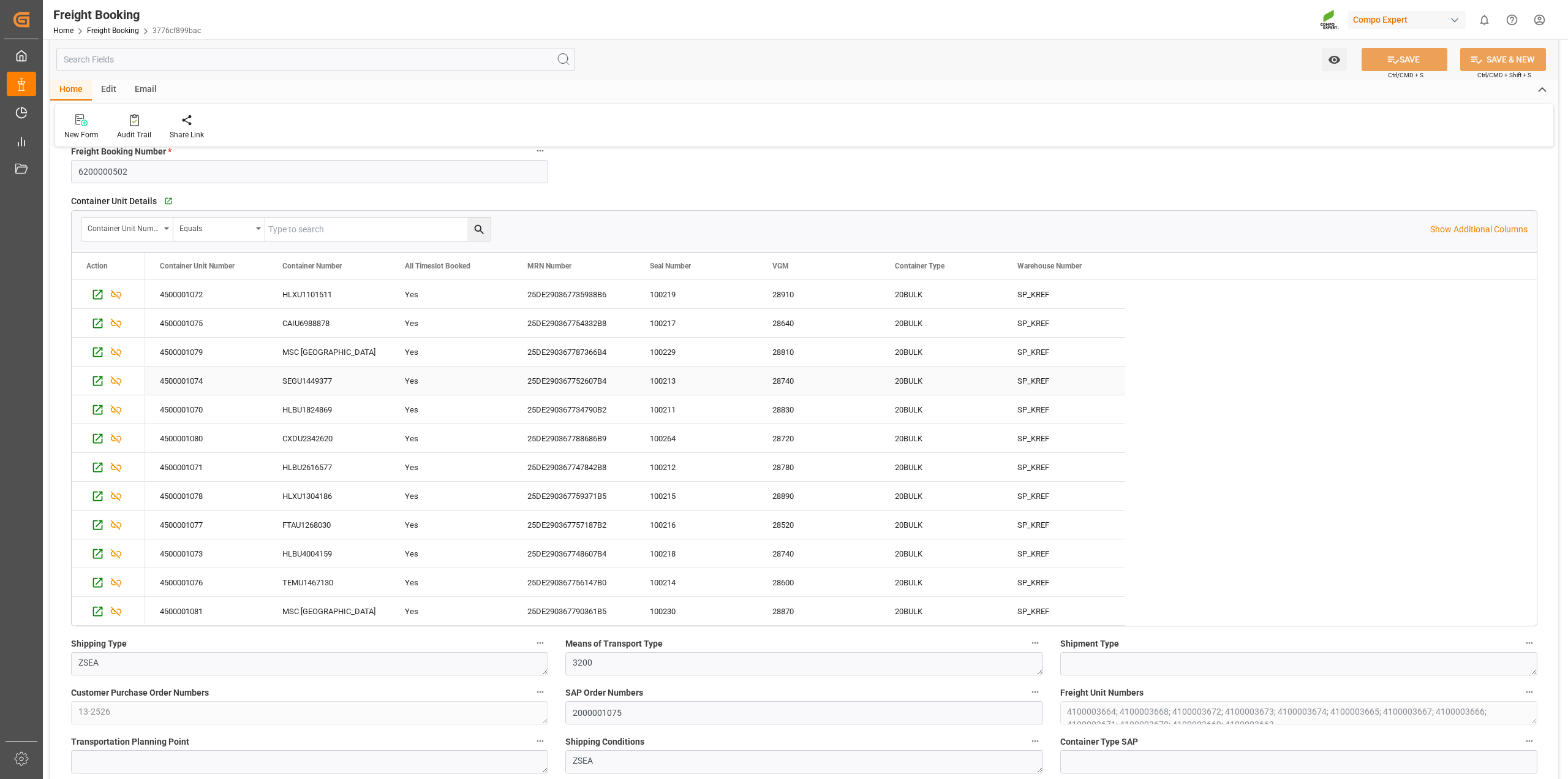
scroll to position [153, 0]
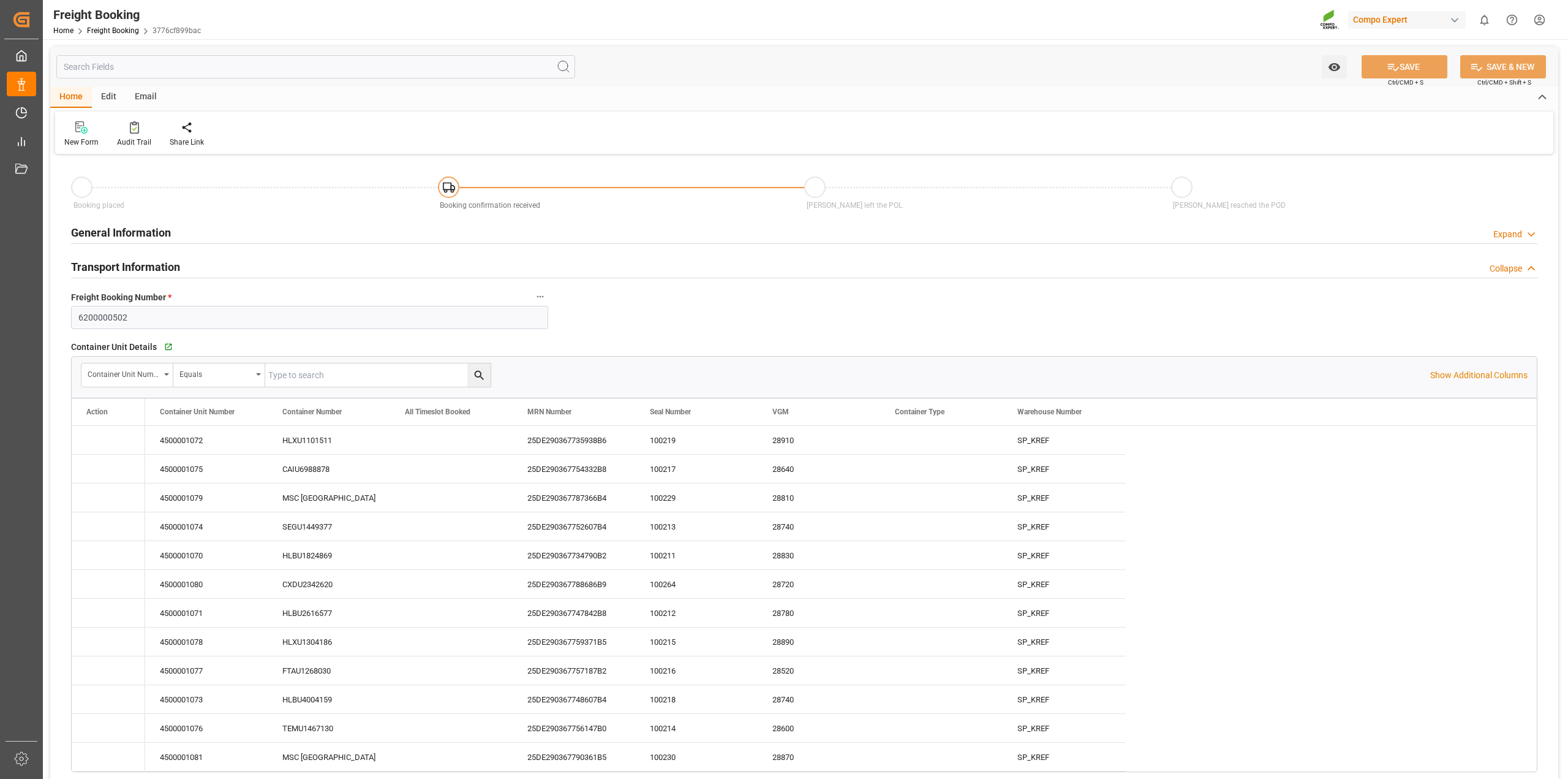
type input "Hapag [PERSON_NAME]"
type input "Hapag [PERSON_NAME] Aktiengesellschaft"
type input "9618305"
type input "BEANR"
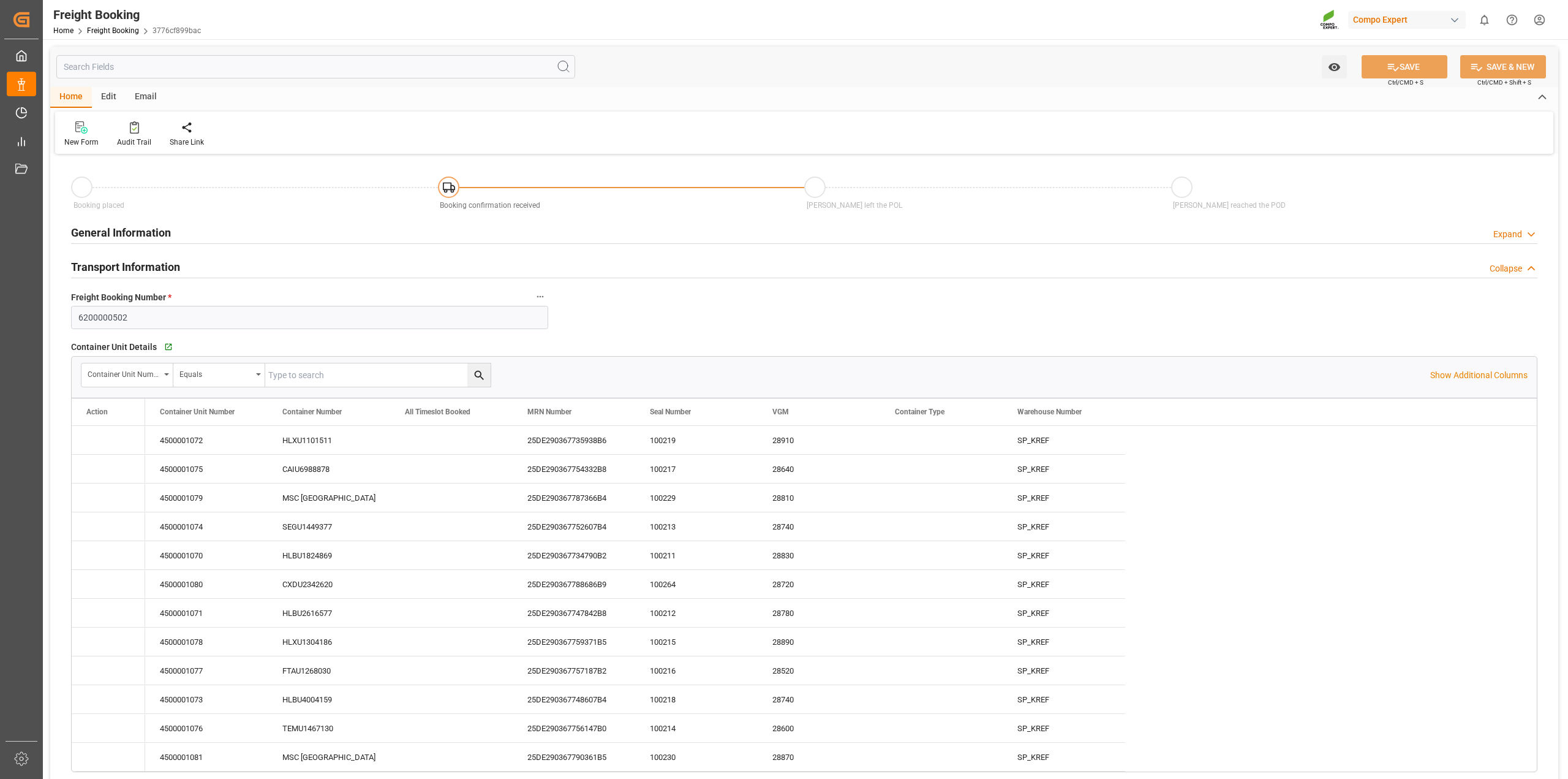
type input "UYMVD"
type input "0"
type input "715500"
type input "[DATE] 01:00"
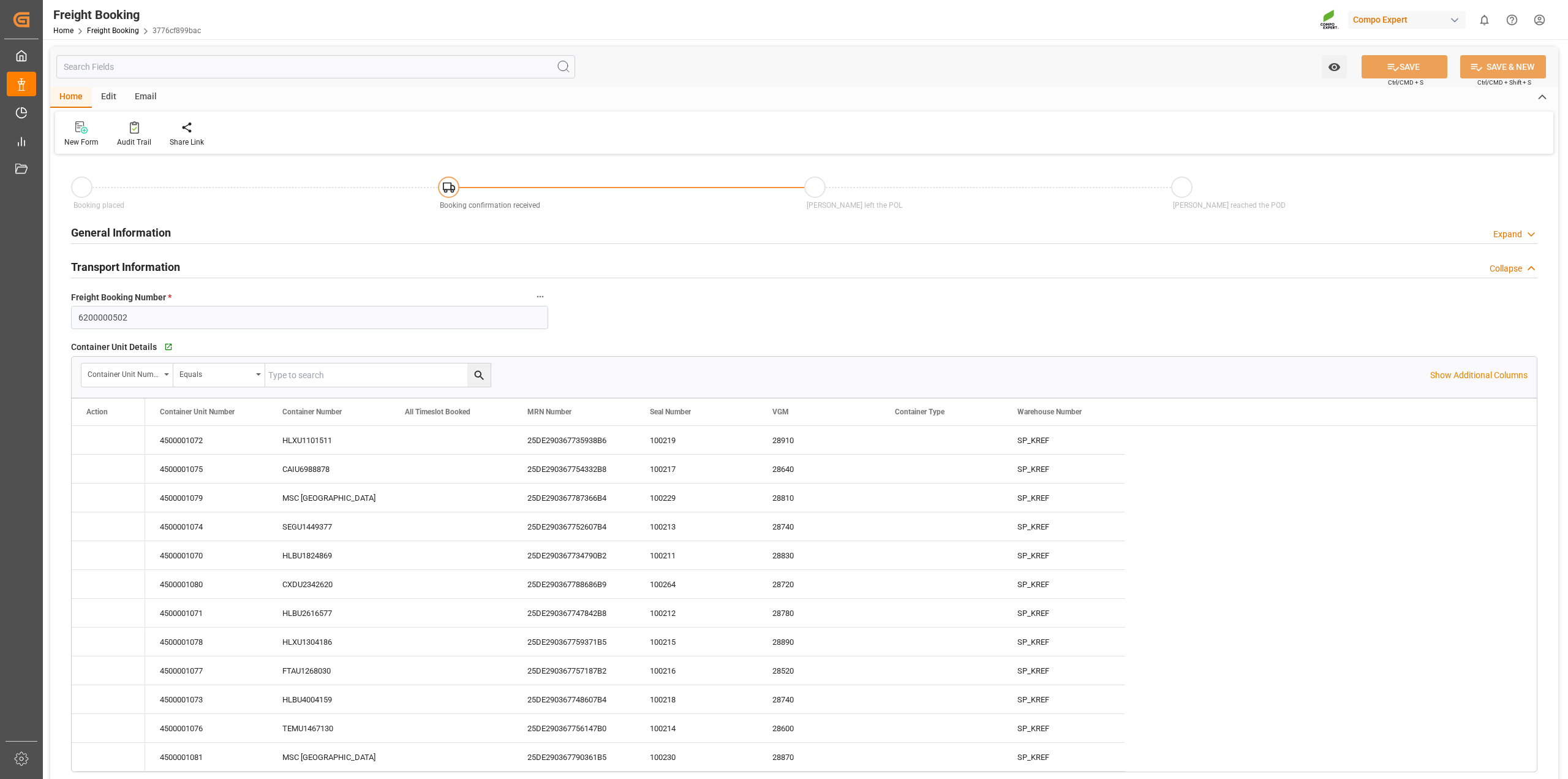
type input "[DATE] 01:00"
type input "[DATE] 22:17"
type input "[DATE] 10:00"
type input "[DATE] 10:08"
type input "[DATE] 16:42"
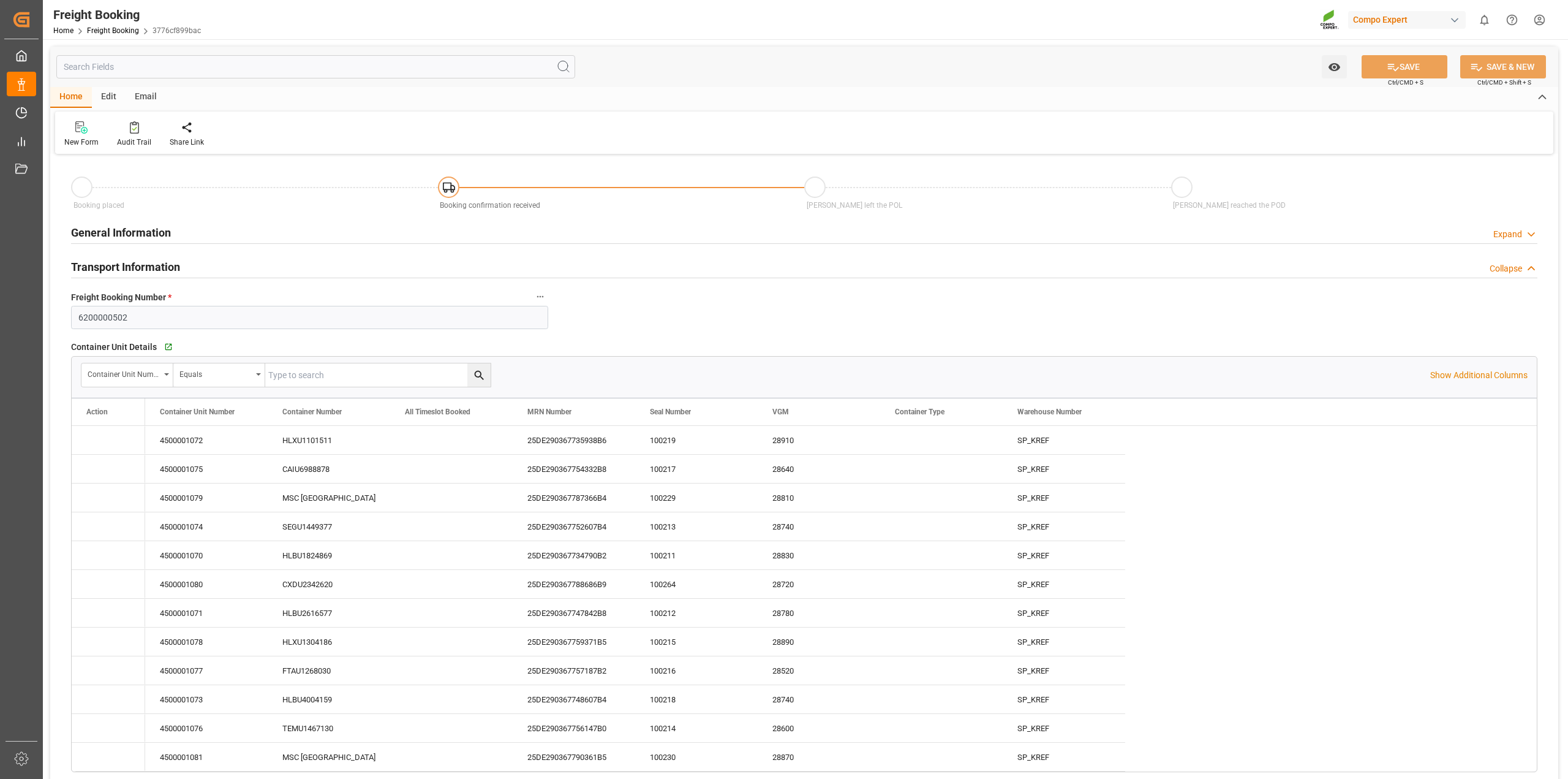
type input "[DATE] 16:42"
type input "[DATE] 08:46"
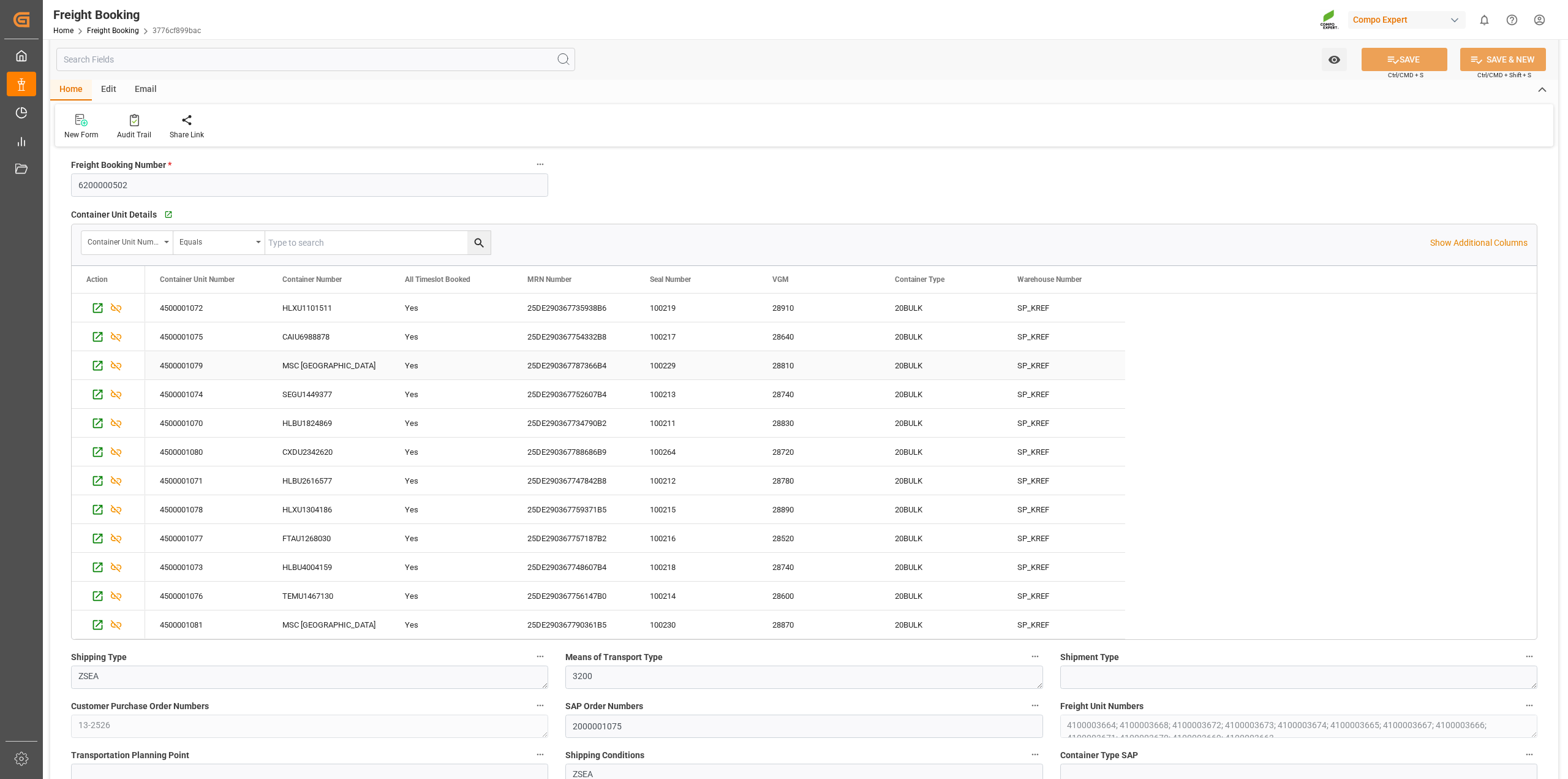
scroll to position [153, 0]
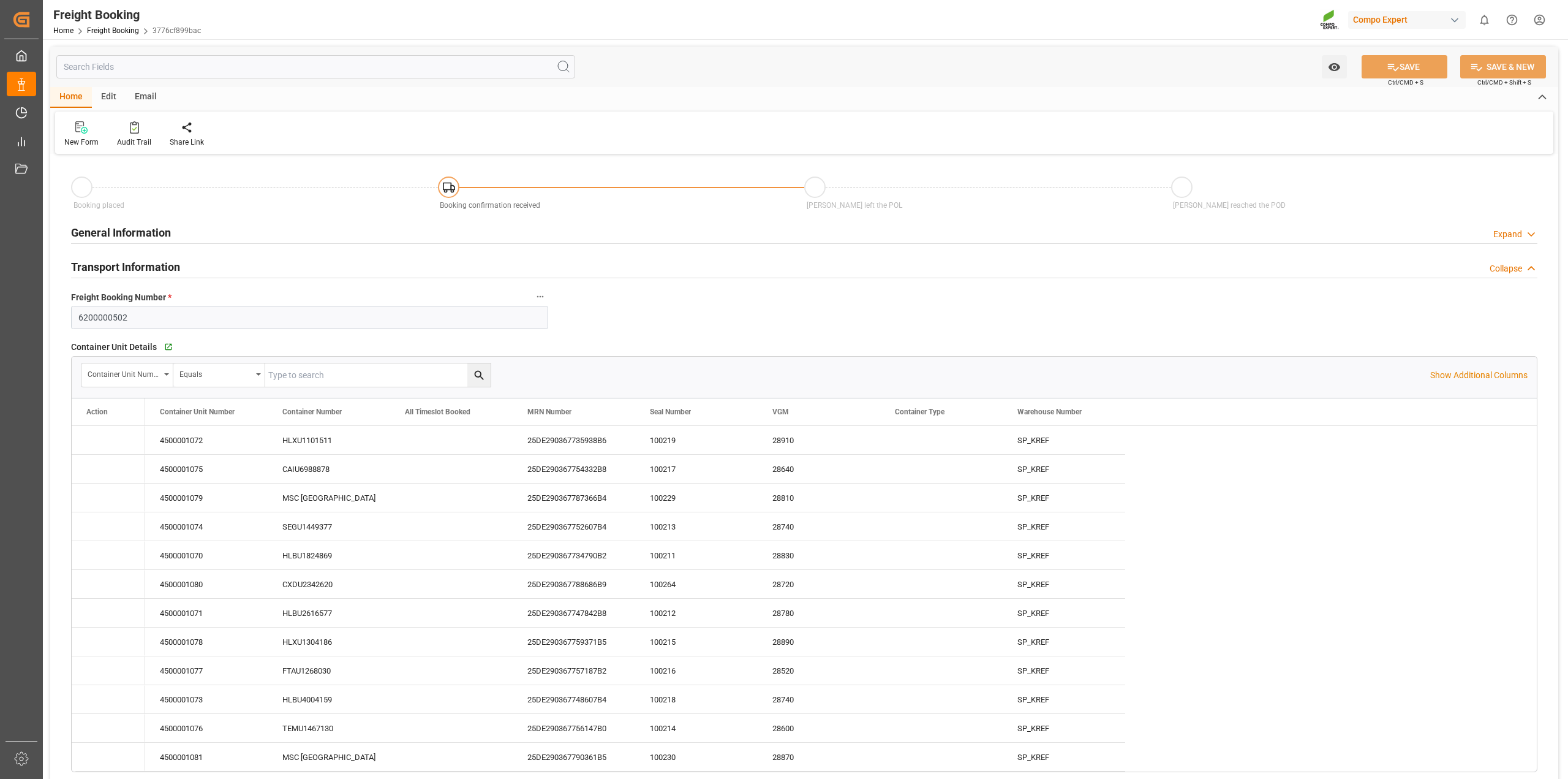
type input "Hapag [PERSON_NAME]"
type input "Hapag [PERSON_NAME] Aktiengesellschaft"
type input "9618305"
type input "BEANR"
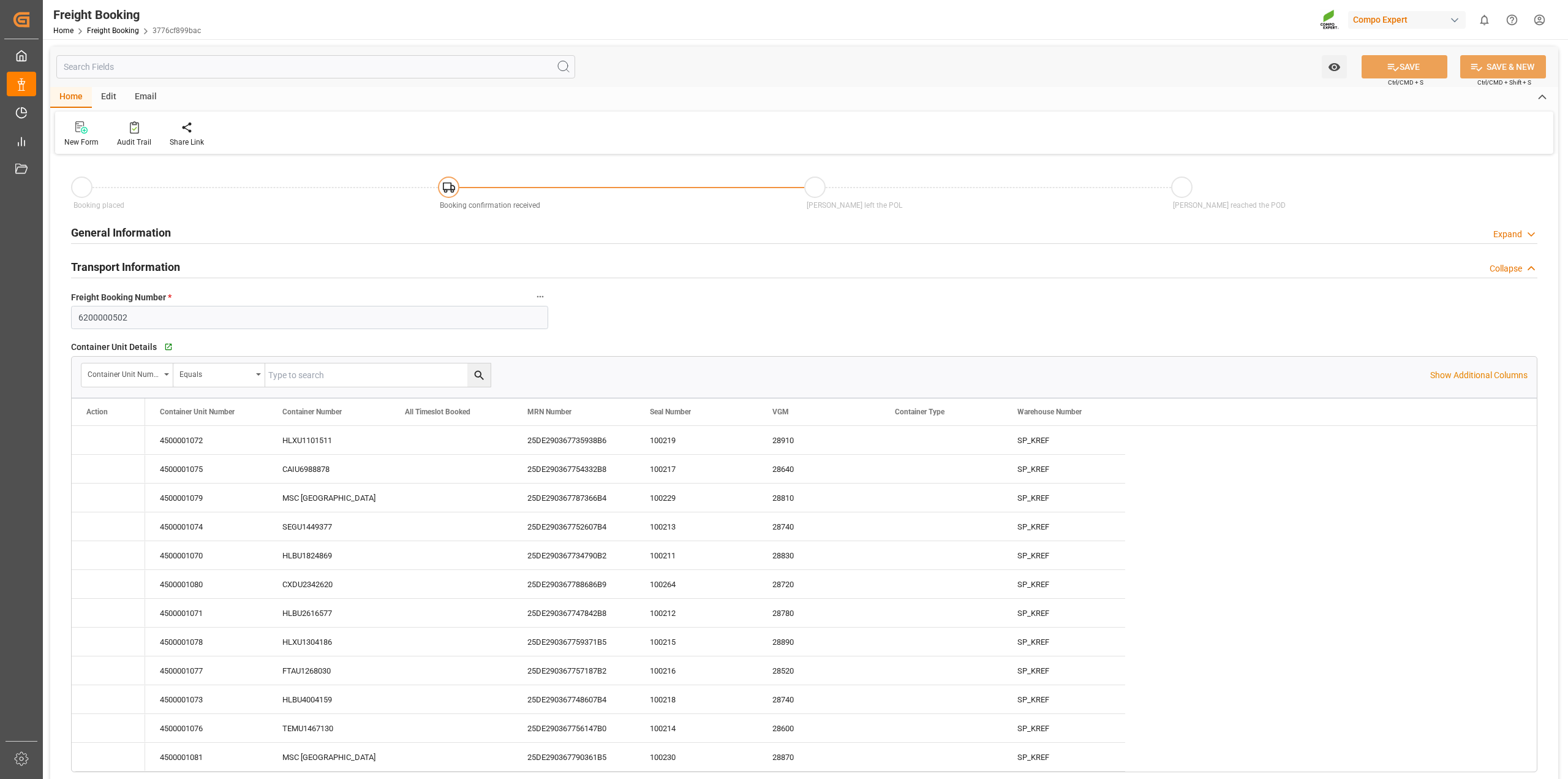
type input "UYMVD"
type input "0"
type input "715500"
type input "[DATE] 01:00"
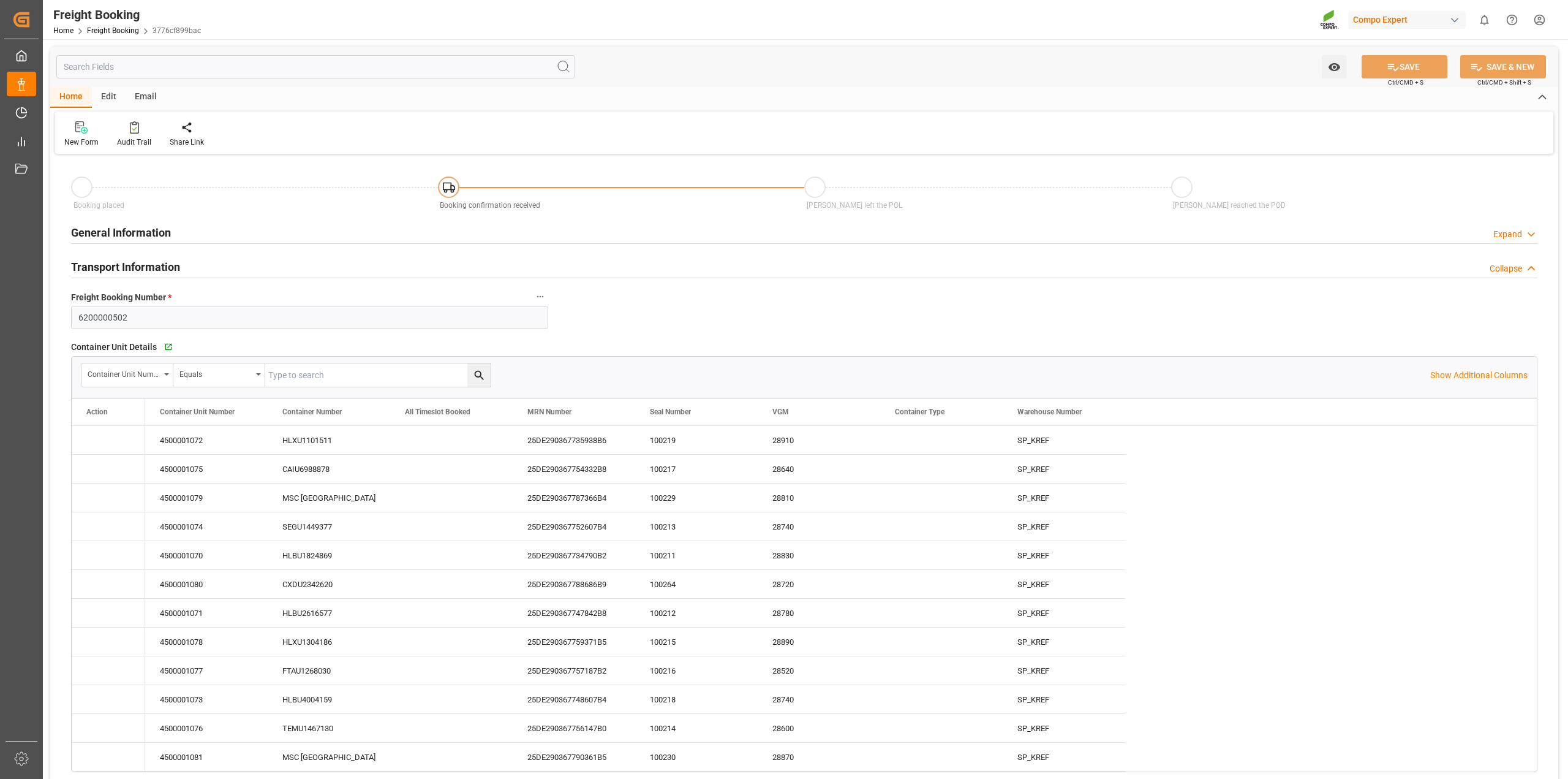
type input "[DATE] 01:00"
type input "[DATE] 22:17"
type input "[DATE] 10:00"
type input "[DATE] 10:08"
type input "[DATE] 16:42"
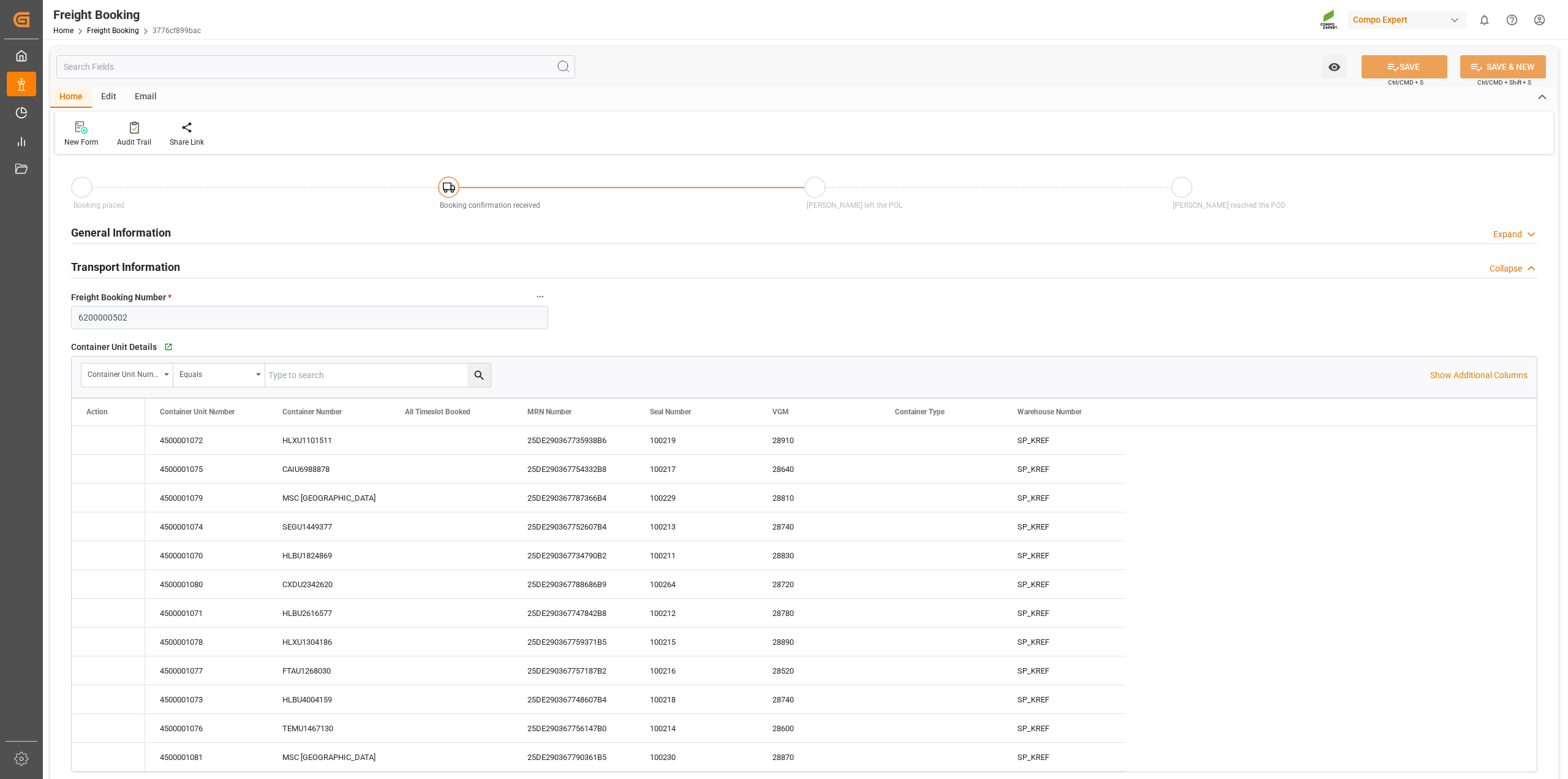
type input "[DATE] 16:42"
type input "[DATE] 08:46"
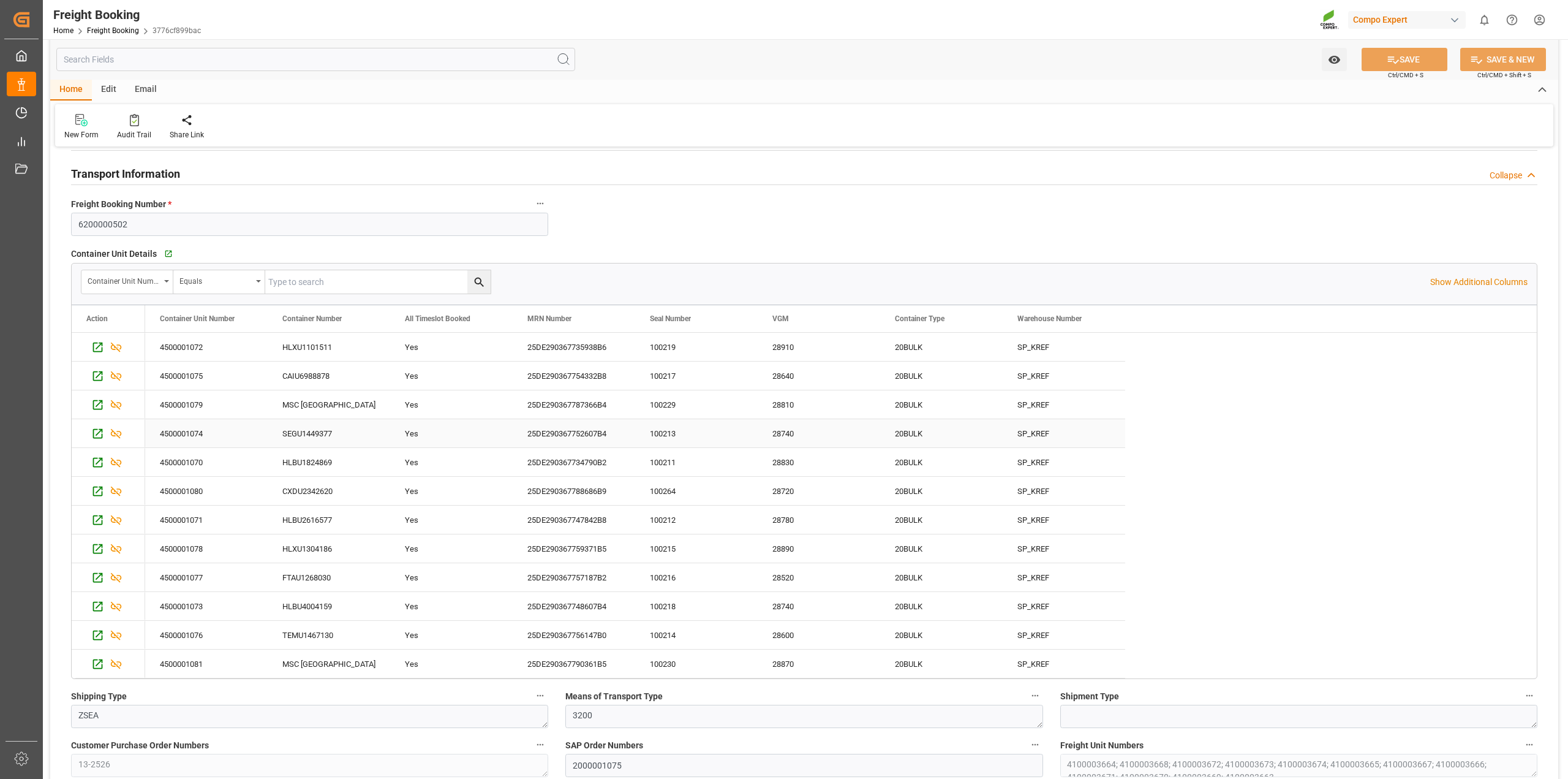
scroll to position [153, 0]
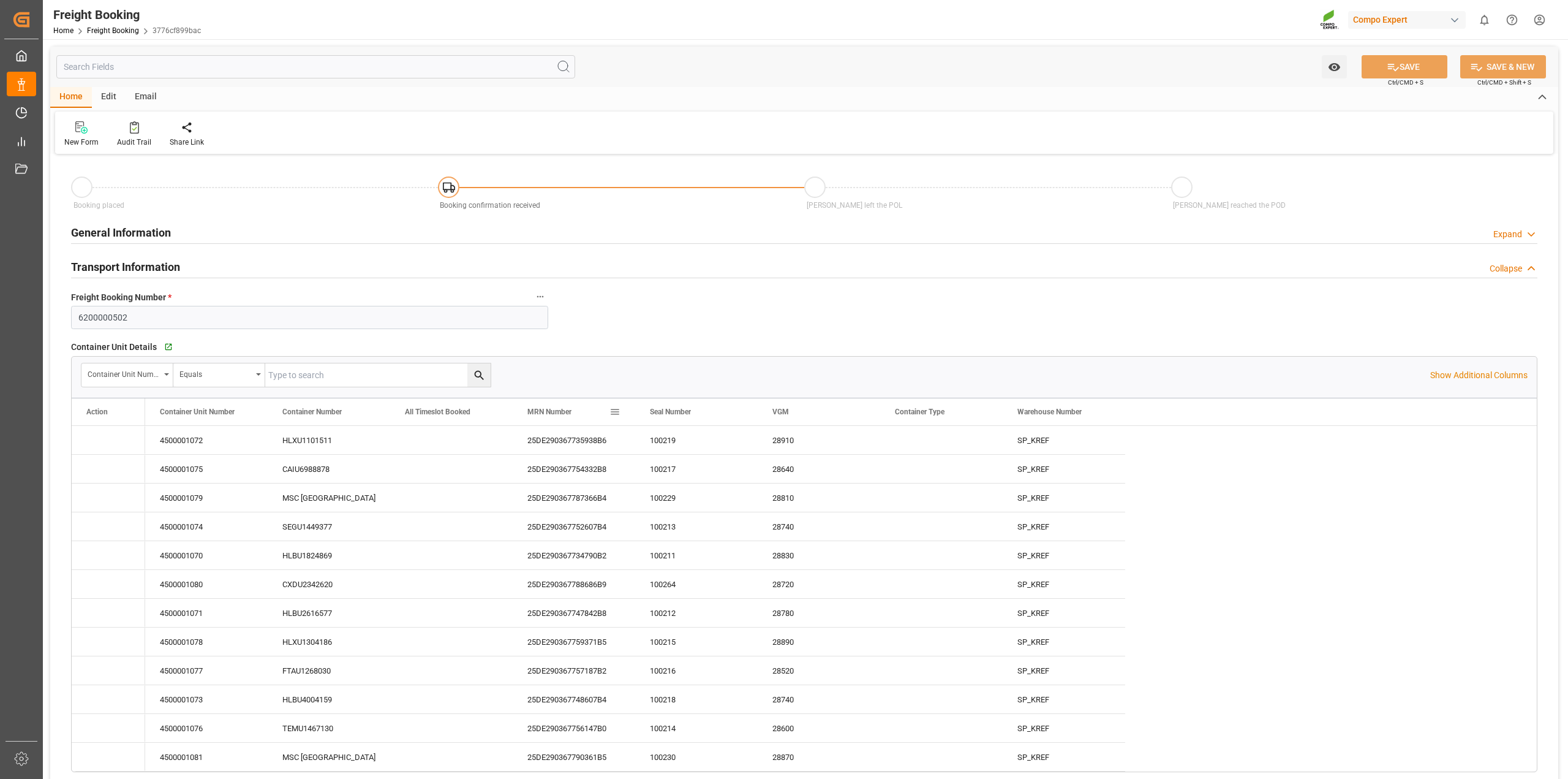
type input "Hapag [PERSON_NAME]"
type input "Hapag [PERSON_NAME] Aktiengesellschaft"
type input "9618305"
type input "BEANR"
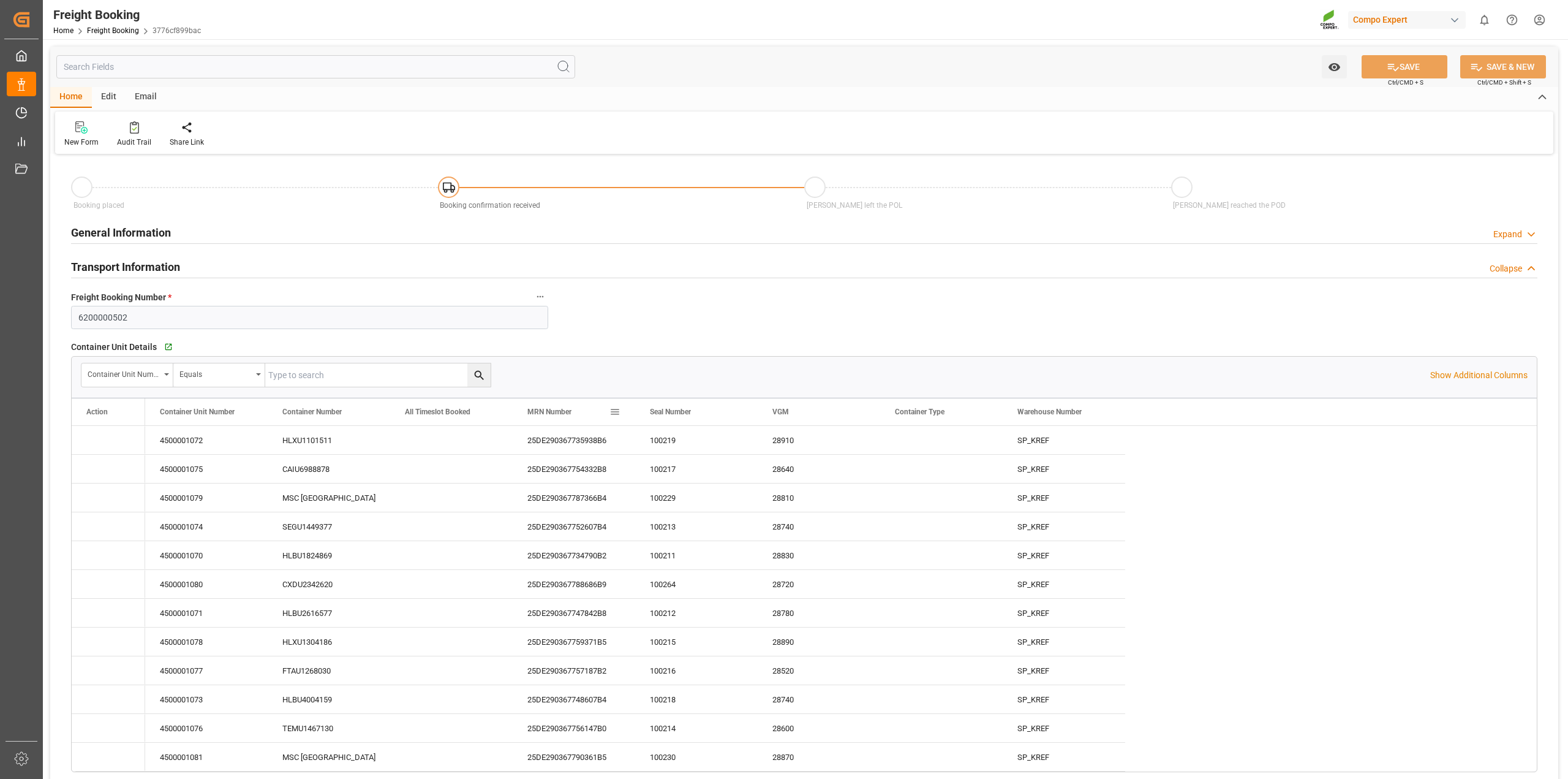
type input "UYMVD"
type input "0"
type input "715500"
type input "[DATE] 01:00"
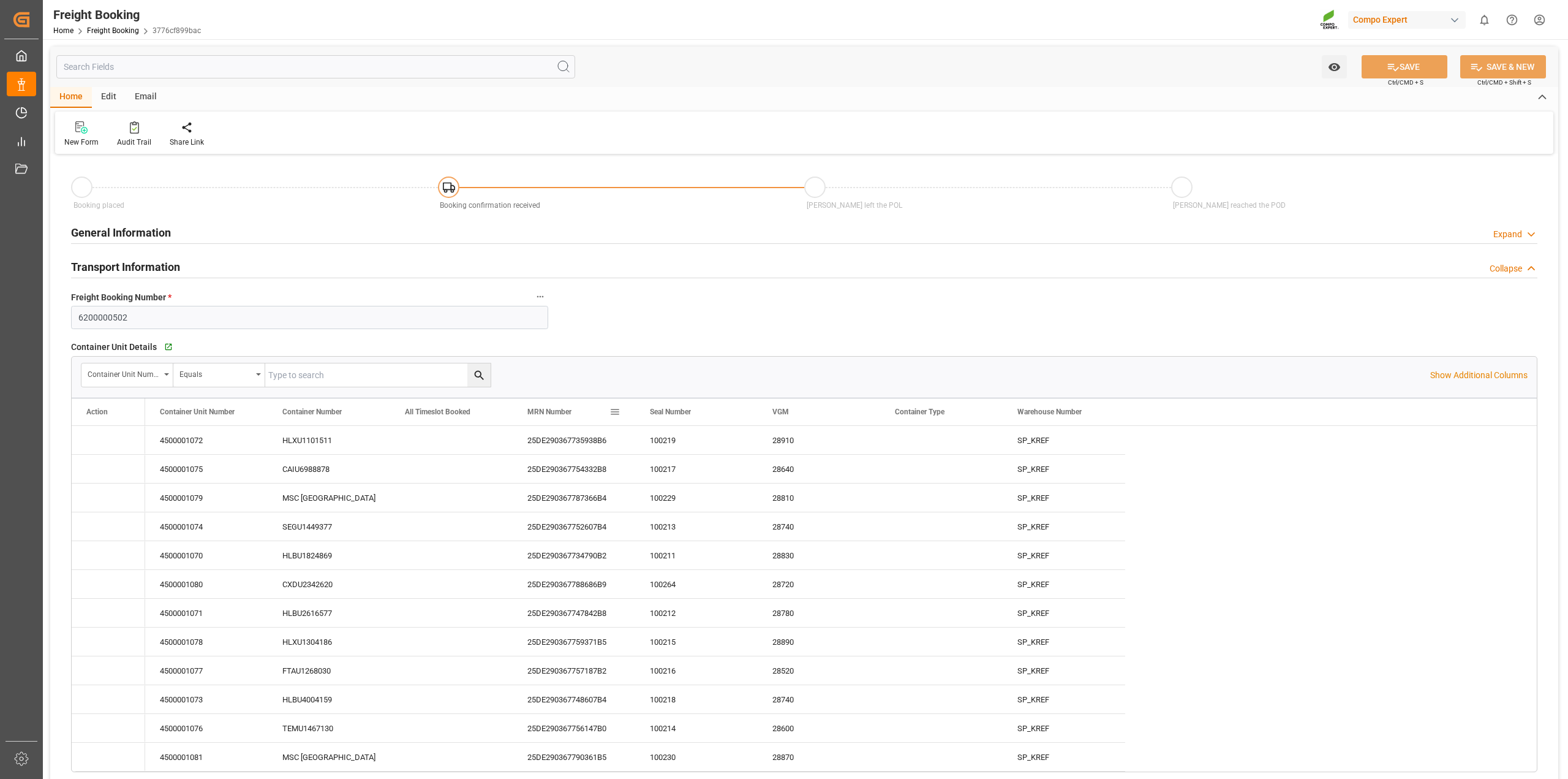
type input "[DATE] 01:00"
type input "[DATE] 22:17"
type input "[DATE] 10:00"
type input "[DATE] 10:08"
type input "[DATE] 16:42"
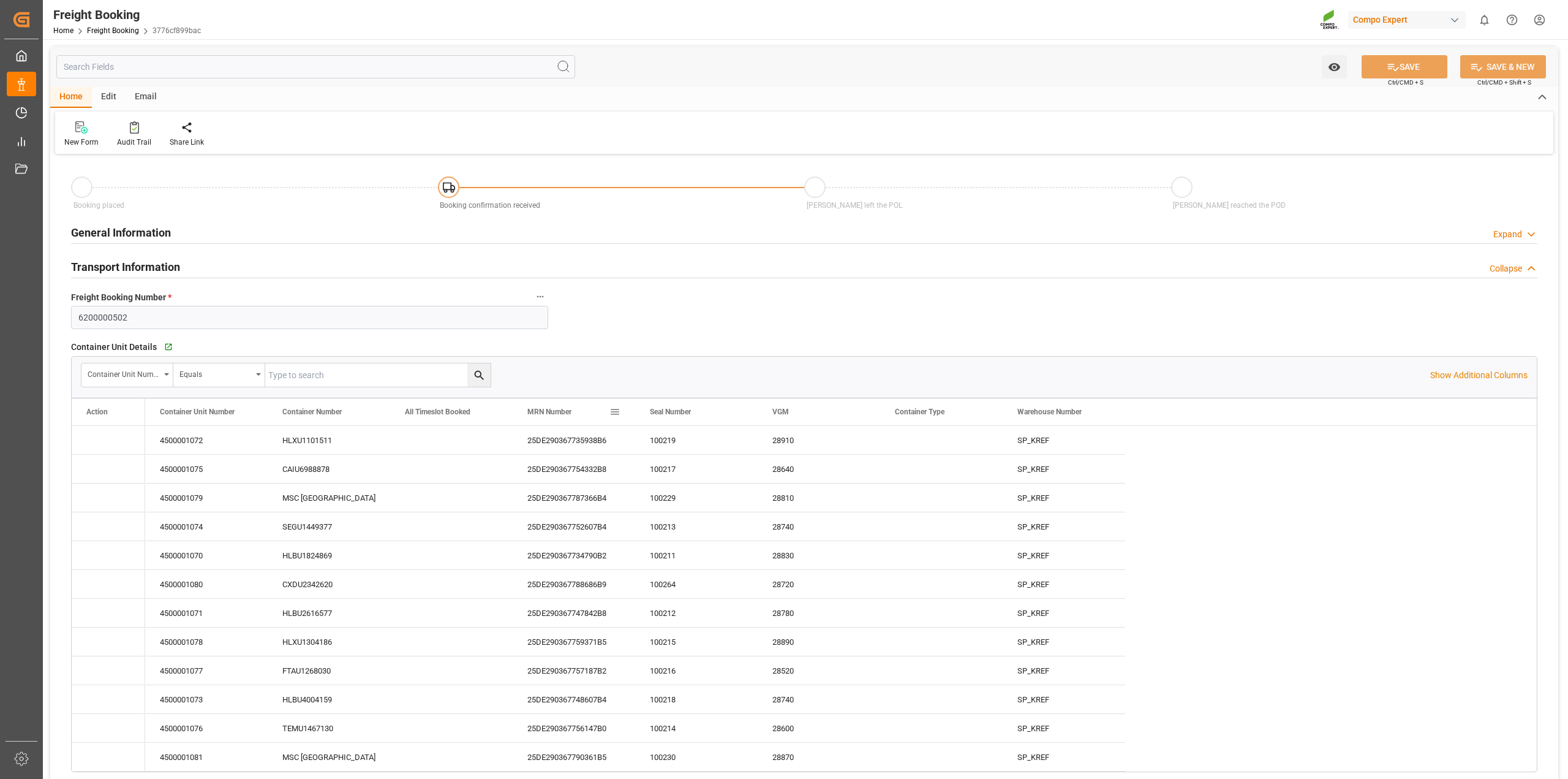
type input "[DATE] 16:42"
type input "[DATE] 08:46"
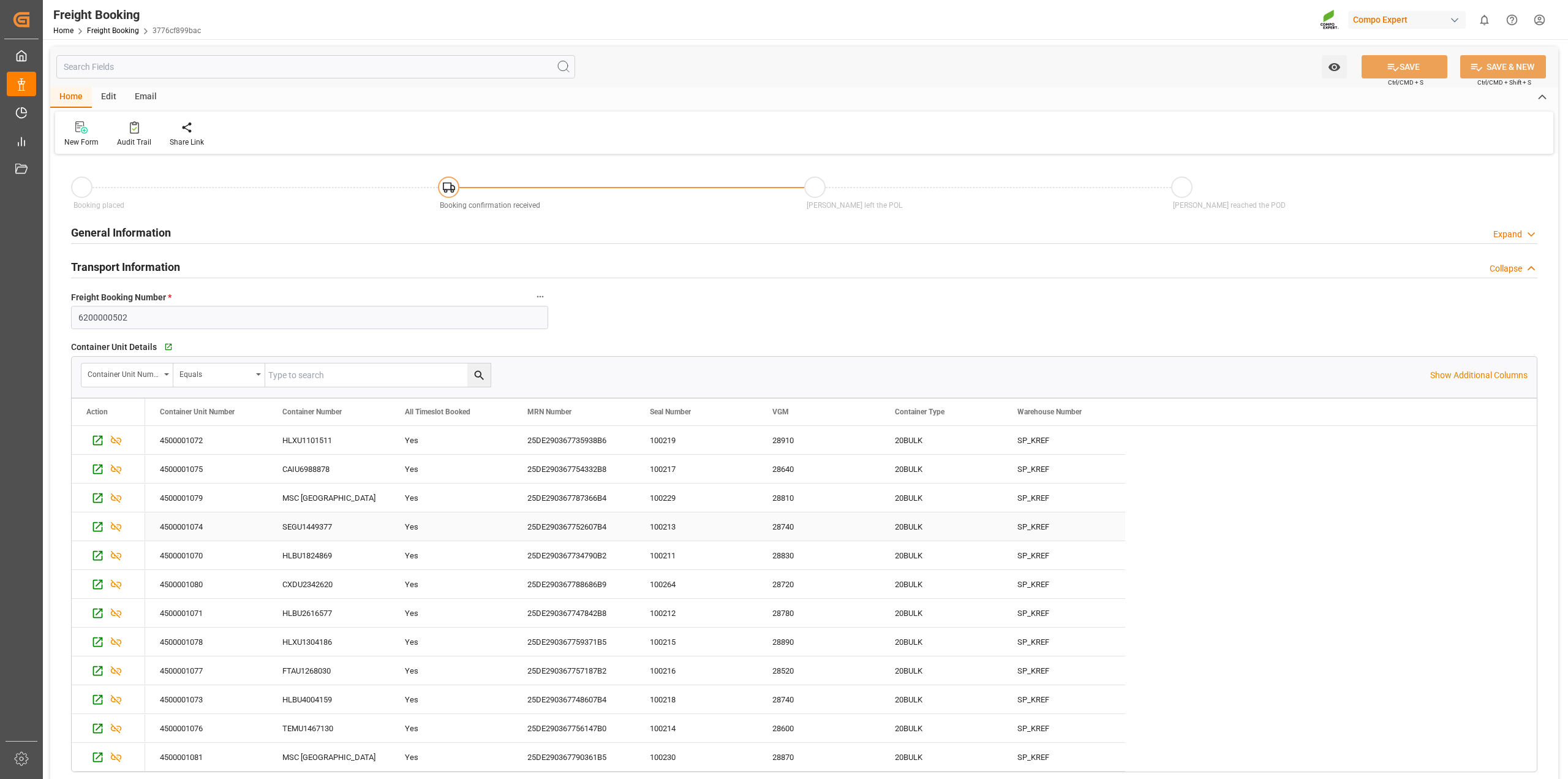
scroll to position [77, 0]
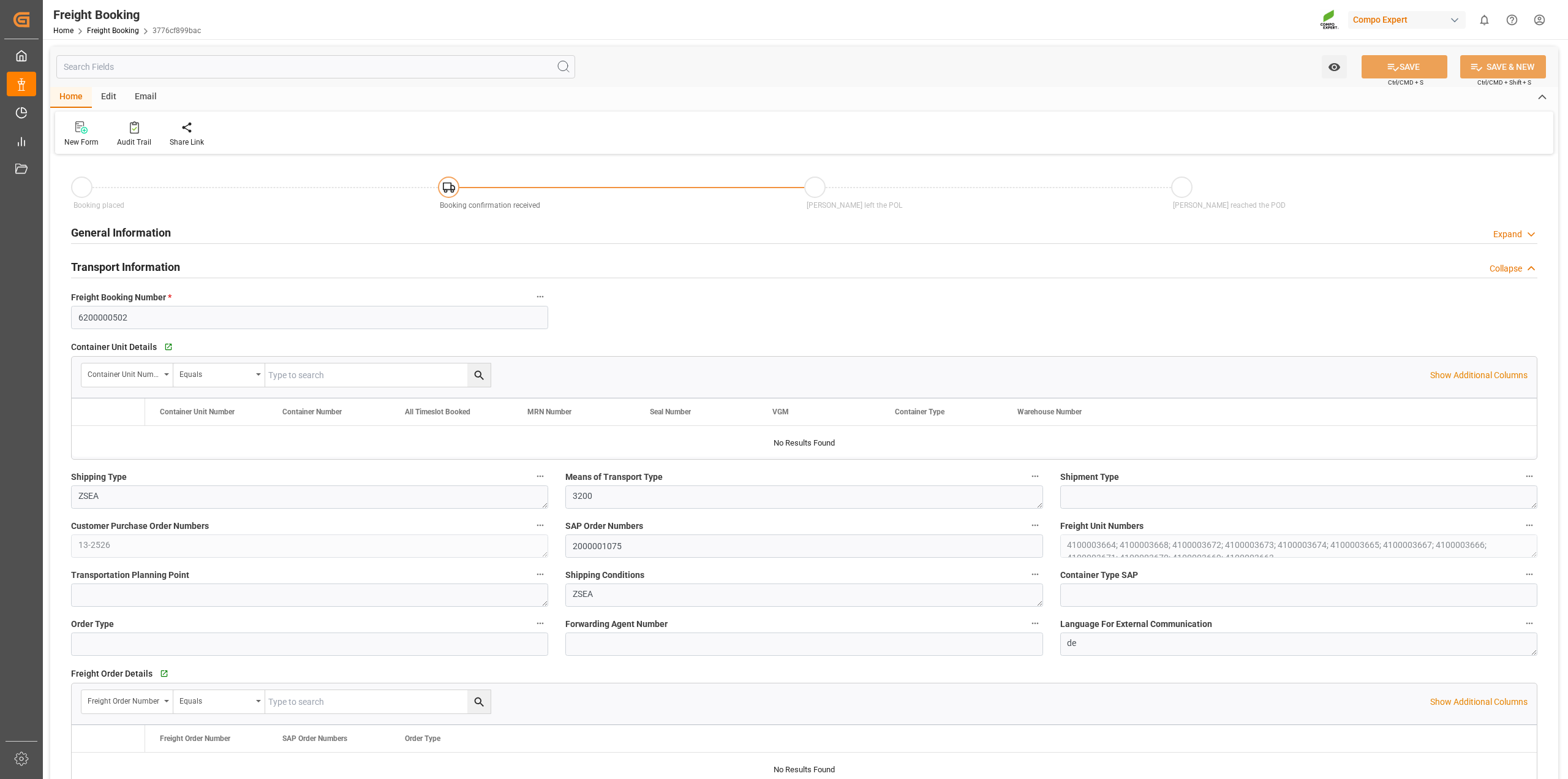
type input "Hapag [PERSON_NAME]"
type input "Hapag [PERSON_NAME] Aktiengesellschaft"
type input "9618305"
type input "BEANR"
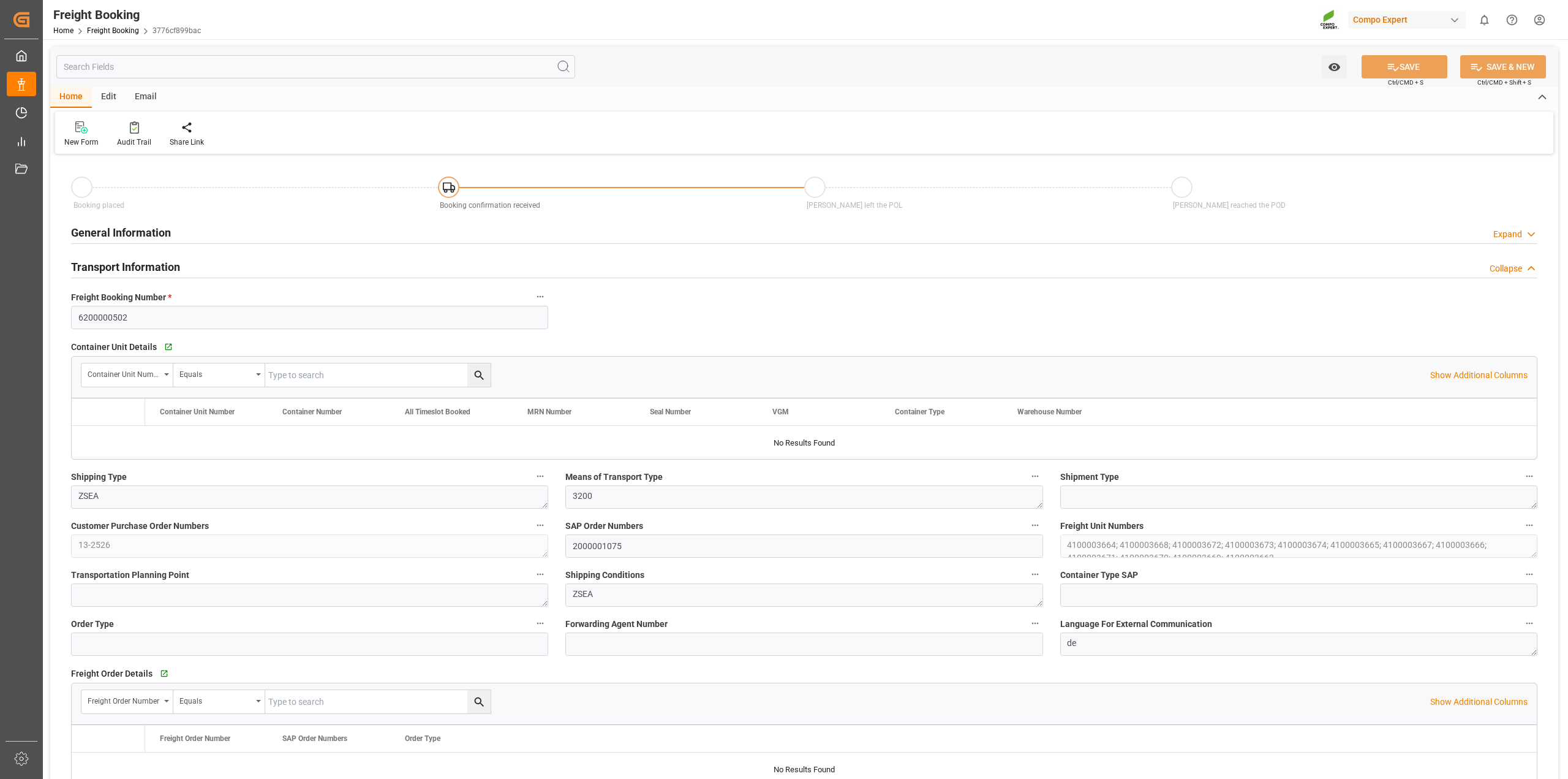
type input "UYMVD"
type input "0"
type input "715500"
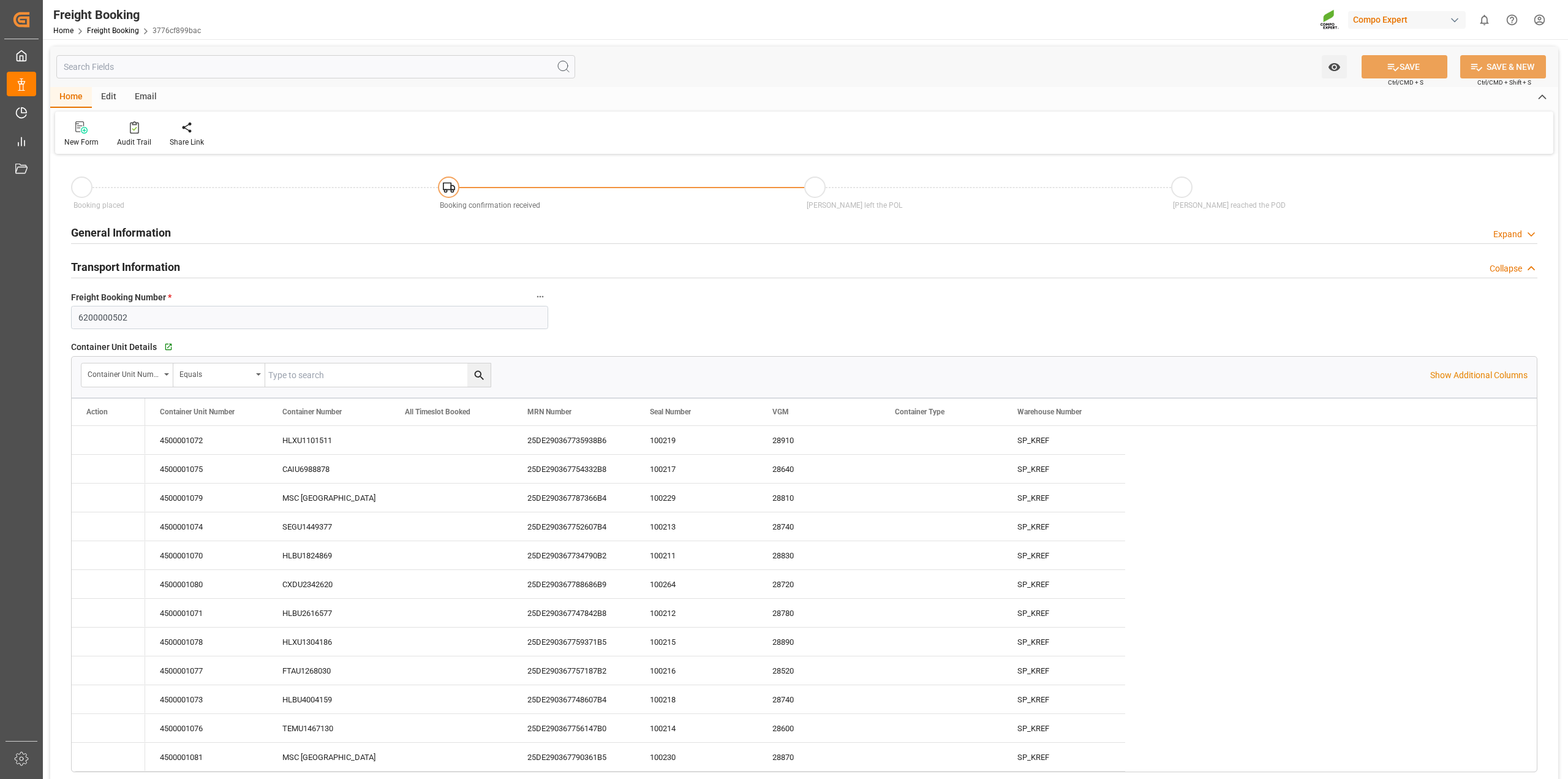
type input "[DATE] 01:00"
type input "[DATE] 22:17"
type input "[DATE] 10:00"
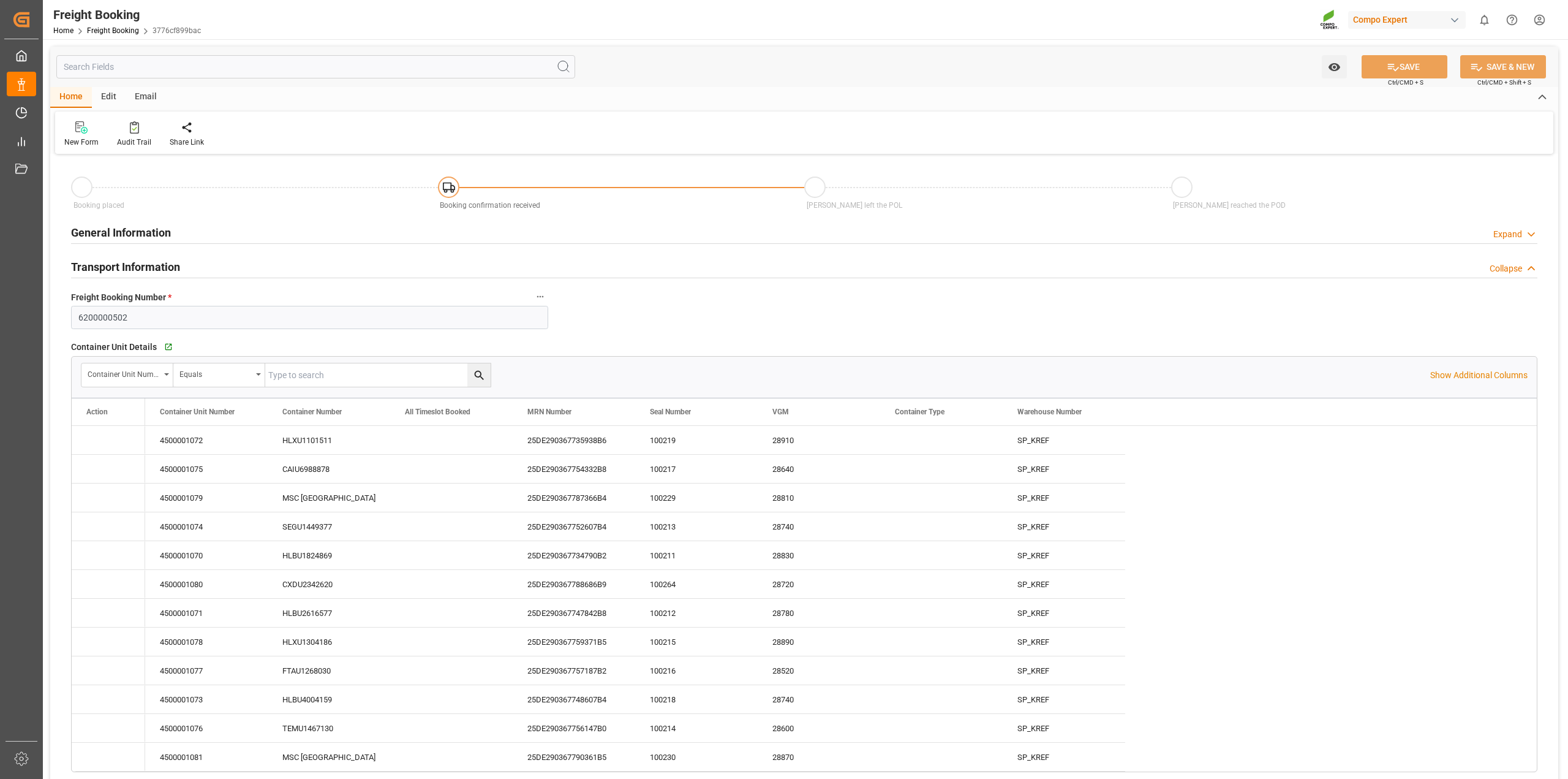
type input "[DATE] 10:08"
type input "[DATE] 16:42"
type input "[DATE] 08:46"
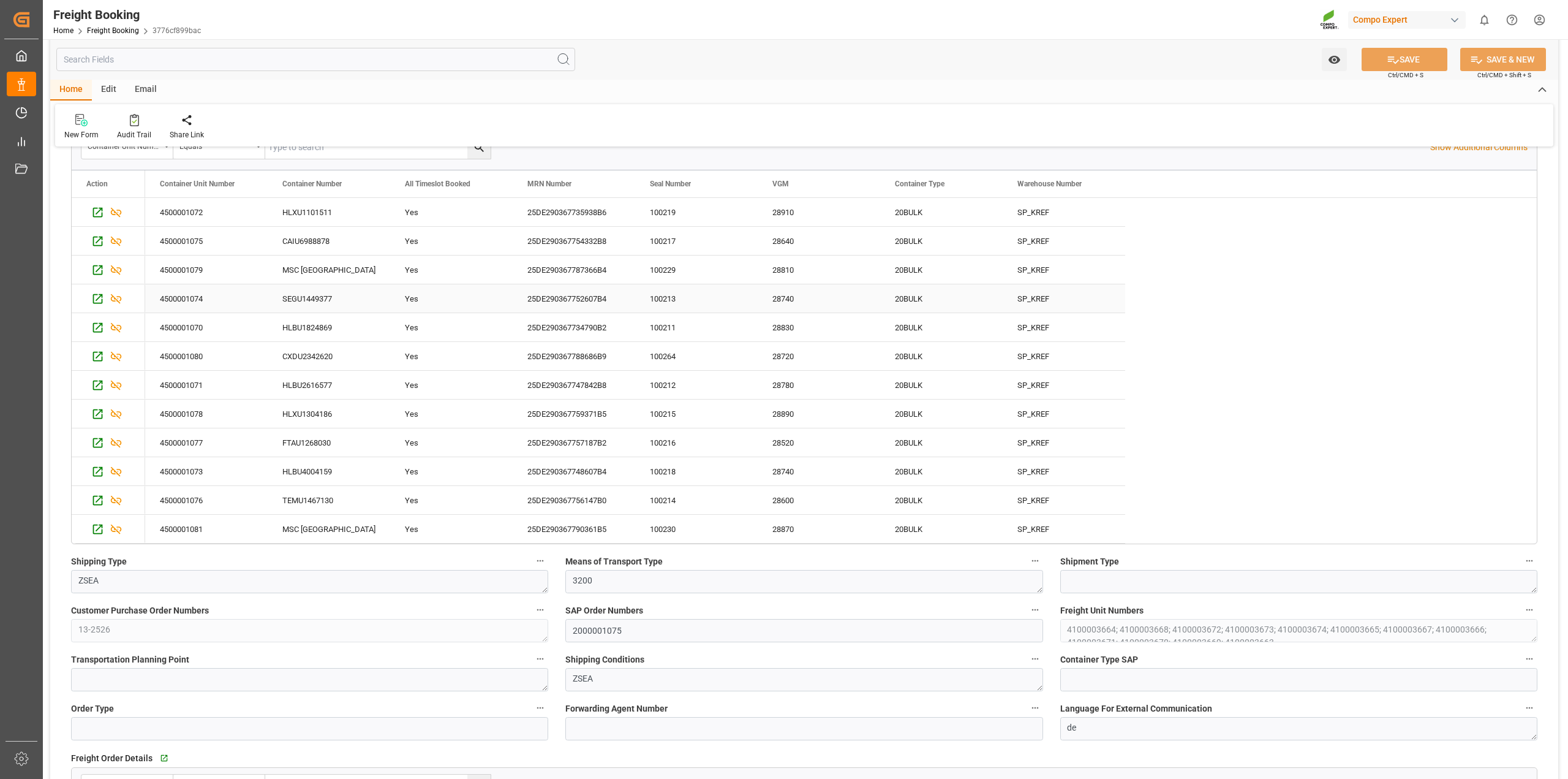
scroll to position [230, 0]
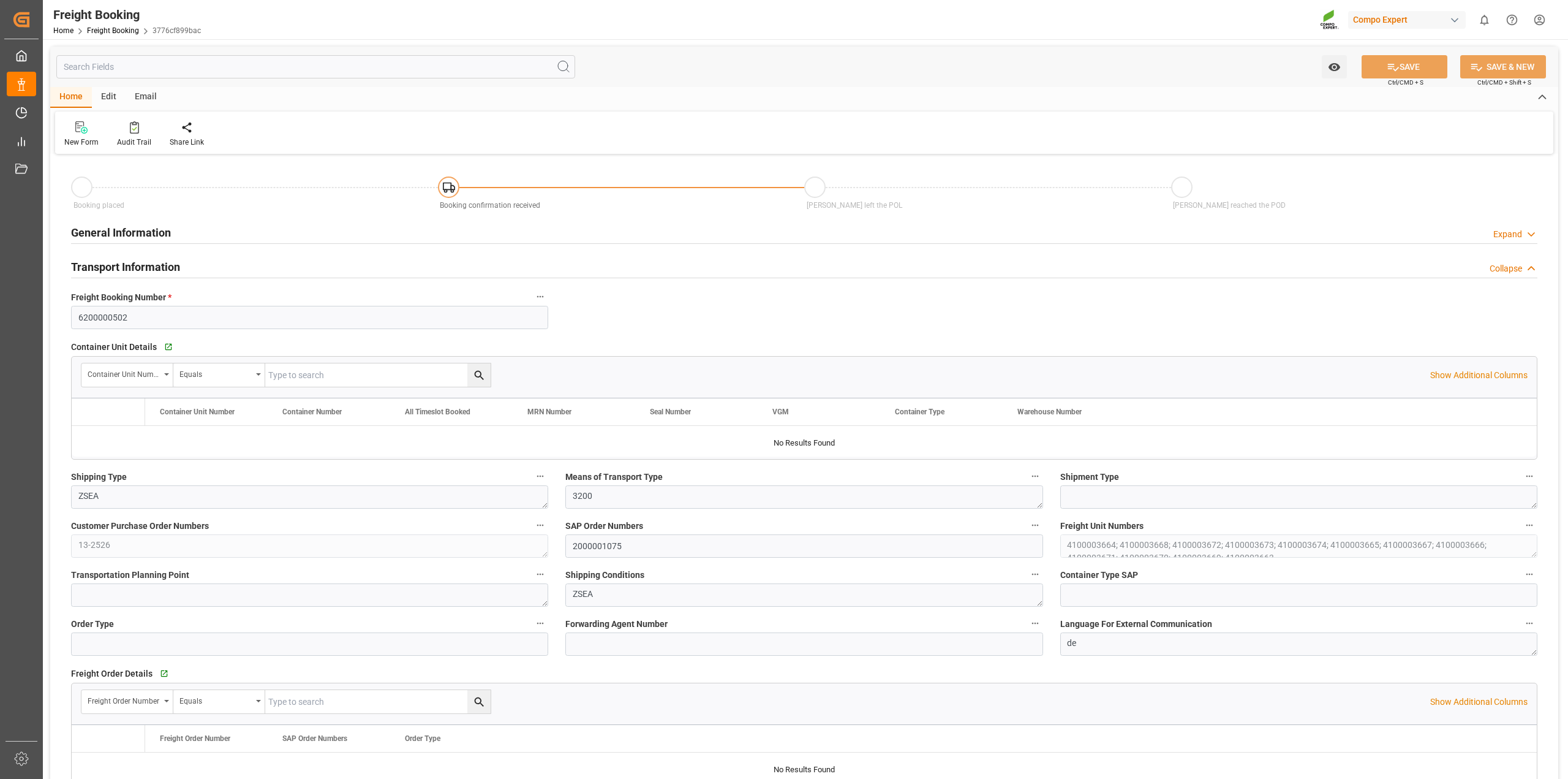
type input "Hapag [PERSON_NAME]"
type input "Hapag [PERSON_NAME] Aktiengesellschaft"
type input "9618305"
type input "BEANR"
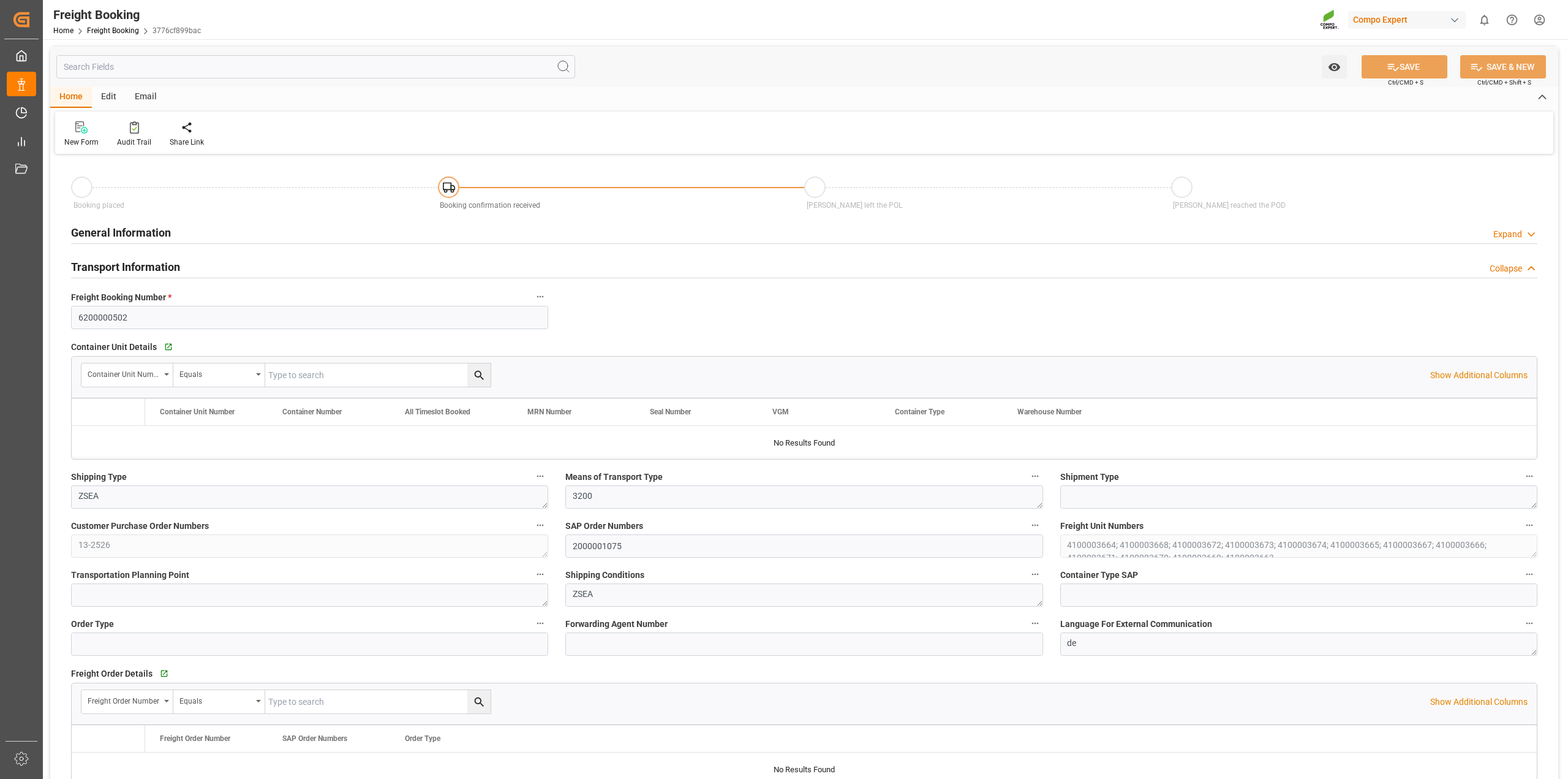
type input "UYMVD"
type input "0"
type input "715500"
type input "[DATE] 01:00"
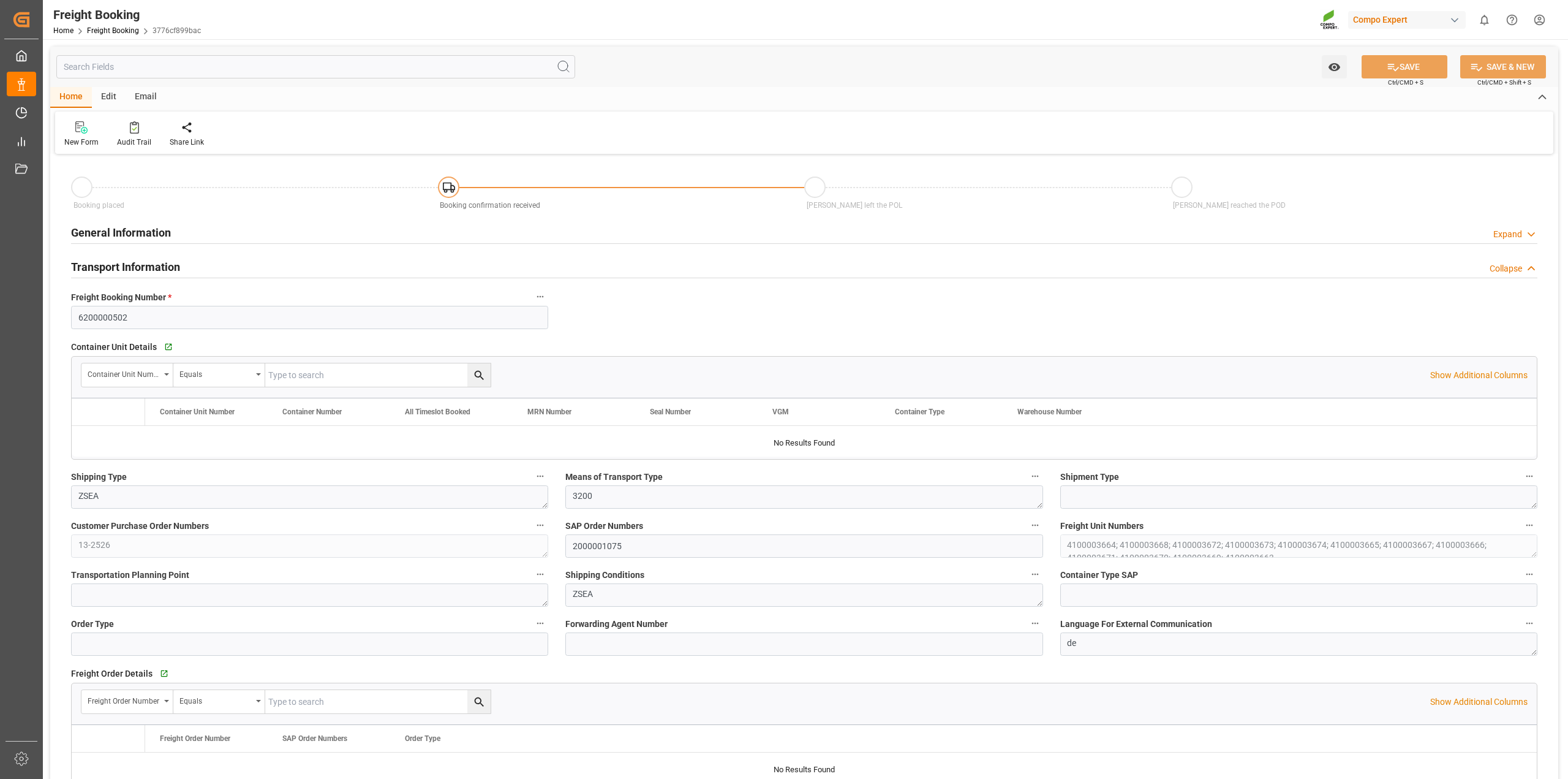
type input "[DATE] 01:00"
type input "[DATE] 22:17"
type input "[DATE] 10:00"
type input "[DATE] 10:08"
type input "[DATE] 16:42"
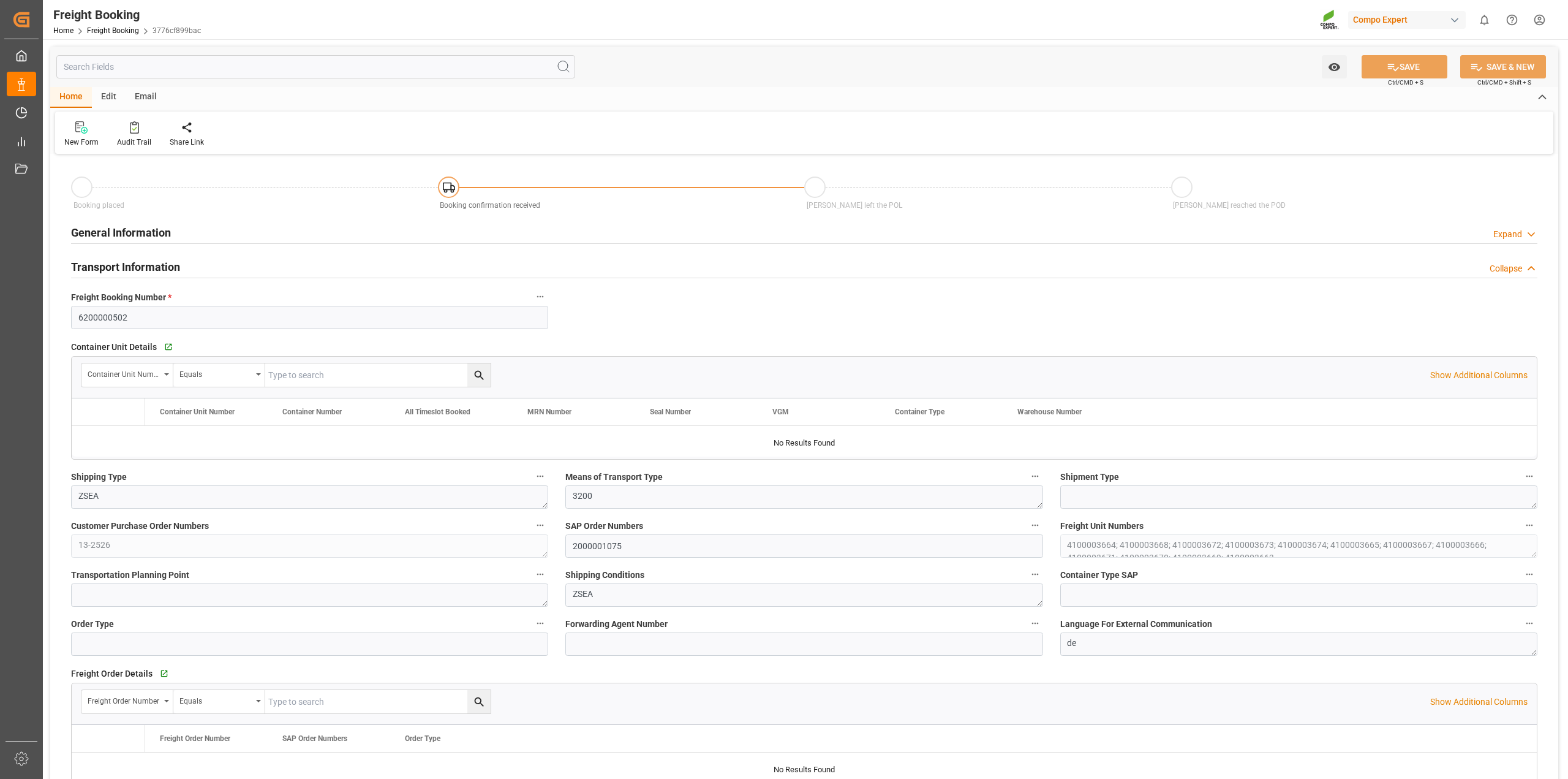
type input "[DATE] 16:42"
type input "[DATE] 08:46"
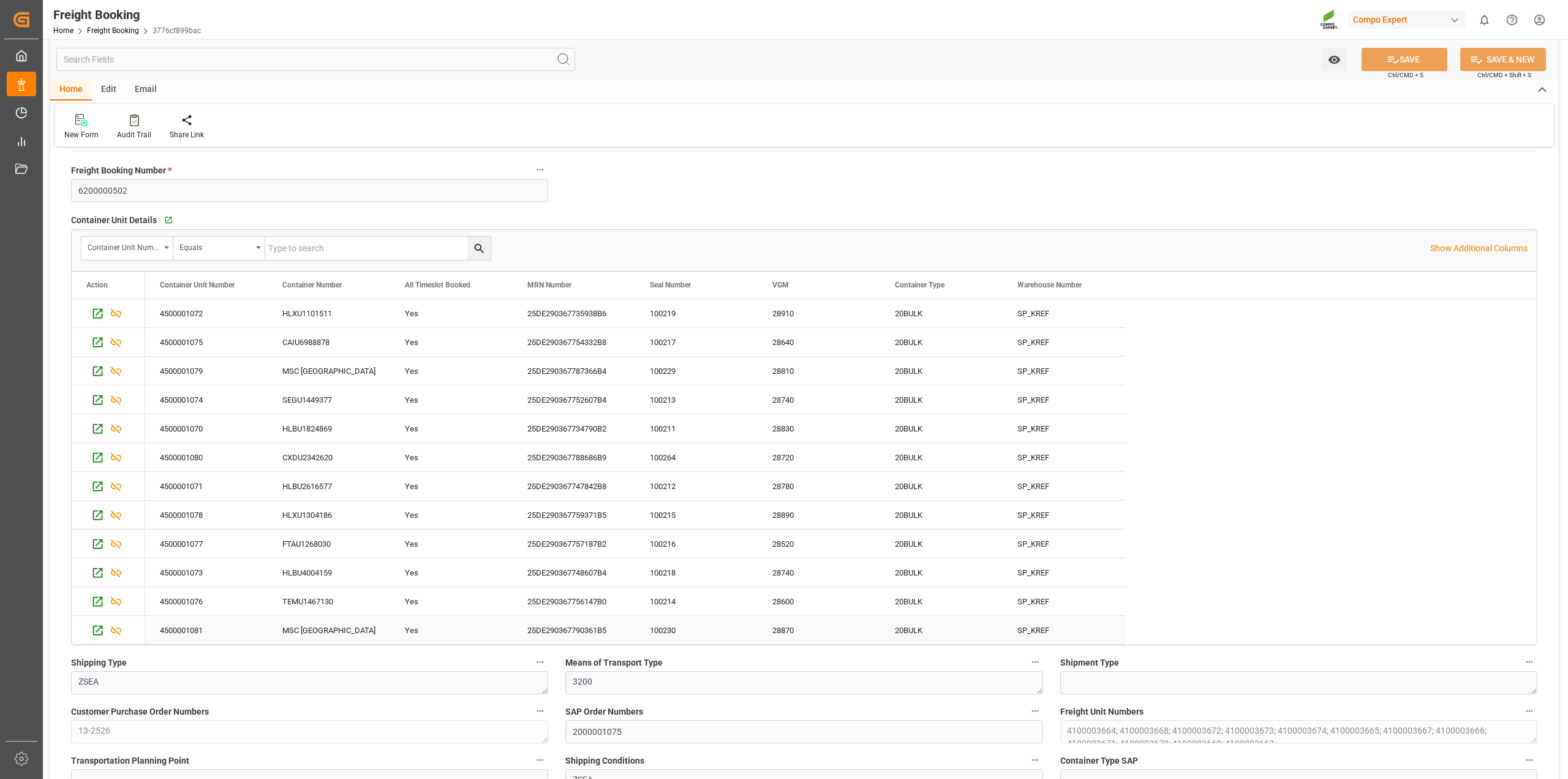
scroll to position [77, 0]
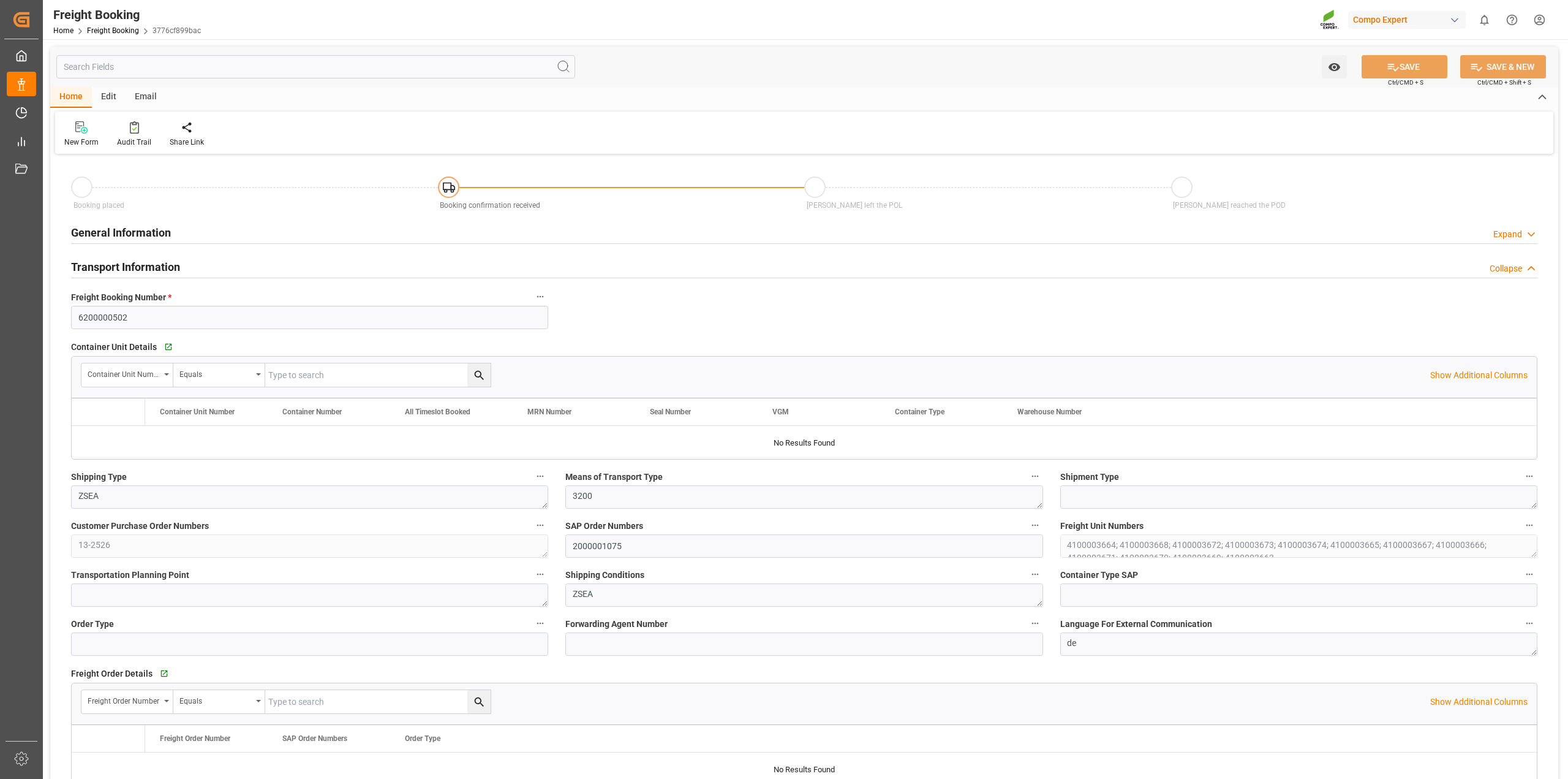
type input "Hapag [PERSON_NAME]"
type input "Hapag [PERSON_NAME] Aktiengesellschaft"
type input "9618305"
type input "BEANR"
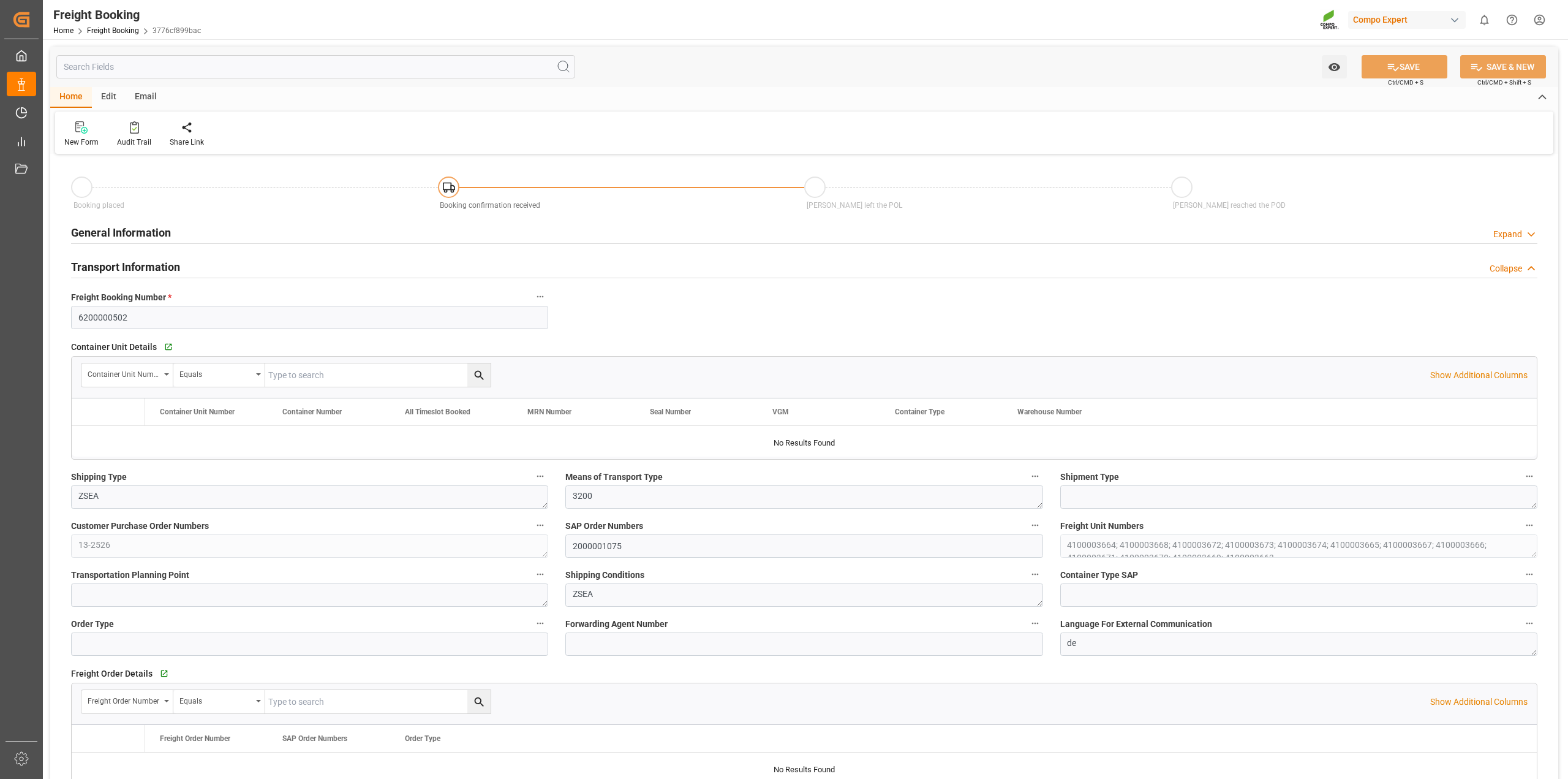
type input "UYMVD"
type input "0"
type input "715500"
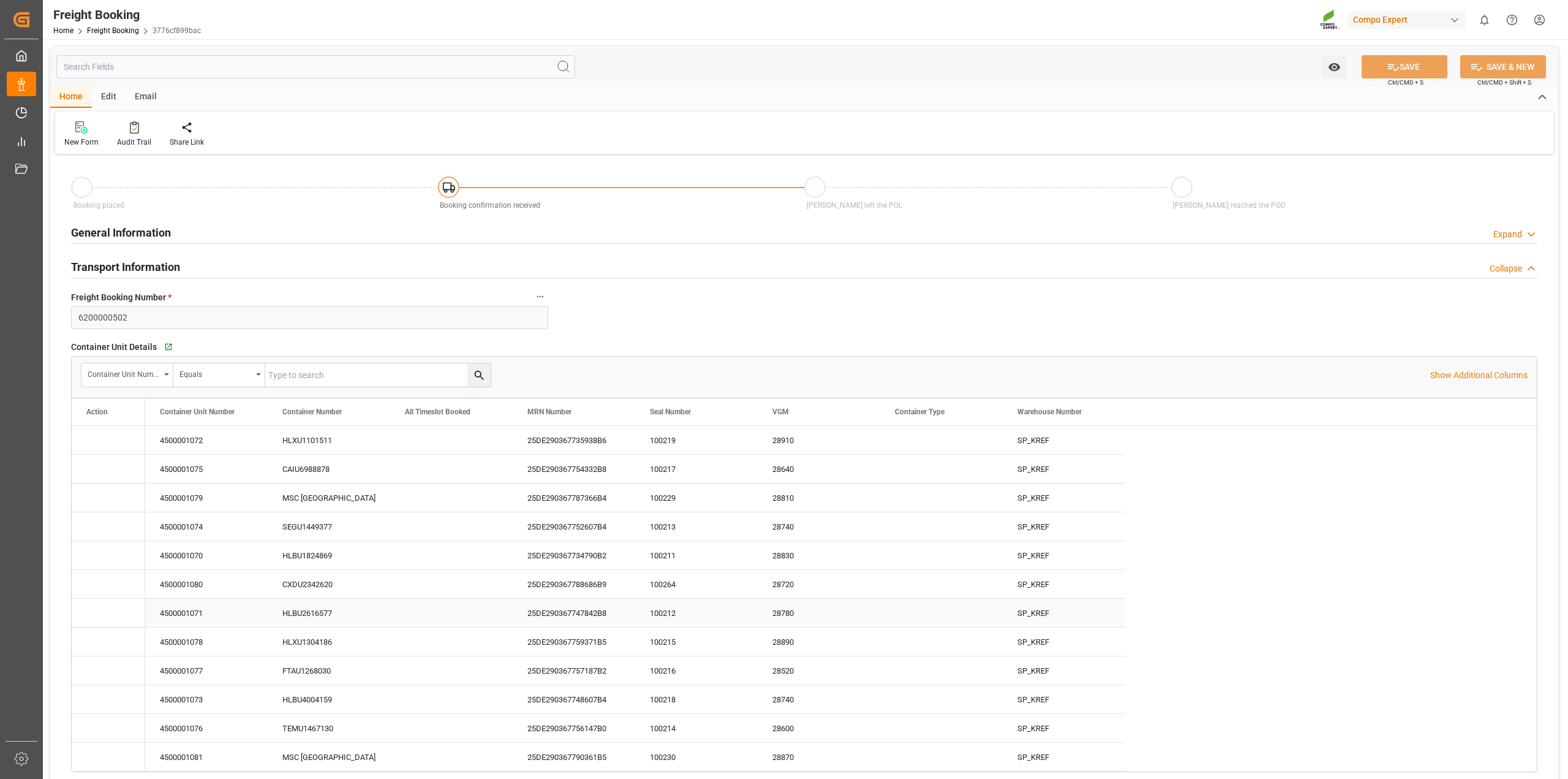
type input "[DATE] 01:00"
type input "[DATE] 22:17"
type input "[DATE] 10:00"
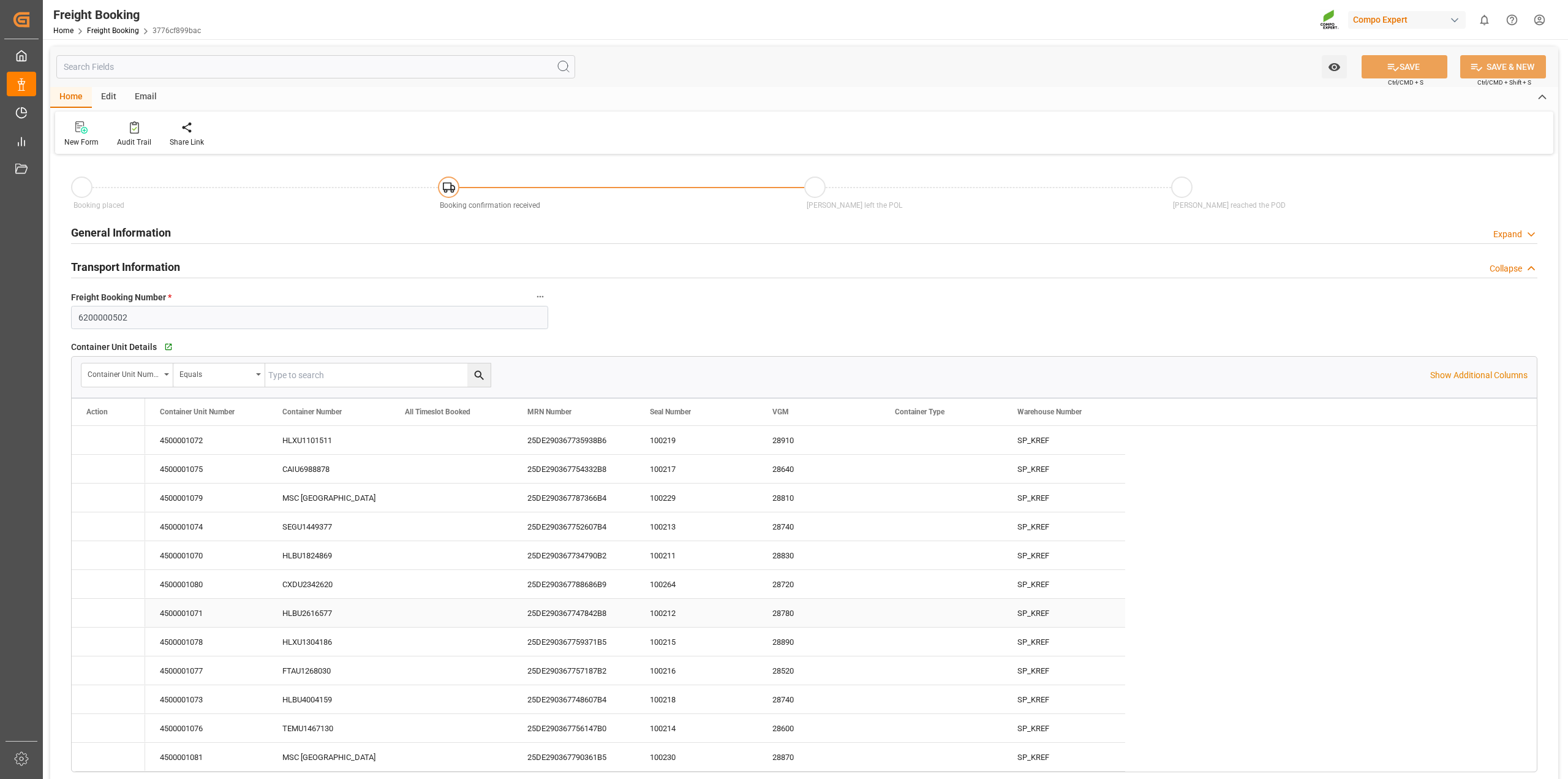
type input "[DATE] 10:08"
type input "[DATE] 16:42"
type input "[DATE] 08:46"
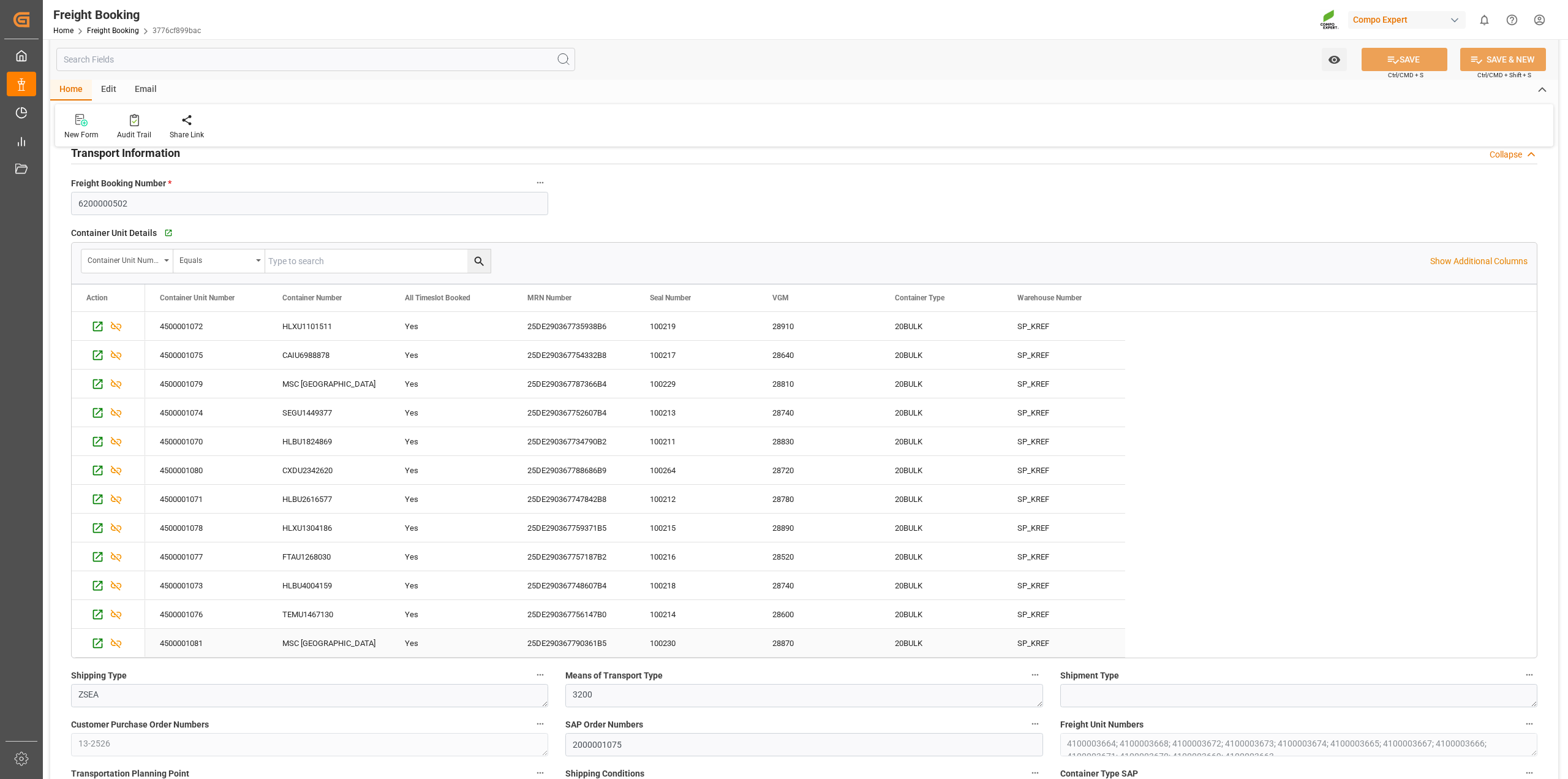
scroll to position [77, 0]
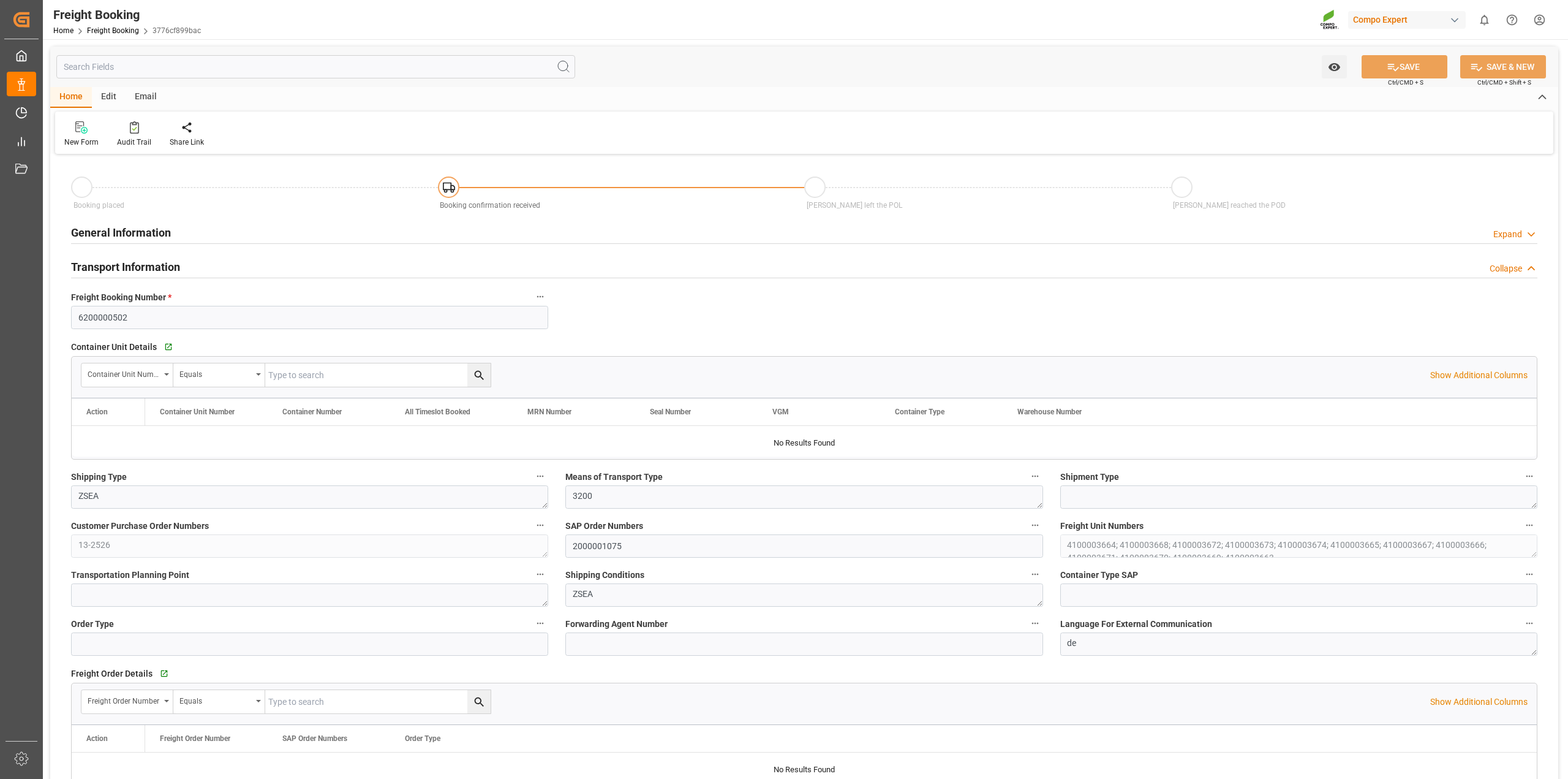
type input "Hapag [PERSON_NAME]"
type input "Hapag [PERSON_NAME] Aktiengesellschaft"
type input "9618305"
type input "BEANR"
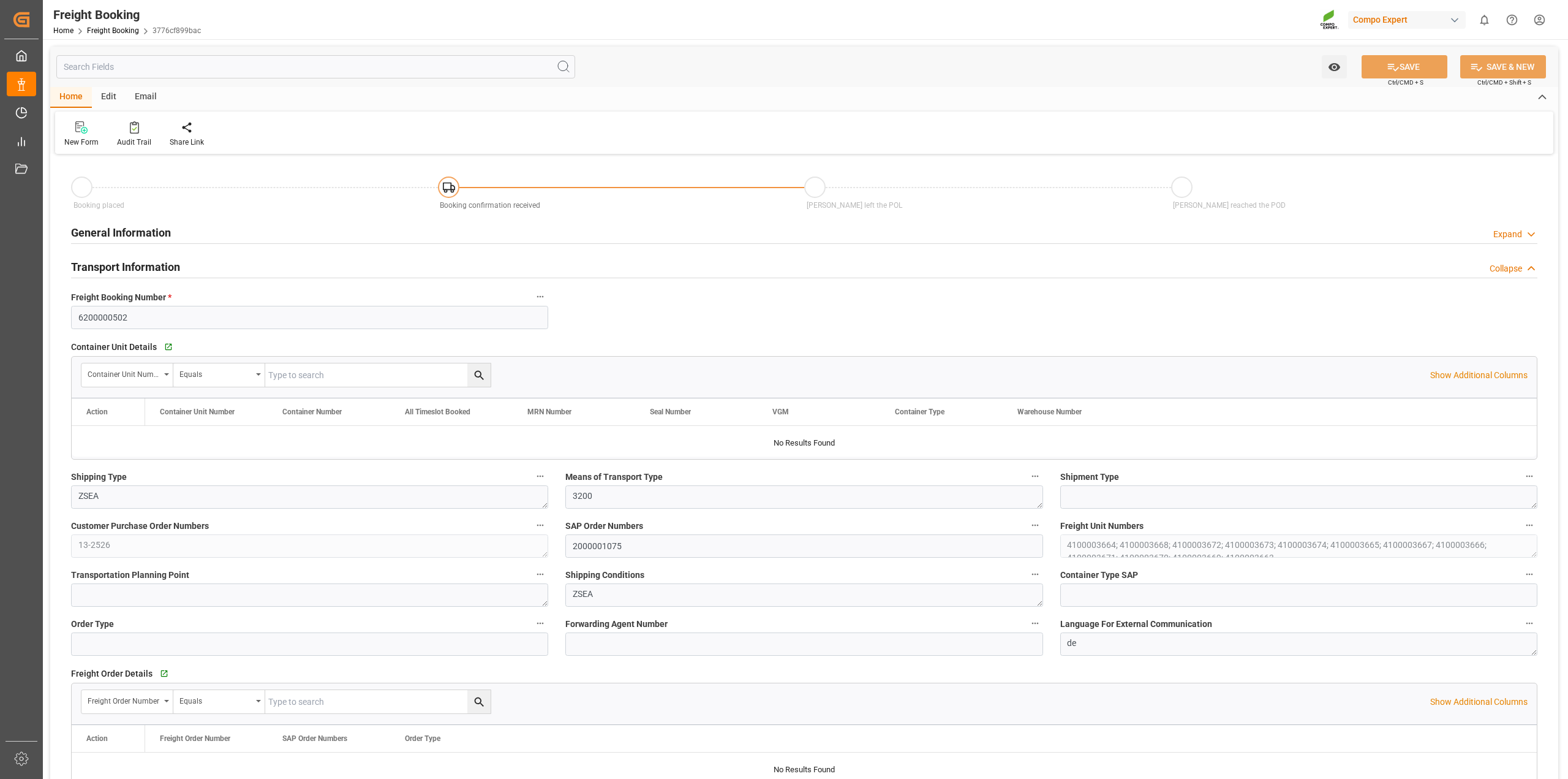
type input "UYMVD"
type input "0"
type input "715500"
type input "[DATE] 01:00"
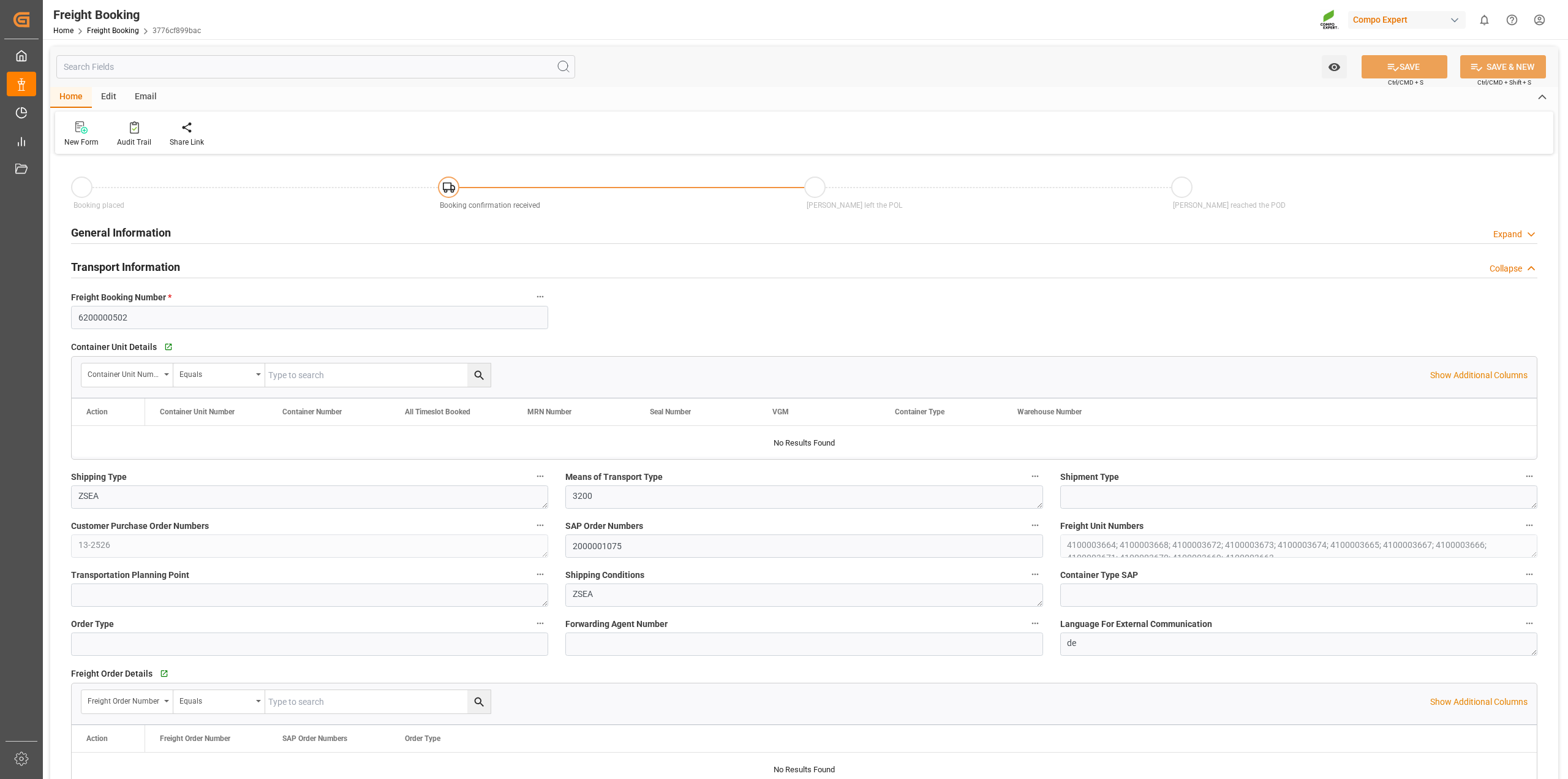
type input "[DATE] 01:00"
type input "[DATE] 22:17"
type input "[DATE] 10:00"
type input "[DATE] 10:08"
type input "[DATE] 16:42"
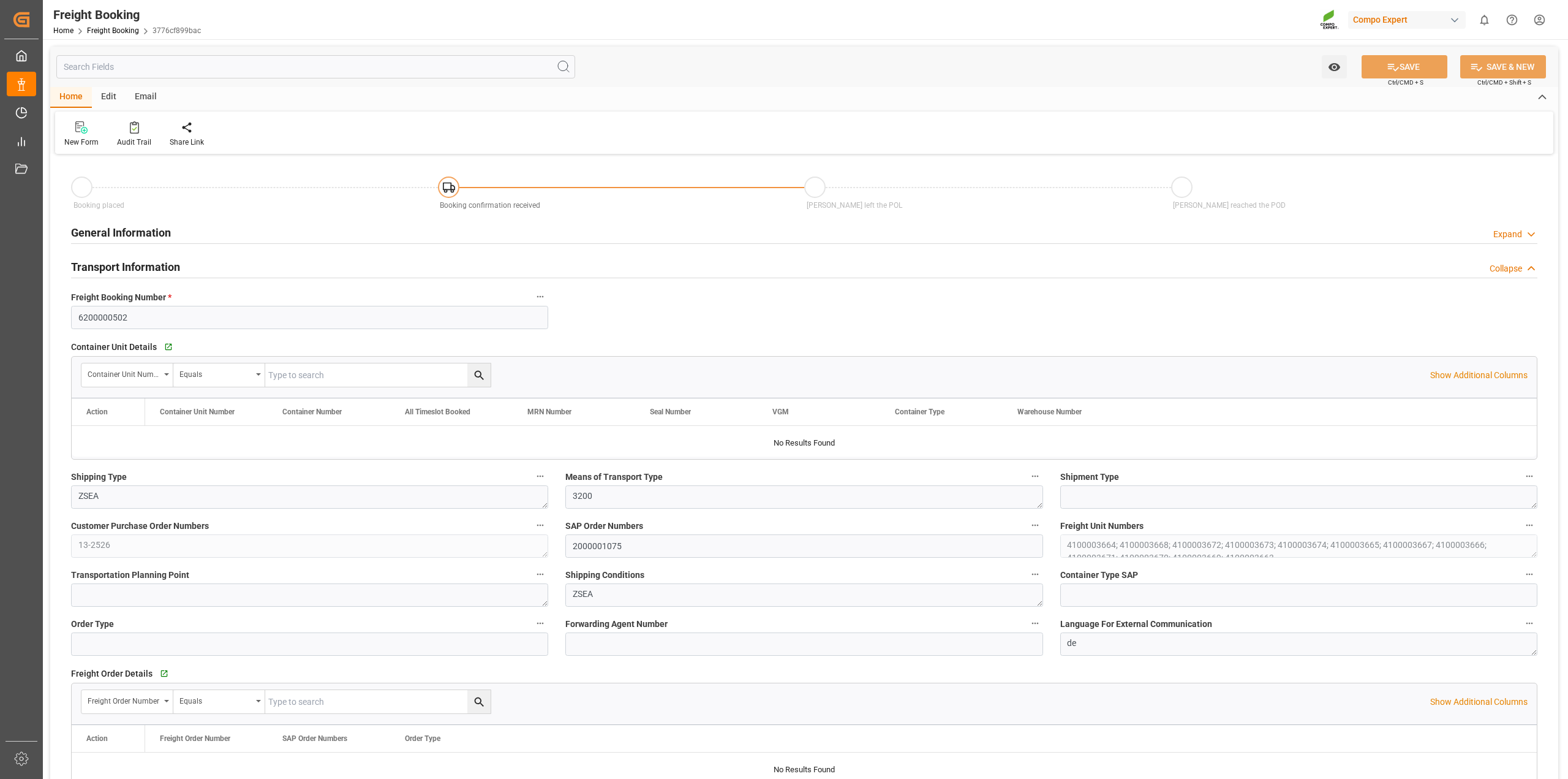
type input "[DATE] 16:42"
type input "[DATE] 08:46"
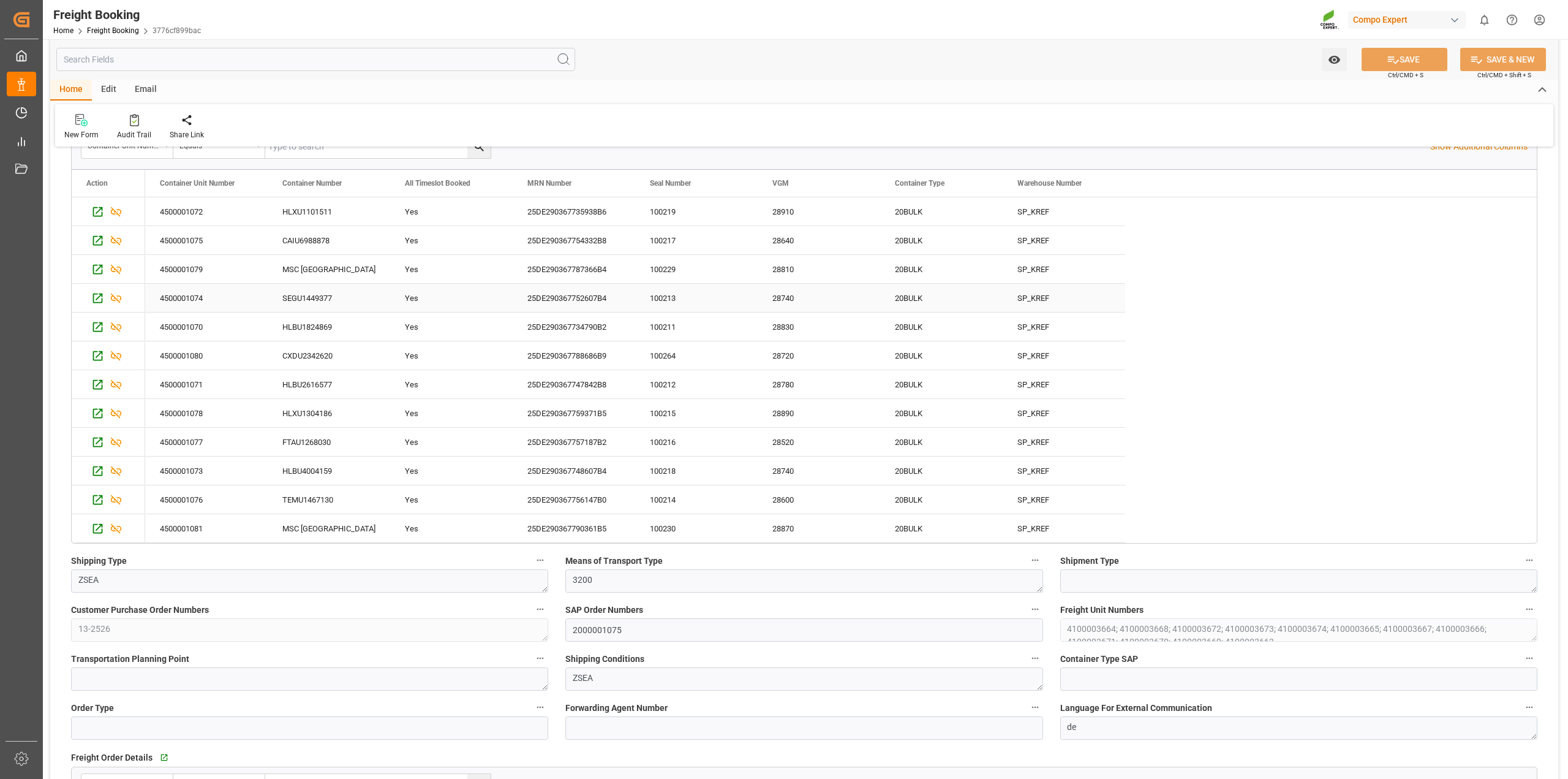
scroll to position [230, 0]
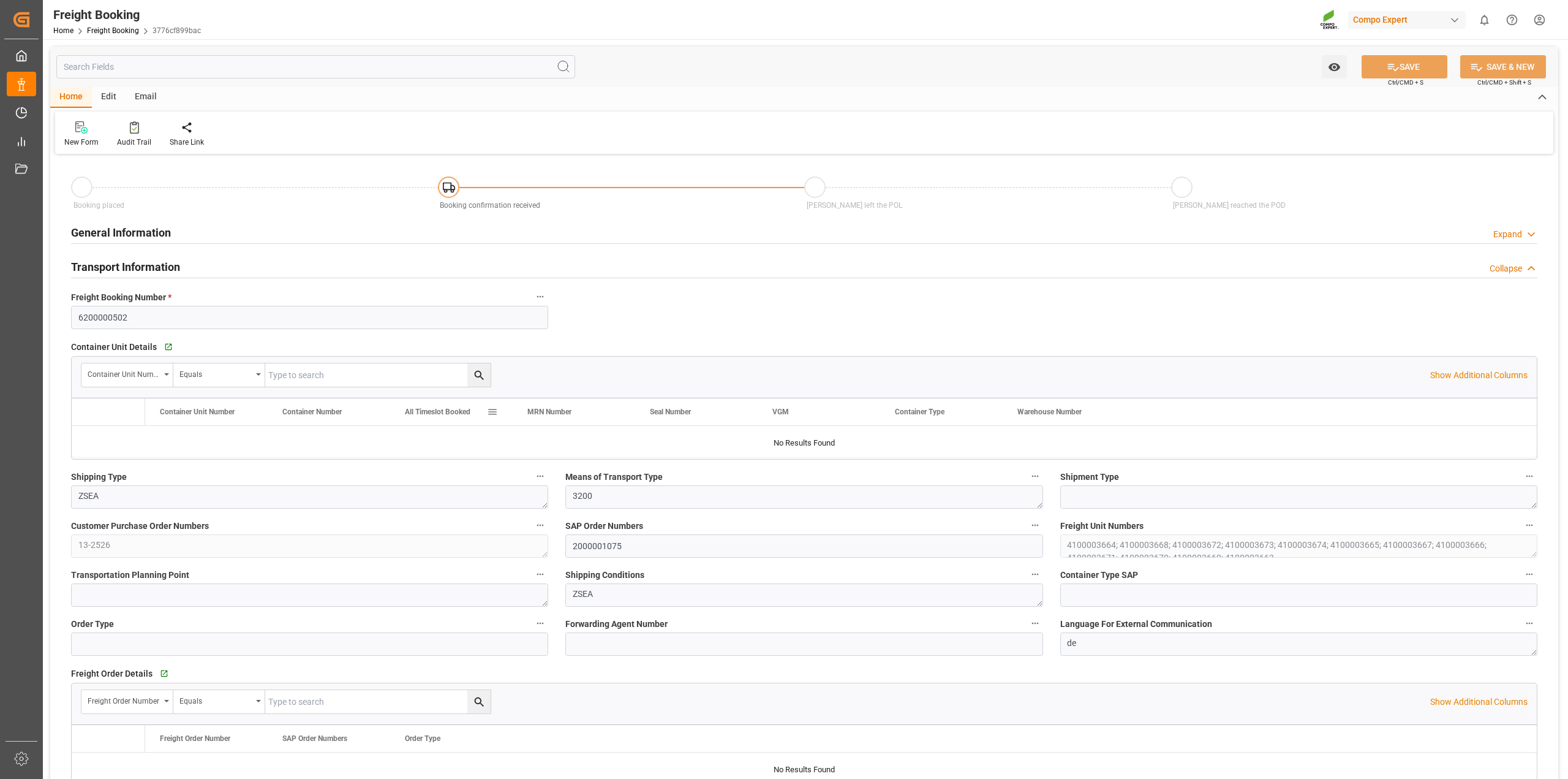
type input "Hapag [PERSON_NAME]"
type input "Hapag [PERSON_NAME] Aktiengesellschaft"
type input "9618305"
type input "BEANR"
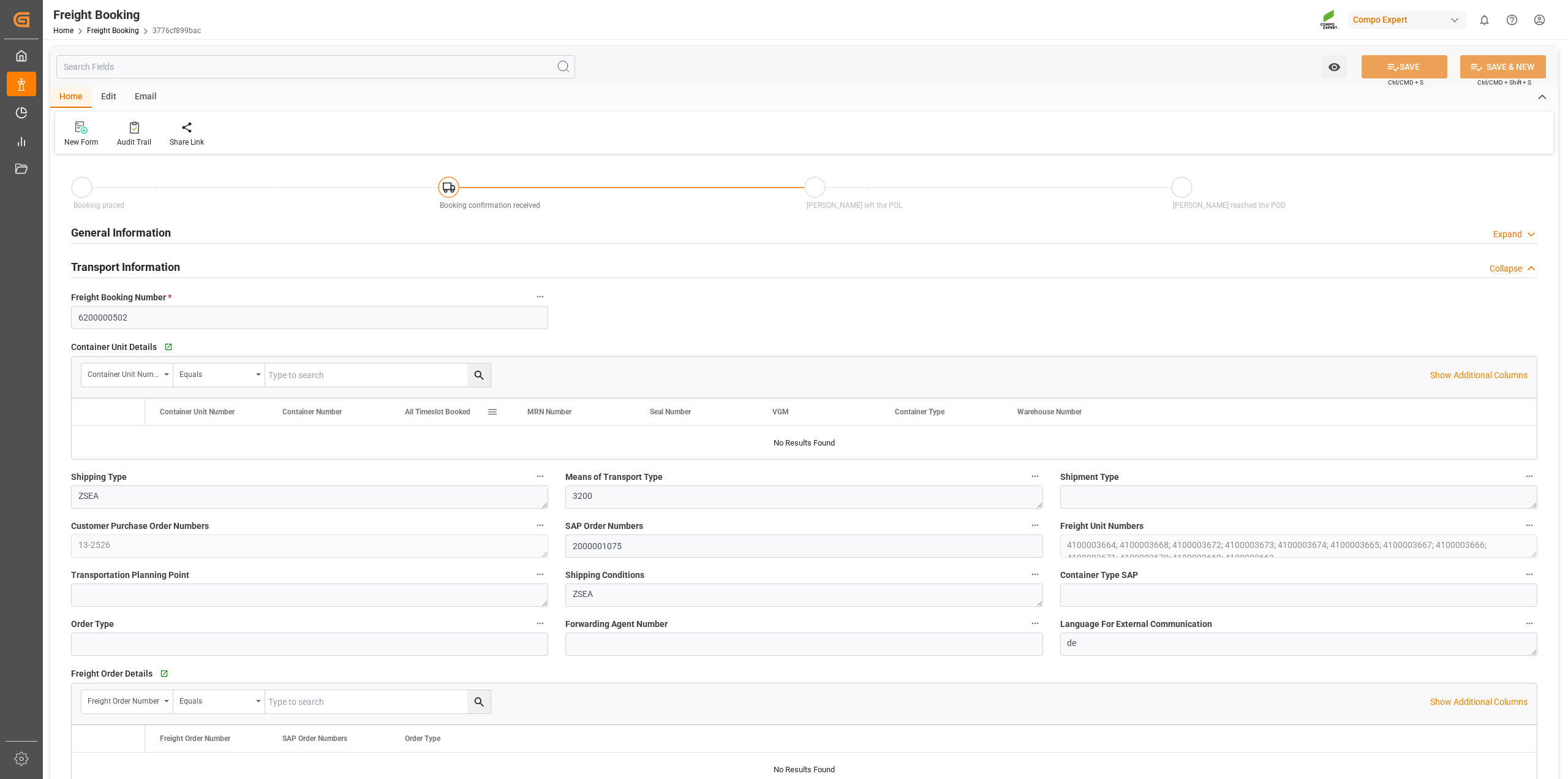
type input "UYMVD"
type input "0"
type input "715500"
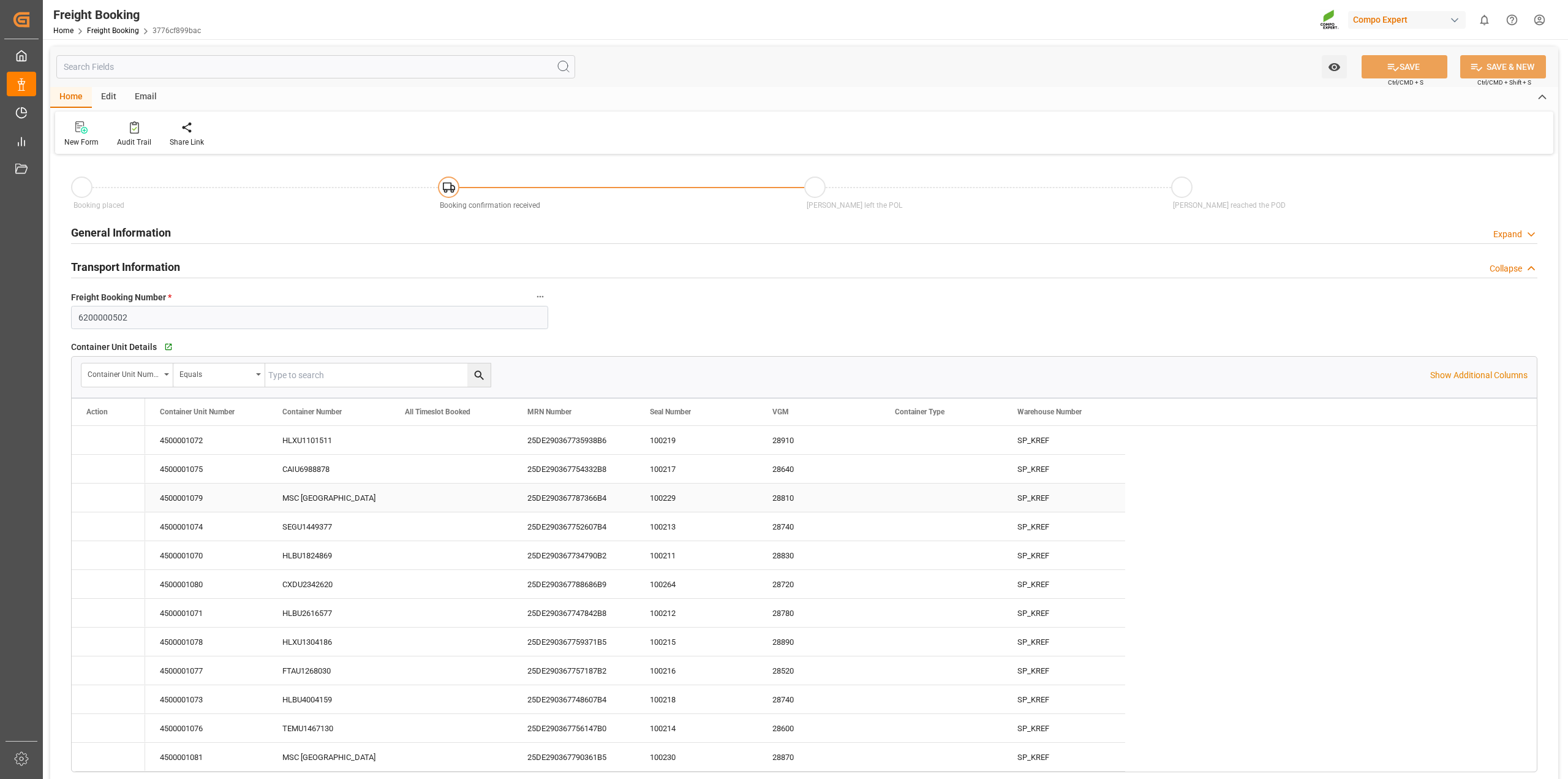
type input "[DATE] 01:00"
type input "[DATE] 22:17"
type input "[DATE] 10:00"
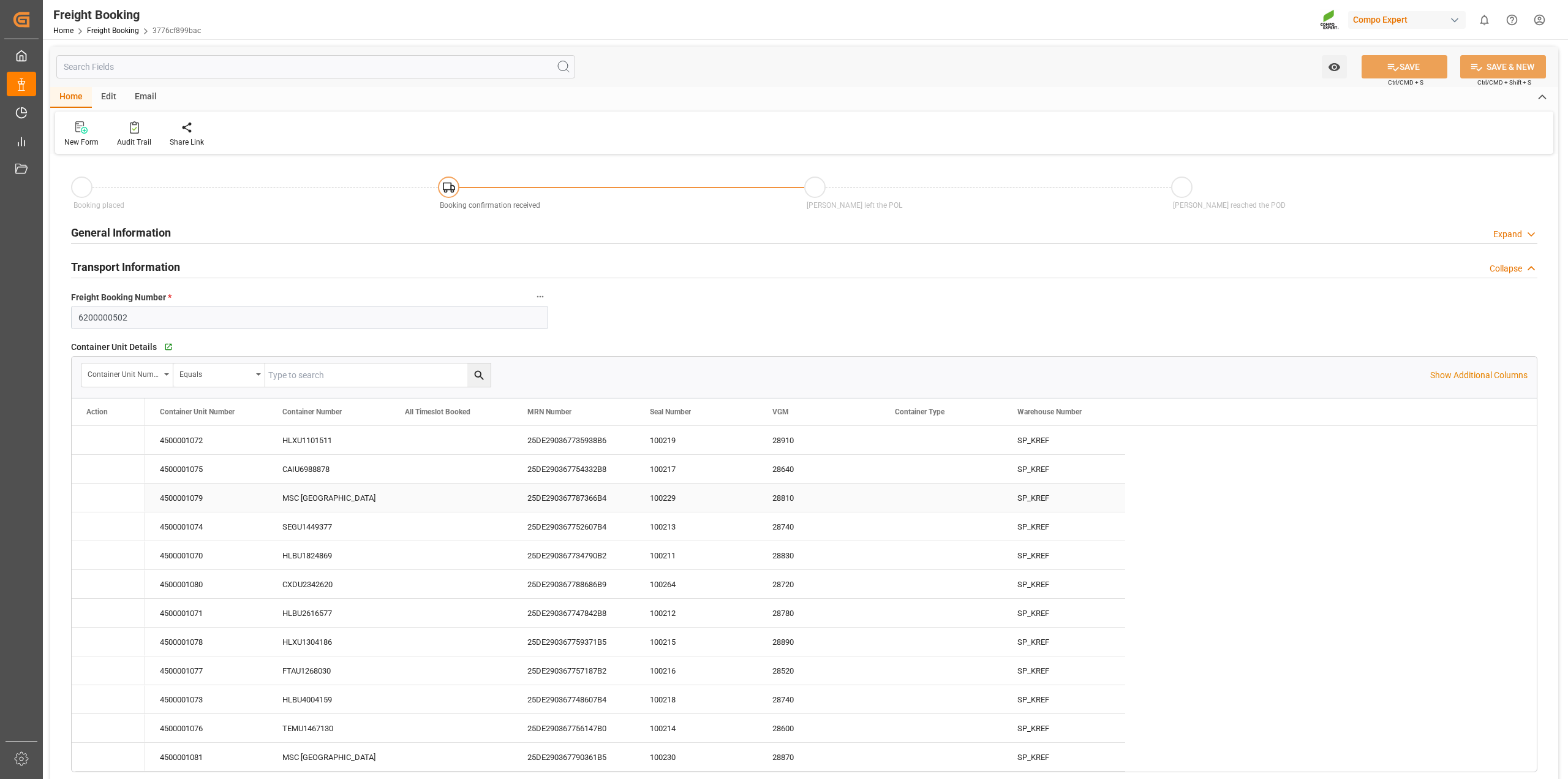
type input "[DATE] 10:08"
type input "[DATE] 16:42"
type input "[DATE] 08:46"
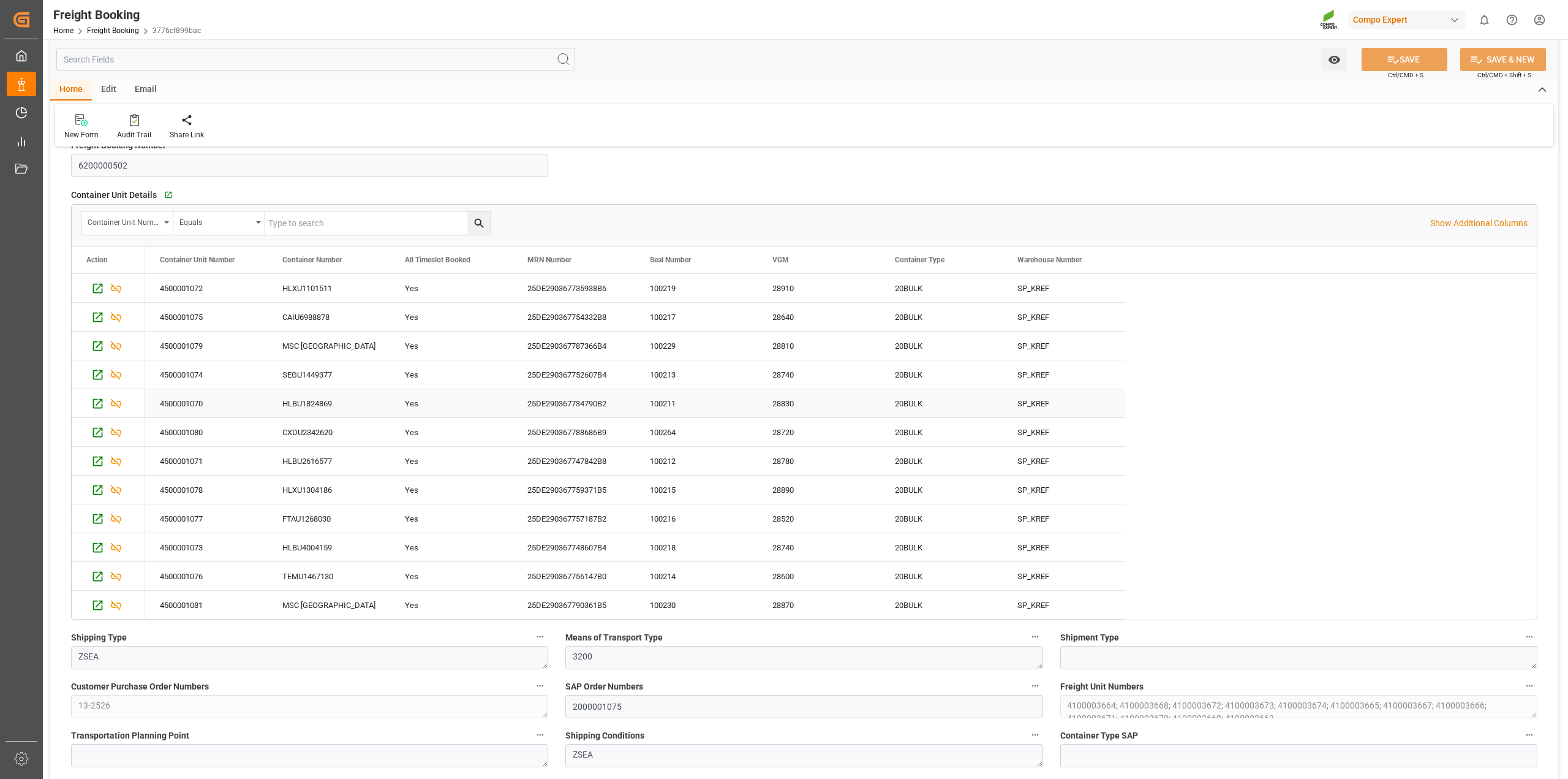
scroll to position [306, 0]
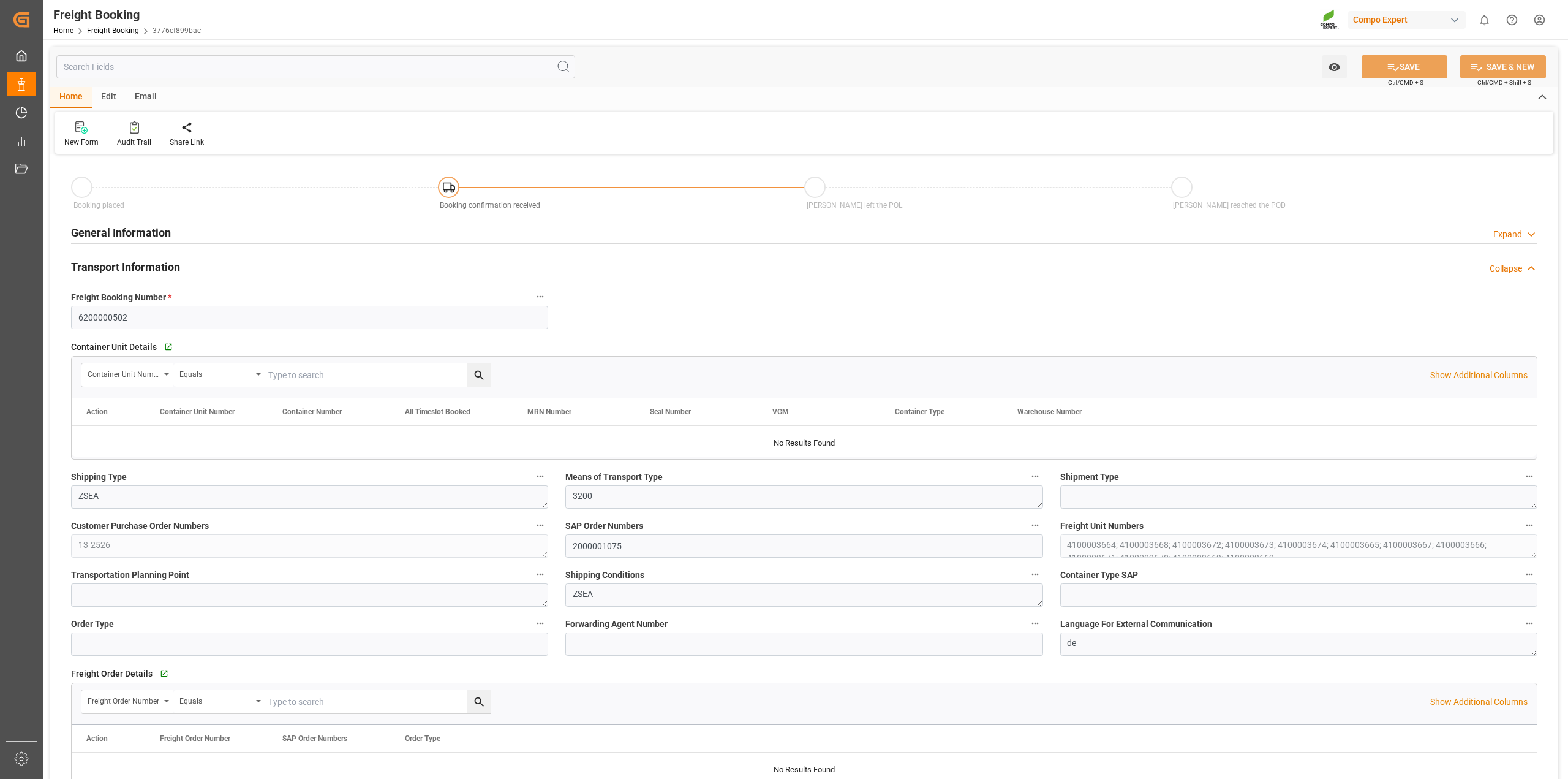
type input "Hapag [PERSON_NAME]"
type input "Hapag [PERSON_NAME] Aktiengesellschaft"
type input "9618305"
type input "BEANR"
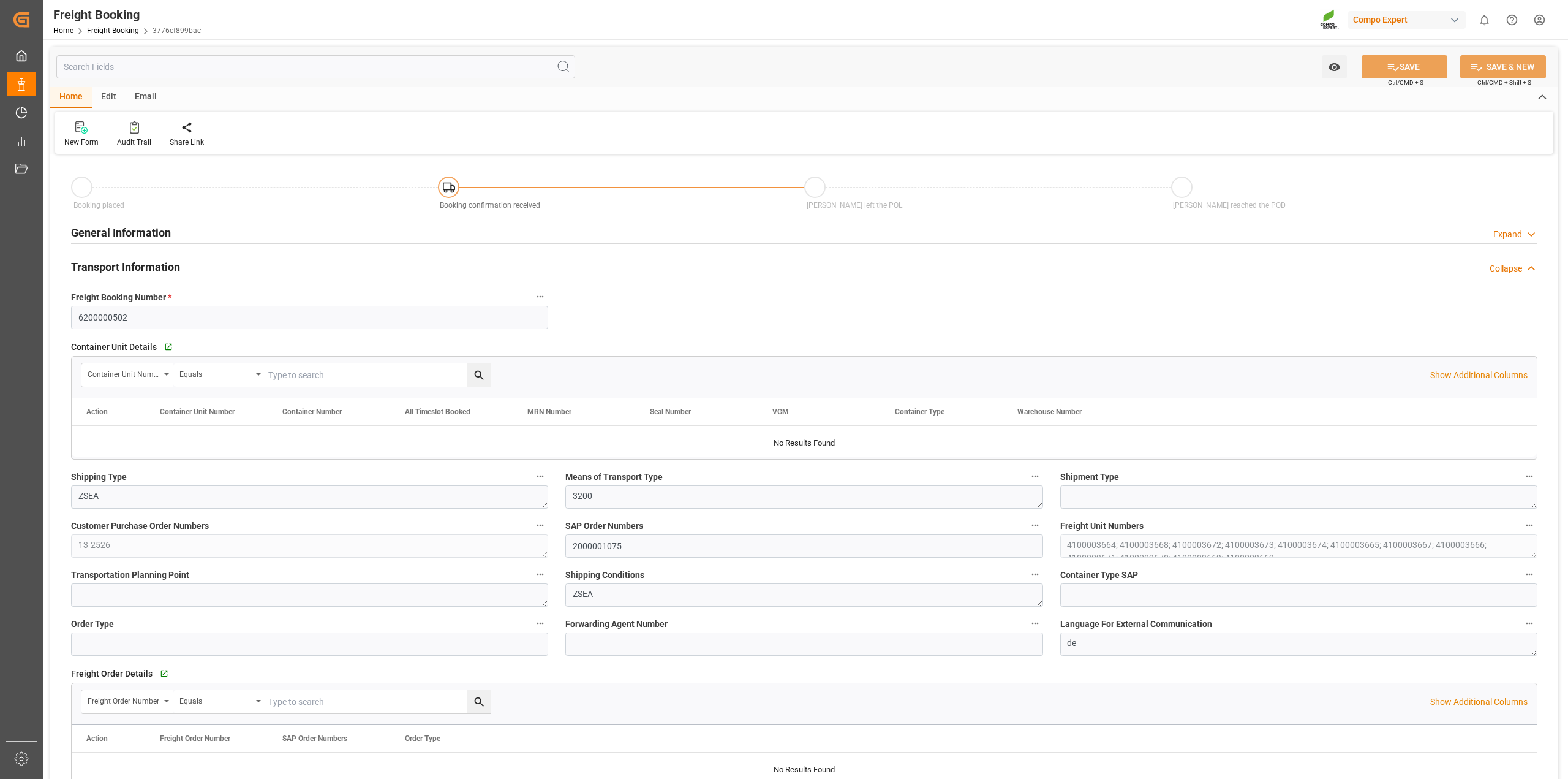
type input "UYMVD"
type input "0"
type input "715500"
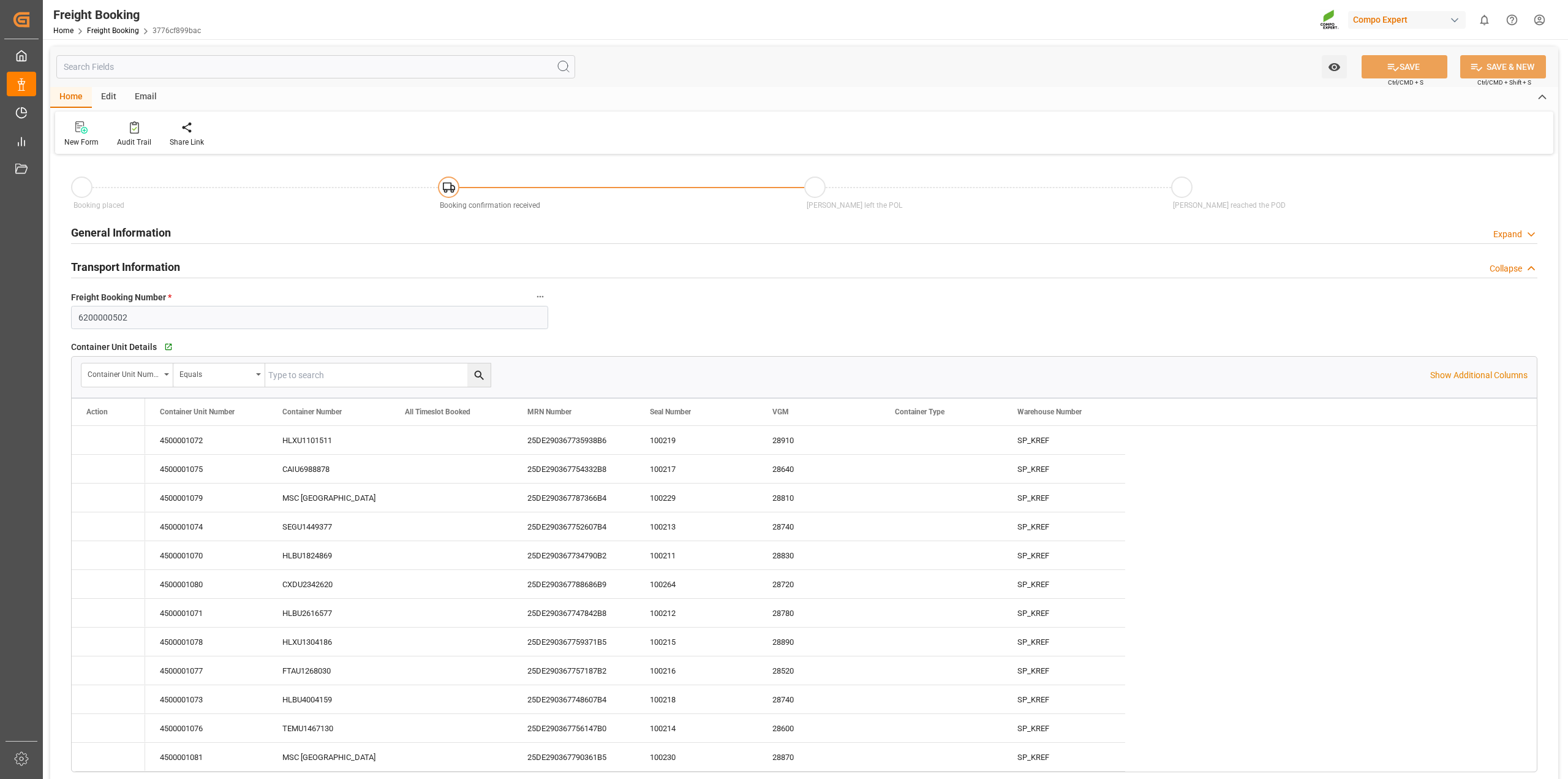
type input "[DATE] 01:00"
type input "[DATE] 22:17"
type input "[DATE] 10:00"
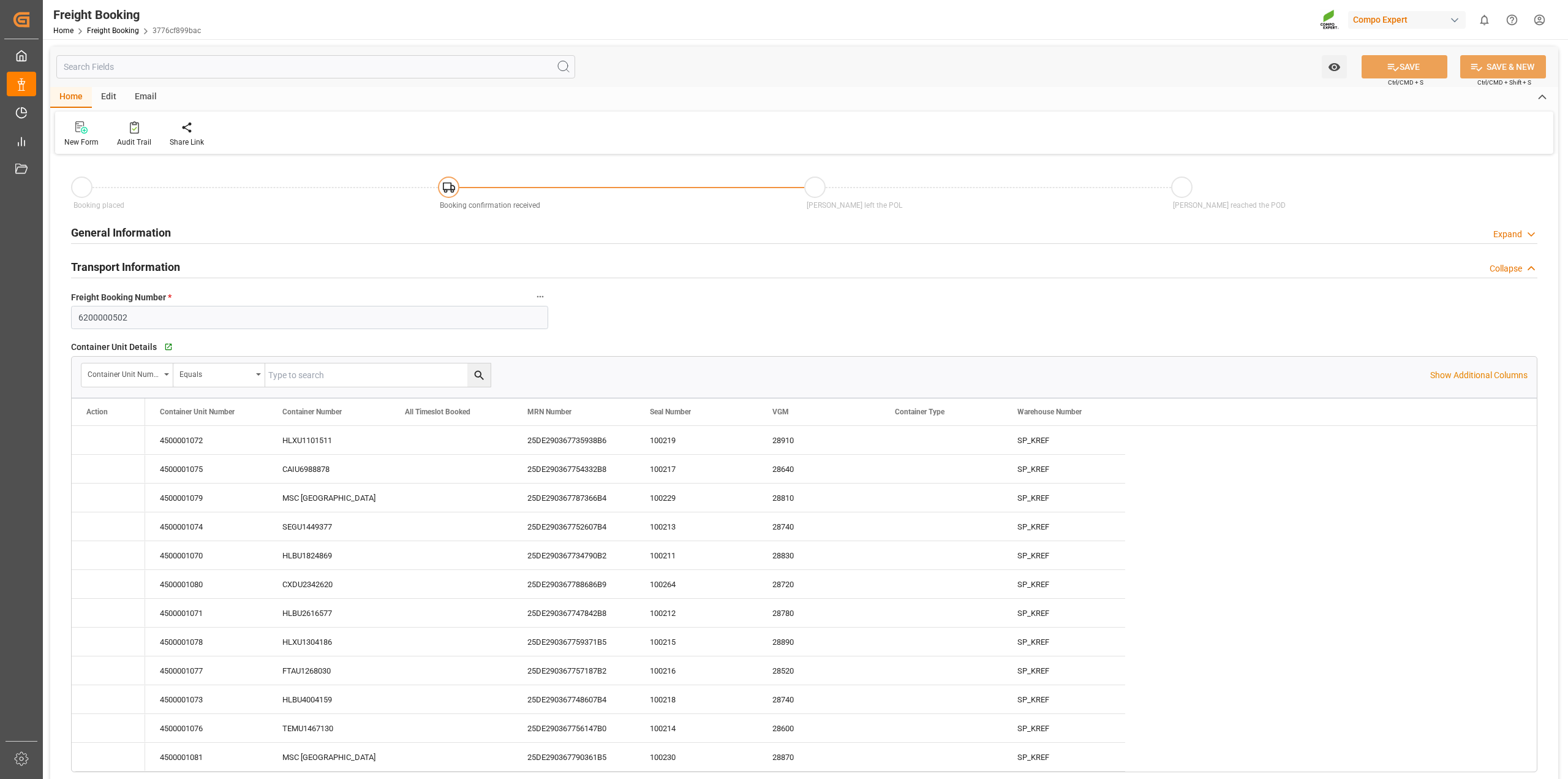
type input "[DATE] 10:08"
type input "[DATE] 16:42"
type input "[DATE] 08:46"
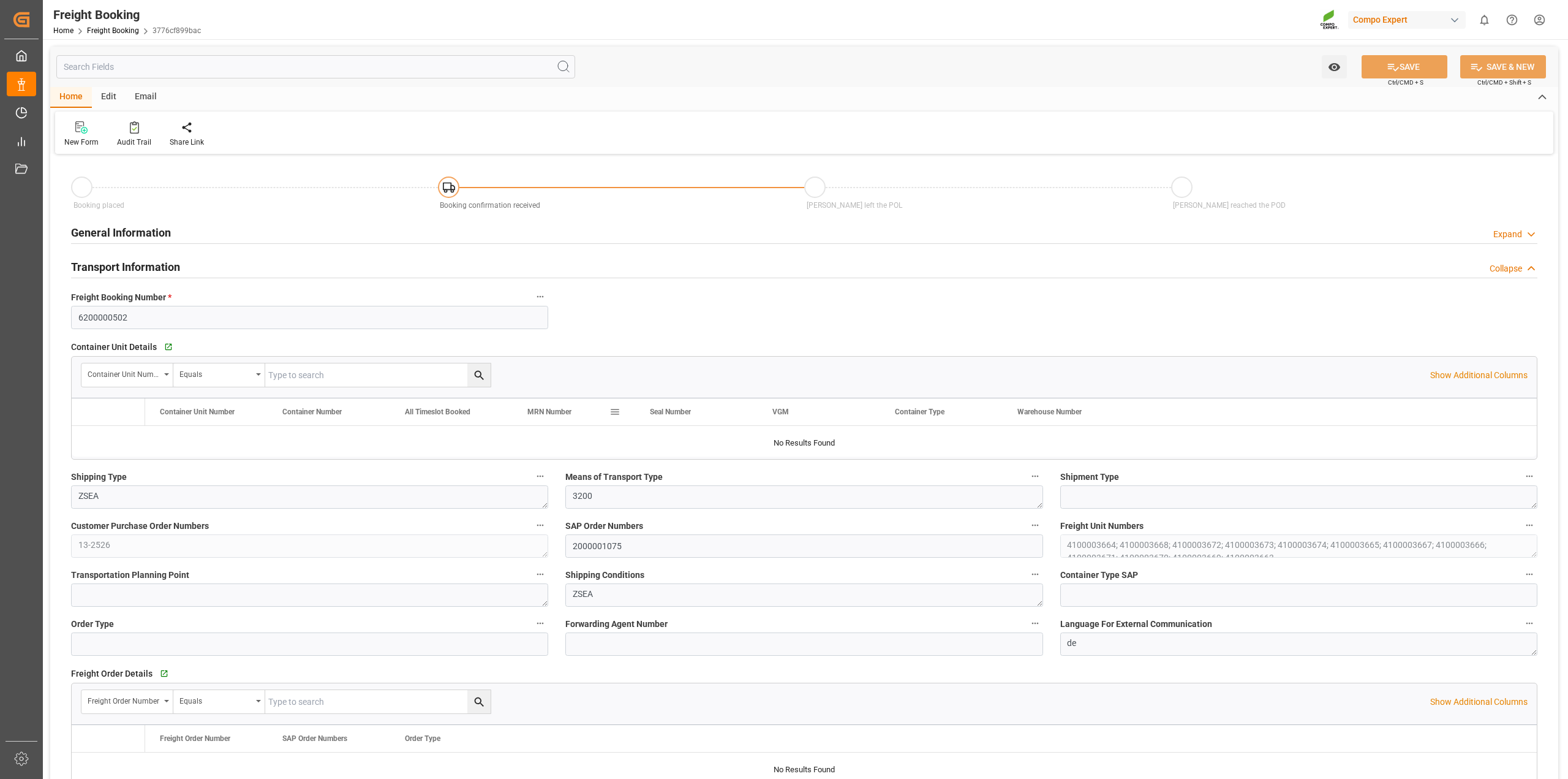
type input "Hapag [PERSON_NAME]"
type input "Hapag [PERSON_NAME] Aktiengesellschaft"
type input "9618305"
type input "BEANR"
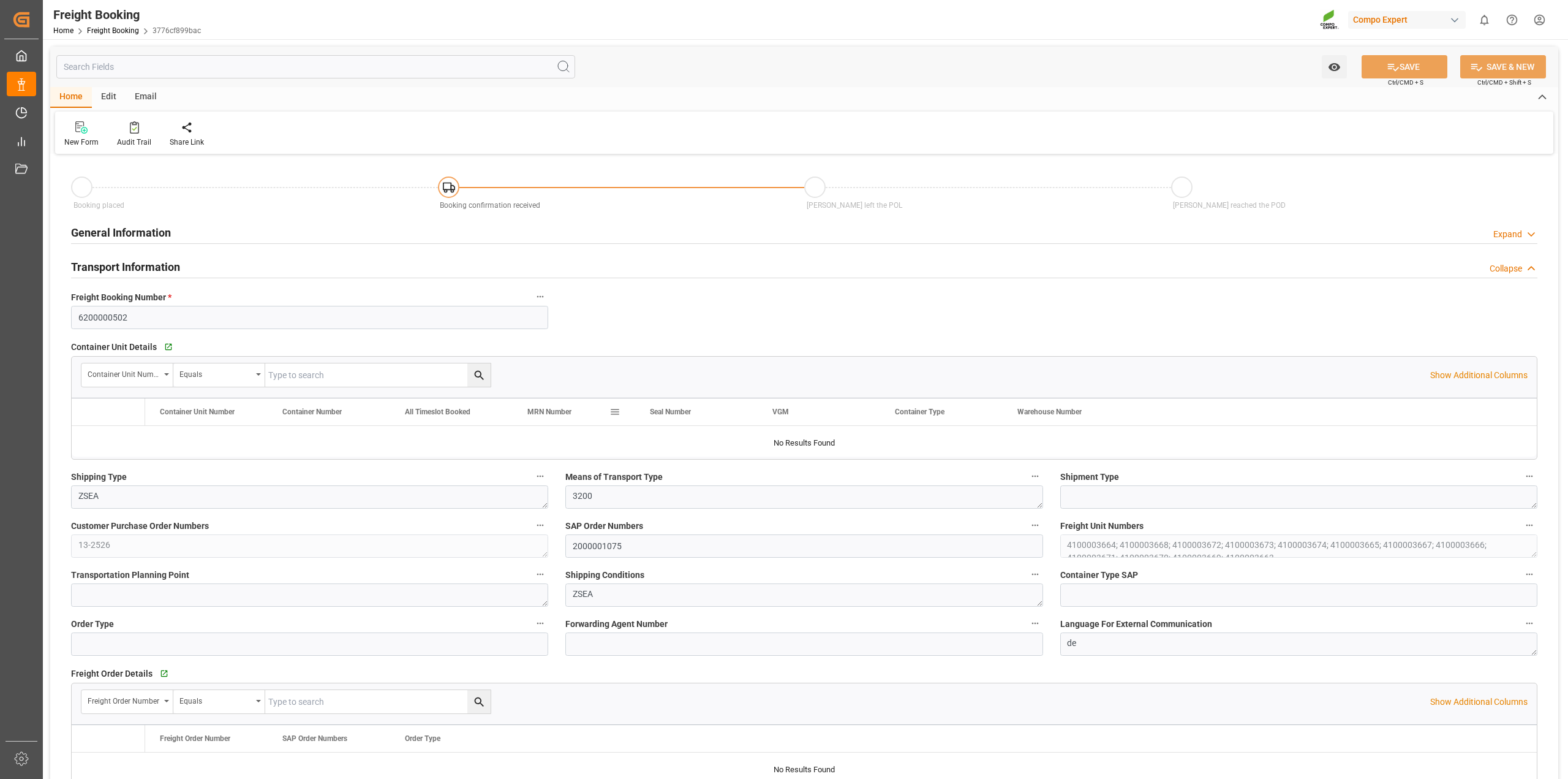
type input "UYMVD"
type input "0"
type input "715500"
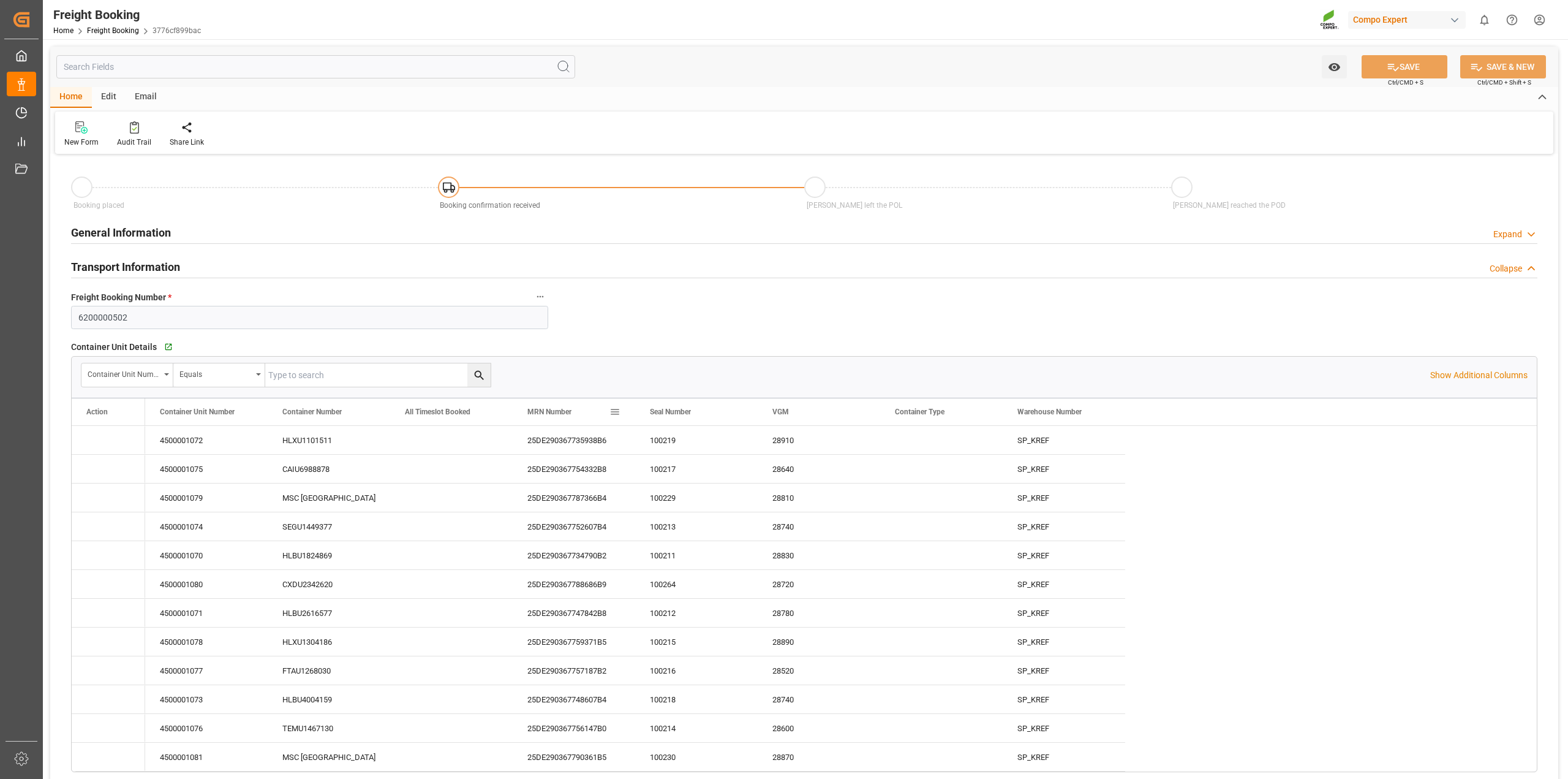
type input "01.09.2025 01:00"
type input "08.09.2025 01:00"
type input "09.10.2025 01:00"
type input "[DATE] 22:17"
type input "[DATE] 10:00"
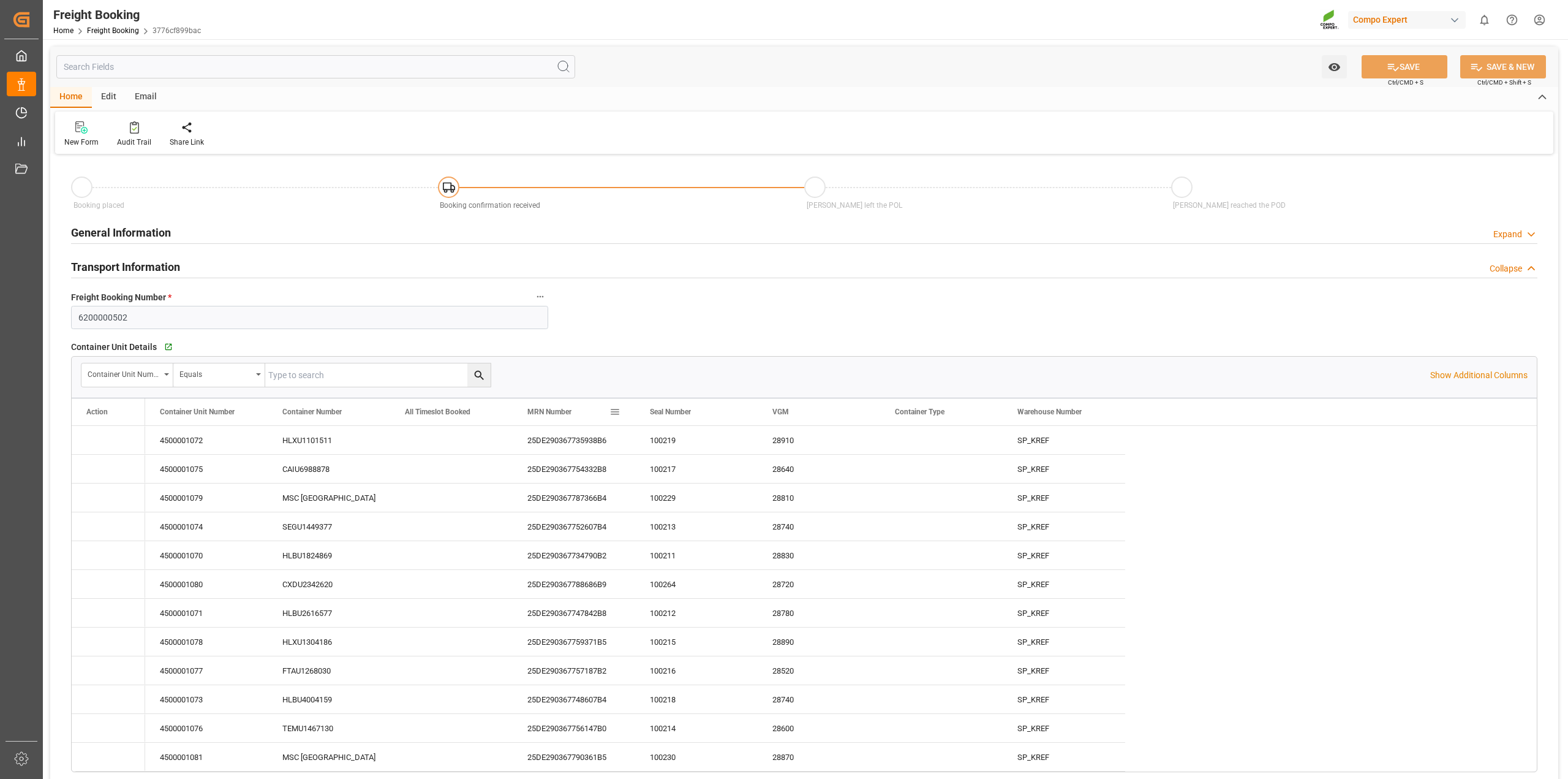
type input "19.08.2025 10:08"
type input "28.08.2025 16:42"
type input "02.09.2025 08:46"
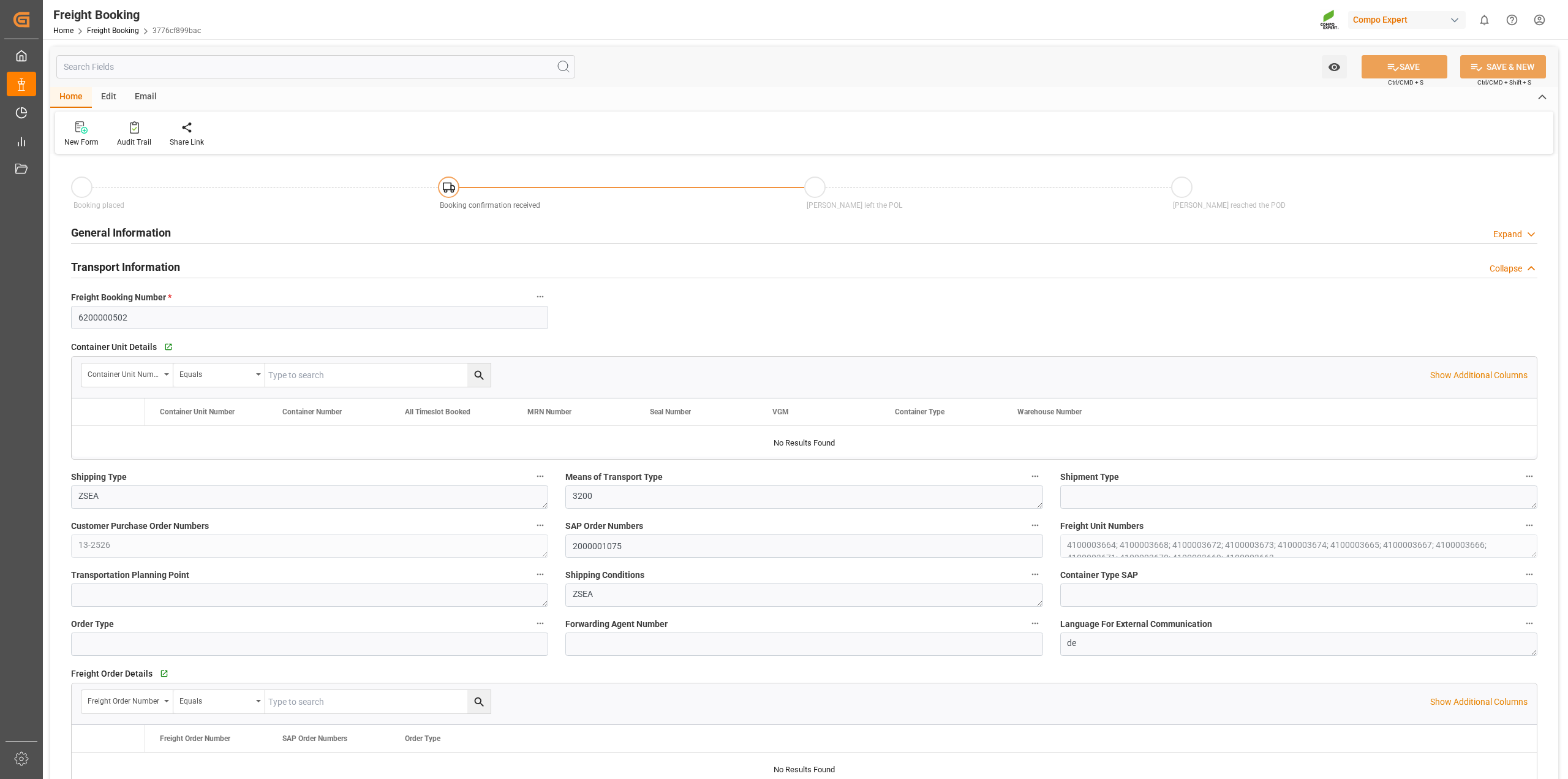
type input "Hapag [PERSON_NAME]"
type input "Hapag [PERSON_NAME] Aktiengesellschaft"
type input "9618305"
type input "BEANR"
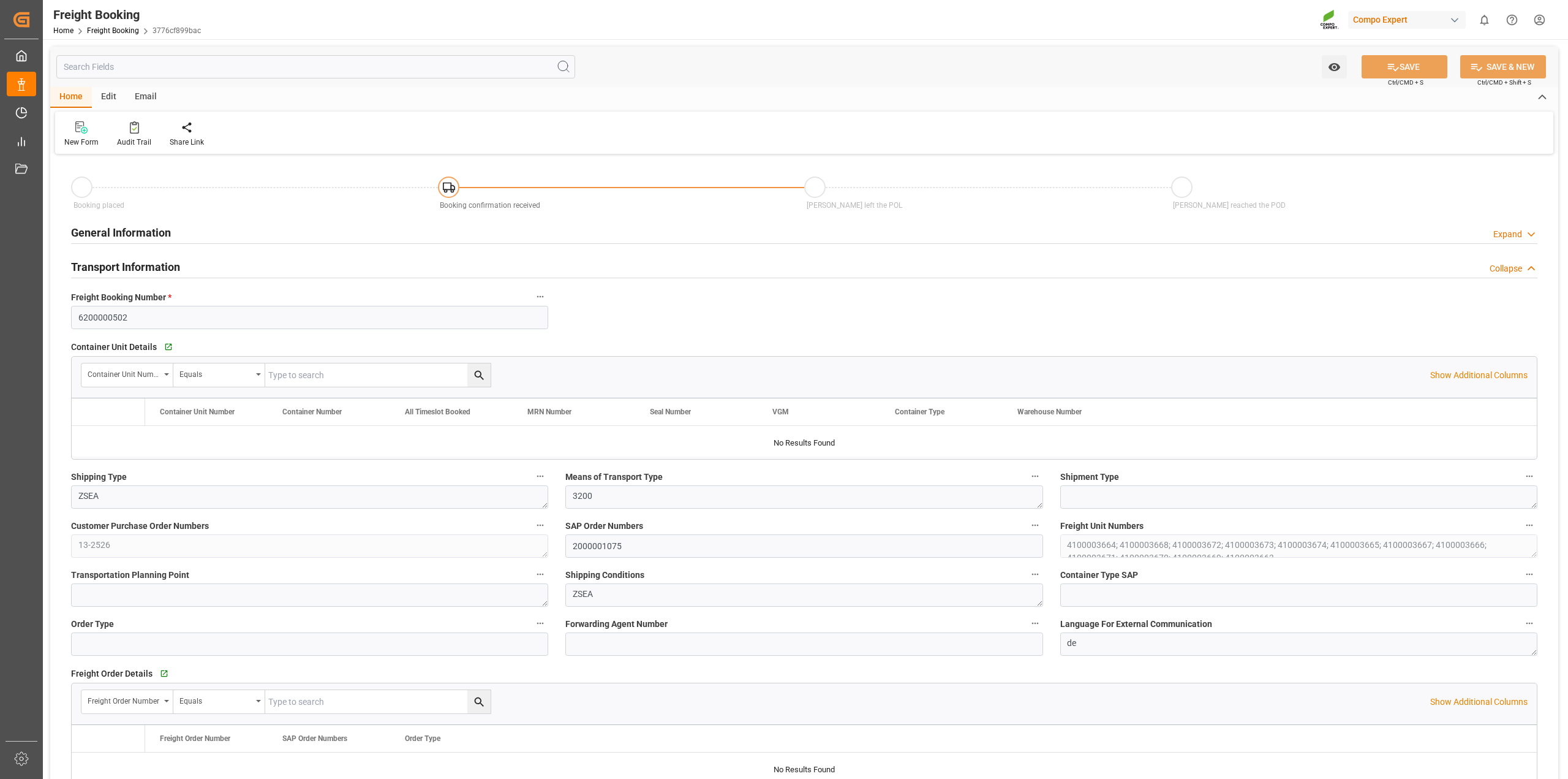
type input "UYMVD"
type input "0"
type input "715500"
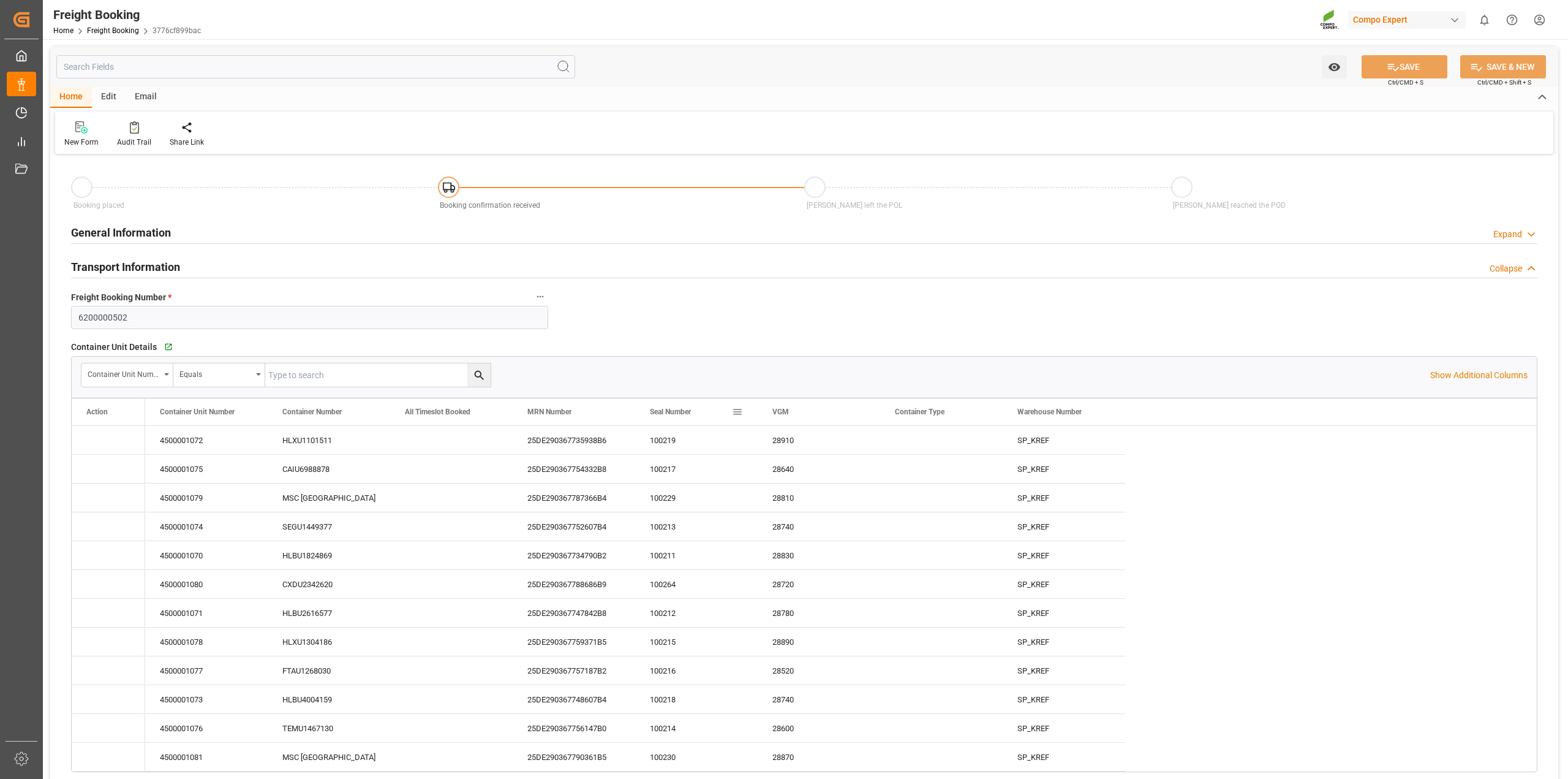
type input "01.09.2025 01:00"
type input "08.09.2025 01:00"
type input "09.10.2025 01:00"
type input "[DATE] 22:17"
type input "[DATE] 10:00"
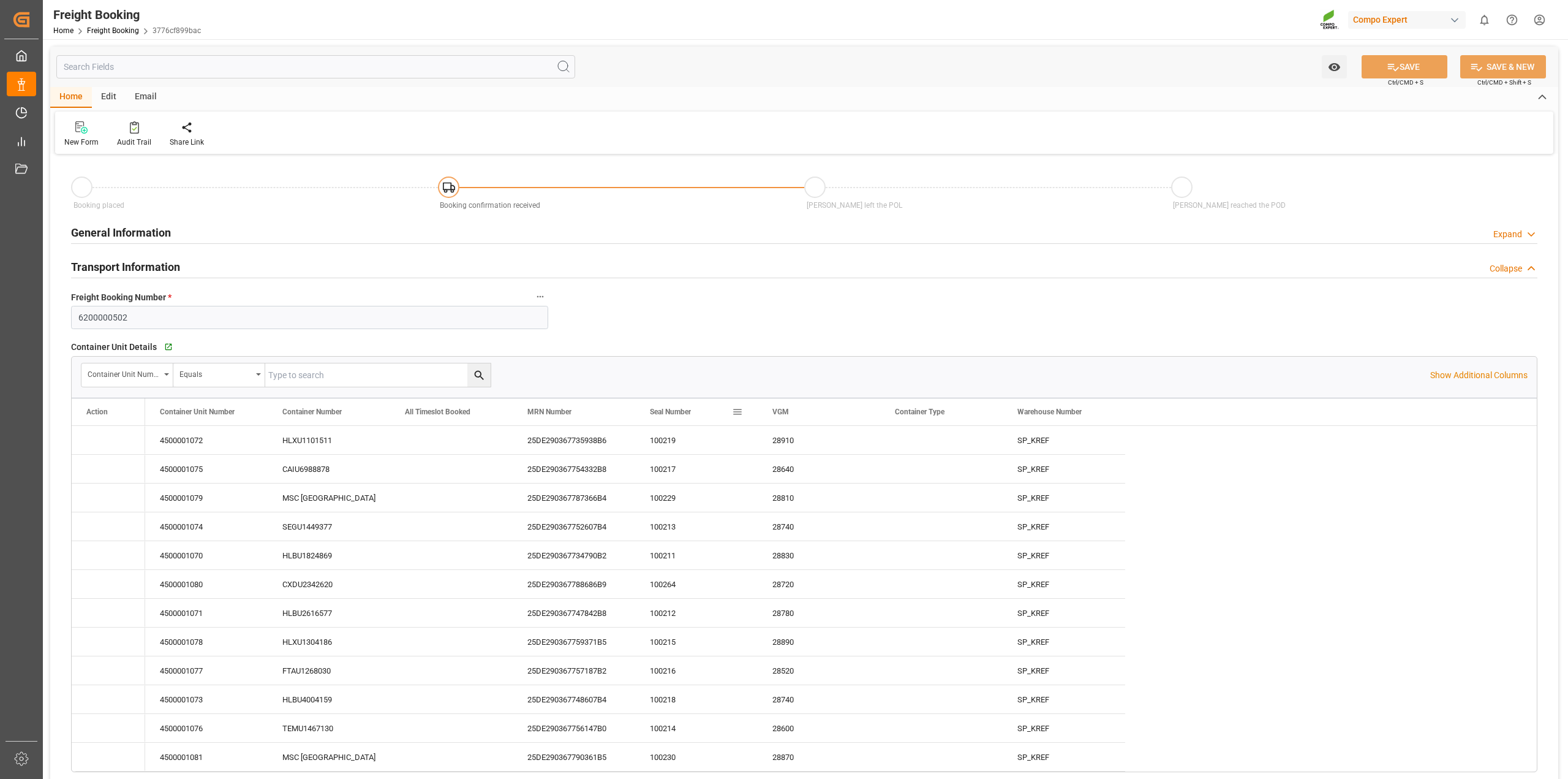
type input "[DATE] 10:08"
type input "[DATE] 16:42"
type input "[DATE] 08:46"
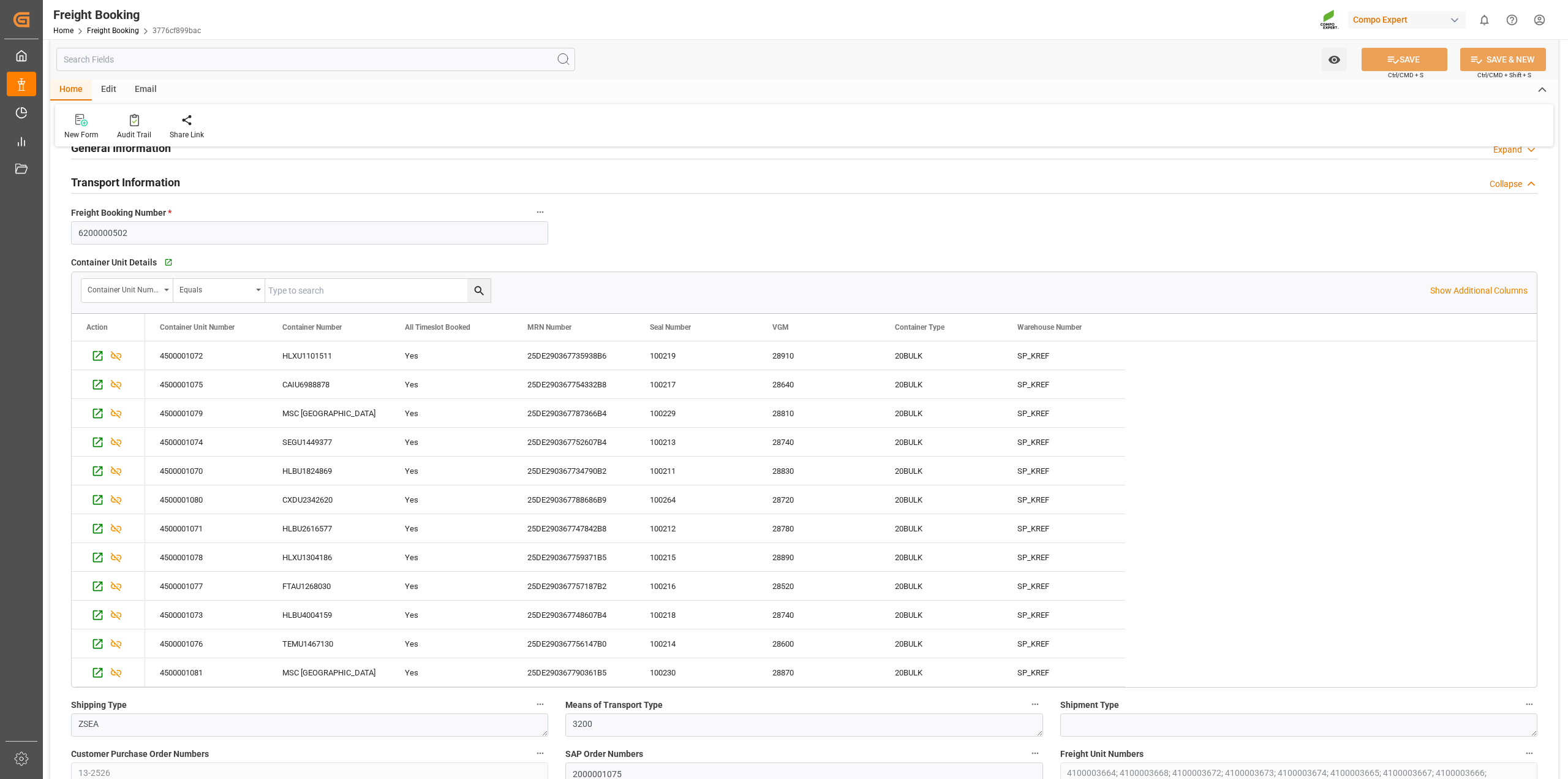
scroll to position [77, 0]
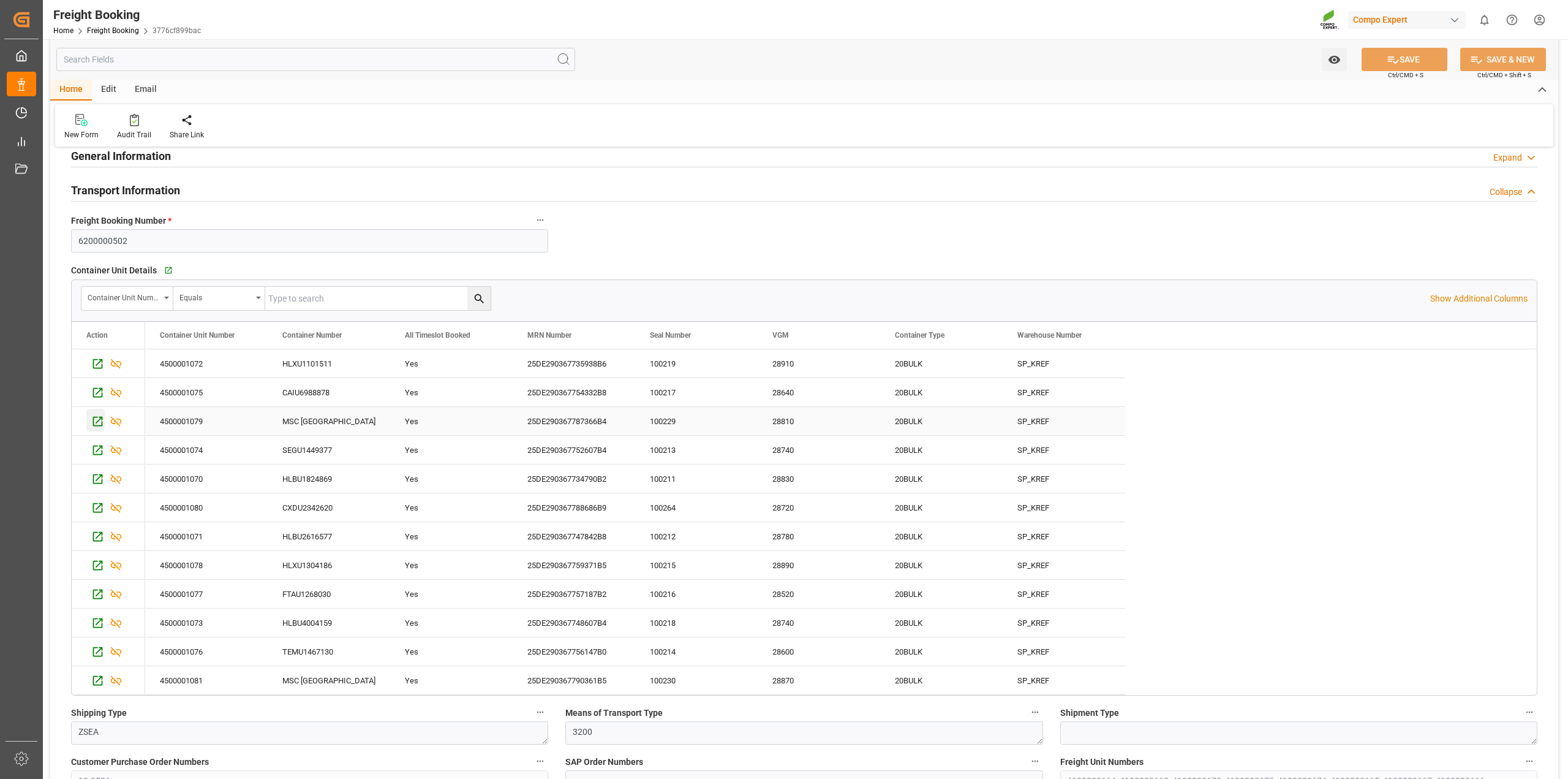
click at [93, 418] on icon "Press SPACE to select this row." at bounding box center [98, 422] width 10 height 10
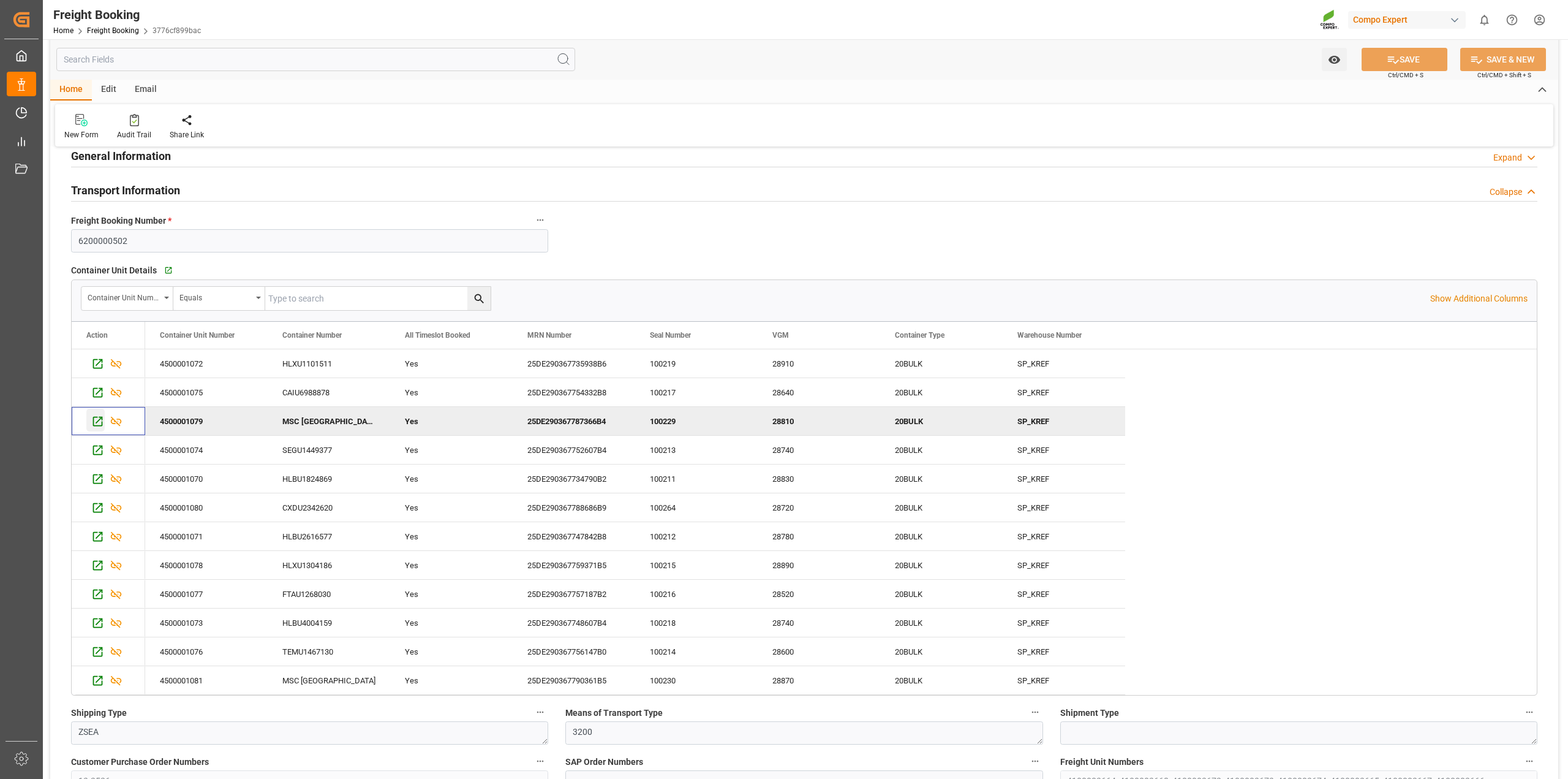
click at [100, 423] on icon "Press SPACE to deselect this row." at bounding box center [97, 421] width 13 height 13
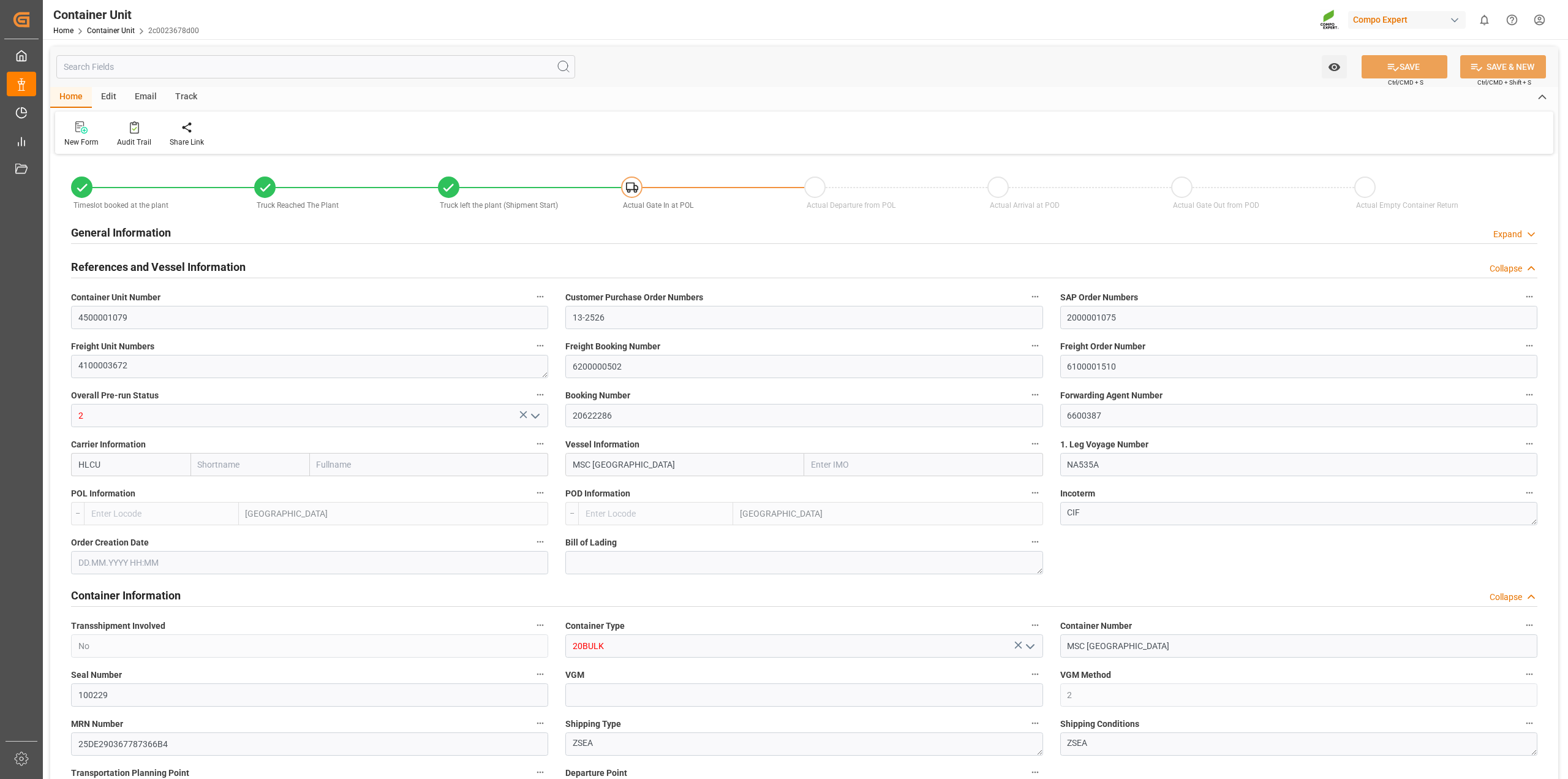
type input "Hapag [PERSON_NAME]"
type input "Hapag [PERSON_NAME] Aktiengesellschaft"
type input "9618305"
type input "BEANR"
type input "UYMVD"
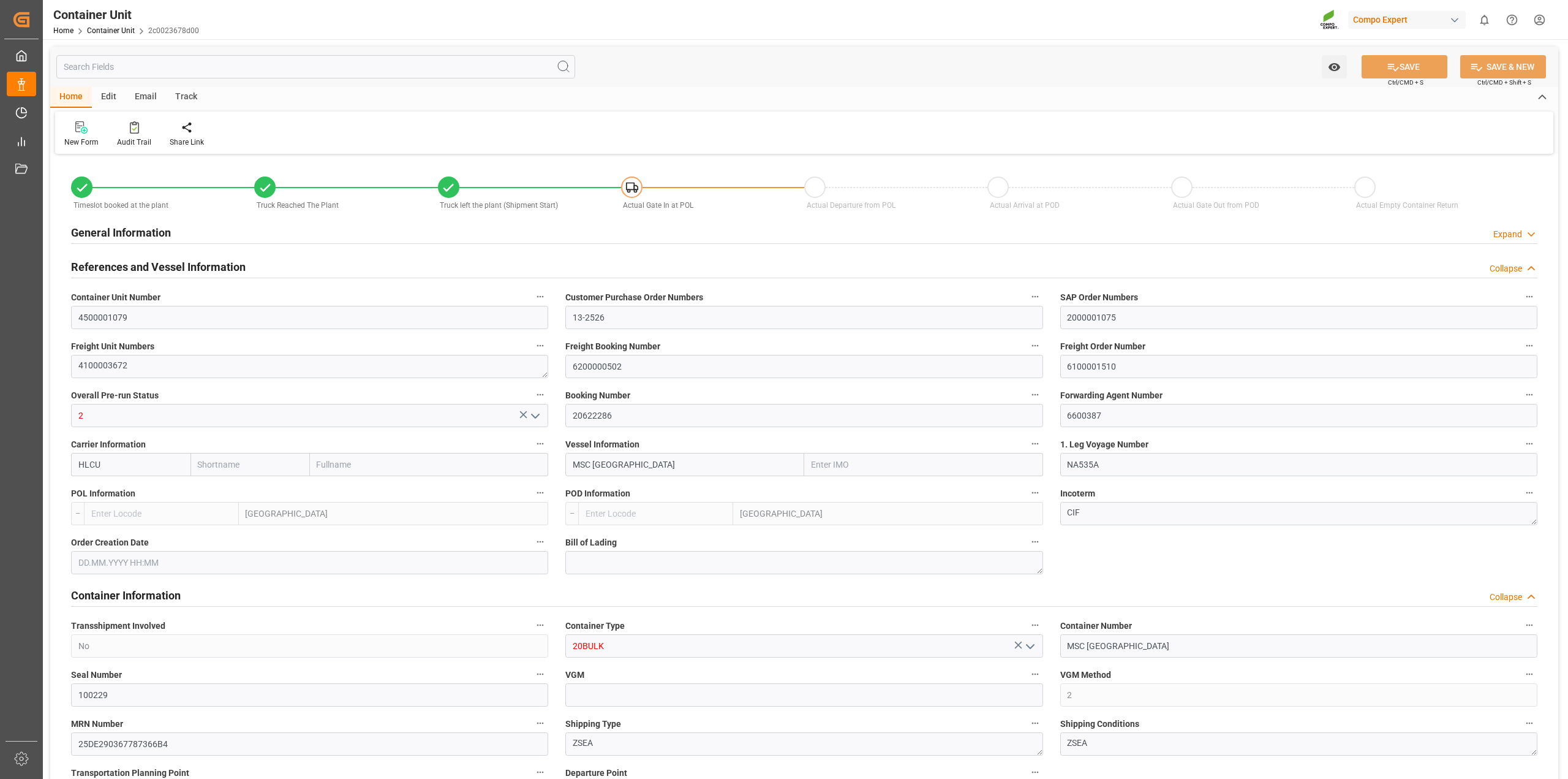
type input "28810"
type input "5"
type input "0"
type input "5"
type input "0"
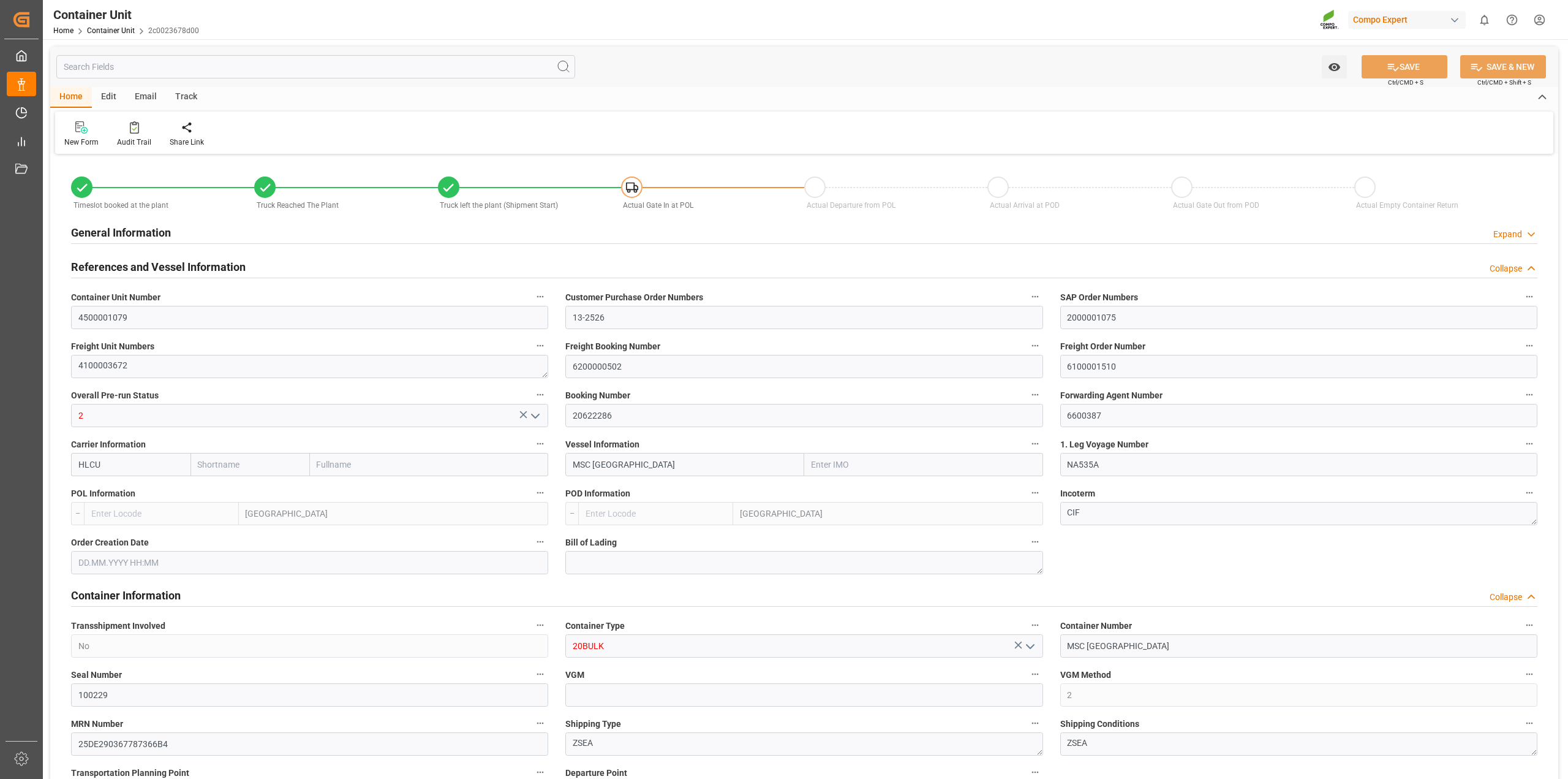
type input "0"
type input "79500"
type input "BEANR"
type input "UYMVD"
type input "01.09.2025 13:56"
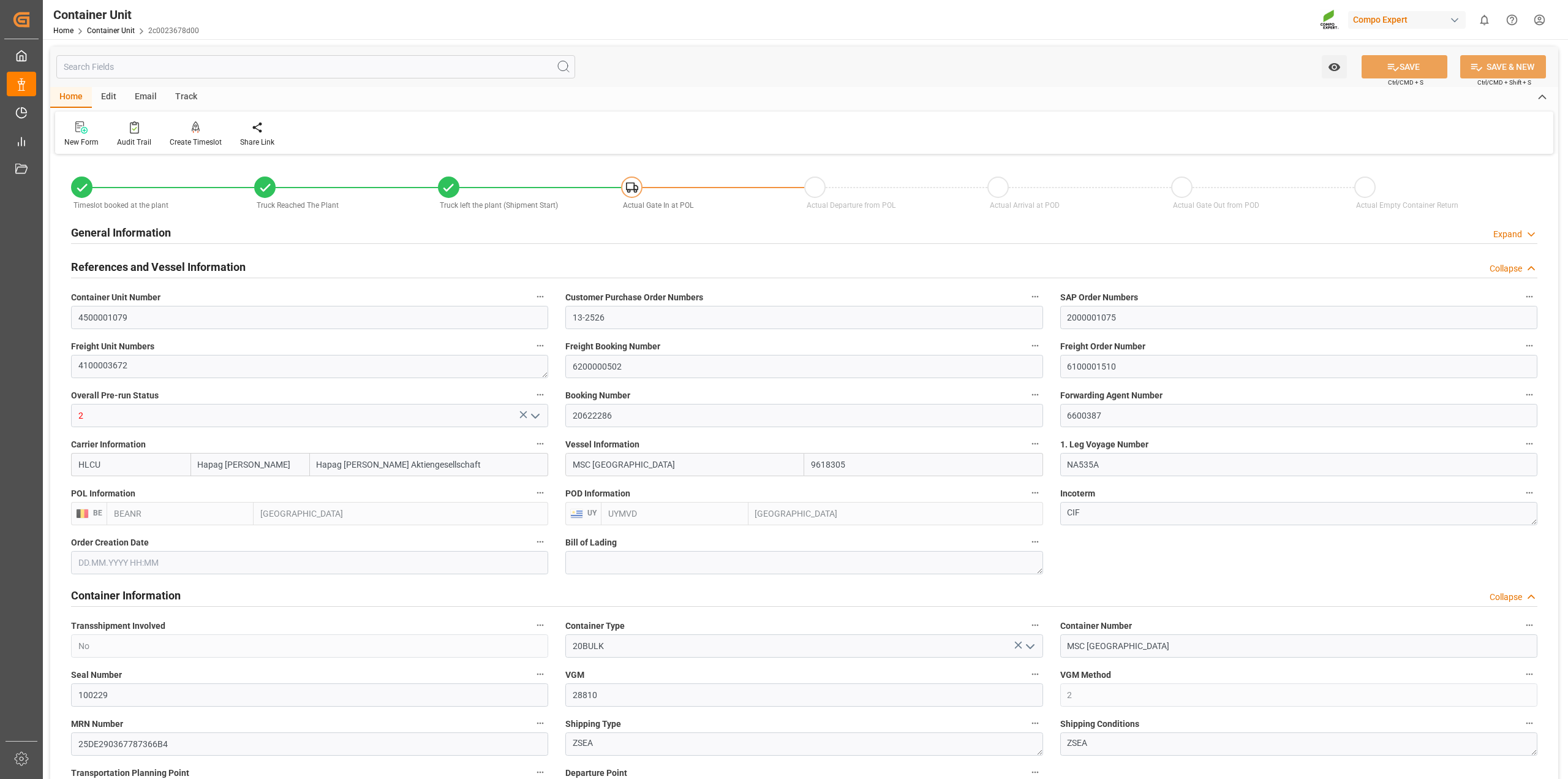
type input "01.09.2025 13:56"
type input "01.09.2025"
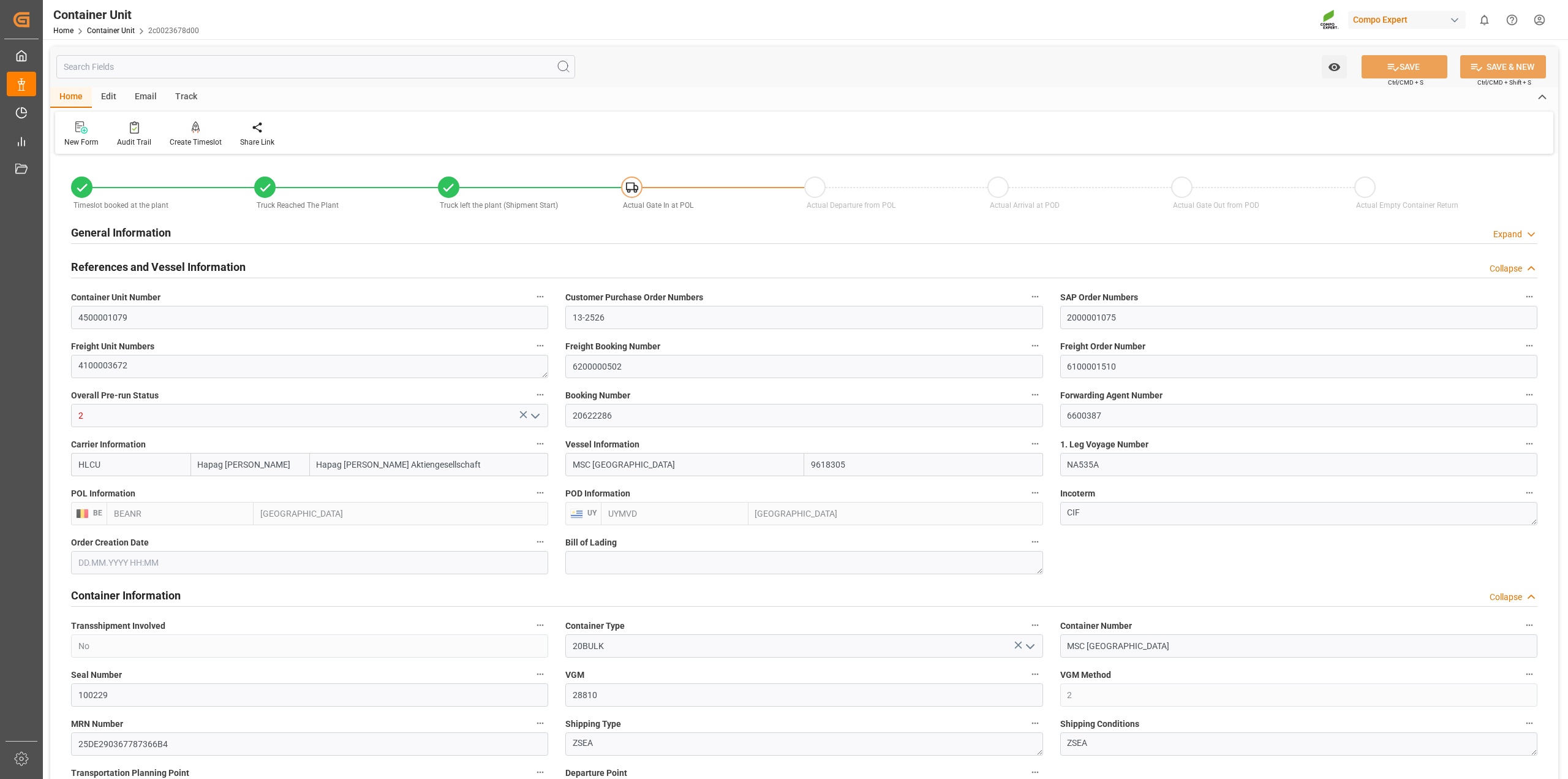
type input "01.09.2025"
type input "[DATE] 22:17"
type input "08.09.2025 12:24"
type input "[DATE] 10:00"
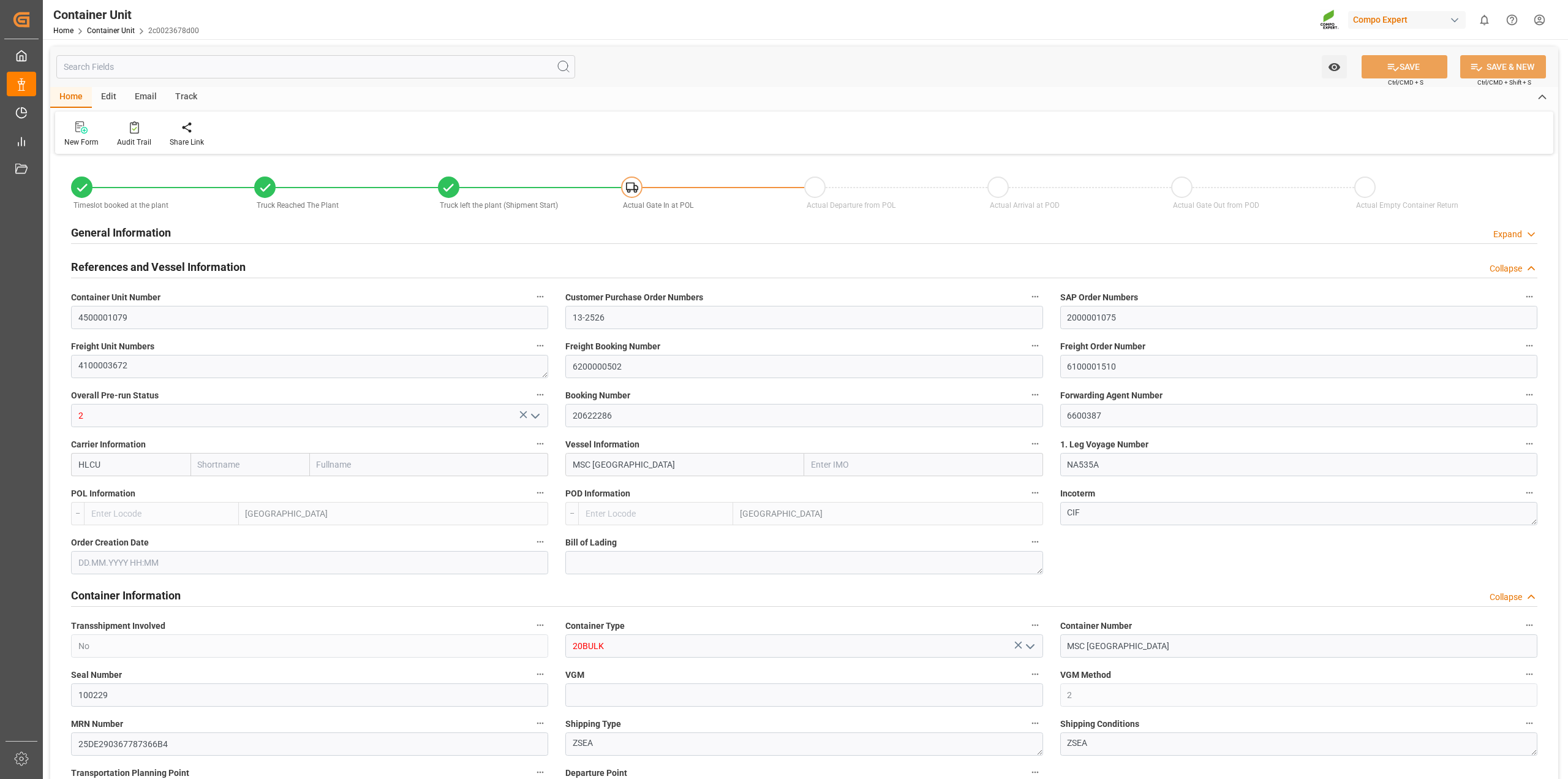
type input "Hapag [PERSON_NAME]"
type input "Hapag [PERSON_NAME] Aktiengesellschaft"
type input "9618305"
type input "BEANR"
type input "UYMVD"
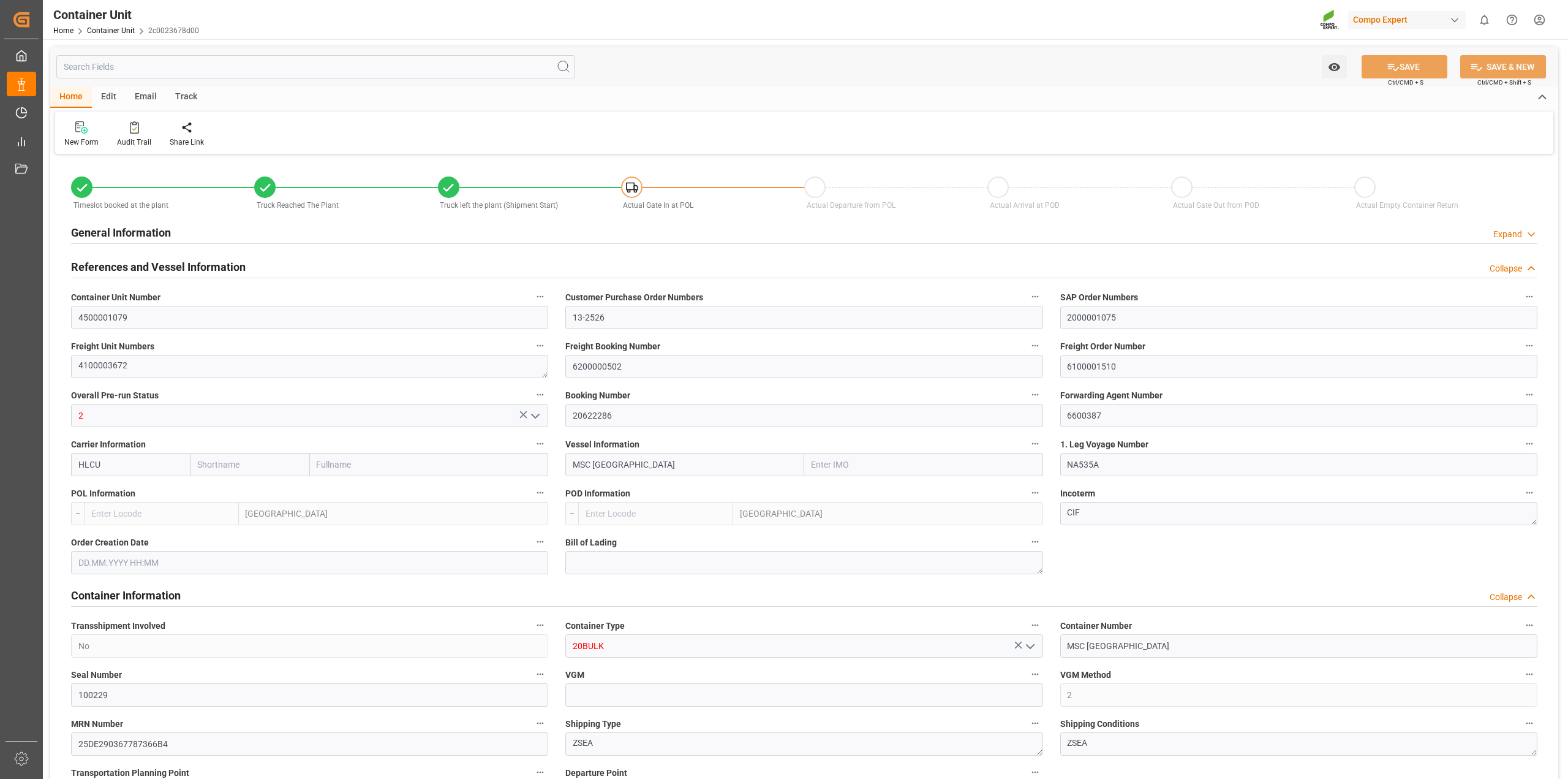
type input "28810"
type input "5"
type input "0"
type input "5"
type input "0"
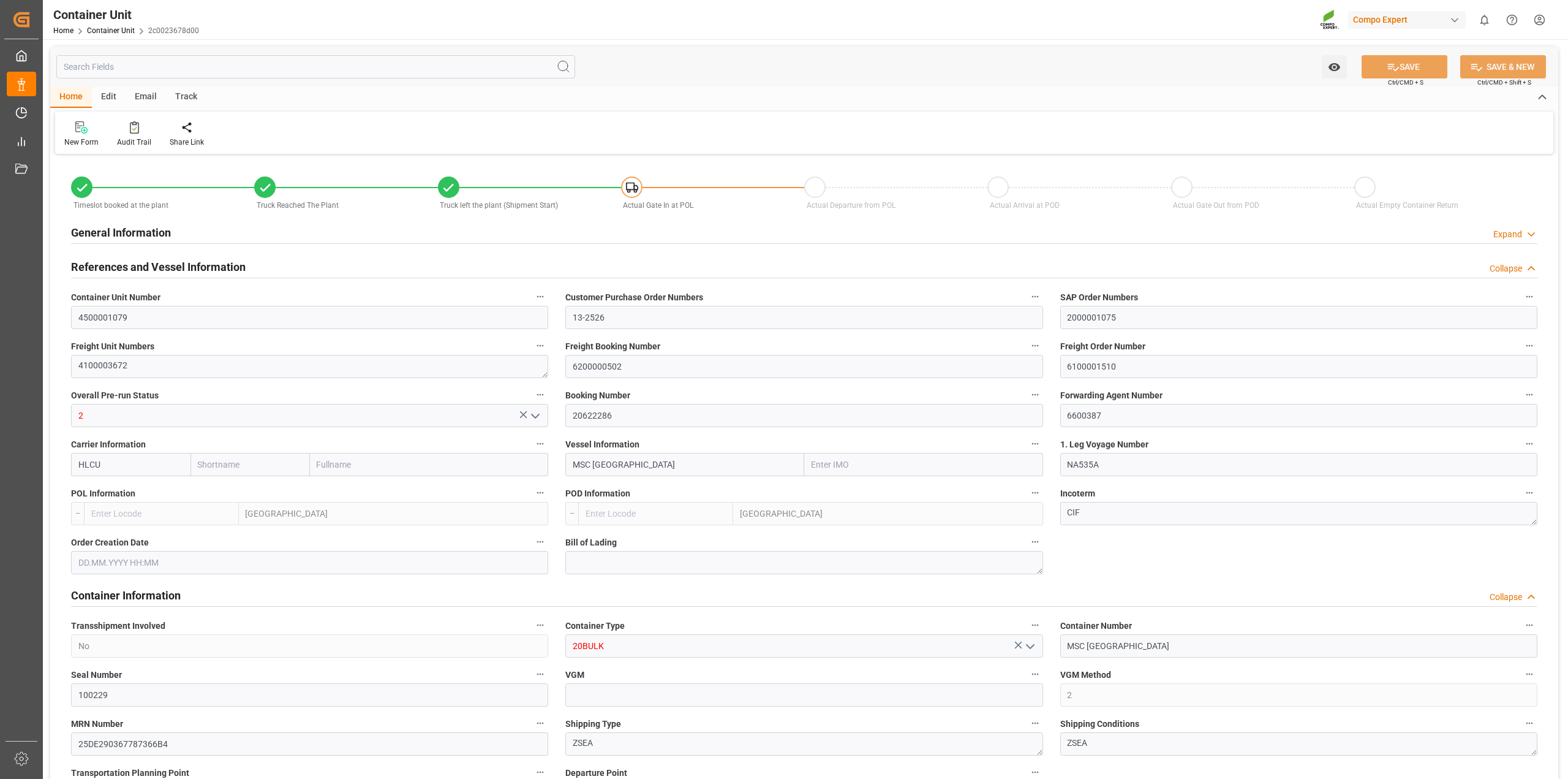
type input "0"
type input "79500"
type input "BEANR"
type input "UYMVD"
type input "01.09.2025 13:56"
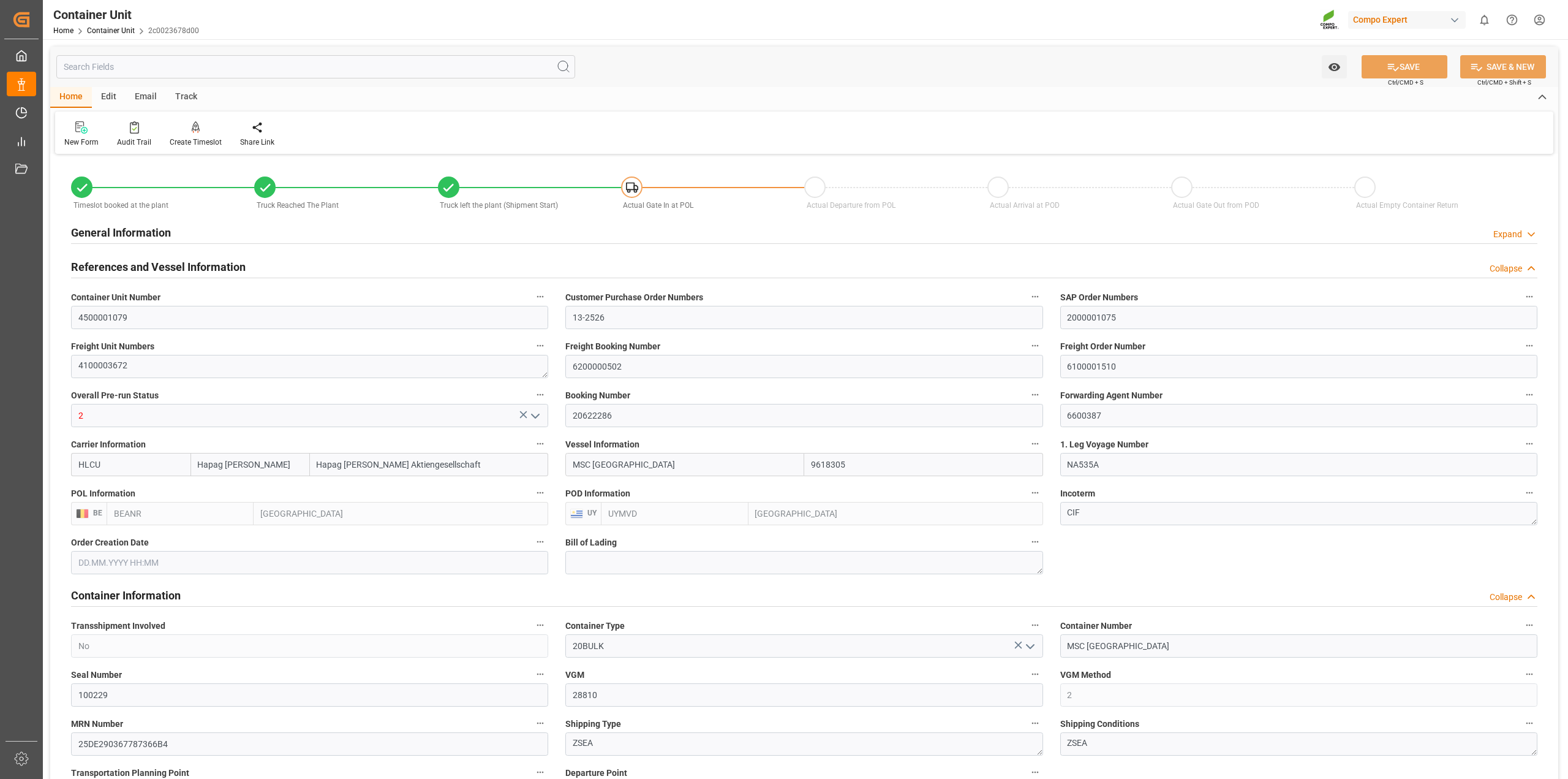
type input "01.09.2025 13:56"
type input "01.09.2025"
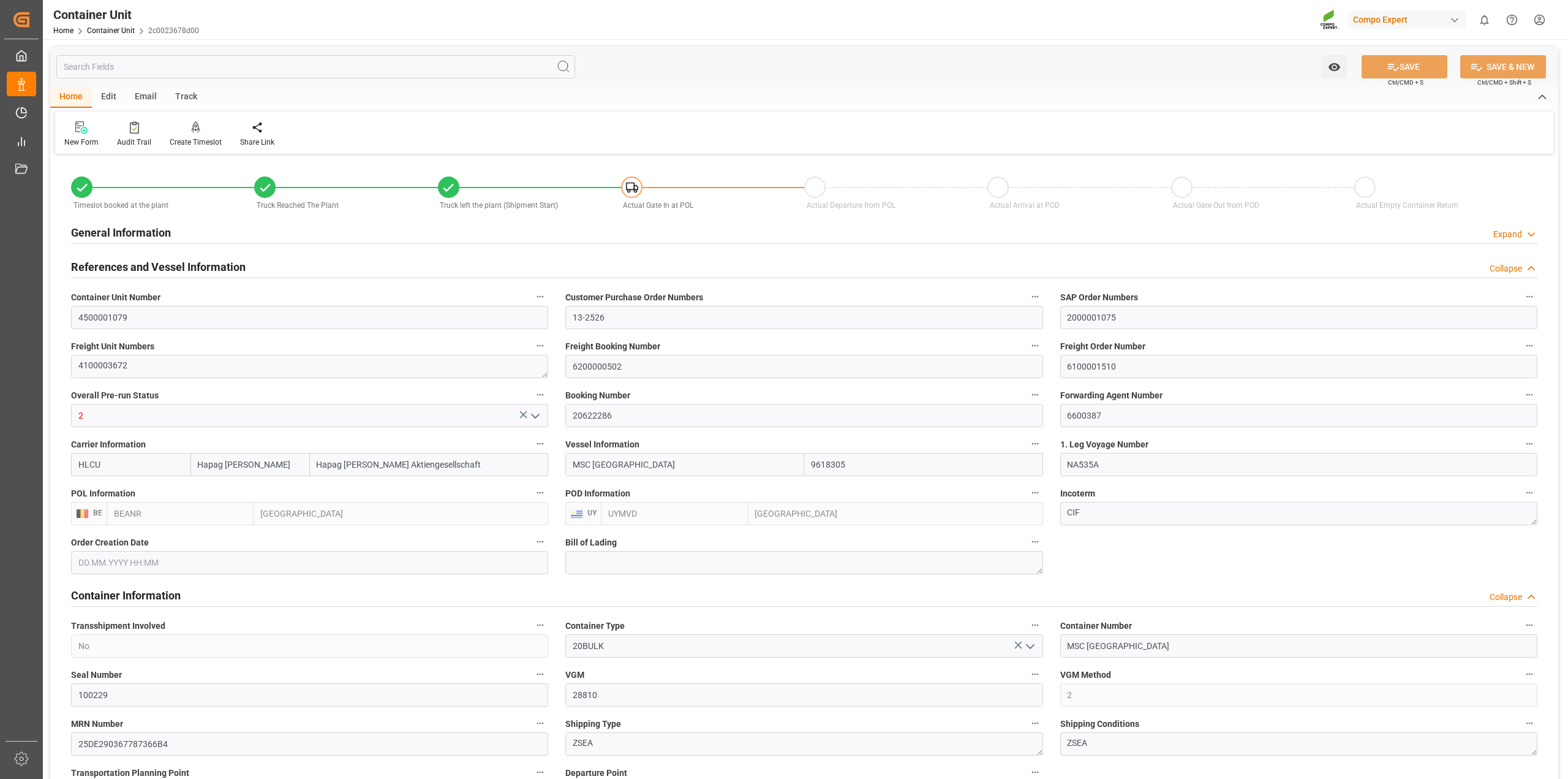
type input "01.09.2025"
type input "[DATE] 22:17"
type input "08.09.2025 12:24"
type input "[DATE] 10:00"
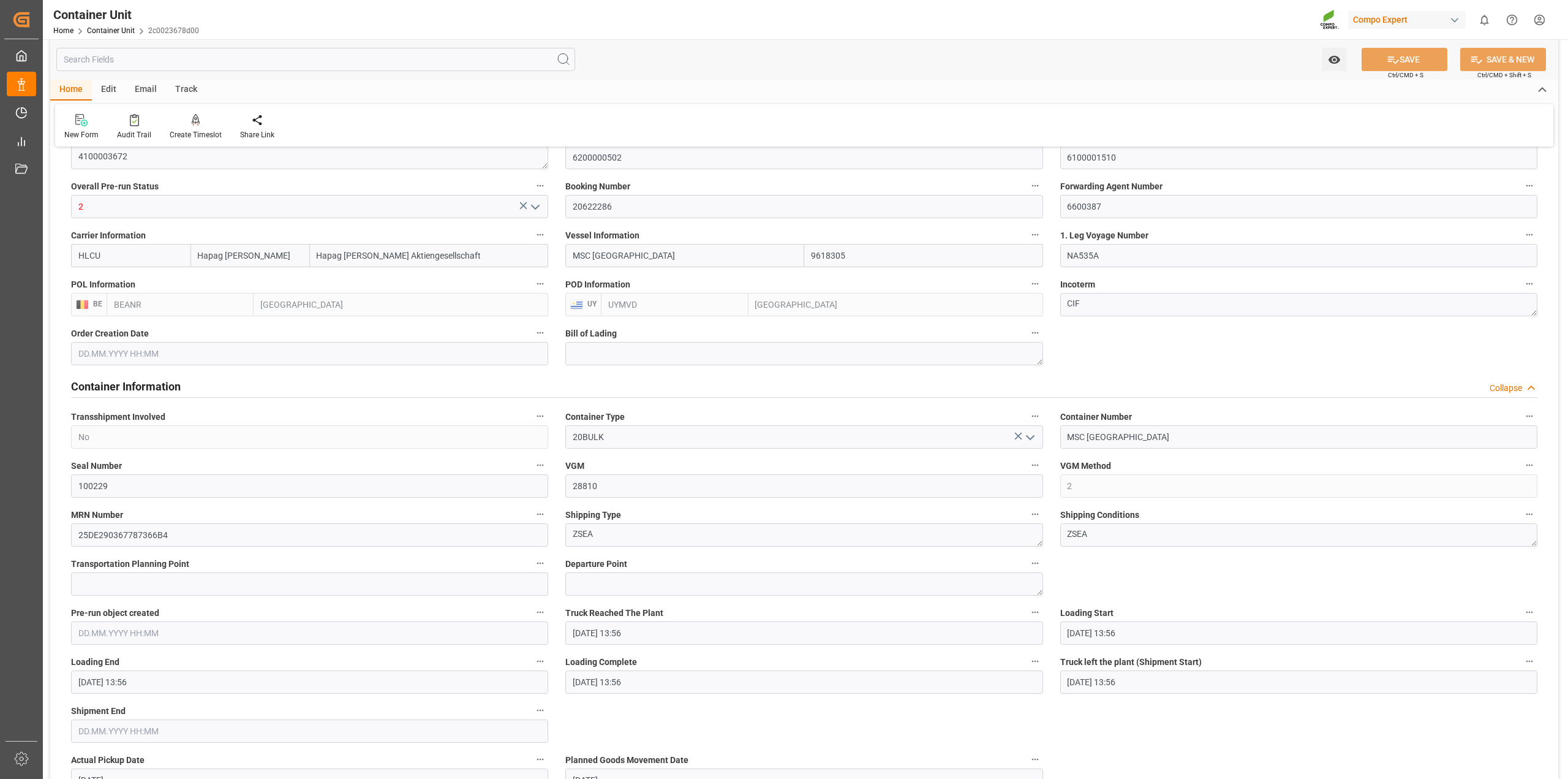
scroll to position [230, 0]
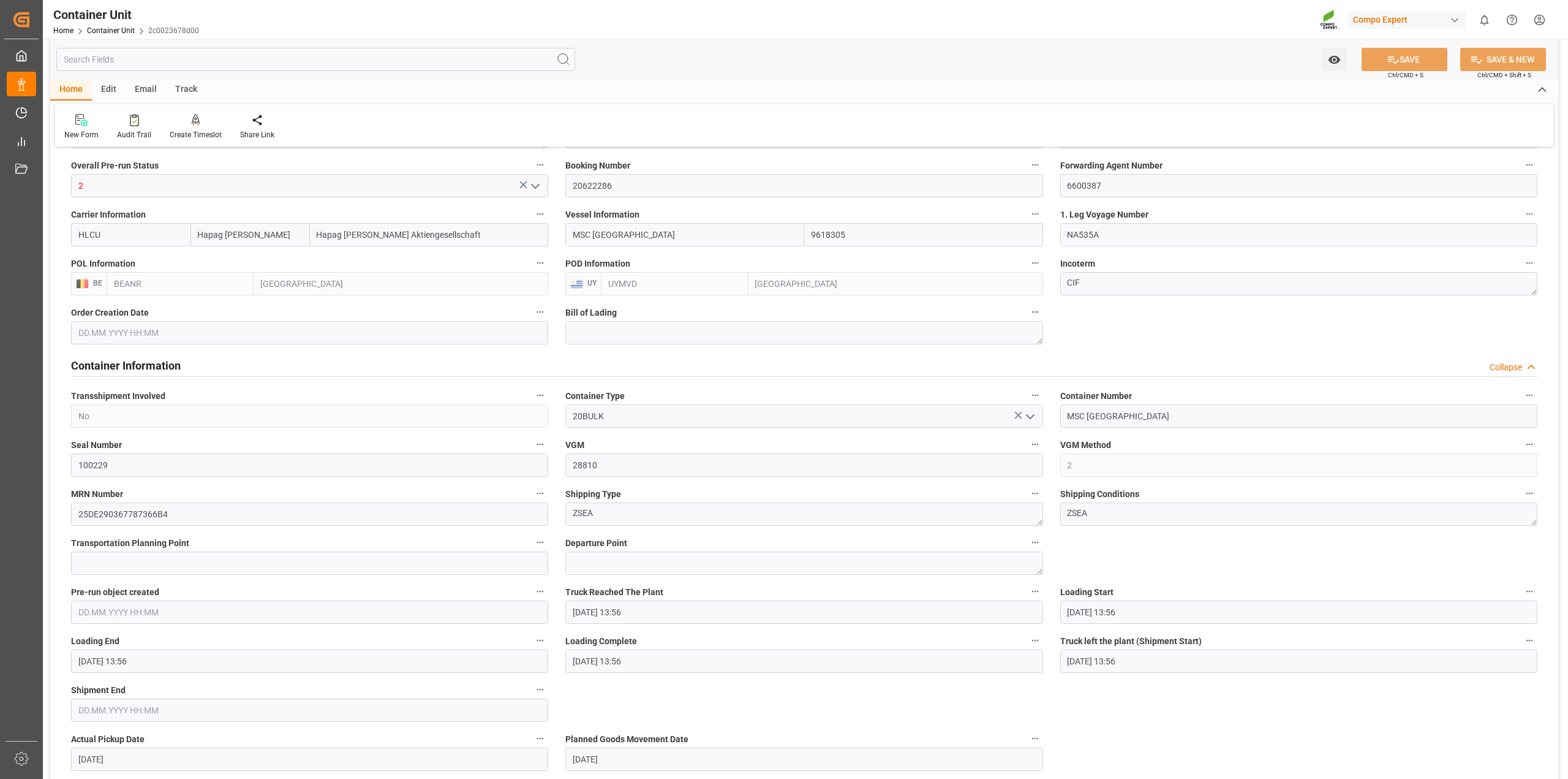
click at [230, 60] on input "text" at bounding box center [316, 59] width 518 height 23
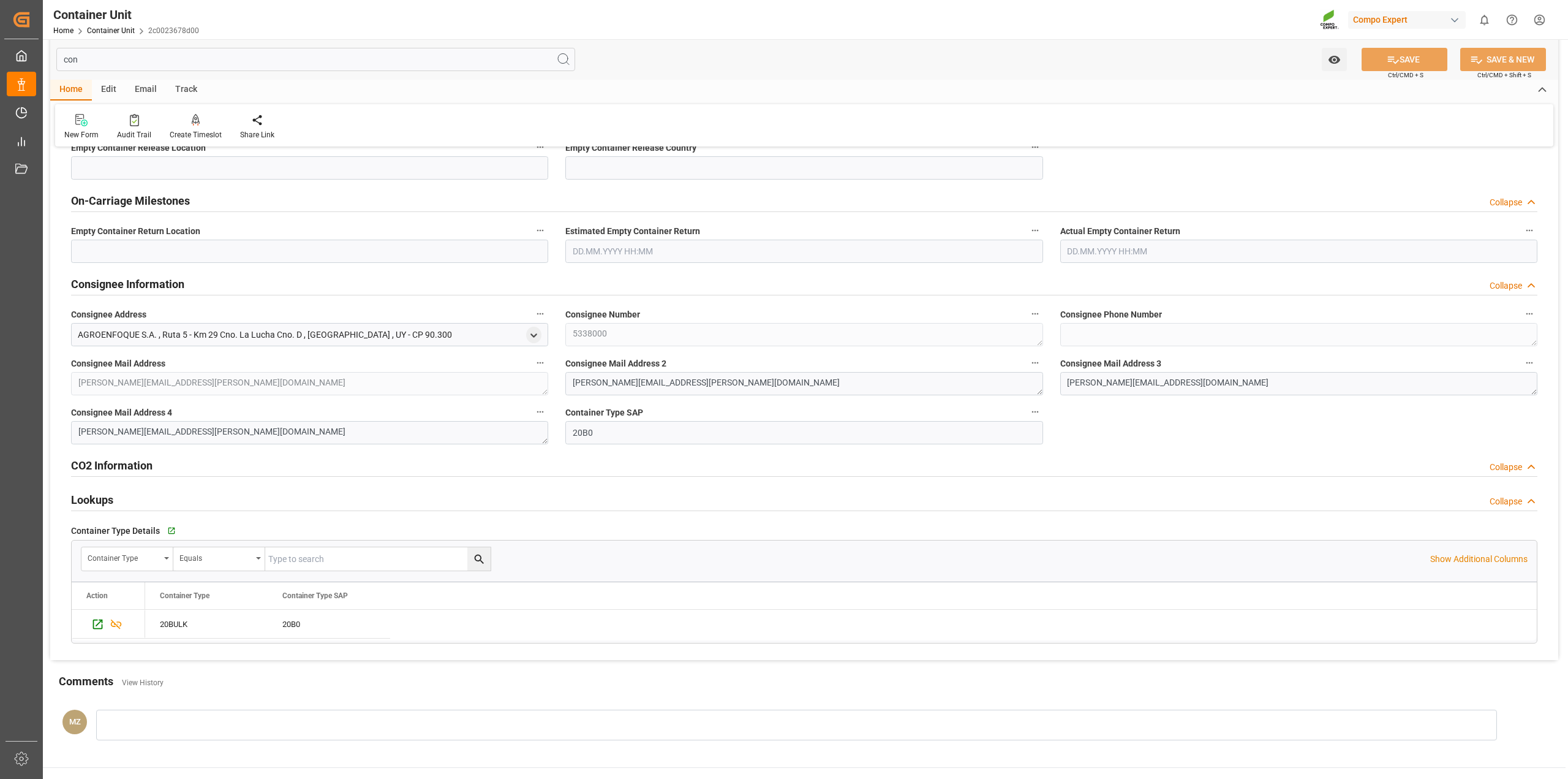
scroll to position [132, 0]
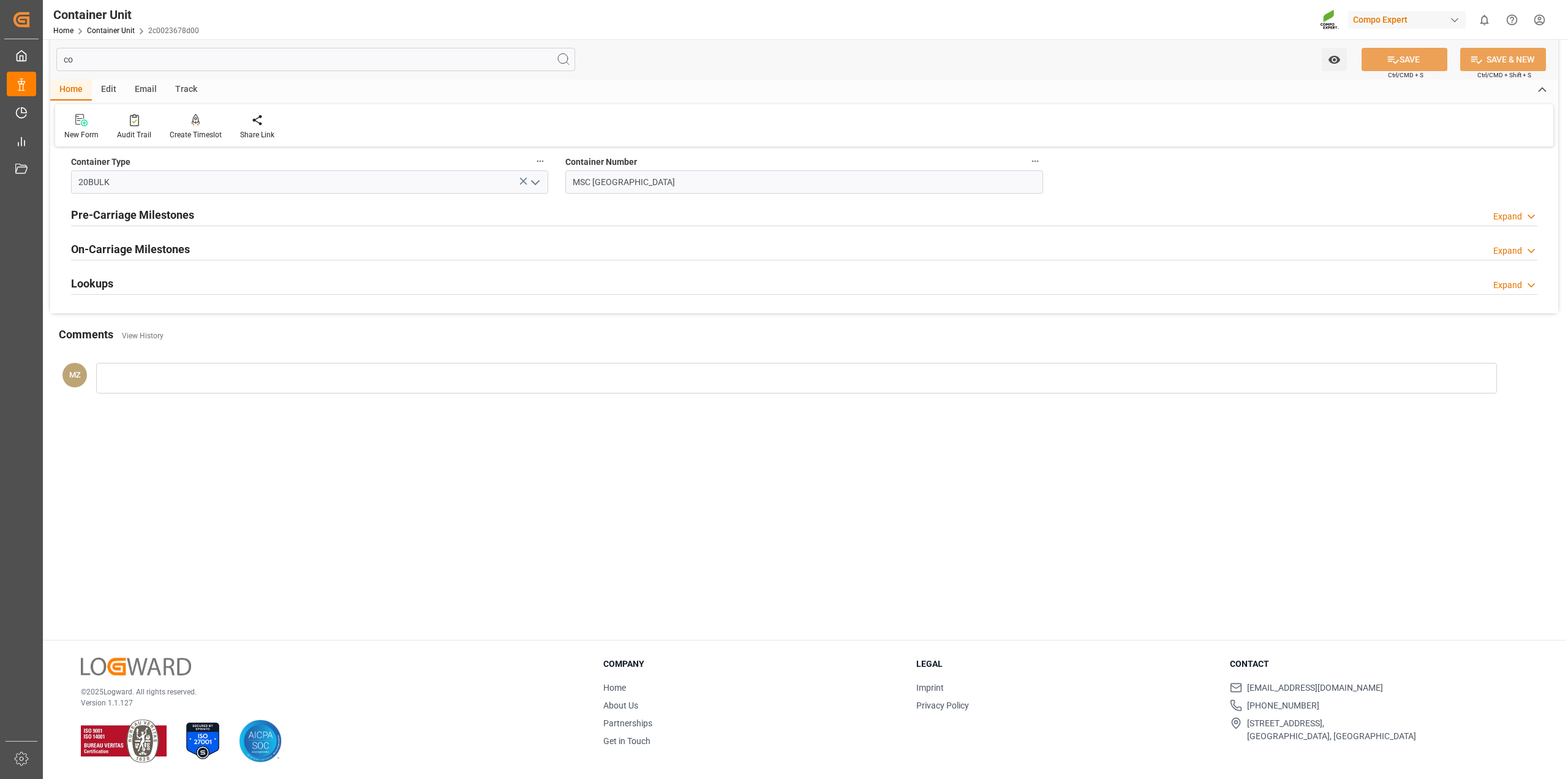
type input "c"
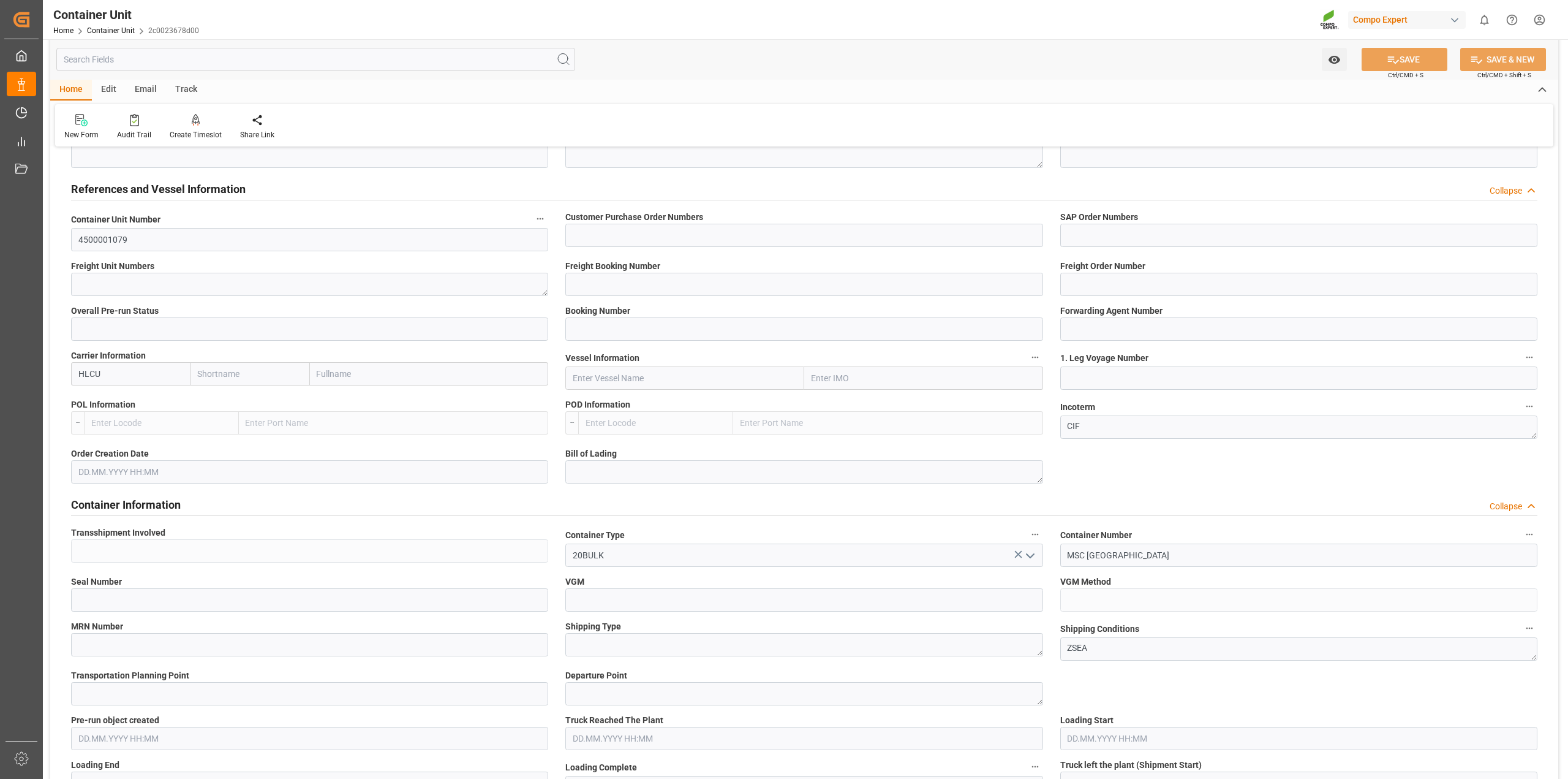
type input "13-2526"
type input "2000001075"
type textarea "4100003672"
type input "6200000502"
type input "6100001510"
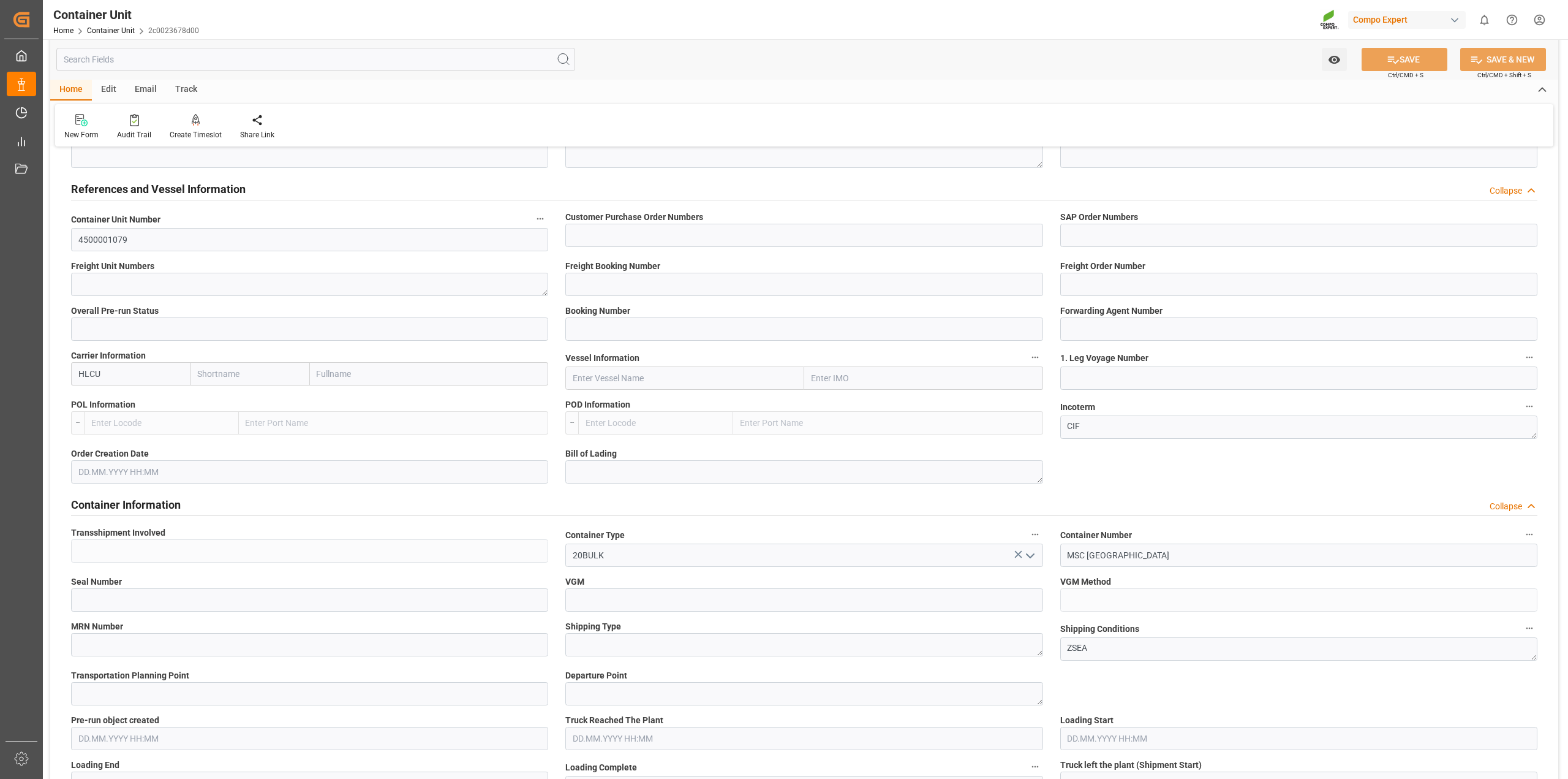
type input "2"
type input "20622286"
type input "6600387"
type input "MSC [GEOGRAPHIC_DATA]"
type input "NA535A"
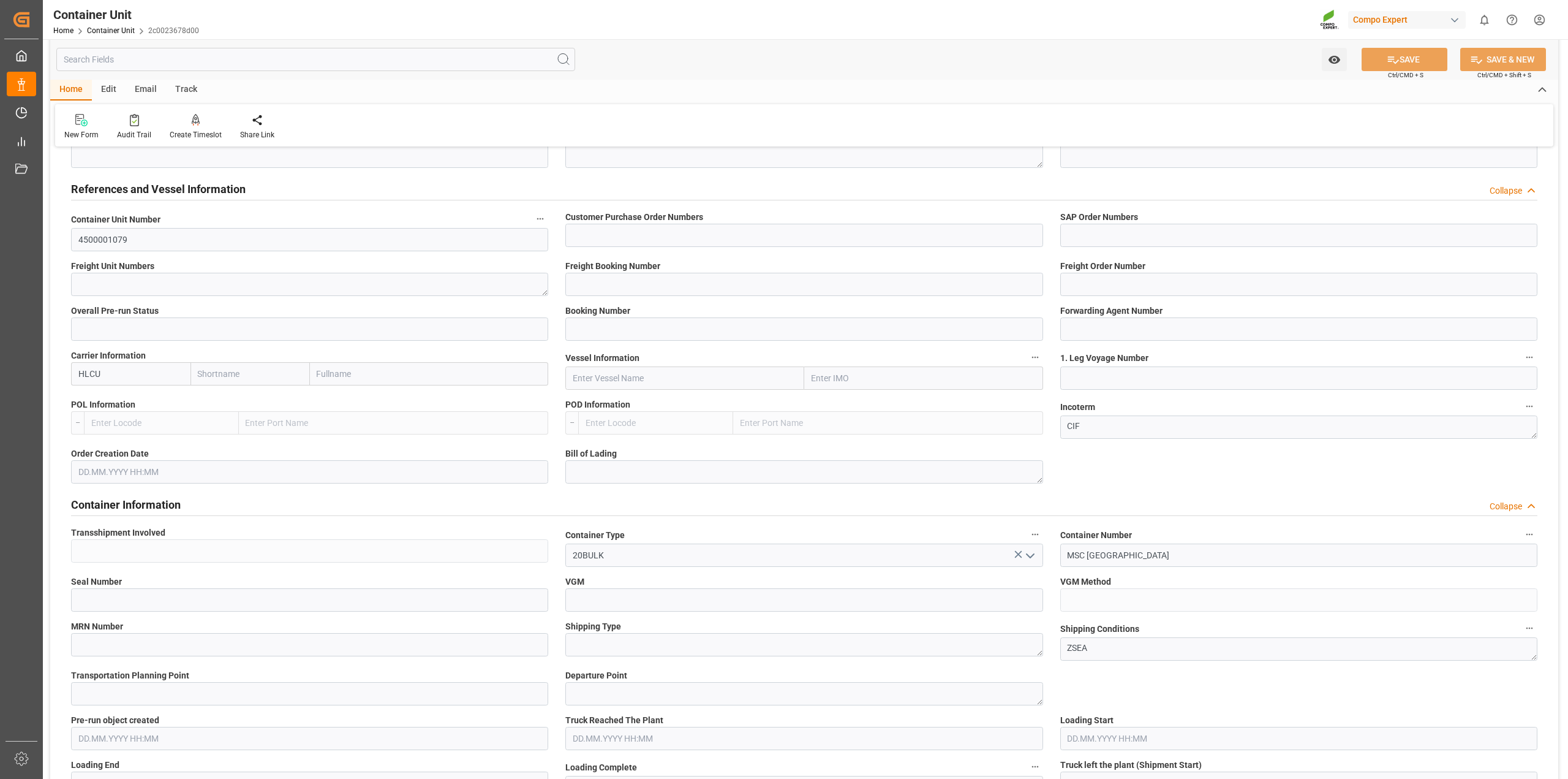
type input "[GEOGRAPHIC_DATA]"
type input "No"
type input "100229"
type input "2"
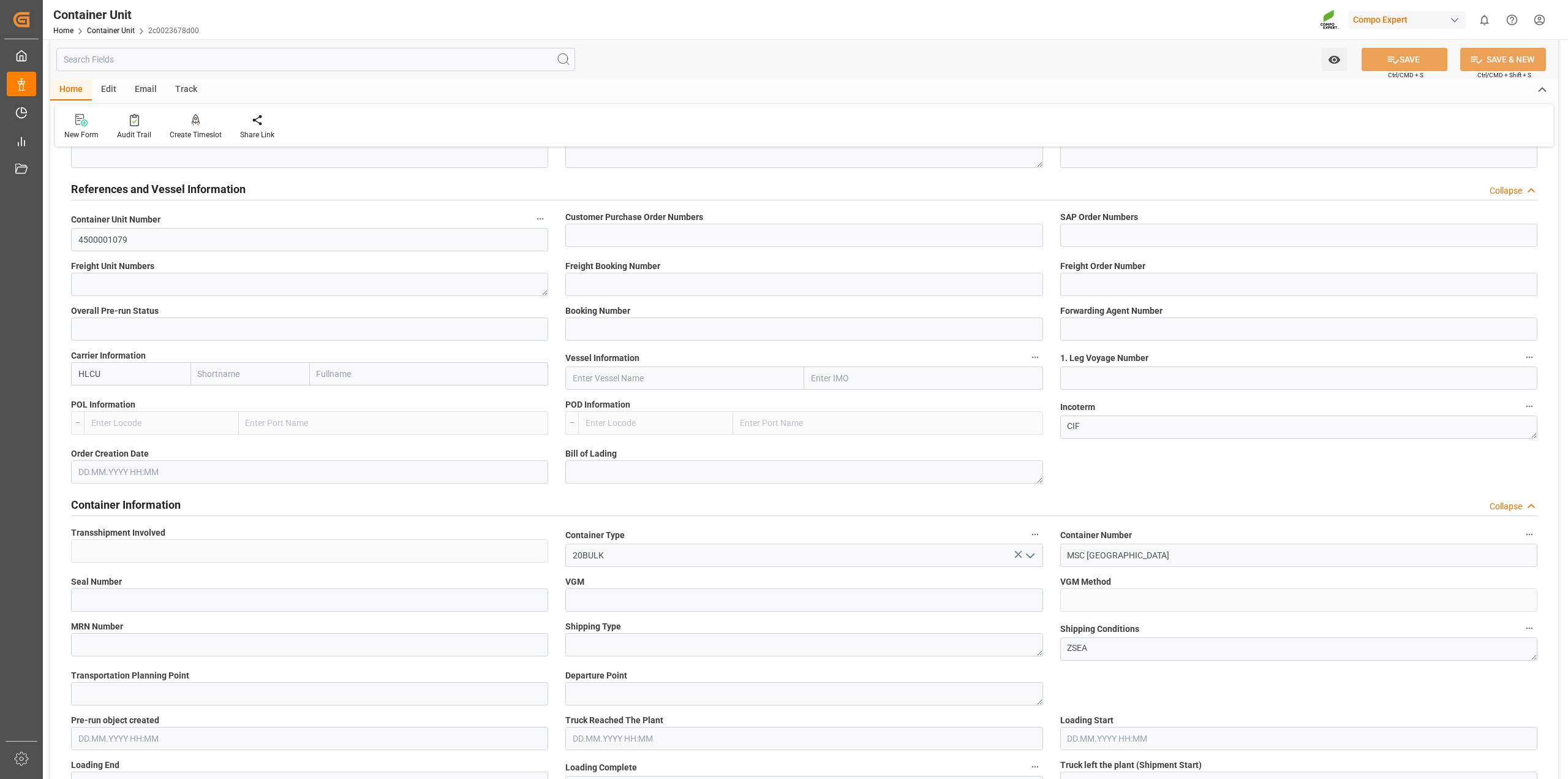
type input "25DE290367787366B4"
type textarea "ZSEA"
type input "0"
type input "EUR"
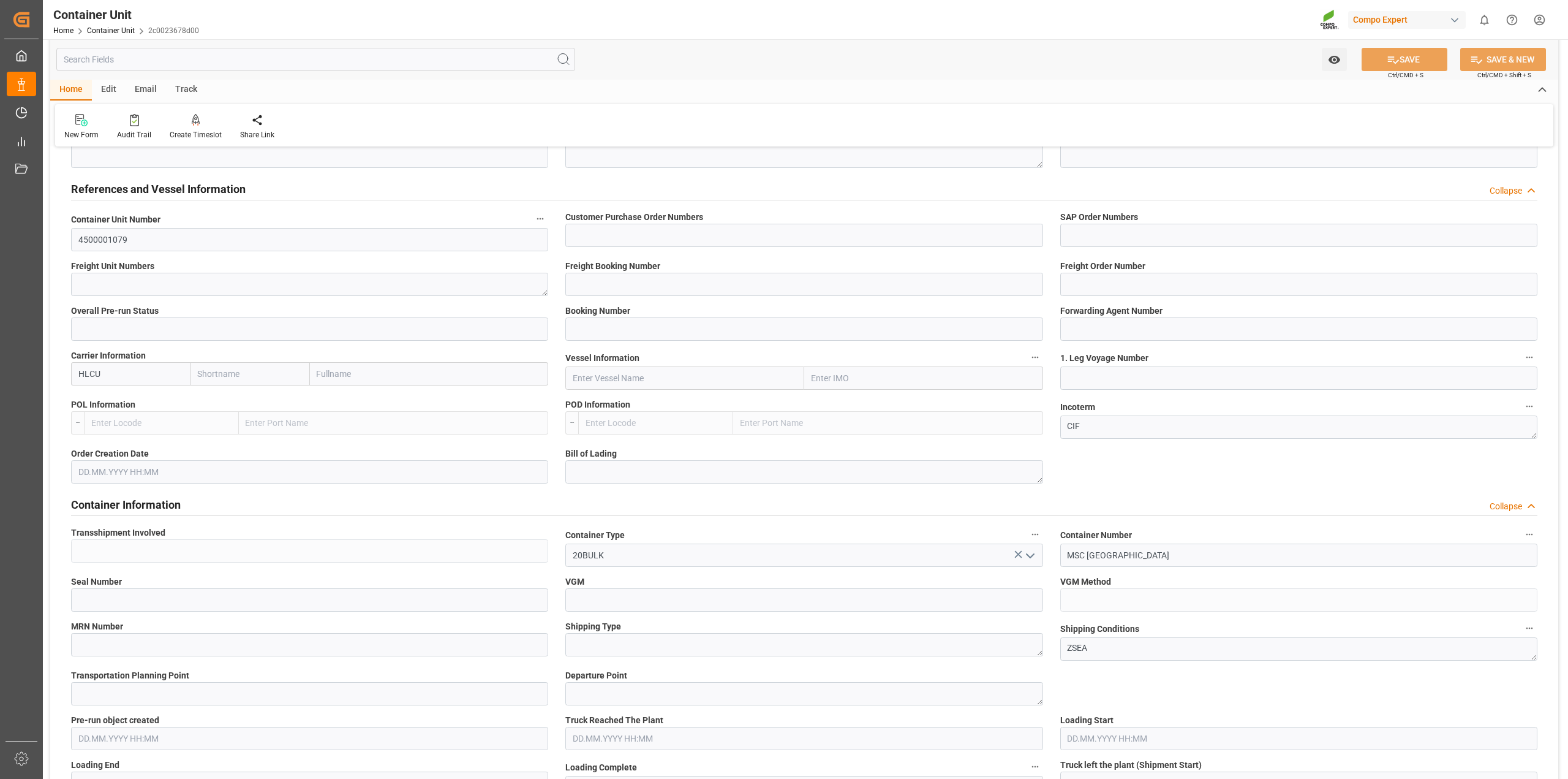
type textarea "3200"
type textarea "BLK CLASSIC [DATE]+3+TE BULK"
type textarea "2564002000"
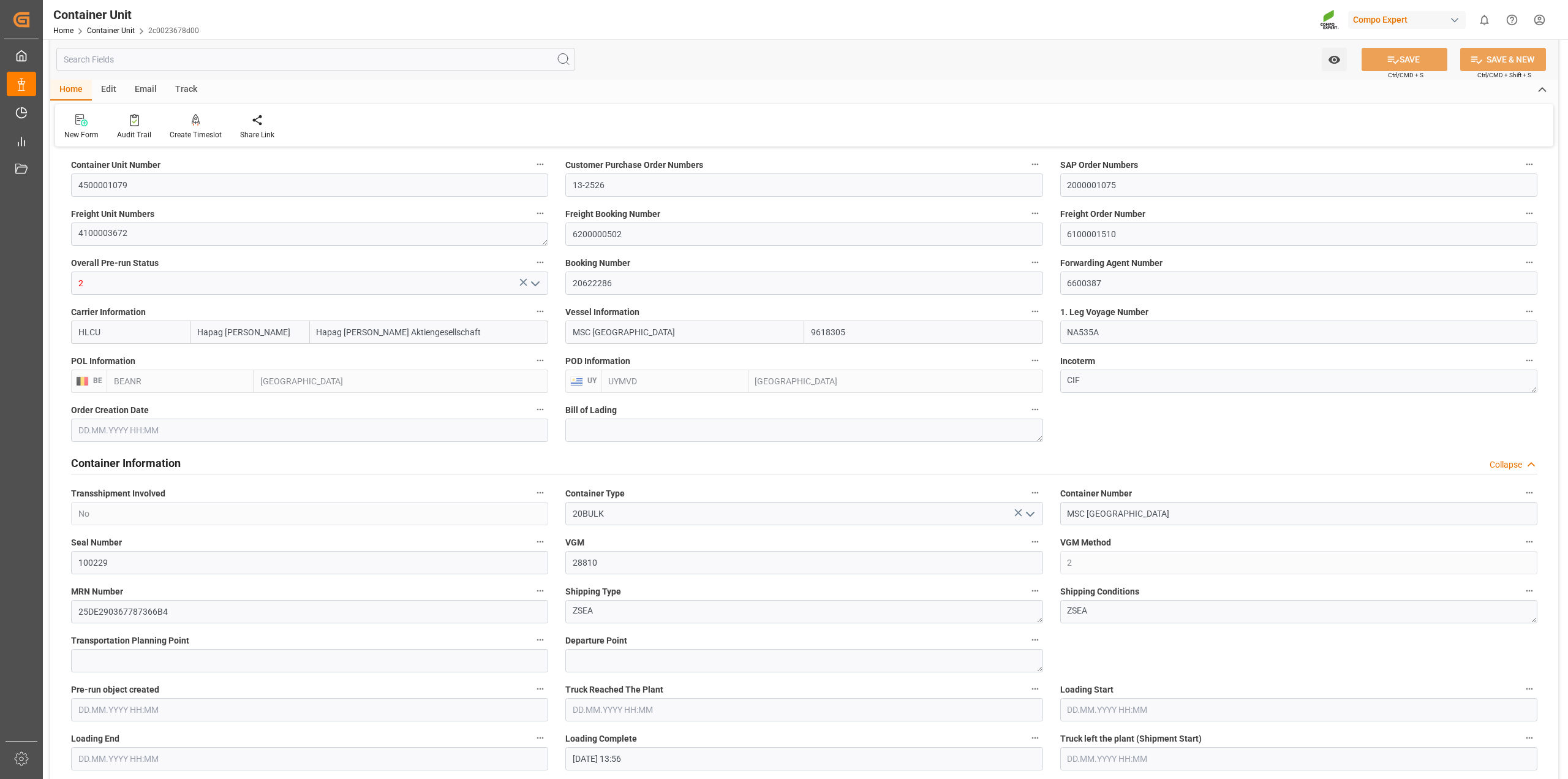
type input "Hapag [PERSON_NAME]"
type input "Hapag [PERSON_NAME] Aktiengesellschaft"
type input "9618305"
type input "BEANR"
type input "UYMVD"
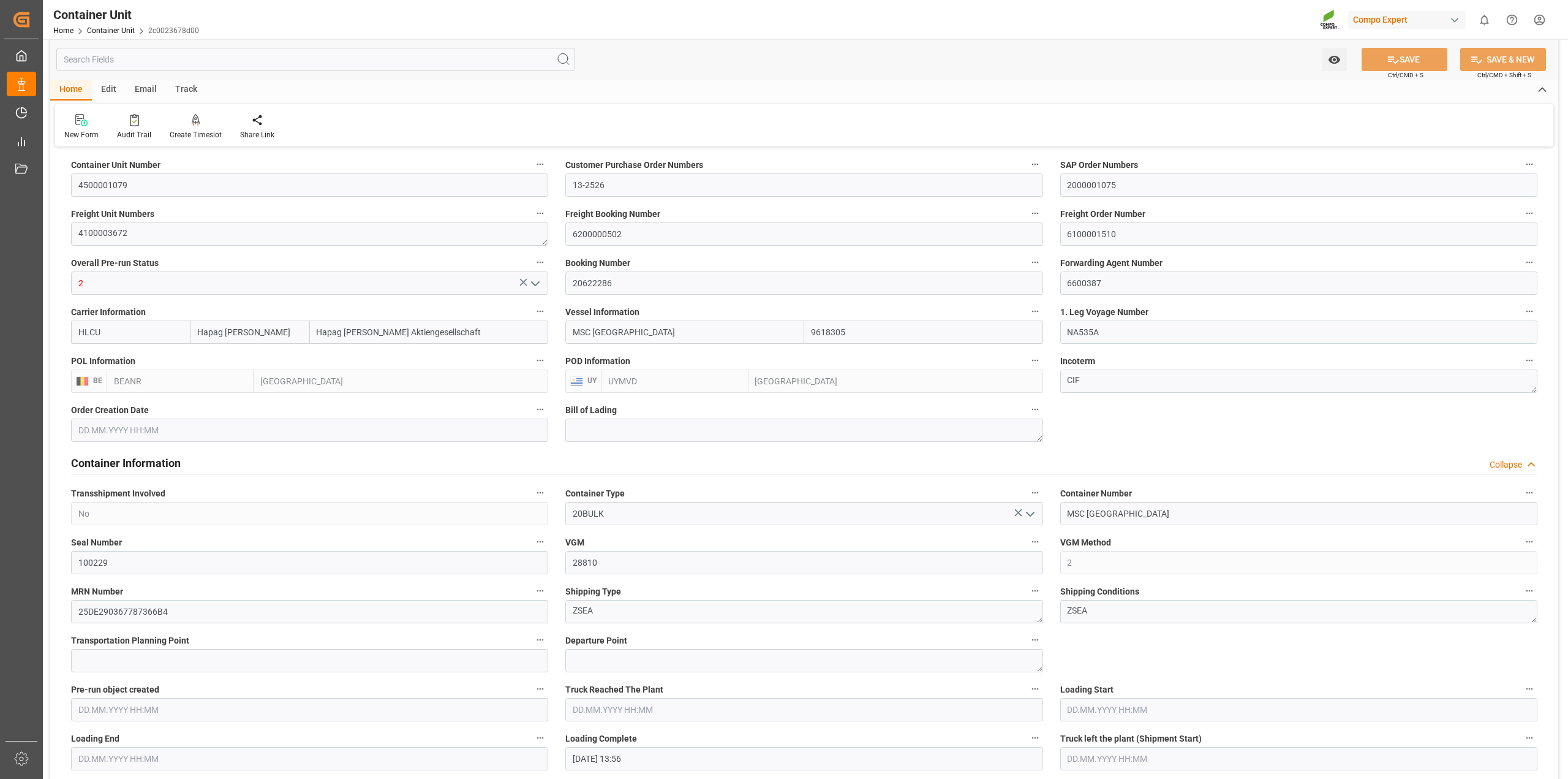
type input "28810"
type input "01.09.2025 13:56"
type input "5"
type input "0"
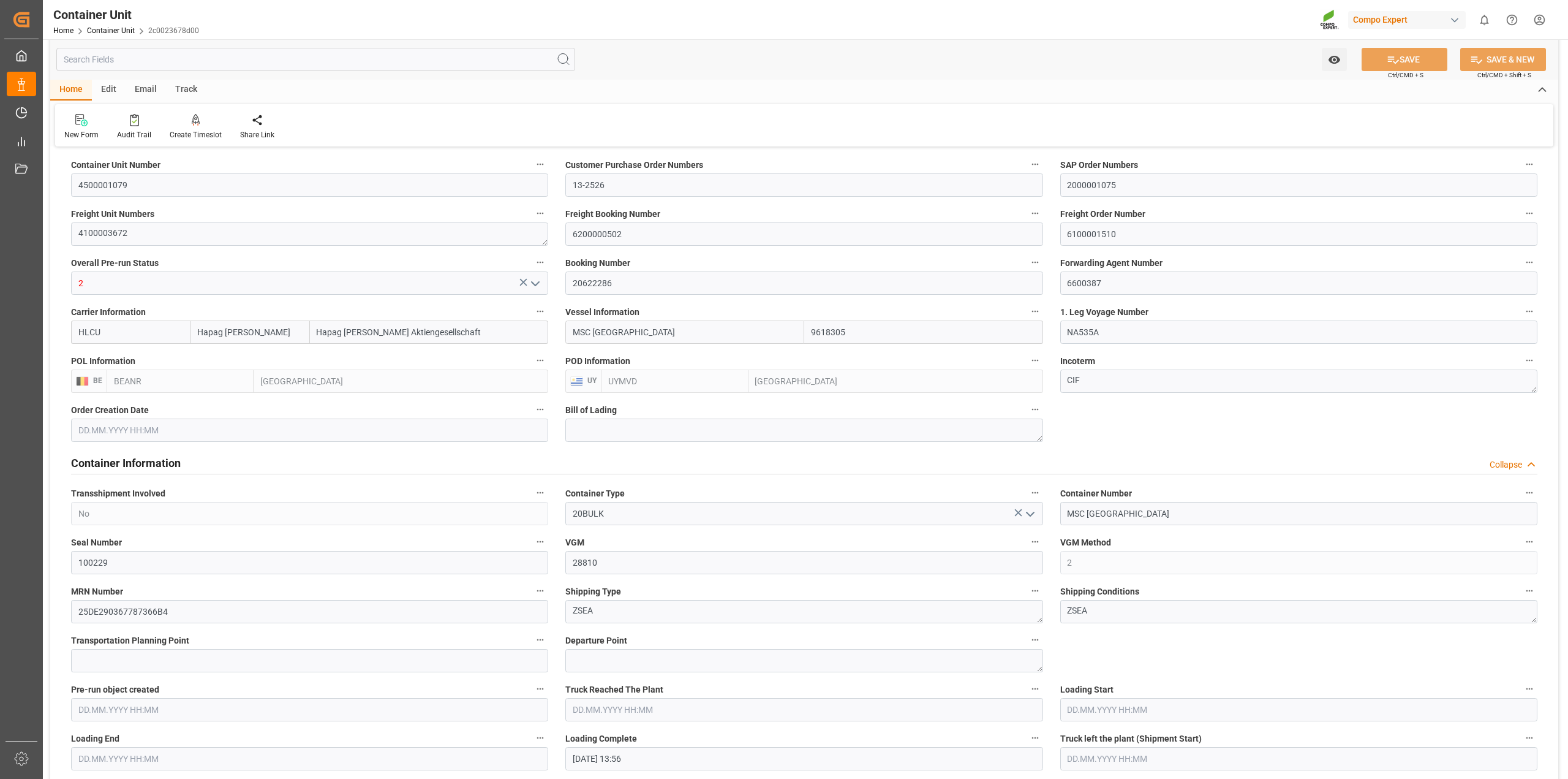
type input "79500"
type input "BEANR"
type input "UYMVD"
type input "01.09.2025 13:56"
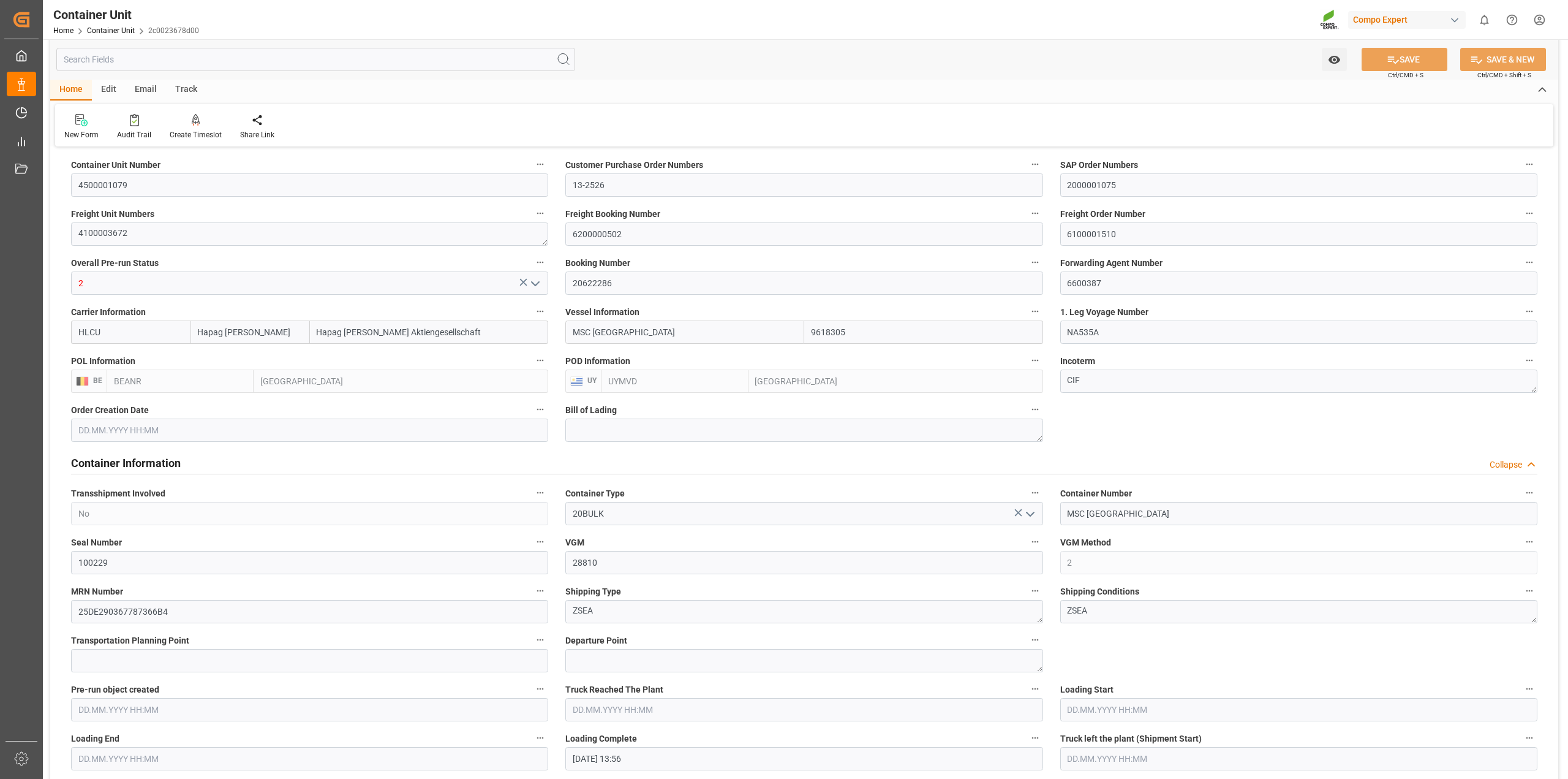
type input "01.09.2025 13:56"
type input "01.09.2025"
type input "[DATE] 22:17"
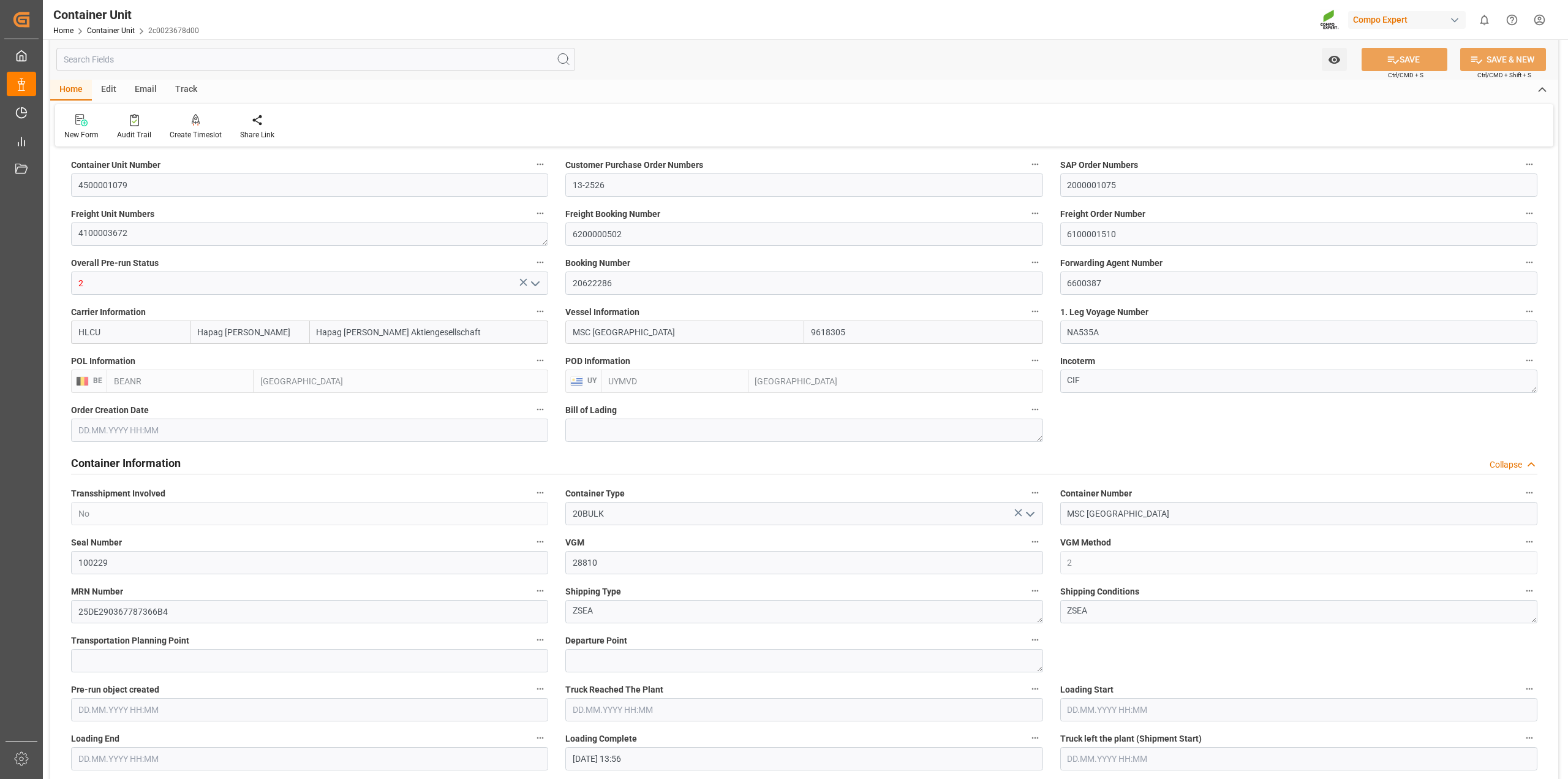
type input "08.09.2025 12:24"
type input "[DATE] 10:00"
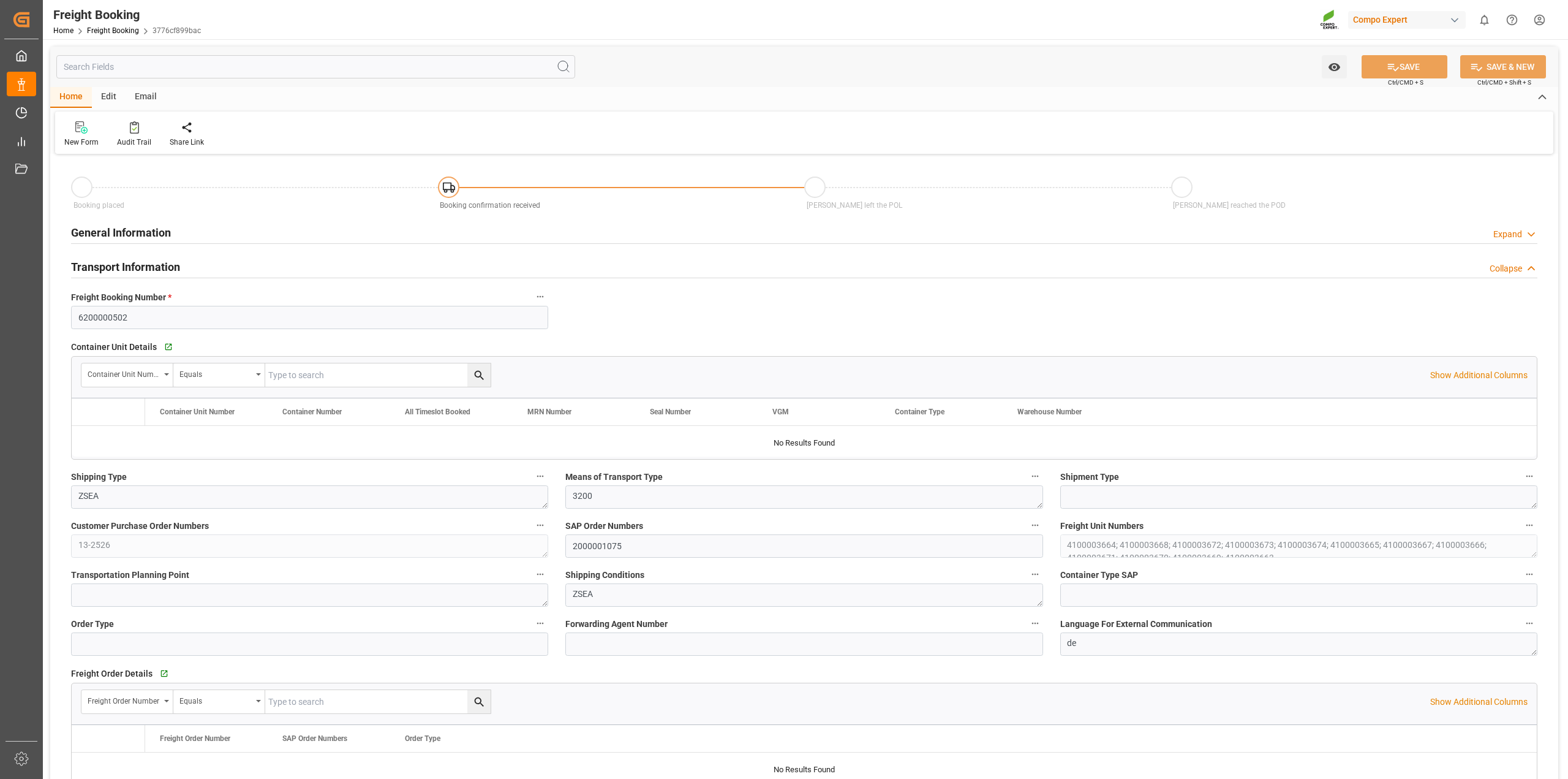
type input "Hapag [PERSON_NAME]"
type input "Hapag [PERSON_NAME] Aktiengesellschaft"
type input "9618305"
type input "BEANR"
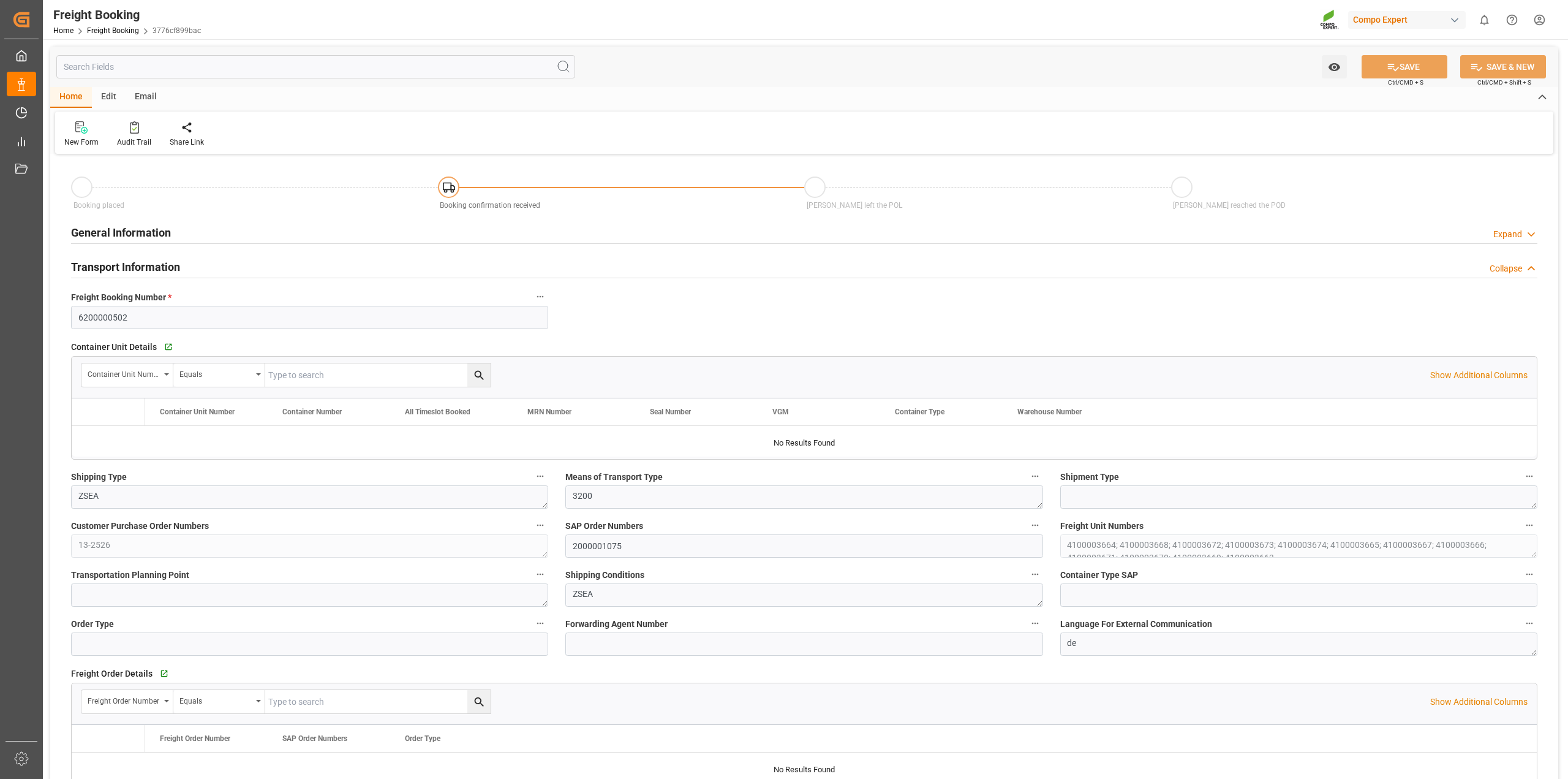
type input "UYMVD"
type input "0"
type input "715500"
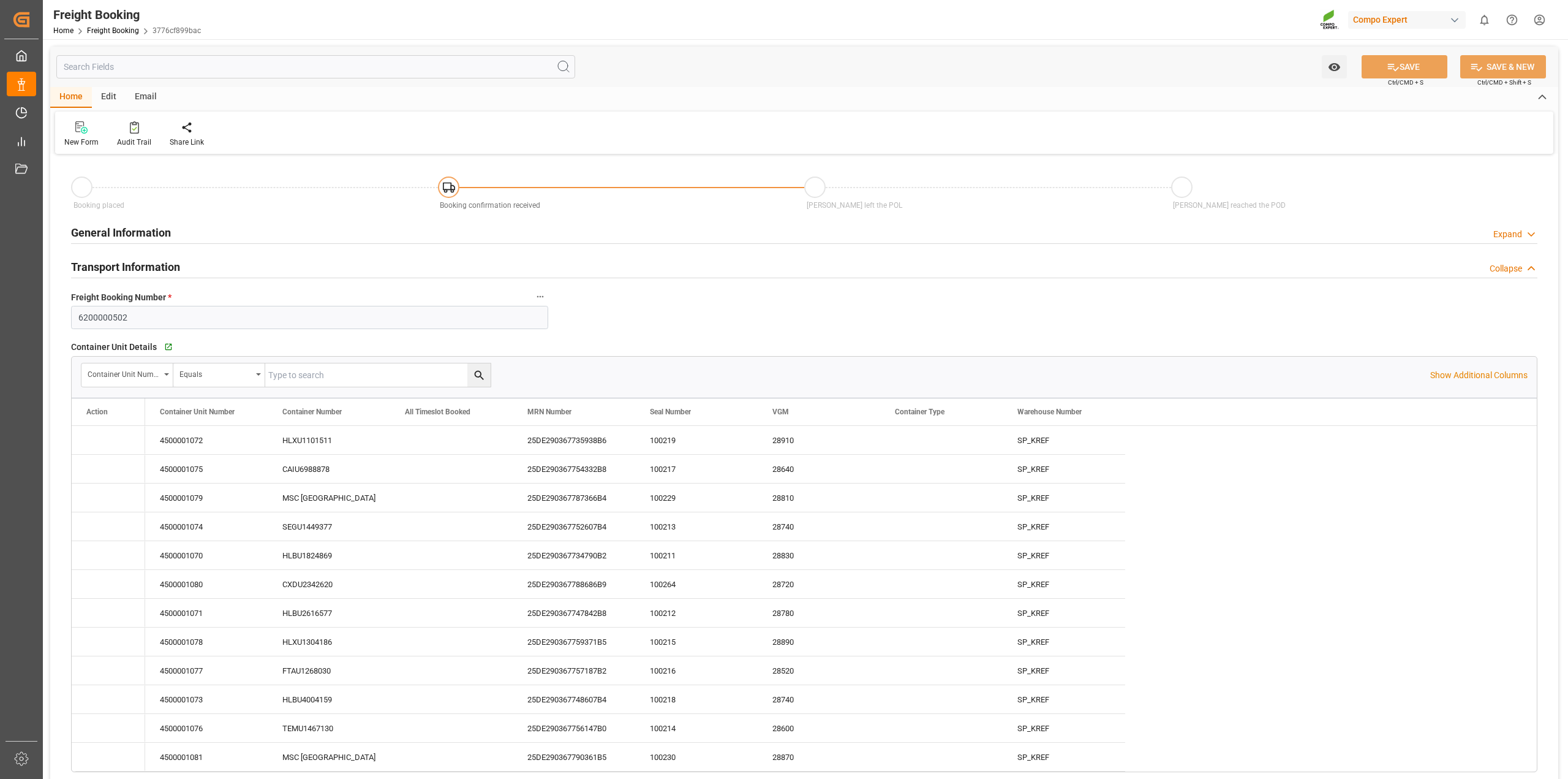
type input "[DATE] 01:00"
type input "[DATE] 22:17"
type input "[DATE] 10:00"
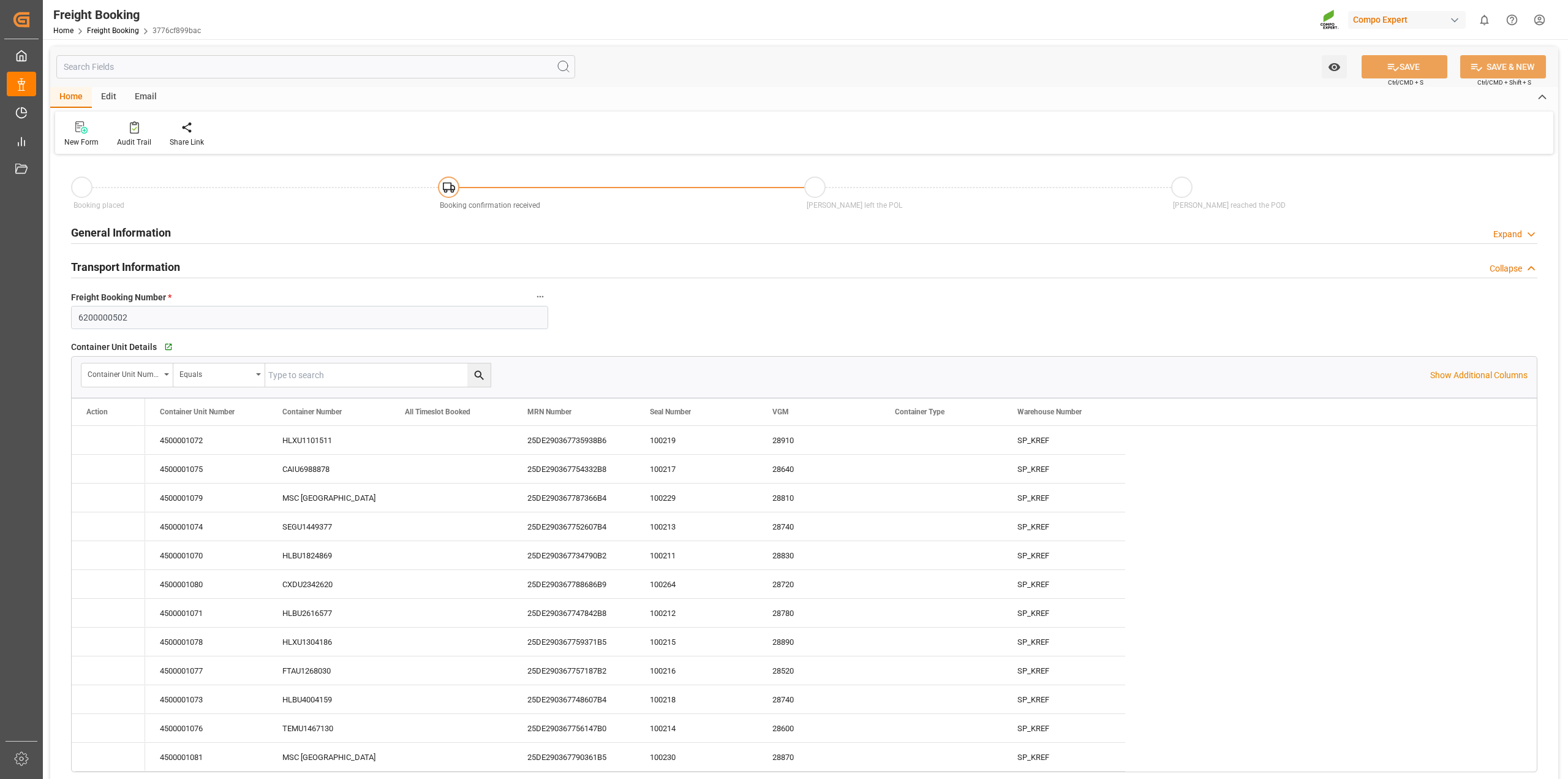
type input "[DATE] 10:08"
type input "[DATE] 16:42"
type input "[DATE] 08:46"
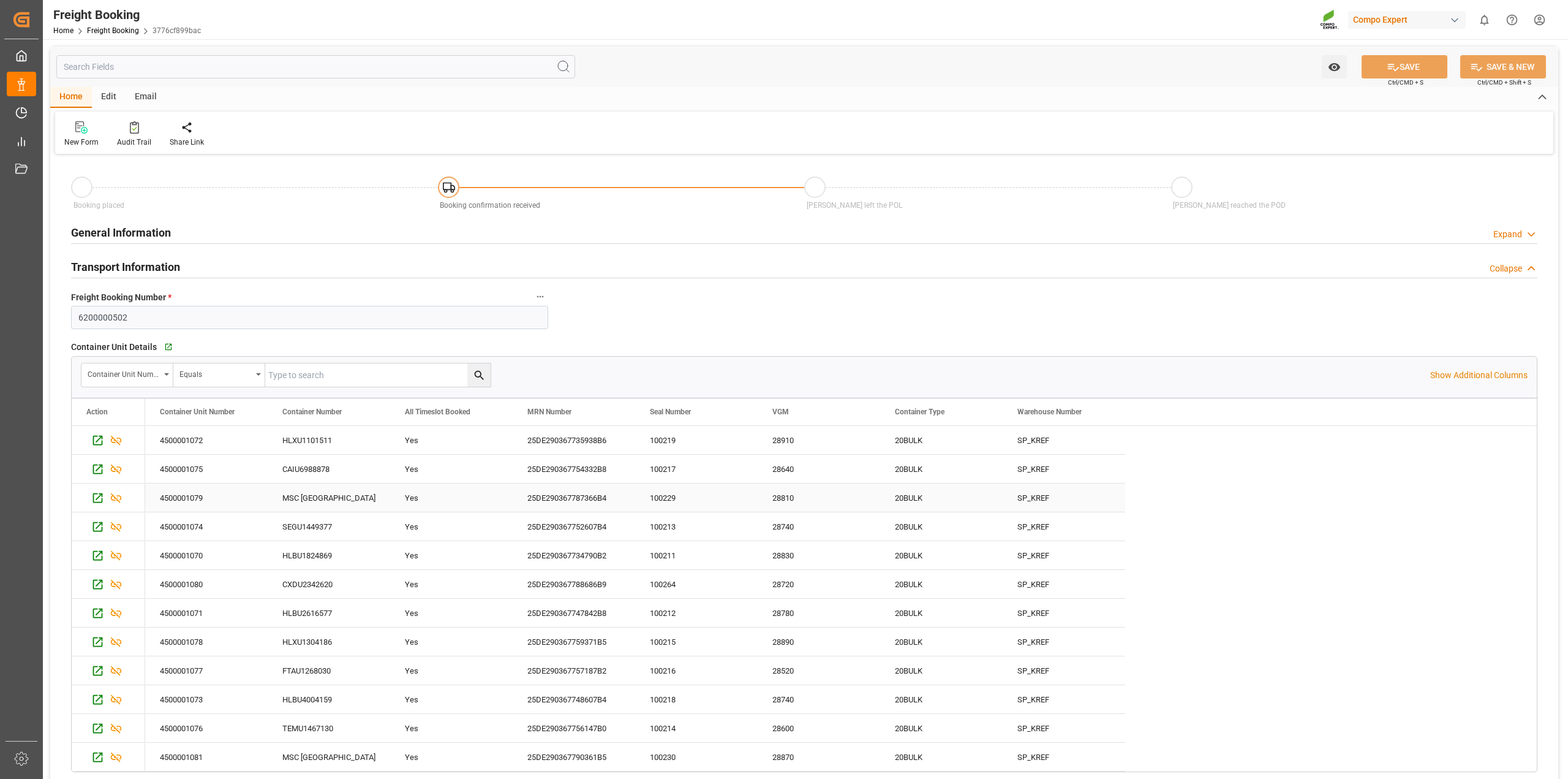
click at [334, 497] on div "MSC [GEOGRAPHIC_DATA]" at bounding box center [329, 497] width 122 height 28
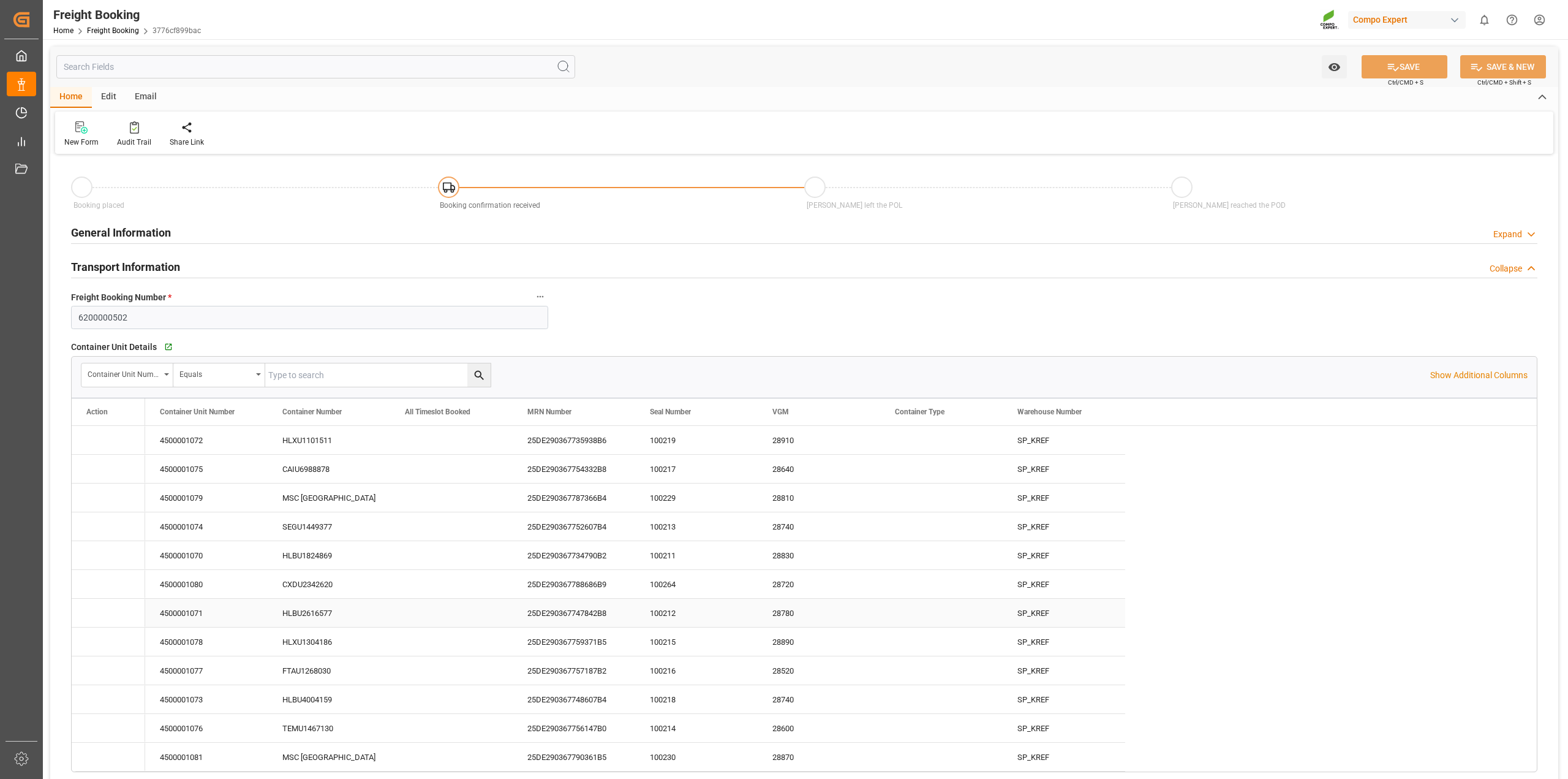
type input "Hapag [PERSON_NAME]"
type input "Hapag [PERSON_NAME] Aktiengesellschaft"
type input "9618305"
type input "BEANR"
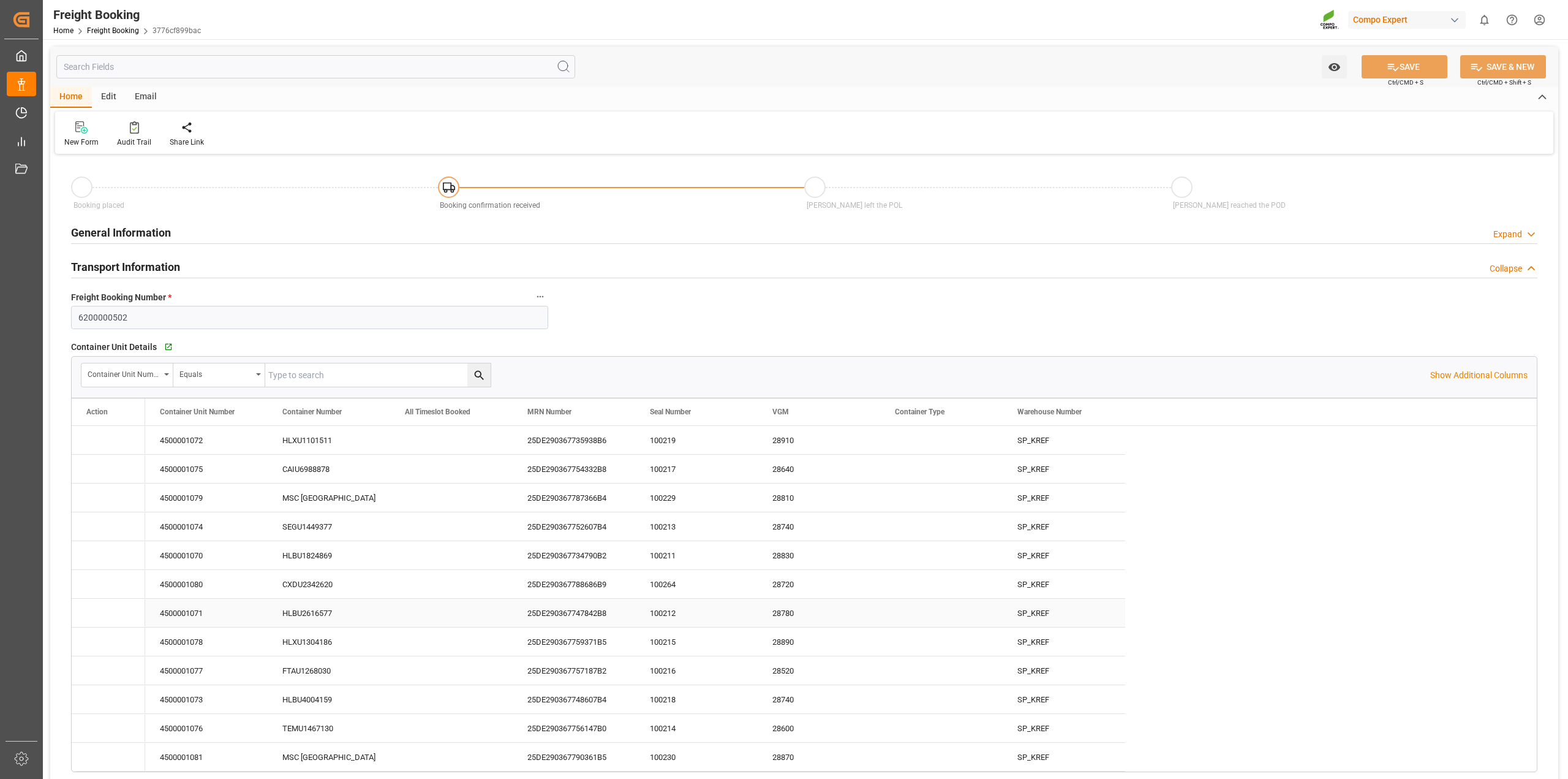
type input "UYMVD"
type input "0"
type input "715500"
type input "[DATE] 01:00"
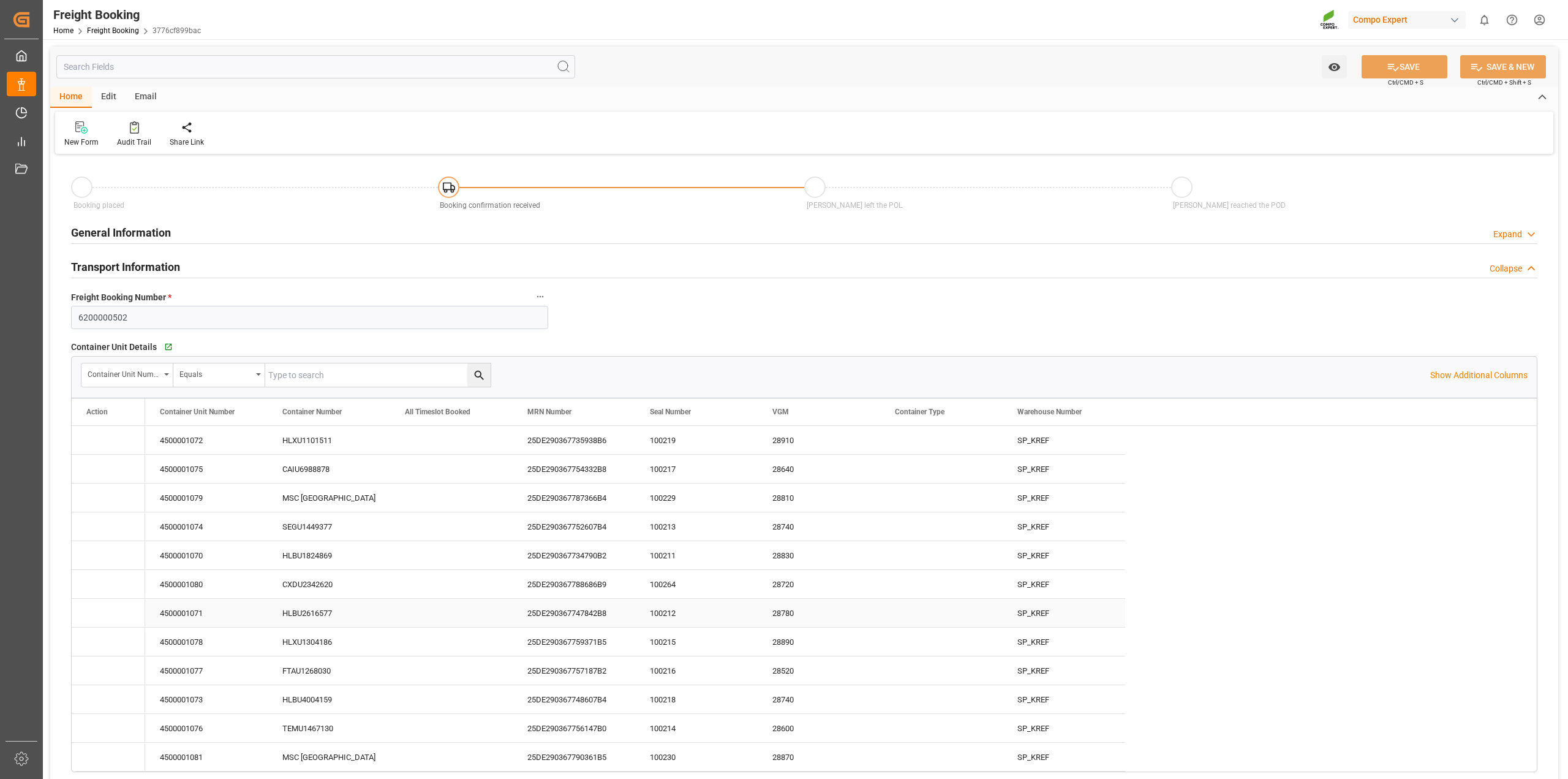
type input "[DATE] 01:00"
type input "[DATE] 22:17"
type input "[DATE] 10:00"
type input "[DATE] 10:08"
type input "[DATE] 16:42"
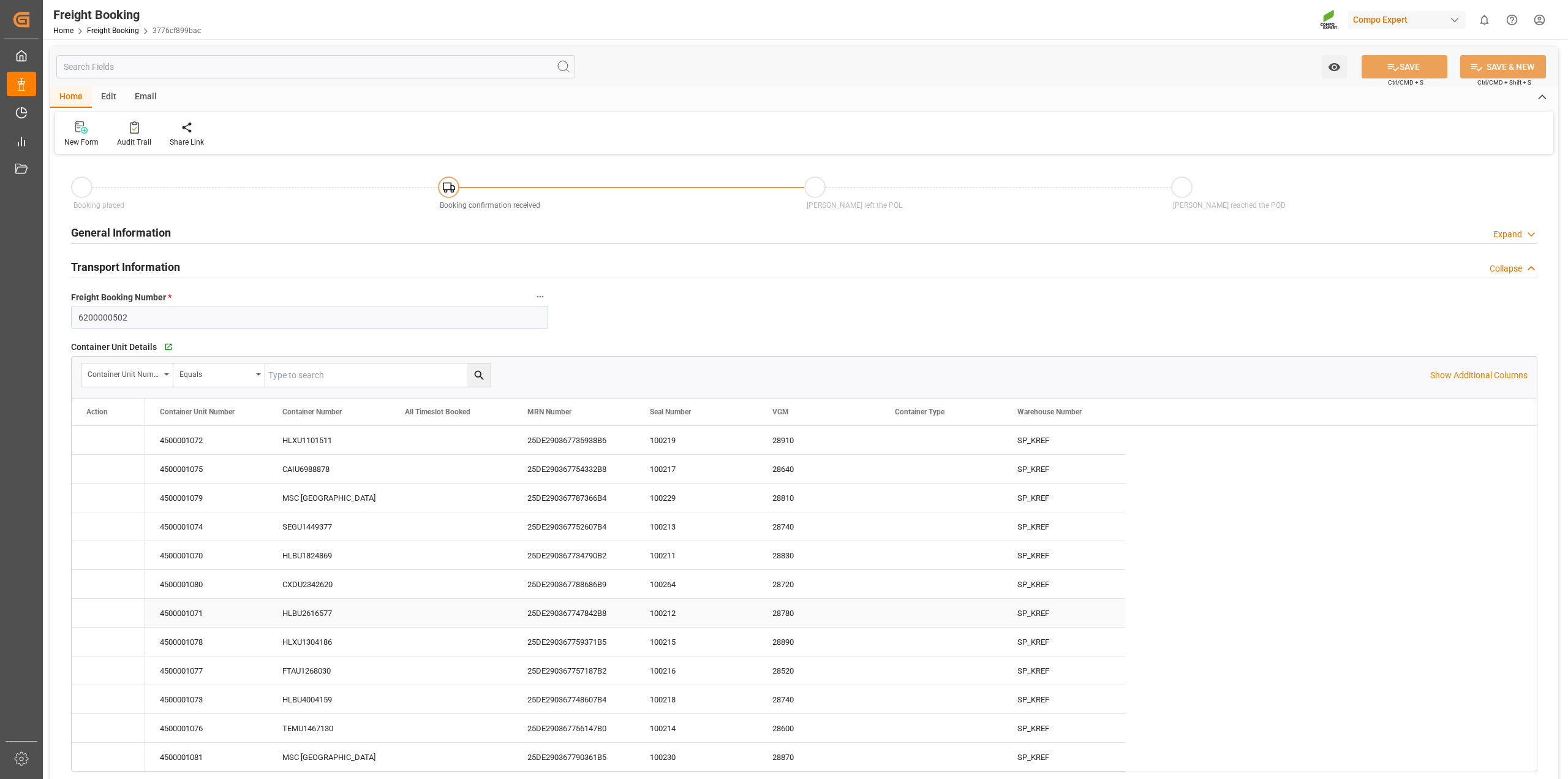
type input "[DATE] 16:42"
type input "[DATE] 08:46"
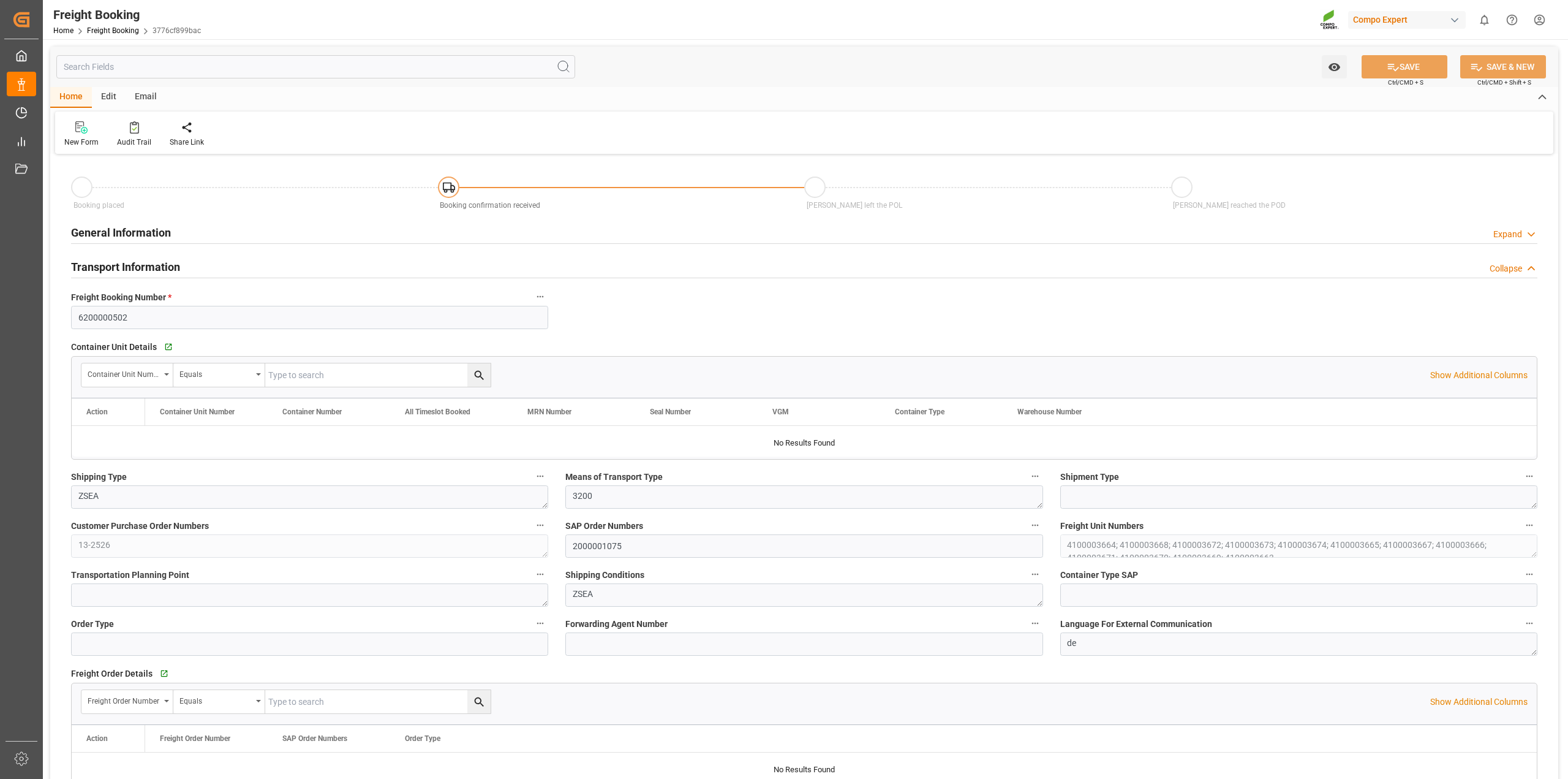
type input "Hapag [PERSON_NAME]"
type input "Hapag [PERSON_NAME] Aktiengesellschaft"
type input "9618305"
type input "BEANR"
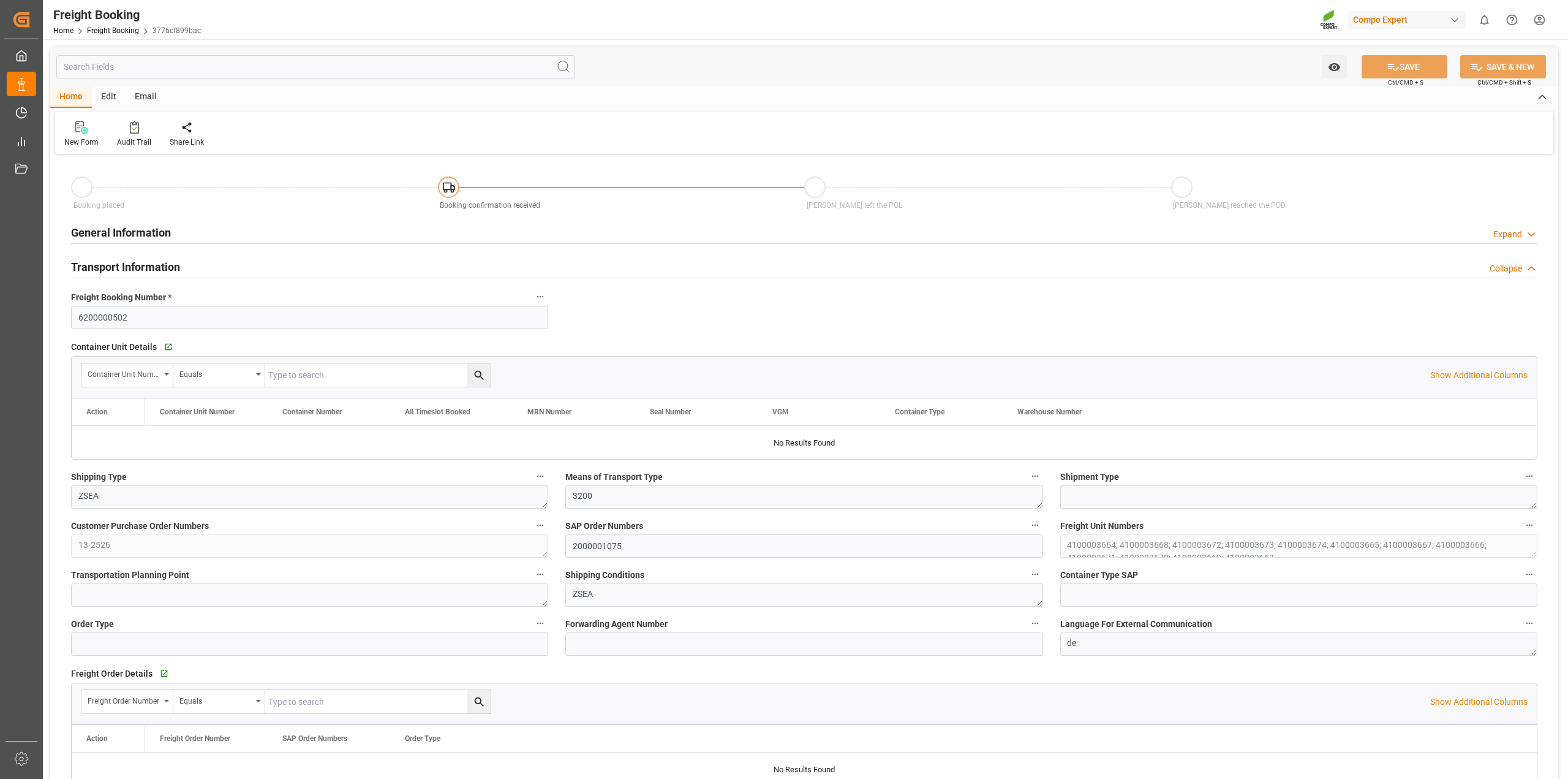
type input "UYMVD"
type input "0"
type input "715500"
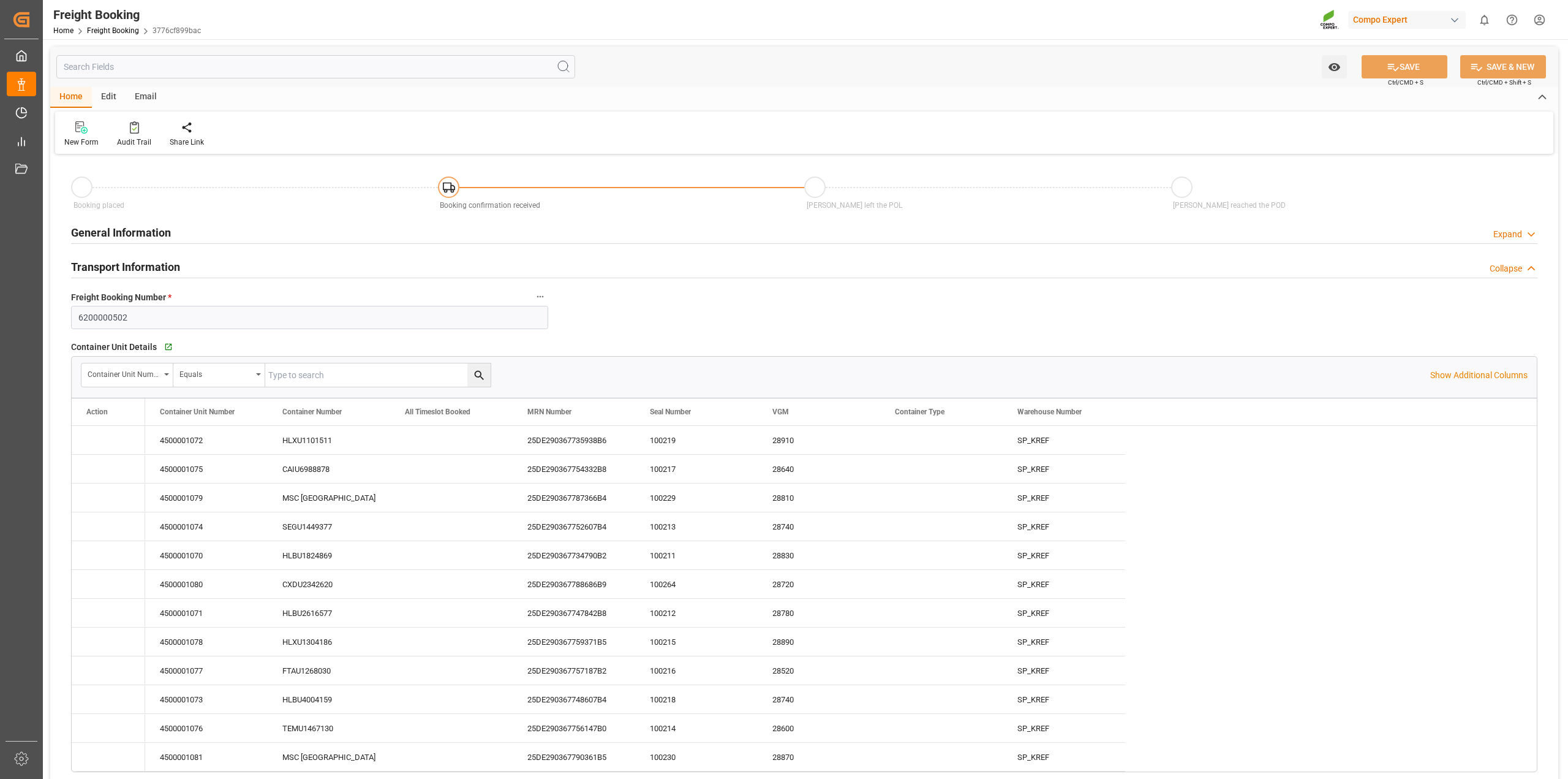
type input "[DATE] 01:00"
type input "[DATE] 22:17"
type input "[DATE] 10:00"
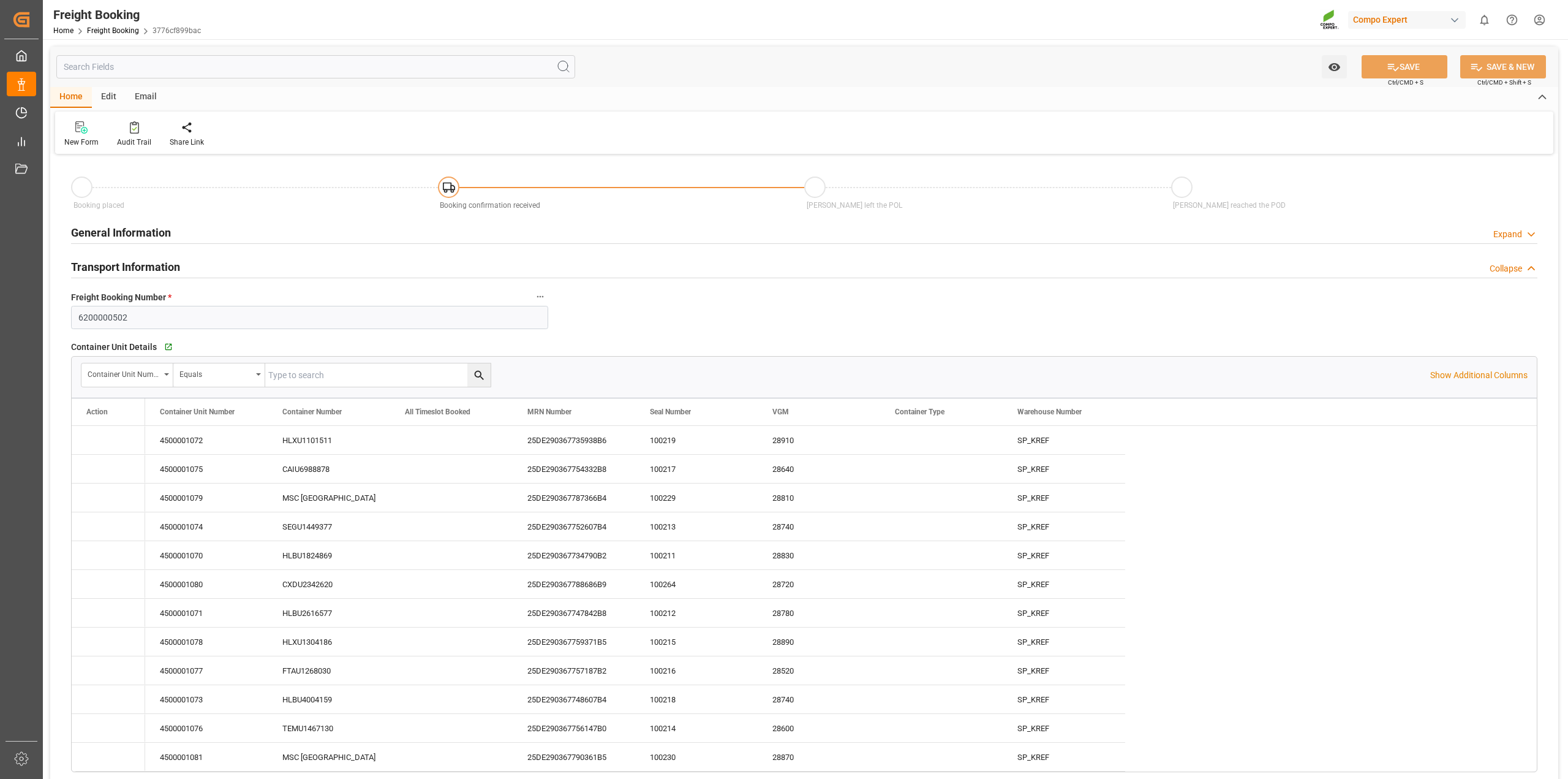
type input "[DATE] 10:08"
type input "[DATE] 16:42"
type input "[DATE] 08:46"
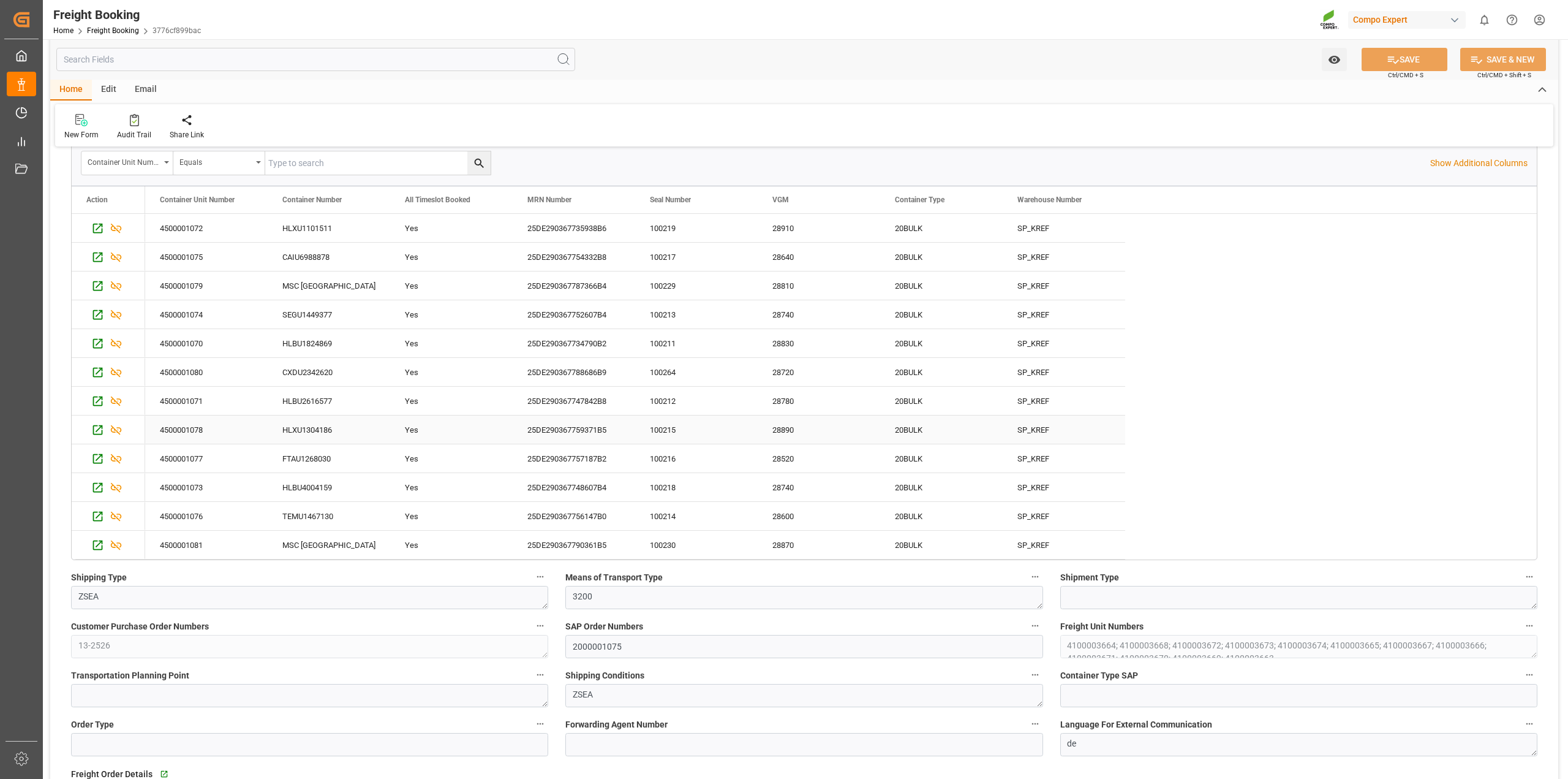
scroll to position [230, 0]
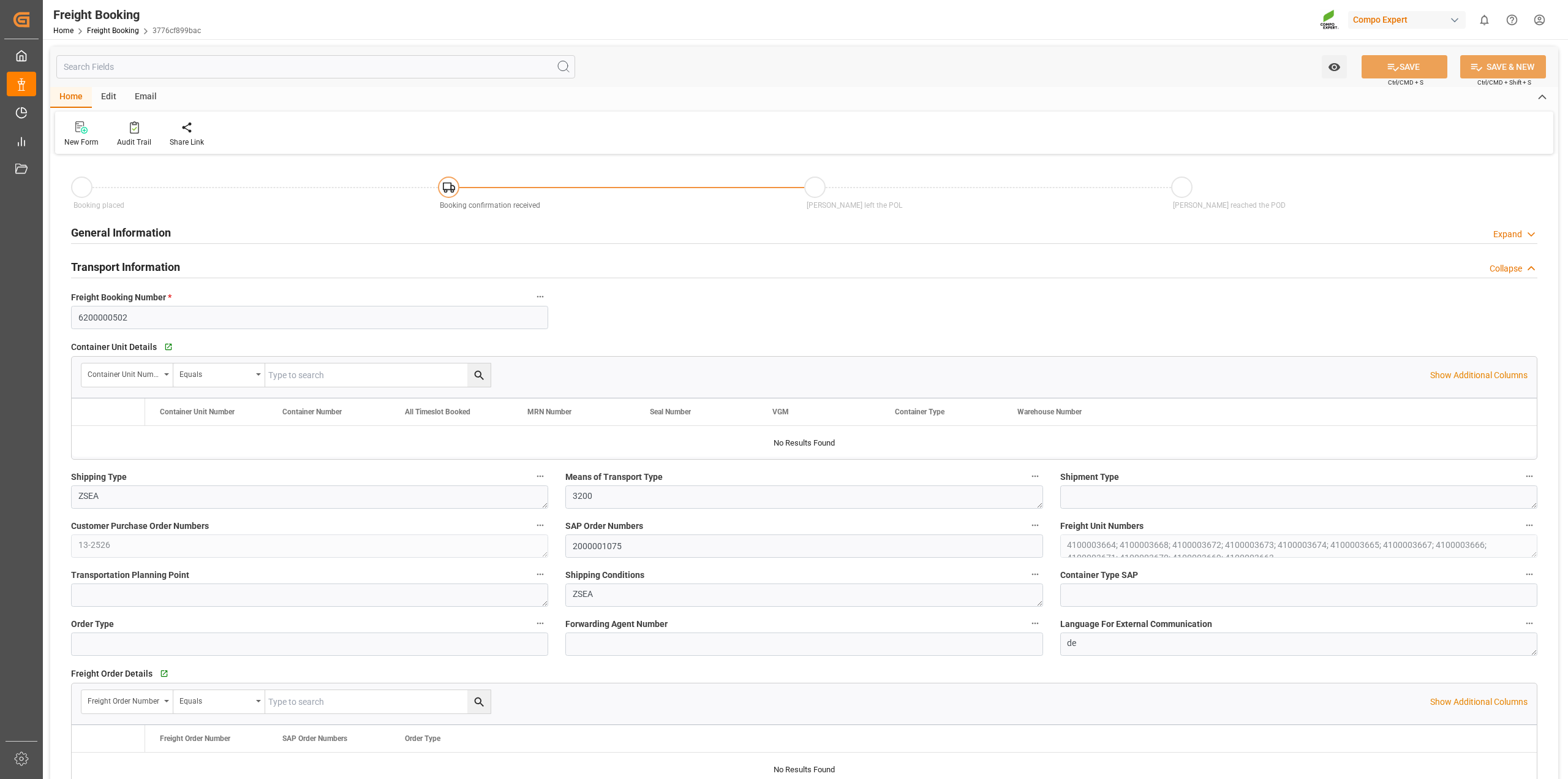
type input "Hapag [PERSON_NAME]"
type input "Hapag [PERSON_NAME] Aktiengesellschaft"
type input "9618305"
type input "BEANR"
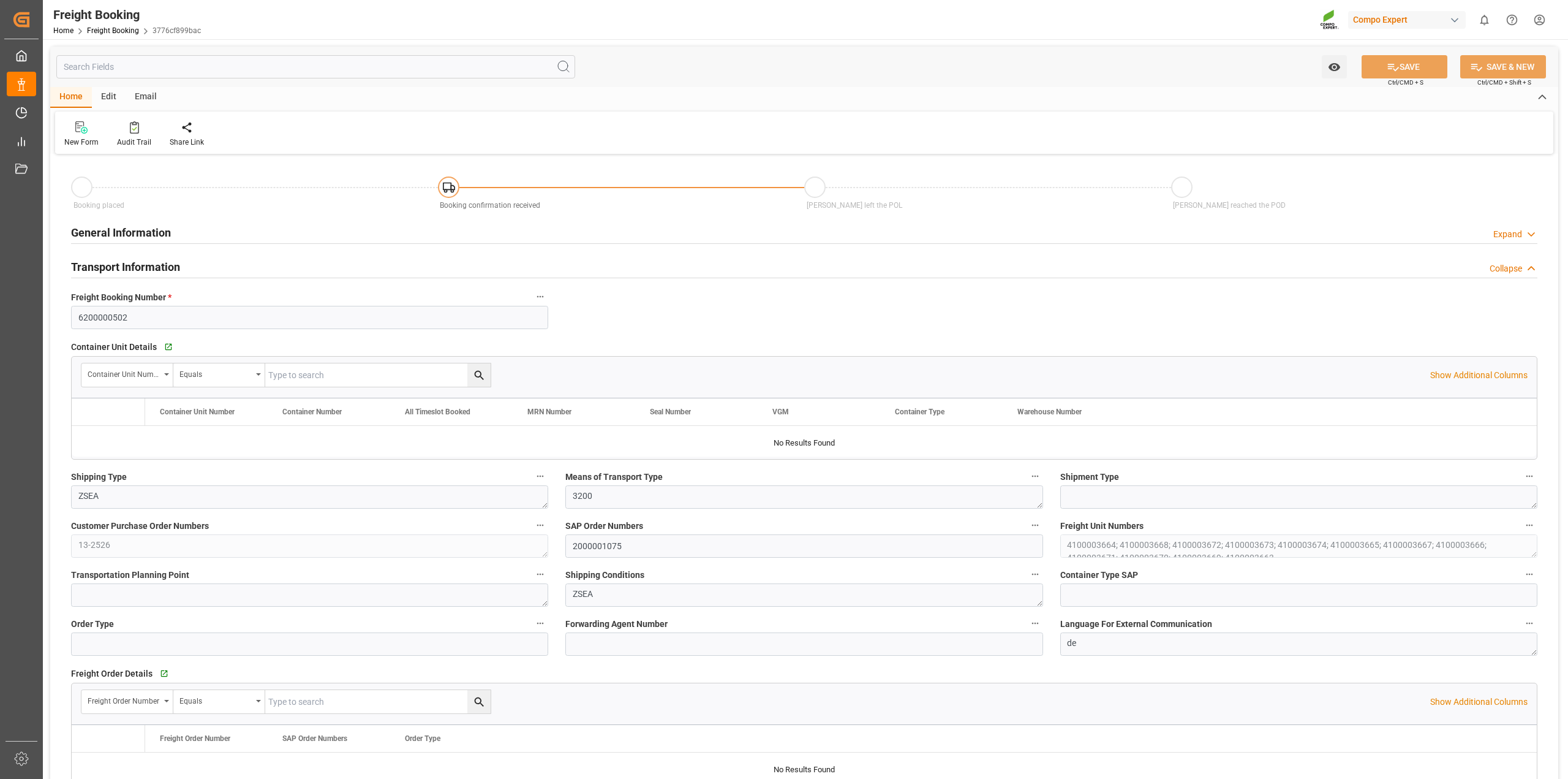
type input "UYMVD"
type input "0"
type input "715500"
type input "[DATE] 01:00"
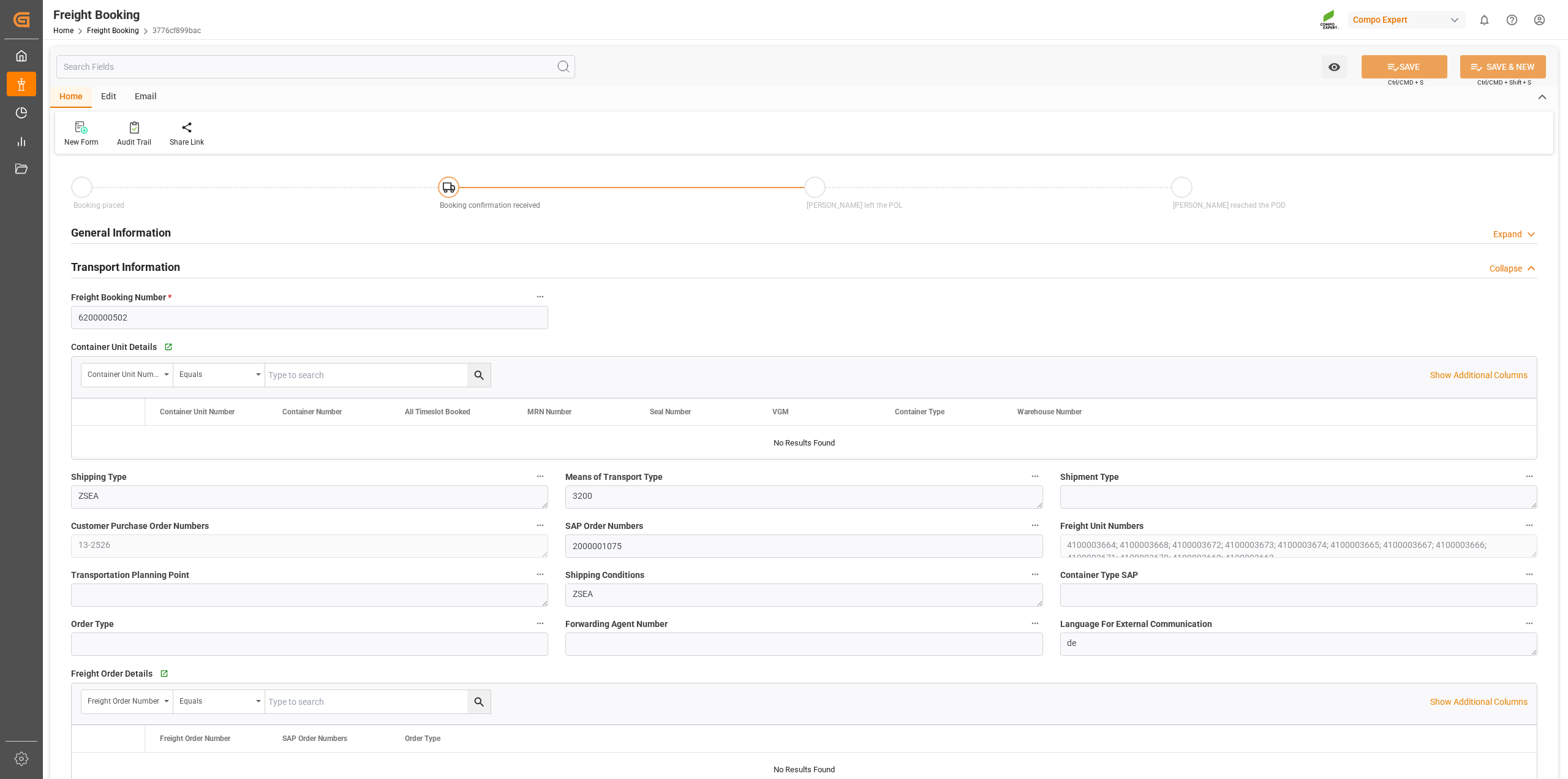
type input "[DATE] 01:00"
type input "[DATE] 22:17"
type input "[DATE] 10:00"
type input "[DATE] 10:08"
type input "[DATE] 16:42"
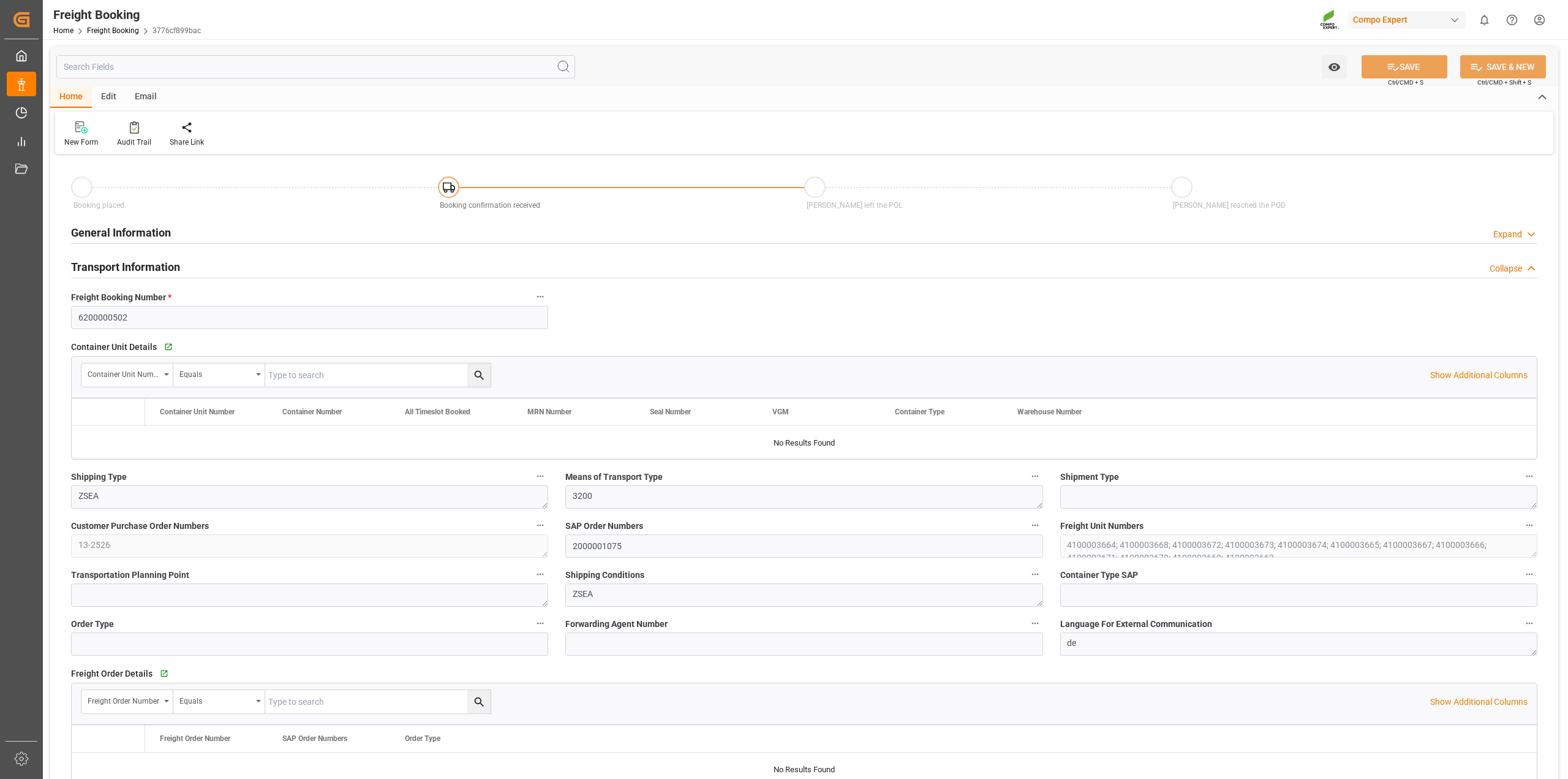
type input "[DATE] 16:42"
type input "[DATE] 08:46"
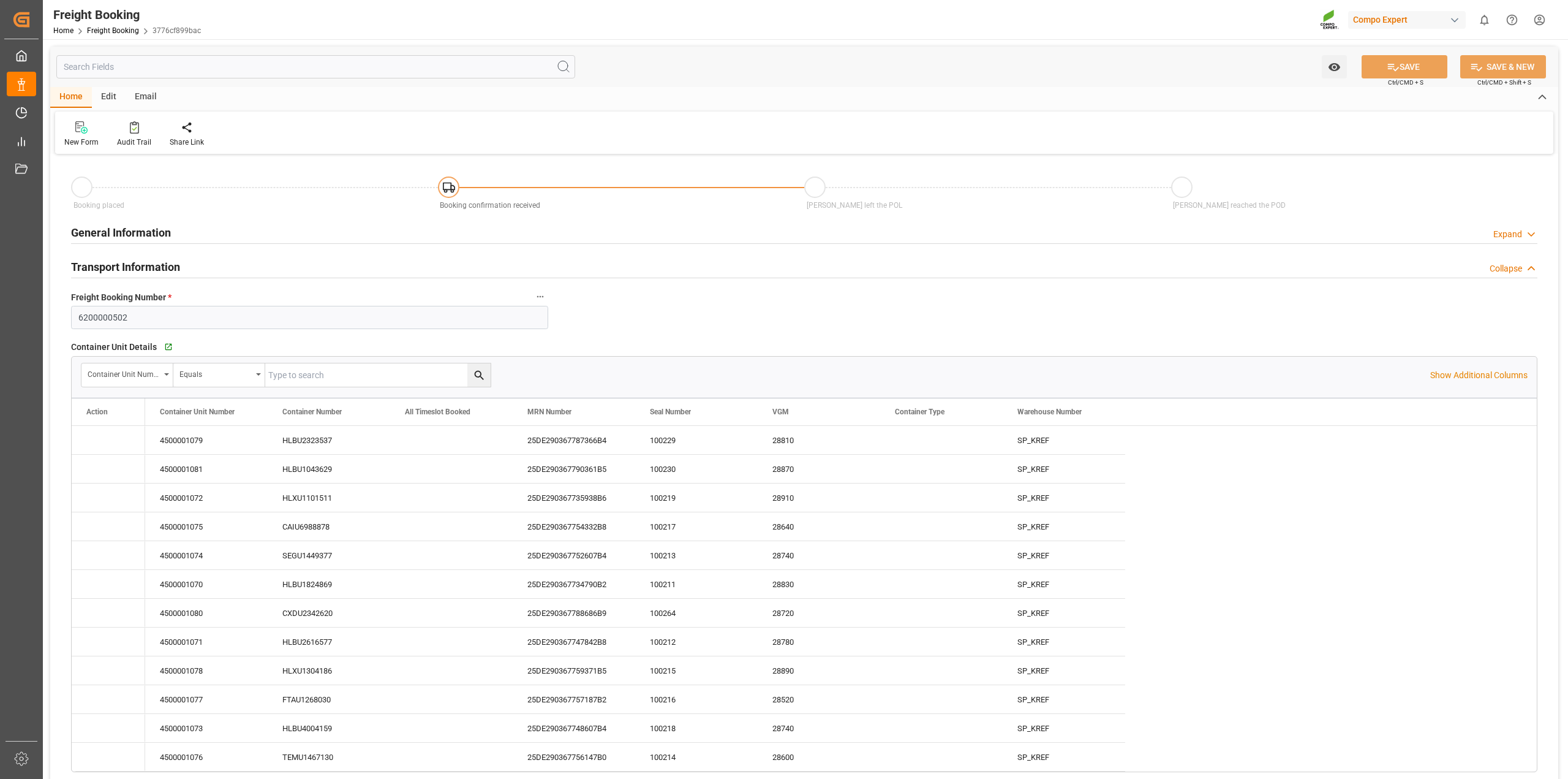
type input "[DATE] 01:00"
type input "[DATE] 22:17"
type input "[DATE] 10:00"
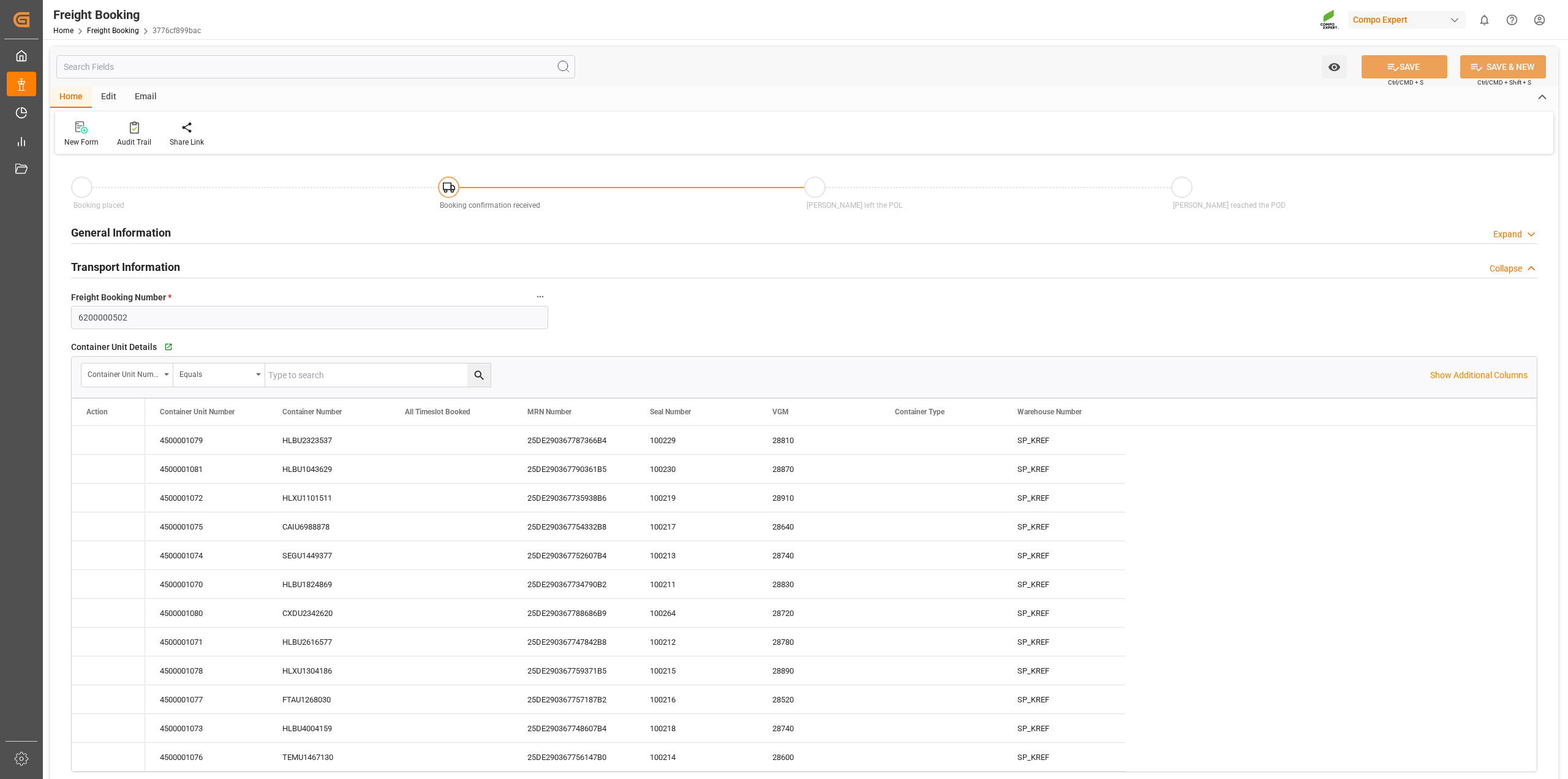
type input "[DATE] 10:08"
type input "[DATE] 16:42"
type input "[DATE] 08:46"
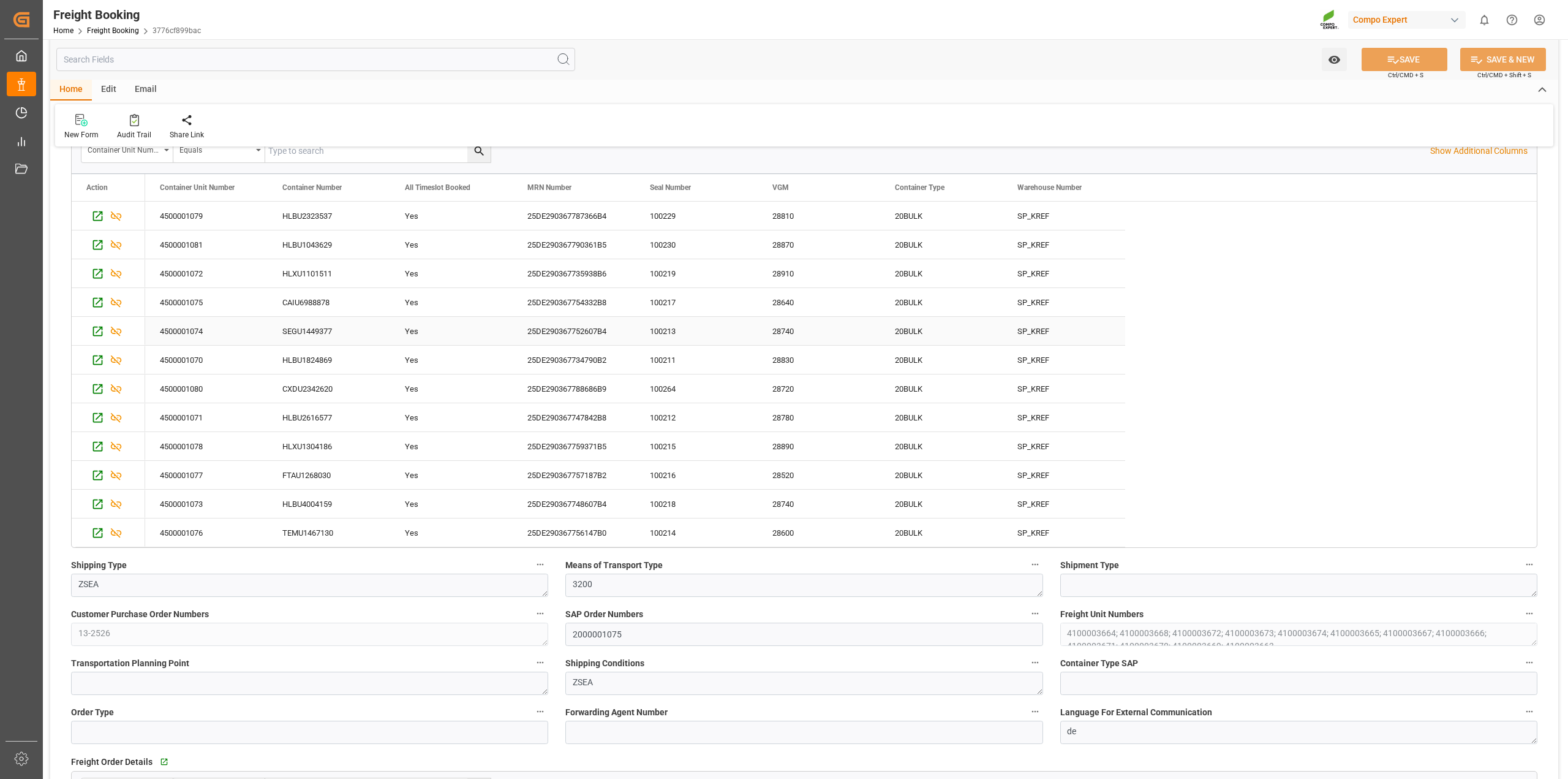
scroll to position [230, 0]
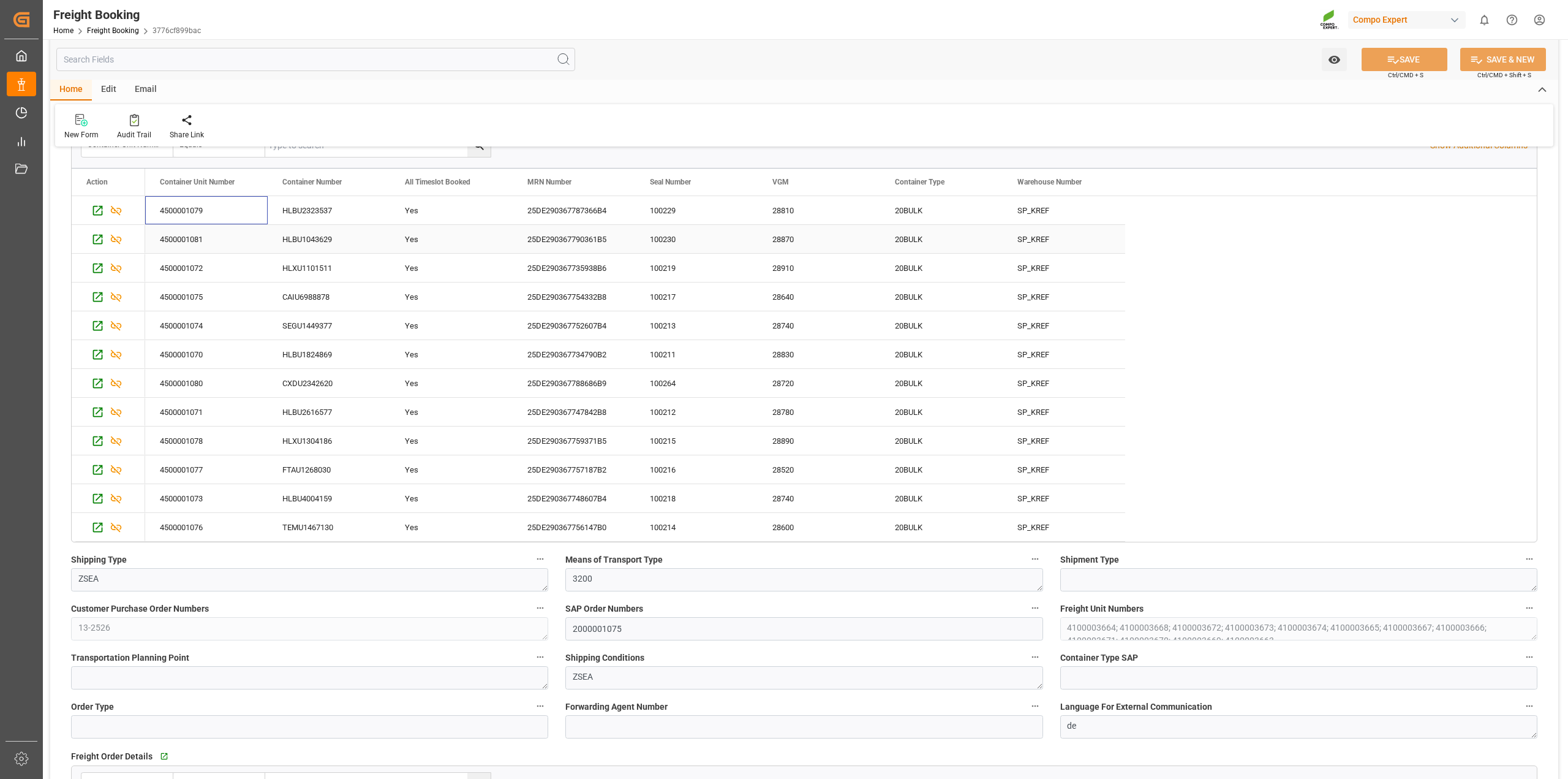
drag, startPoint x: 182, startPoint y: 207, endPoint x: 319, endPoint y: 239, distance: 140.7
click at [319, 239] on div "4500001079 HLBU2323537 Yes 25DE290367787366B4 100229 28810 20BULK SP_KREF 45000…" at bounding box center [634, 369] width 980 height 346
click at [420, 238] on div "Yes" at bounding box center [451, 239] width 93 height 28
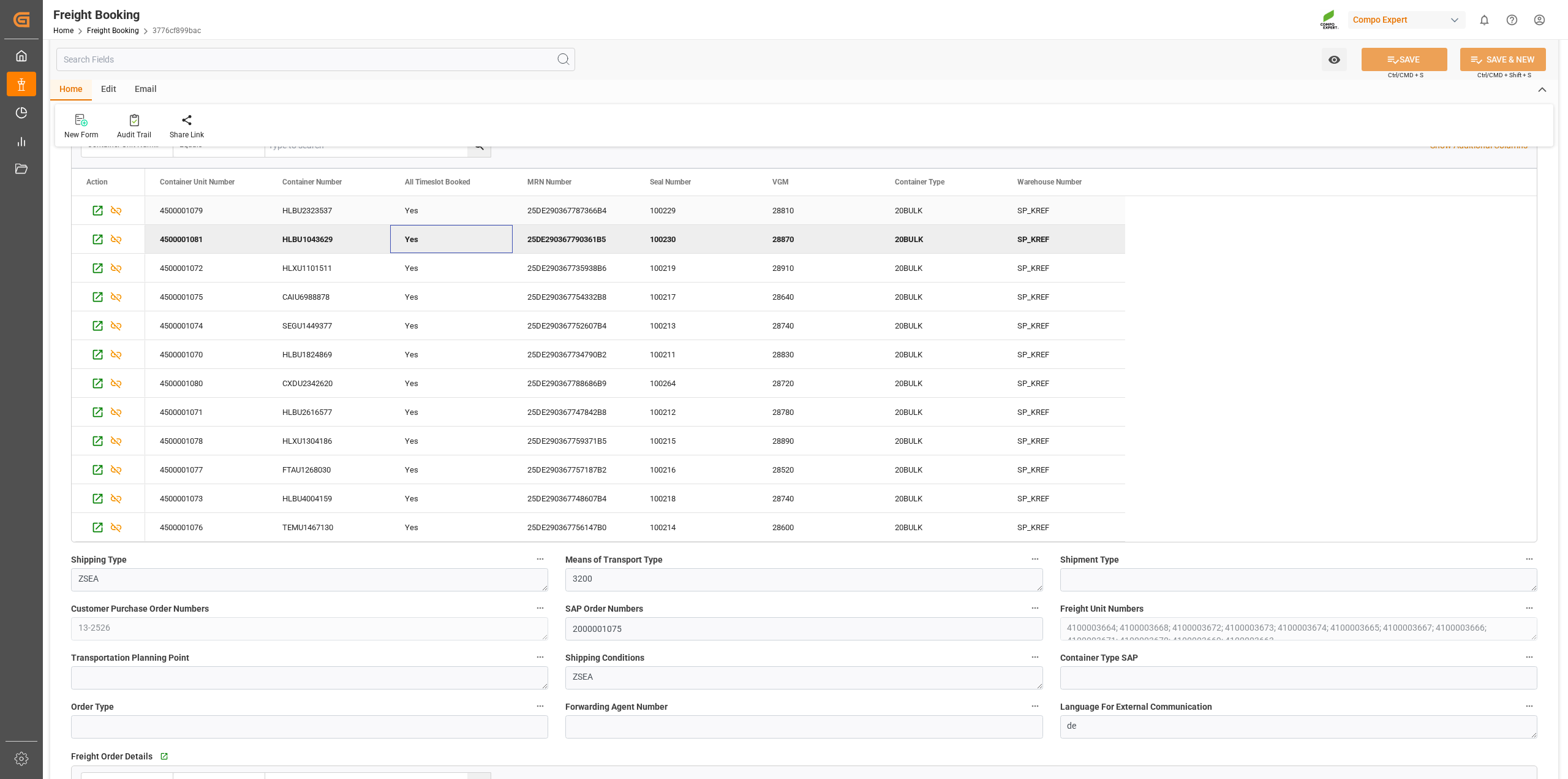
click at [180, 210] on div "4500001079" at bounding box center [206, 210] width 122 height 28
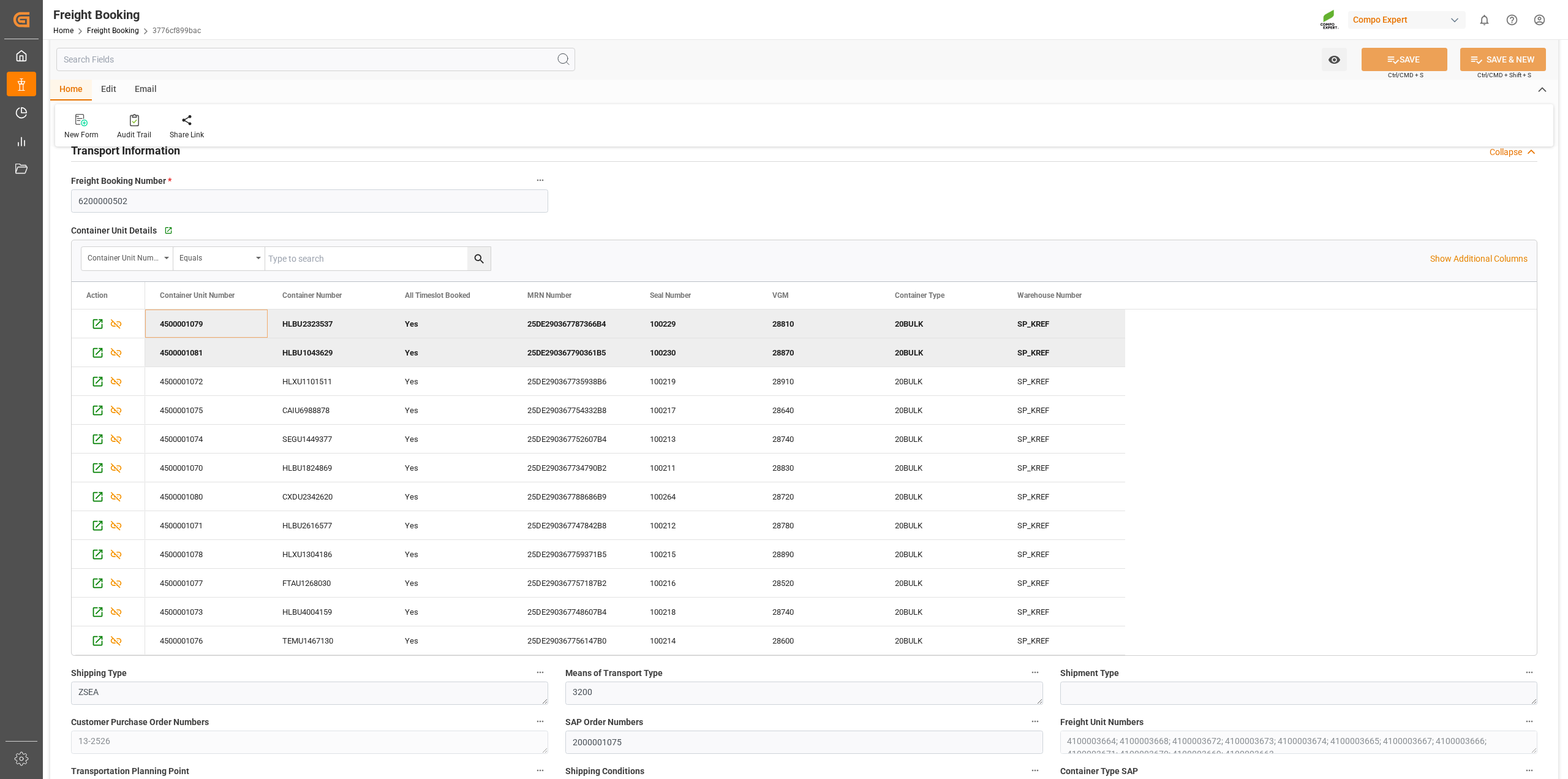
scroll to position [0, 0]
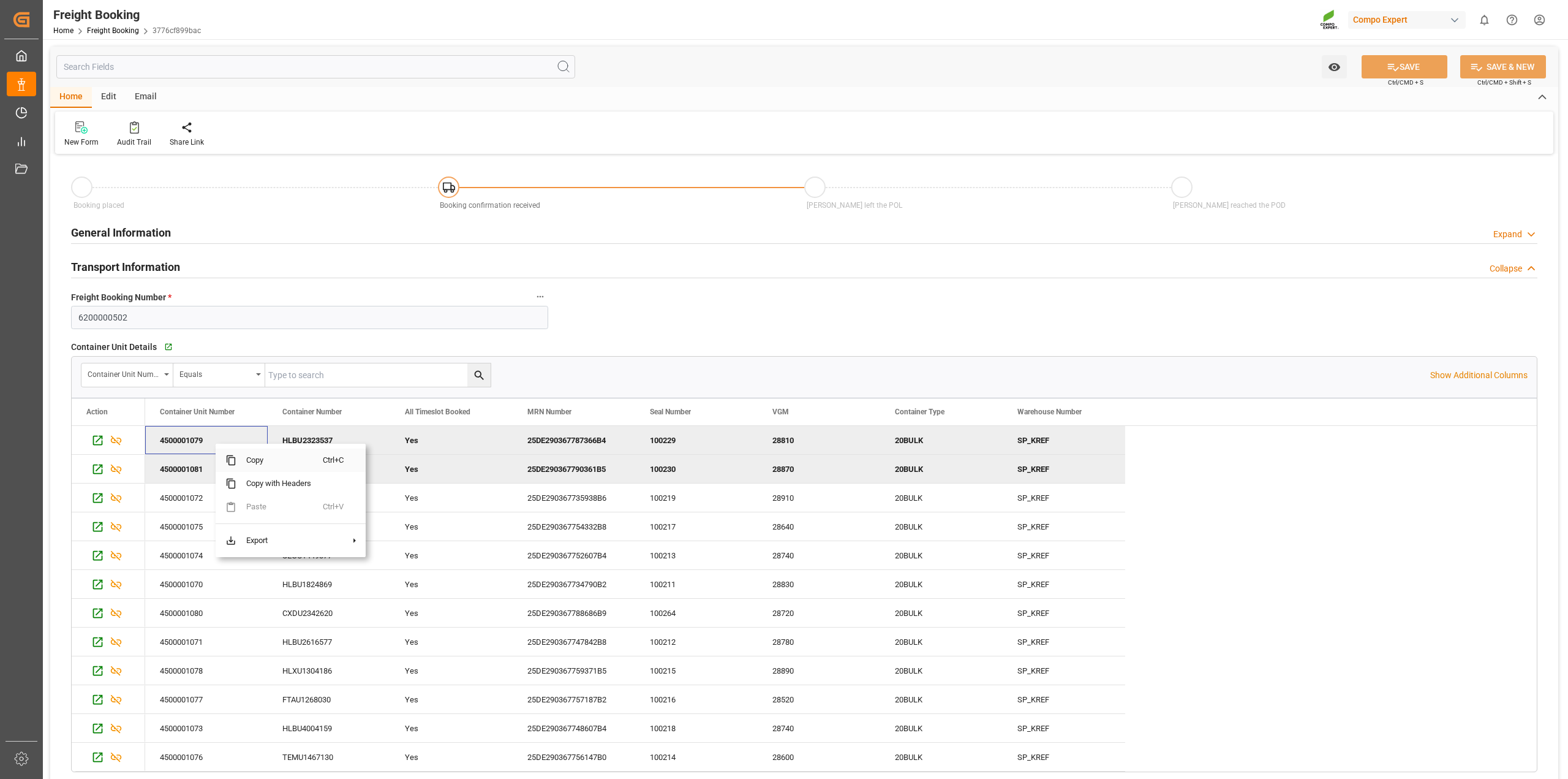
click at [236, 462] on span at bounding box center [230, 459] width 11 height 11
click at [252, 460] on span "Copy" at bounding box center [280, 459] width 86 height 23
click at [1018, 472] on div "SP_KREF" at bounding box center [1063, 468] width 122 height 28
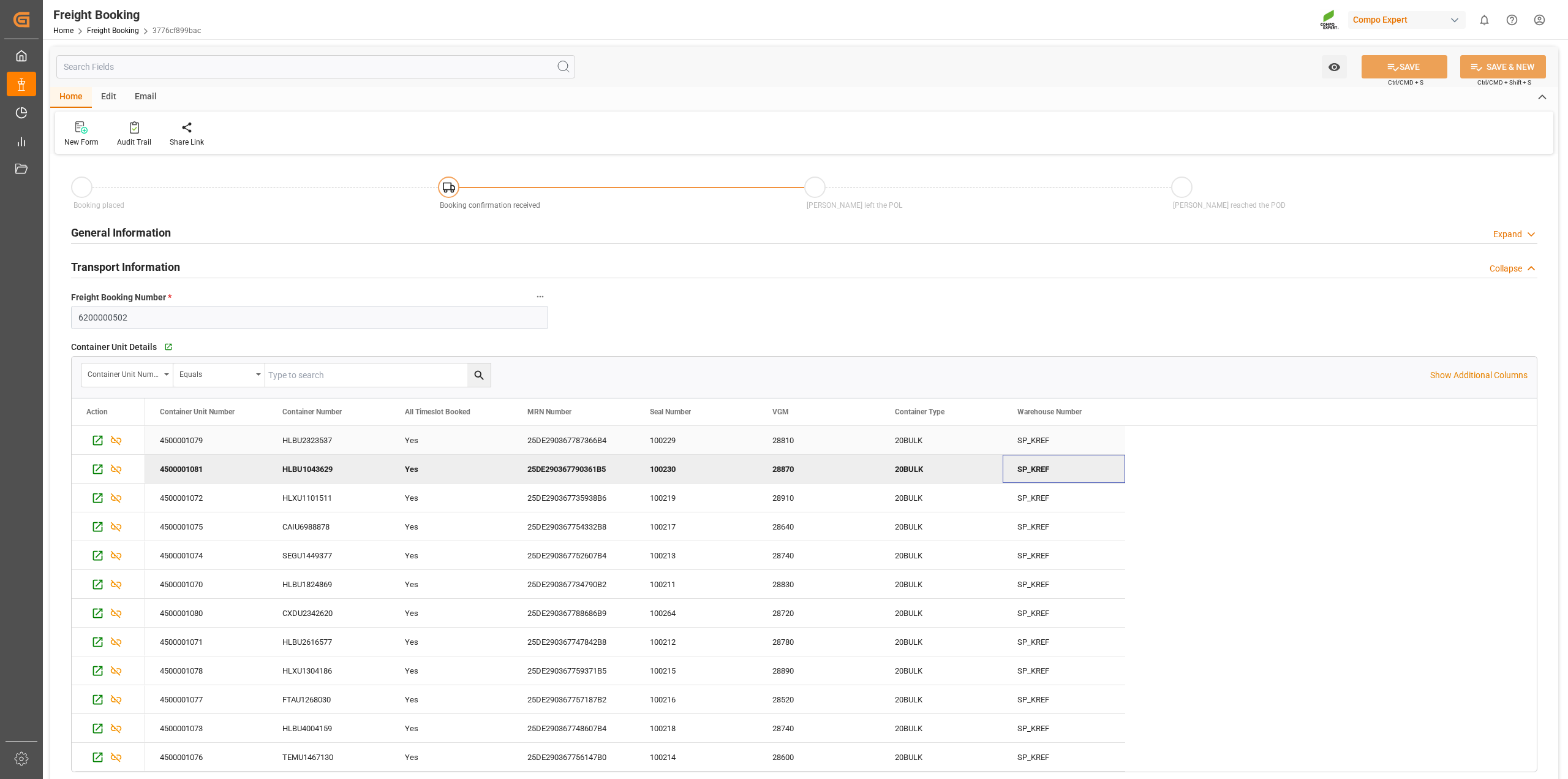
drag, startPoint x: 965, startPoint y: 473, endPoint x: 191, endPoint y: 439, distance: 774.7
click at [191, 439] on div "4500001079 HLBU2323537 Yes 25DE290367787366B4 100229 28810 20BULK SP_KREF 45000…" at bounding box center [634, 598] width 980 height 346
drag, startPoint x: 193, startPoint y: 440, endPoint x: 1039, endPoint y: 479, distance: 846.9
click at [1039, 479] on div "4500001079 HLBU2323537 Yes 25DE290367787366B4 100229 28810 20BULK SP_KREF 45000…" at bounding box center [634, 598] width 980 height 346
drag, startPoint x: 267, startPoint y: 451, endPoint x: 705, endPoint y: 446, distance: 438.0
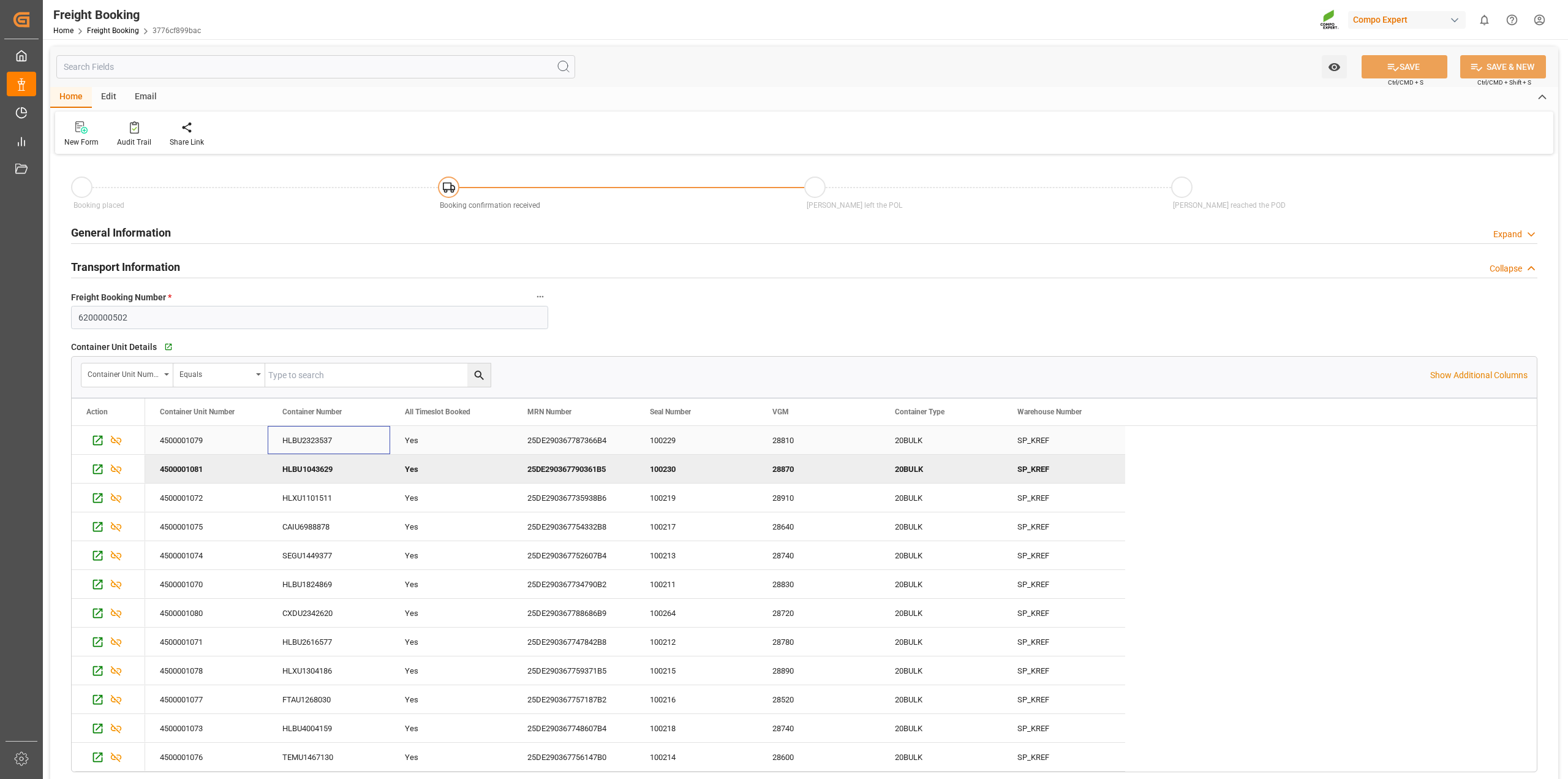
click at [705, 446] on div "4500001079 HLBU2323537 Yes 25DE290367787366B4 100229 28810 20BULK SP_KREF" at bounding box center [634, 440] width 980 height 29
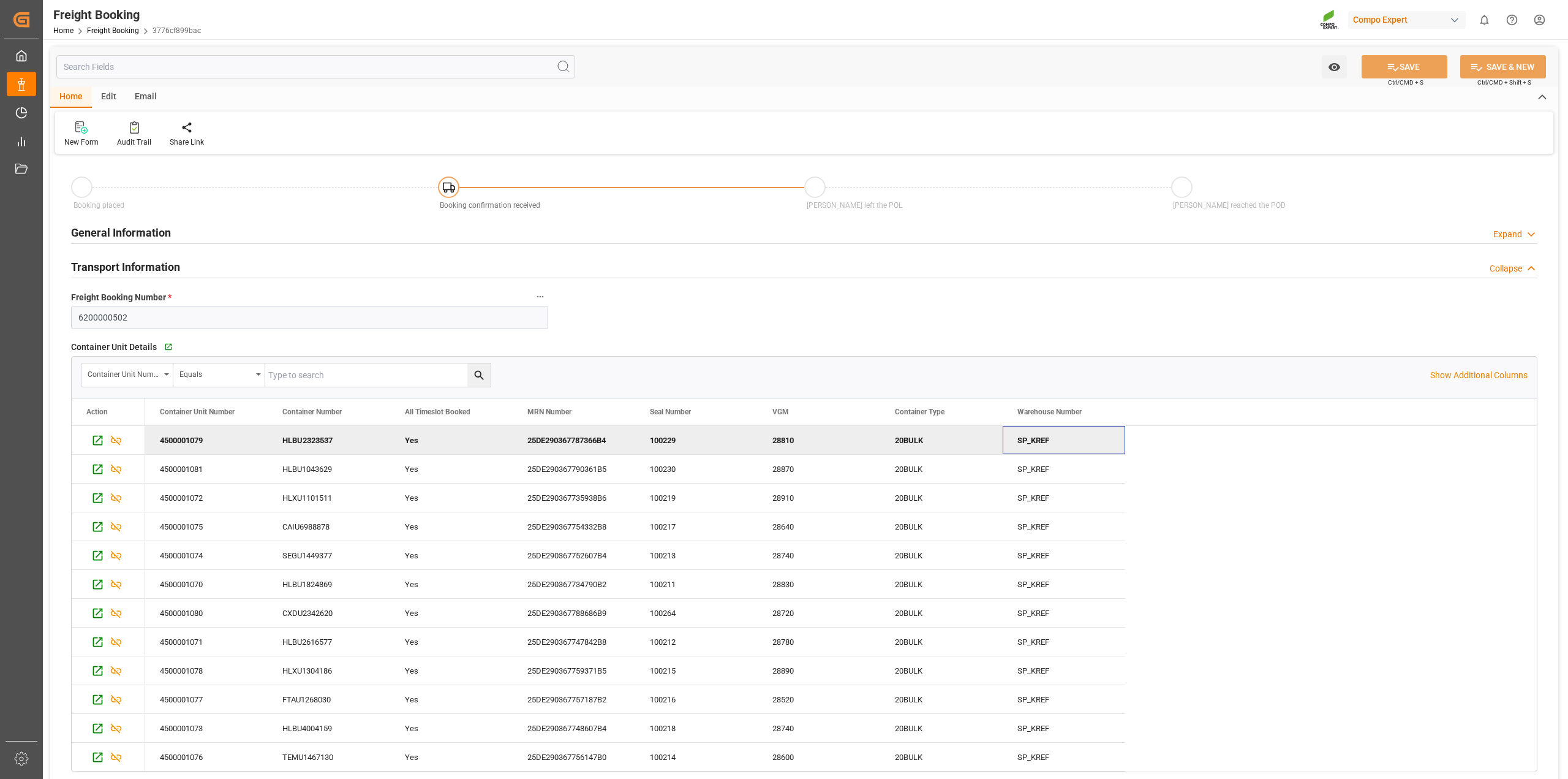
drag, startPoint x: 1040, startPoint y: 443, endPoint x: 534, endPoint y: 455, distance: 506.1
click at [534, 455] on div "4500001079 HLBU2323537 Yes 25DE290367787366B4 100229 28810 20BULK SP_KREF" at bounding box center [634, 440] width 980 height 29
click at [200, 443] on div "4500001079" at bounding box center [206, 439] width 122 height 28
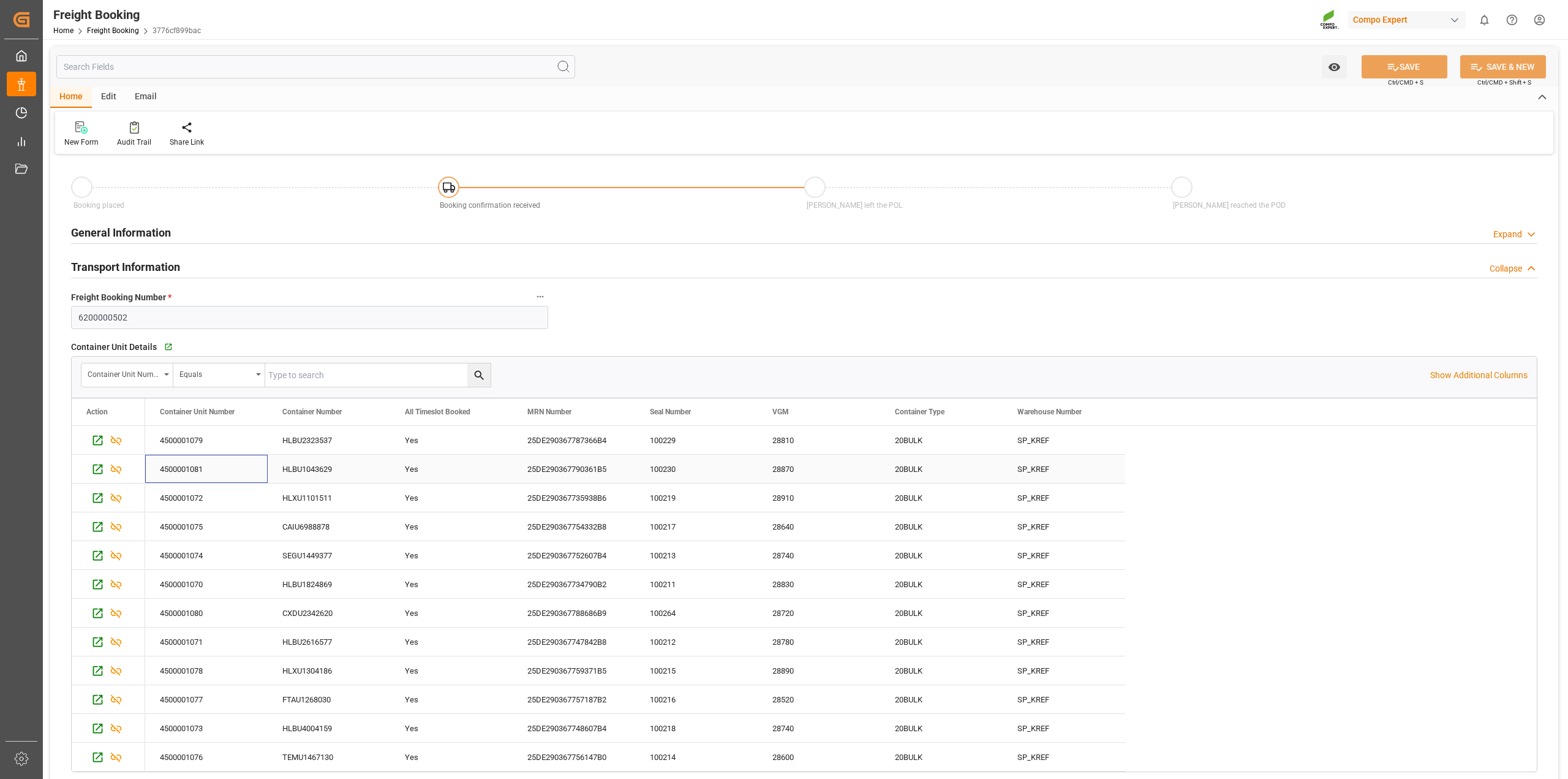
click at [193, 463] on div "4500001081" at bounding box center [206, 468] width 122 height 28
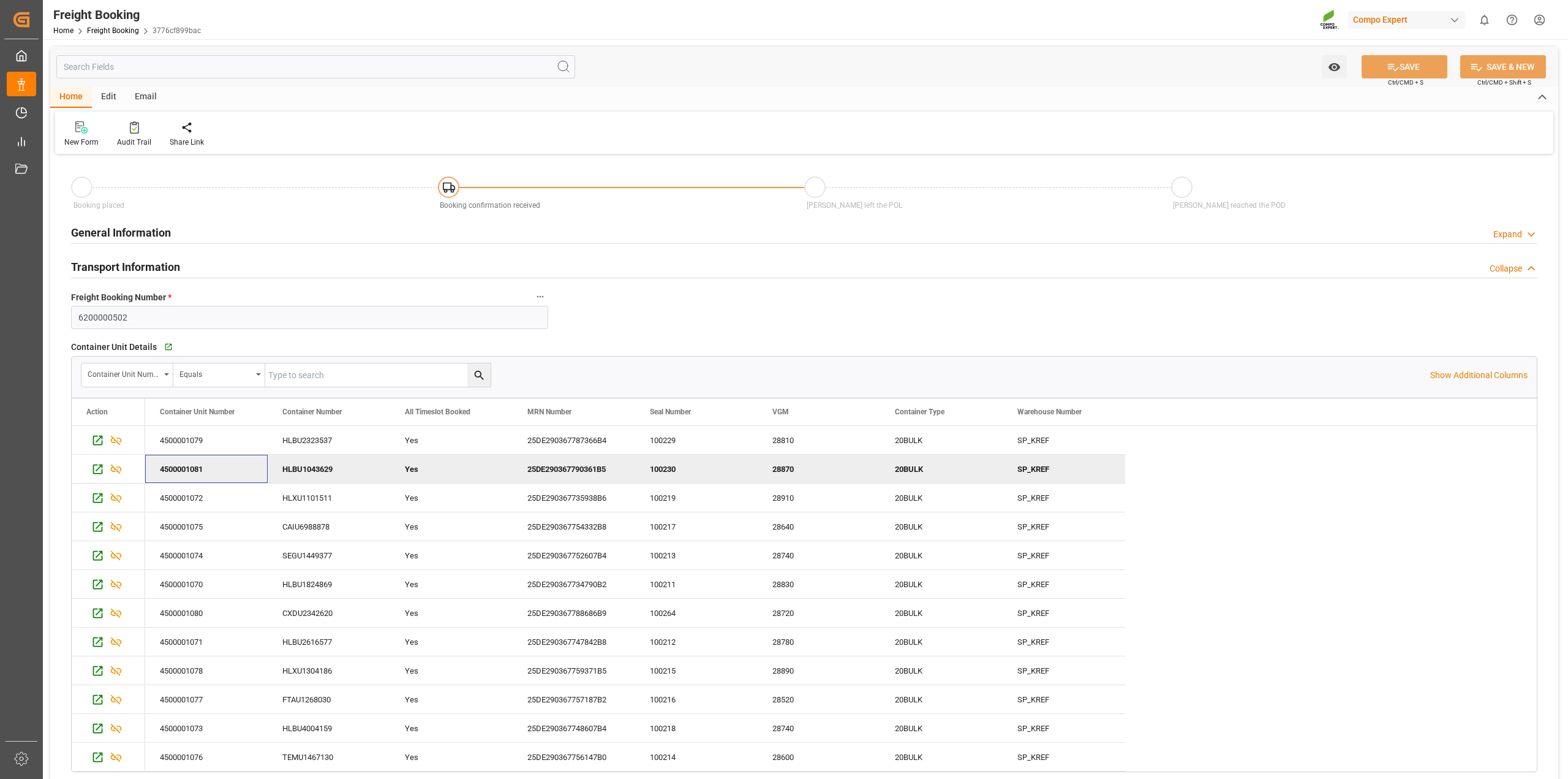
drag, startPoint x: 304, startPoint y: 461, endPoint x: 346, endPoint y: 465, distance: 42.2
click at [305, 461] on div "HLBU1043629" at bounding box center [329, 468] width 122 height 28
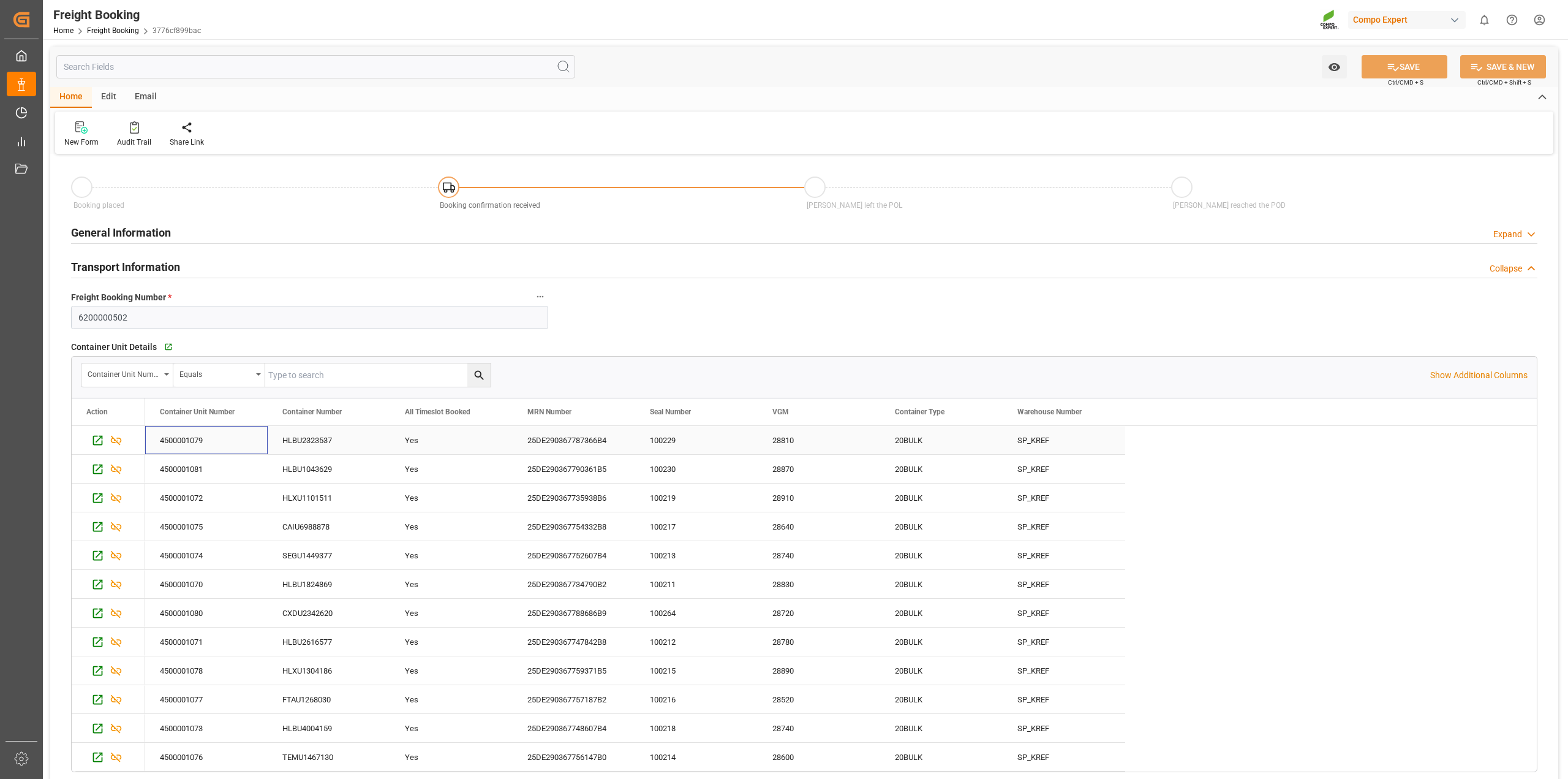
click at [200, 442] on div "4500001079" at bounding box center [206, 439] width 122 height 28
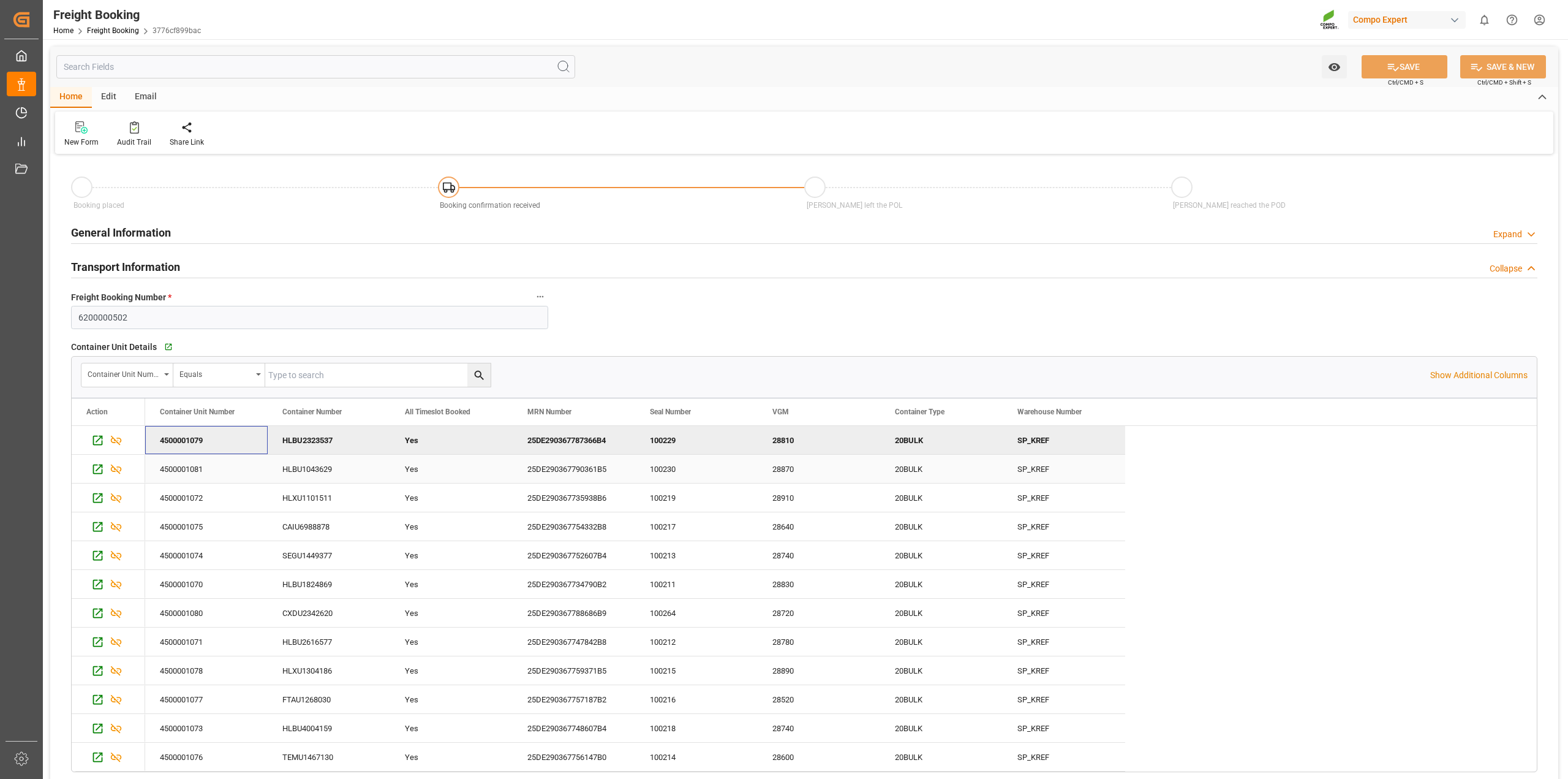
drag, startPoint x: 203, startPoint y: 442, endPoint x: 1045, endPoint y: 462, distance: 842.2
click at [938, 449] on div "20BULK" at bounding box center [941, 440] width 93 height 28
click at [602, 430] on div "25DE290367787366B4" at bounding box center [574, 439] width 122 height 28
click at [307, 443] on div "HLBU2323537" at bounding box center [329, 439] width 122 height 28
click at [589, 472] on div "25DE290367790361B5" at bounding box center [574, 468] width 122 height 28
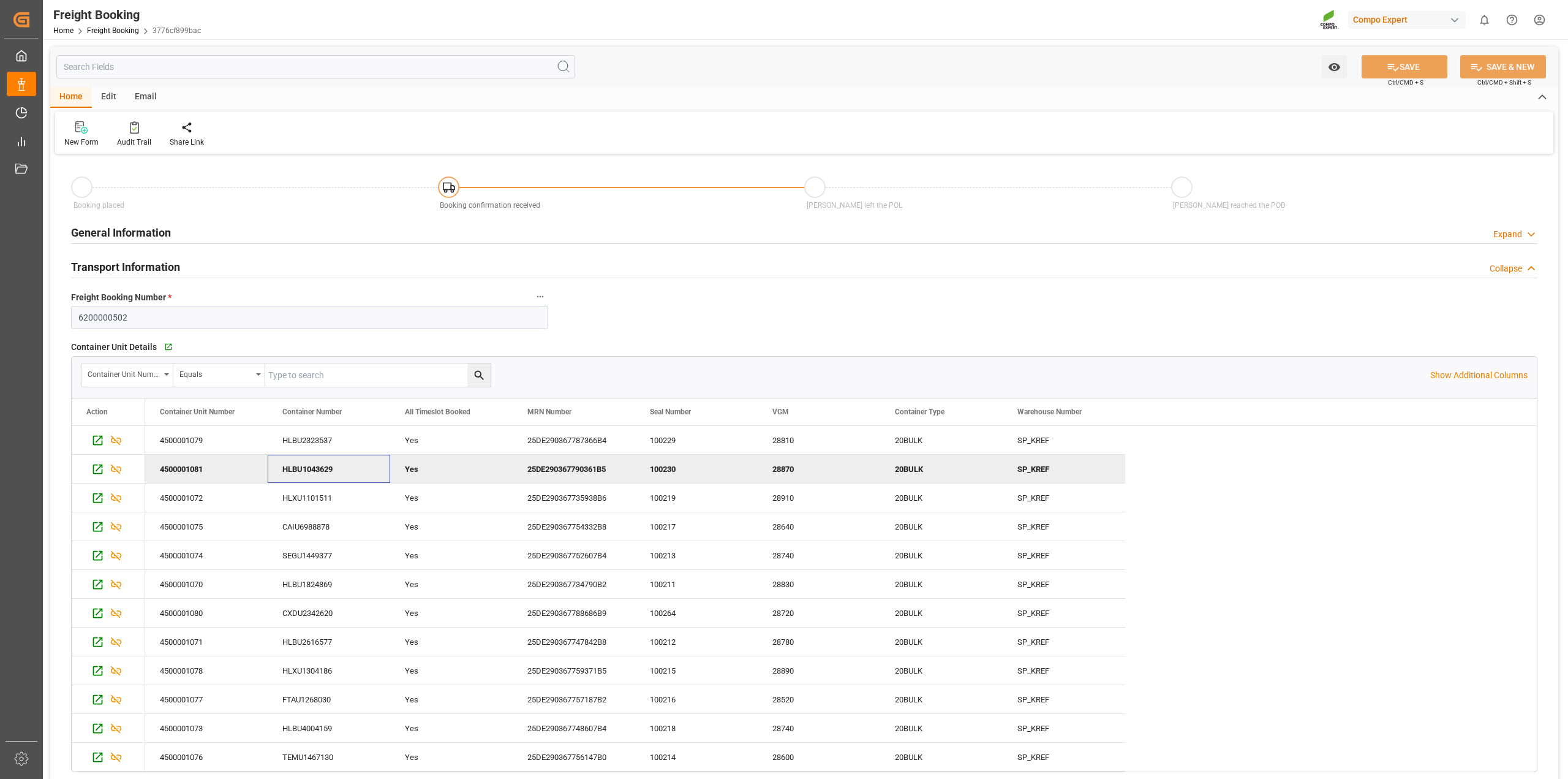
click at [338, 470] on div "HLBU1043629" at bounding box center [329, 468] width 122 height 28
